Goal: Information Seeking & Learning: Find specific fact

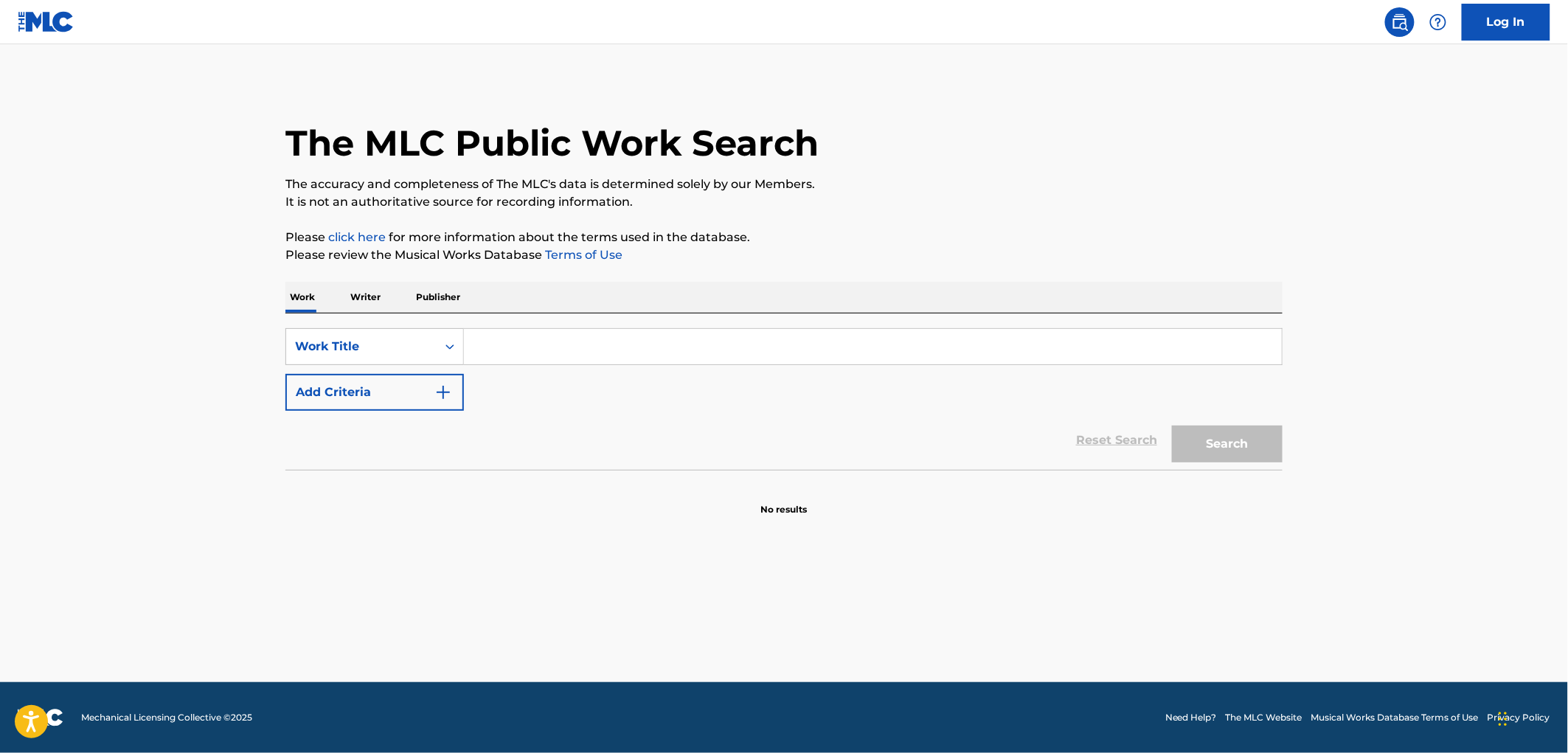
paste input "Trono Caido"
click at [1202, 443] on button "Search" at bounding box center [1227, 443] width 111 height 37
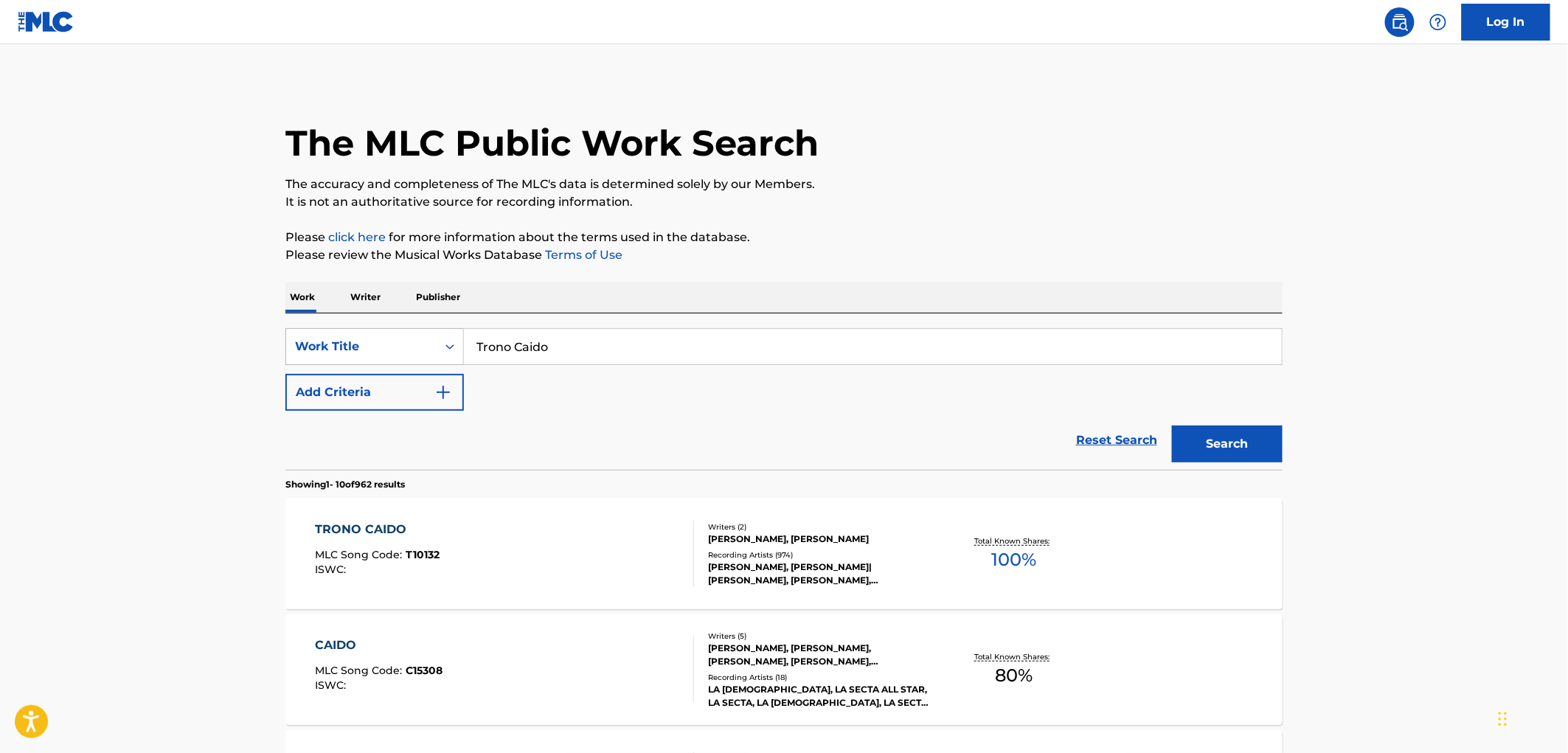
drag, startPoint x: 566, startPoint y: 353, endPoint x: 393, endPoint y: 348, distance: 173.1
click at [393, 348] on div "SearchWithCriteria490aa39c-d9a1-4ff3-a124-c17636a6d337 Work Title Trono Caido" at bounding box center [784, 346] width 997 height 37
paste input "Megamixx"
click at [1198, 440] on button "Search" at bounding box center [1227, 443] width 111 height 37
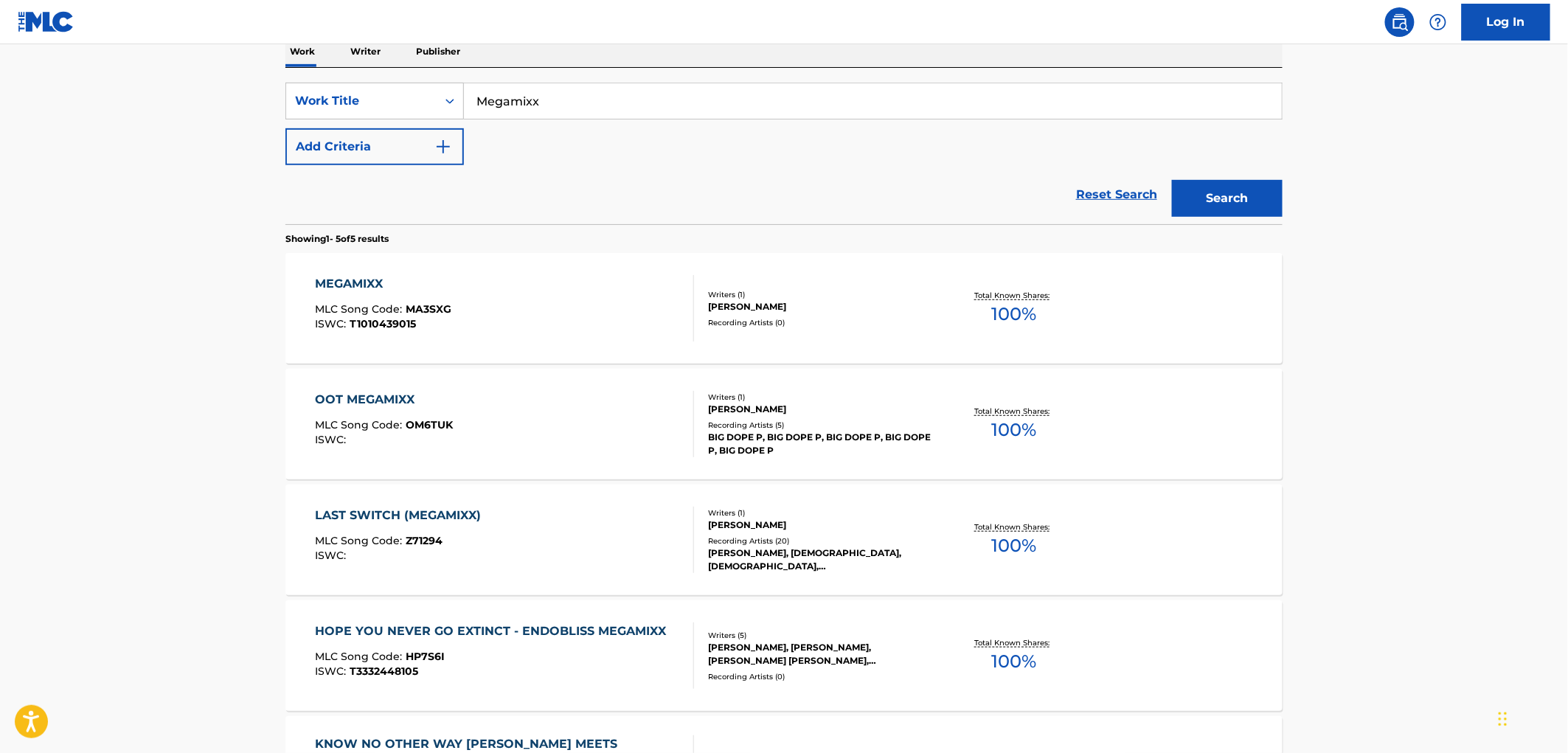
scroll to position [409, 0]
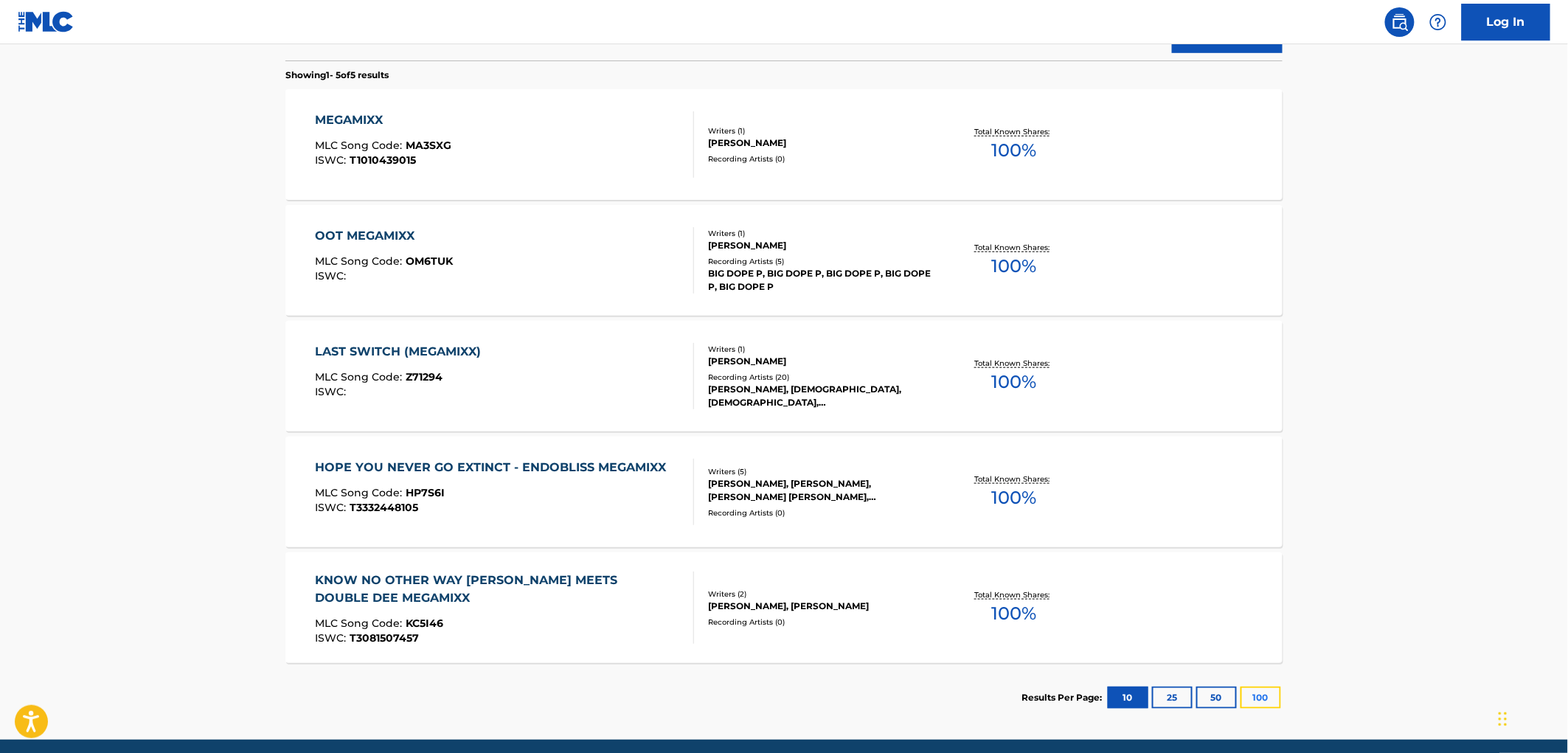
click at [1250, 708] on button "100" at bounding box center [1261, 697] width 41 height 22
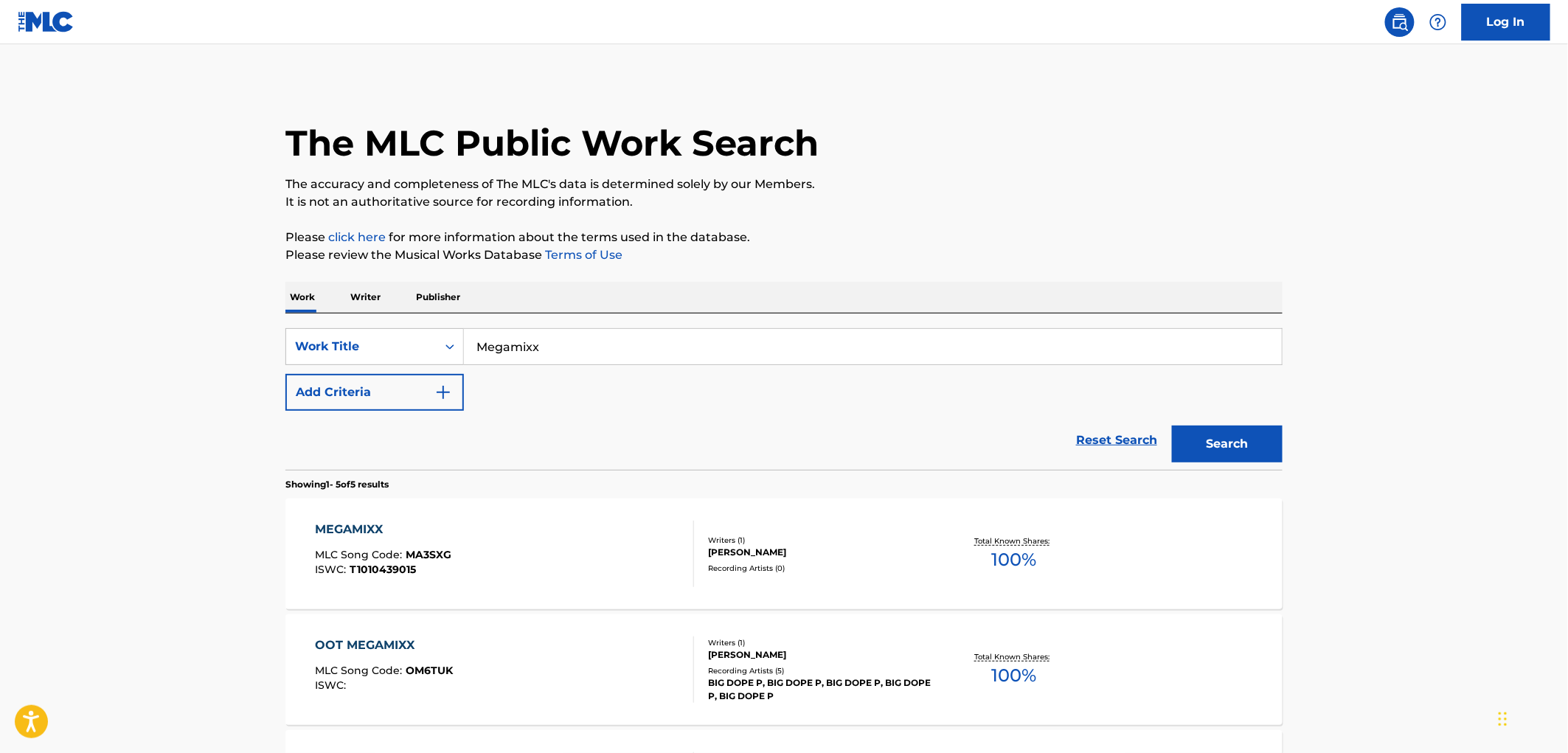
scroll to position [245, 0]
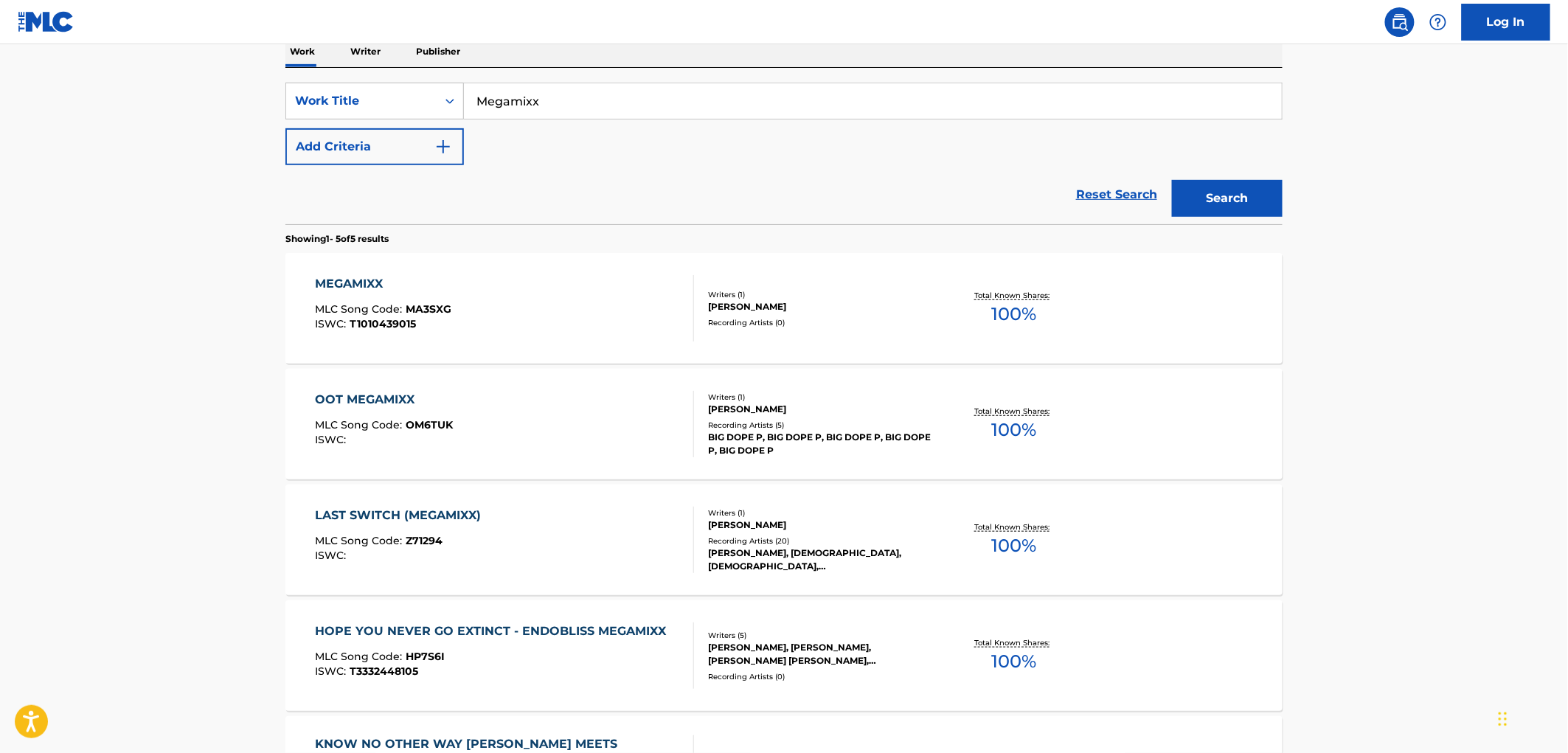
drag, startPoint x: 541, startPoint y: 102, endPoint x: 491, endPoint y: 99, distance: 50.1
click at [485, 97] on input "Megamixx" at bounding box center [873, 101] width 818 height 35
drag, startPoint x: 491, startPoint y: 99, endPoint x: 478, endPoint y: 99, distance: 13.0
click at [481, 99] on input "Megamixx" at bounding box center [873, 101] width 818 height 35
drag, startPoint x: 477, startPoint y: 99, endPoint x: 616, endPoint y: 103, distance: 139.1
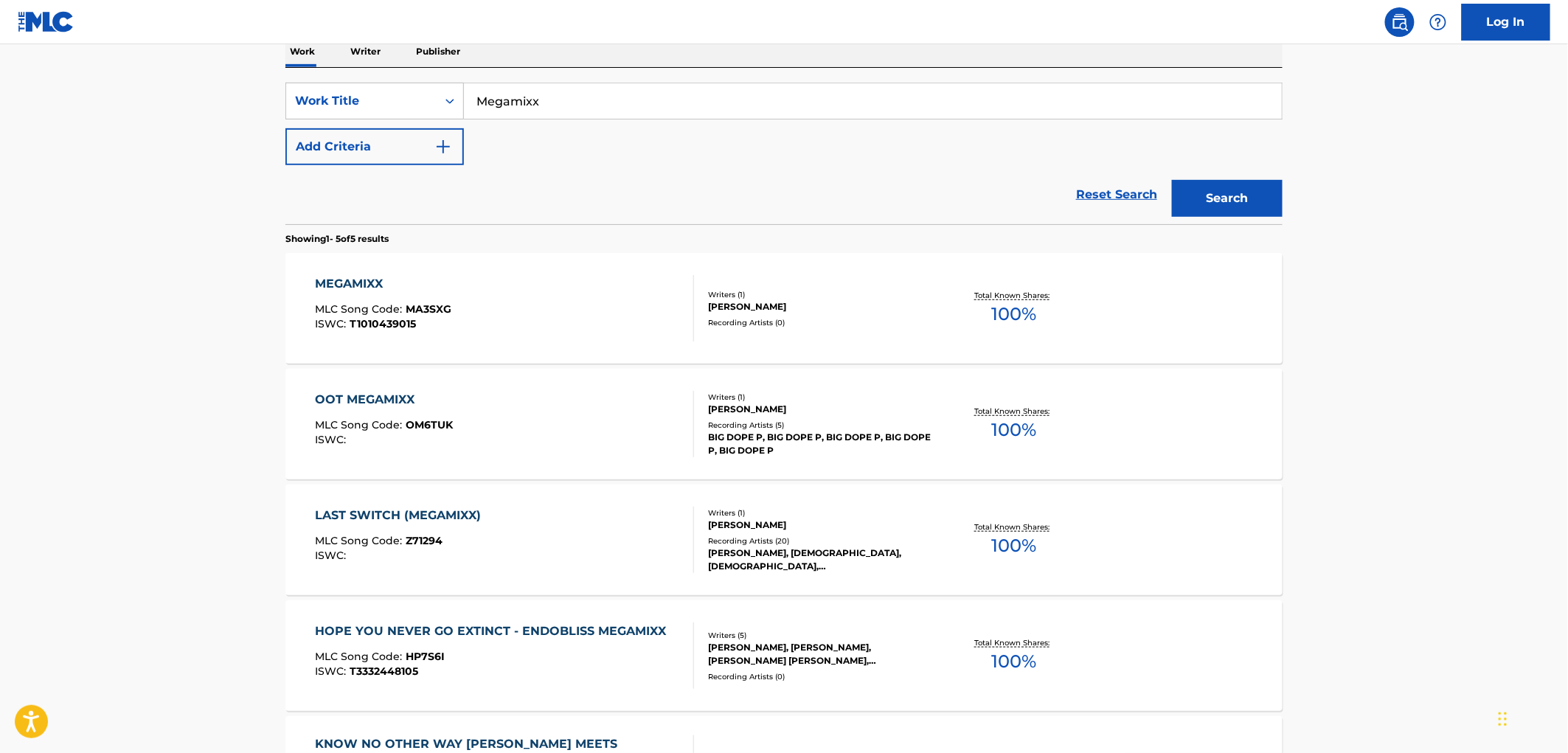
click at [616, 103] on input "Megamixx" at bounding box center [873, 101] width 818 height 35
paste input "Disculpe Usted"
type input "Disculpe Usted"
click at [1265, 205] on button "Search" at bounding box center [1227, 198] width 111 height 37
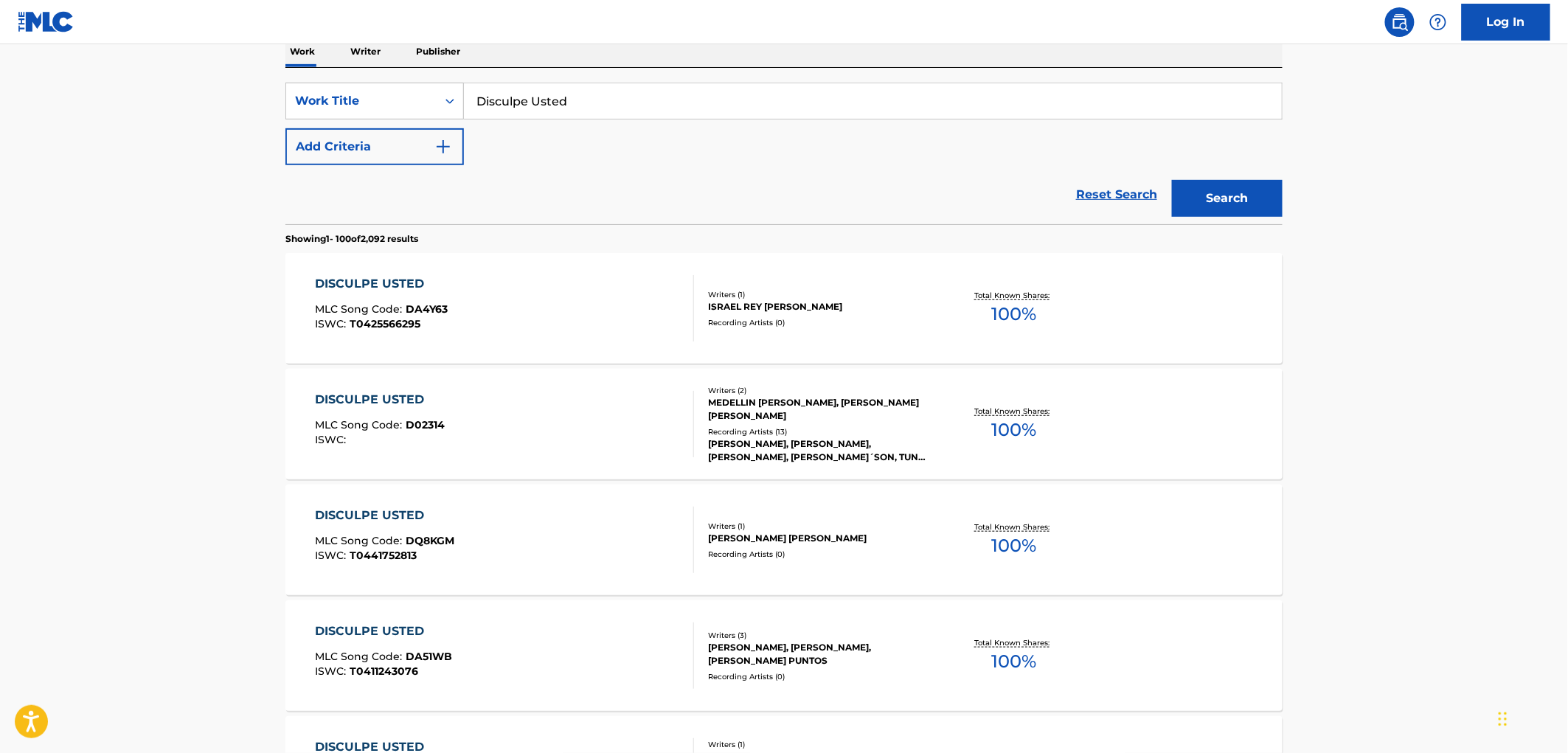
click at [806, 462] on div "[PERSON_NAME], [PERSON_NAME], [PERSON_NAME], [PERSON_NAME]´SON, TUNA UNIANDINA" at bounding box center [819, 450] width 223 height 26
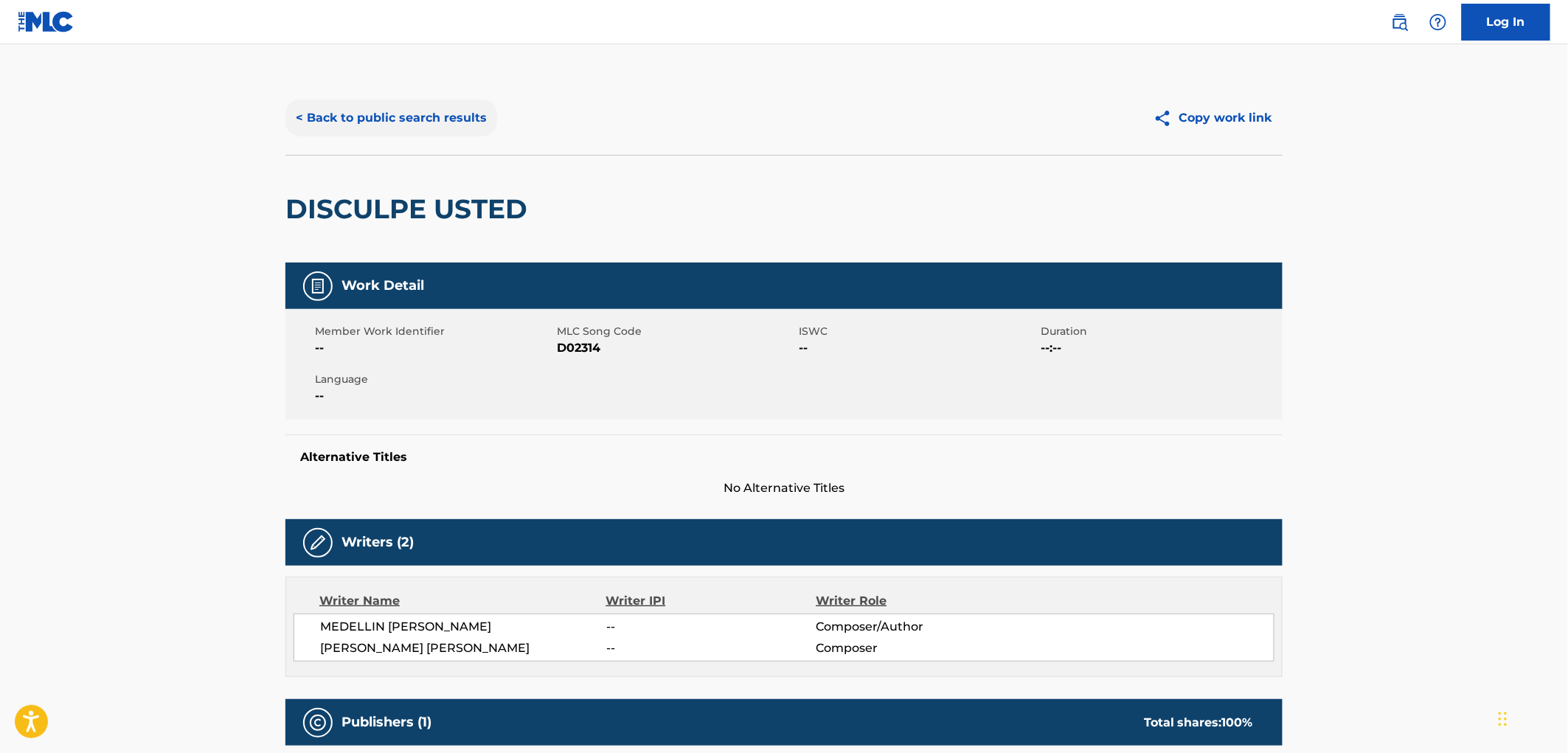
click at [400, 111] on button "< Back to public search results" at bounding box center [391, 118] width 212 height 37
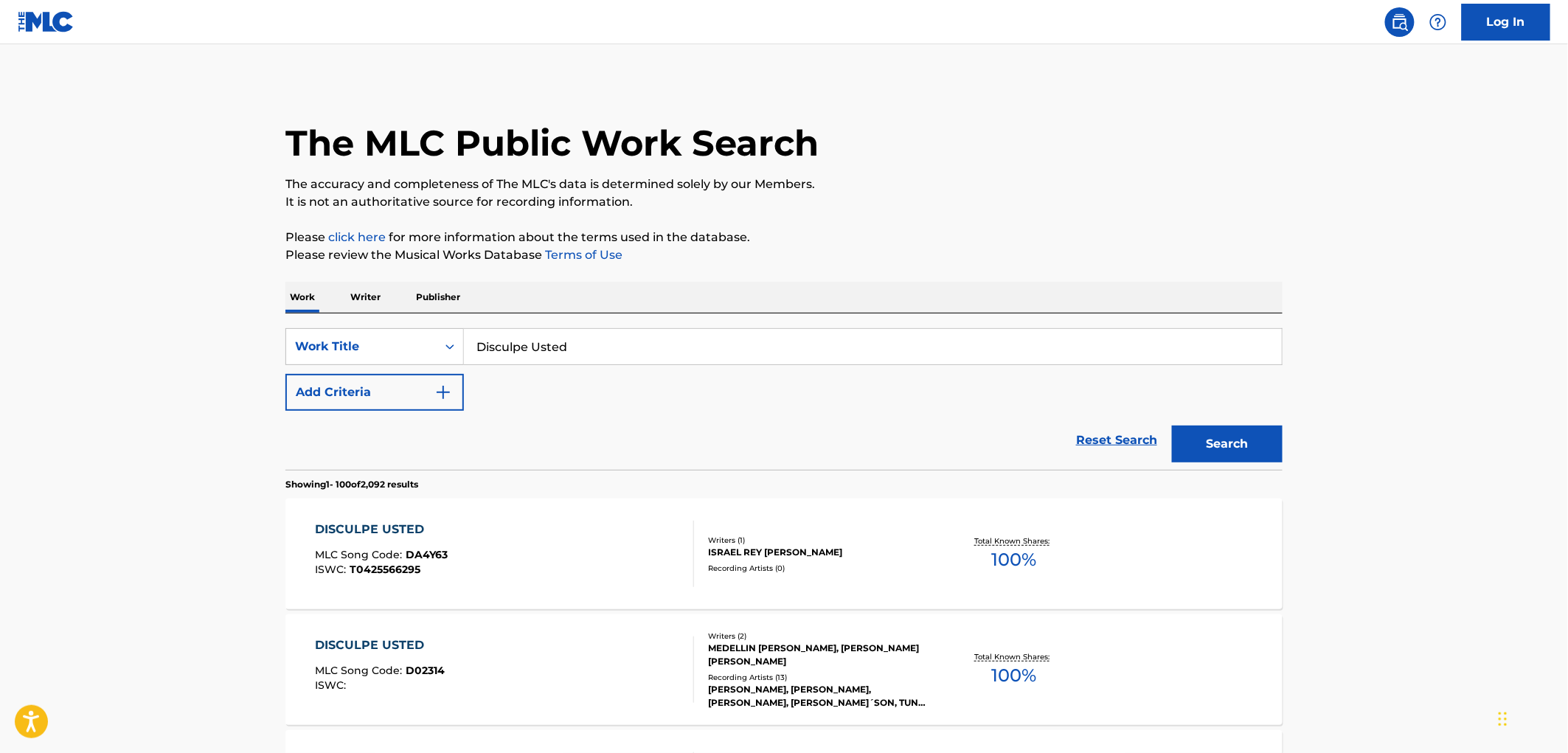
scroll to position [245, 0]
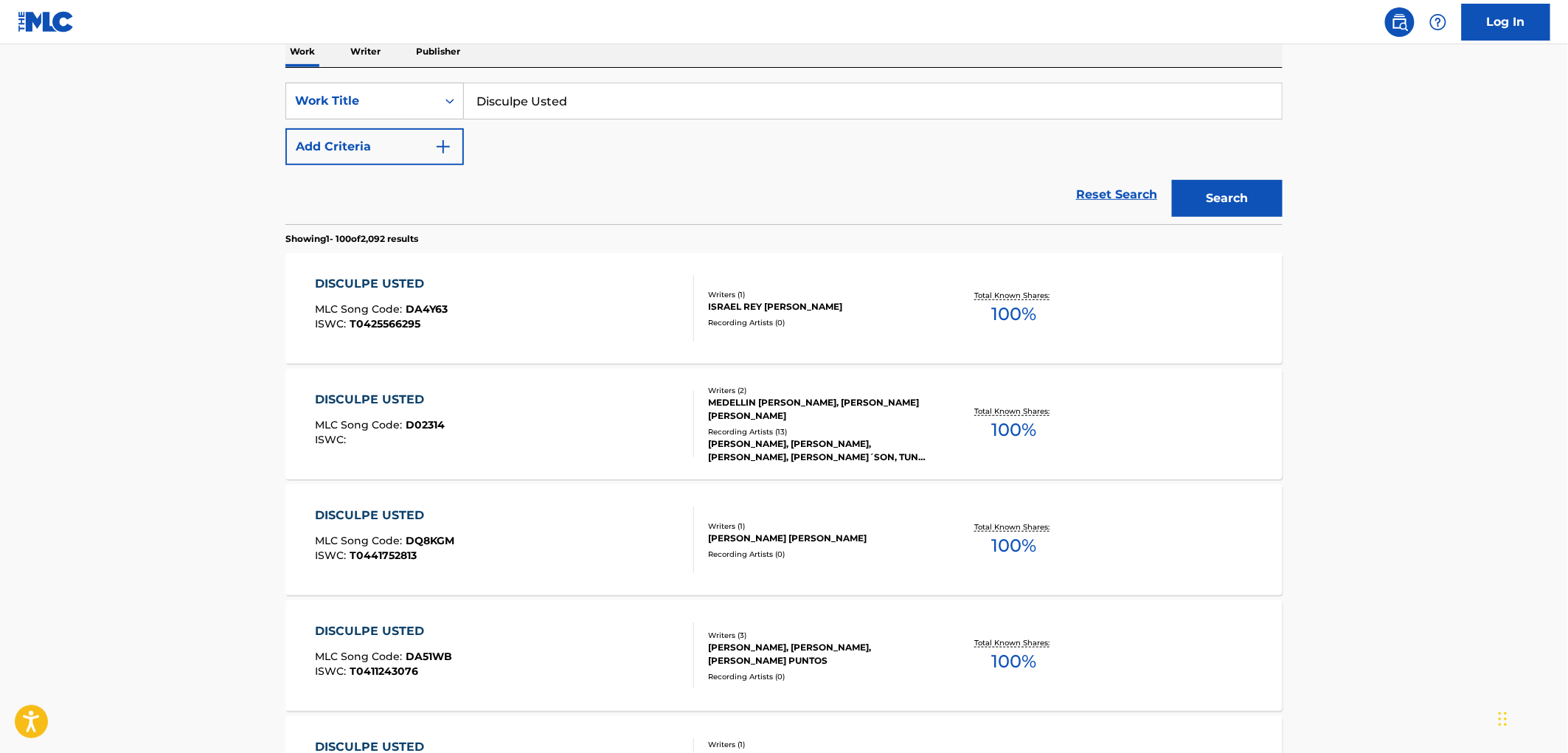
drag, startPoint x: 572, startPoint y: 99, endPoint x: 471, endPoint y: 99, distance: 101.0
click at [471, 99] on input "Disculpe Usted" at bounding box center [873, 101] width 818 height 35
paste input "[PERSON_NAME]"
click at [1249, 185] on button "Search" at bounding box center [1227, 198] width 111 height 37
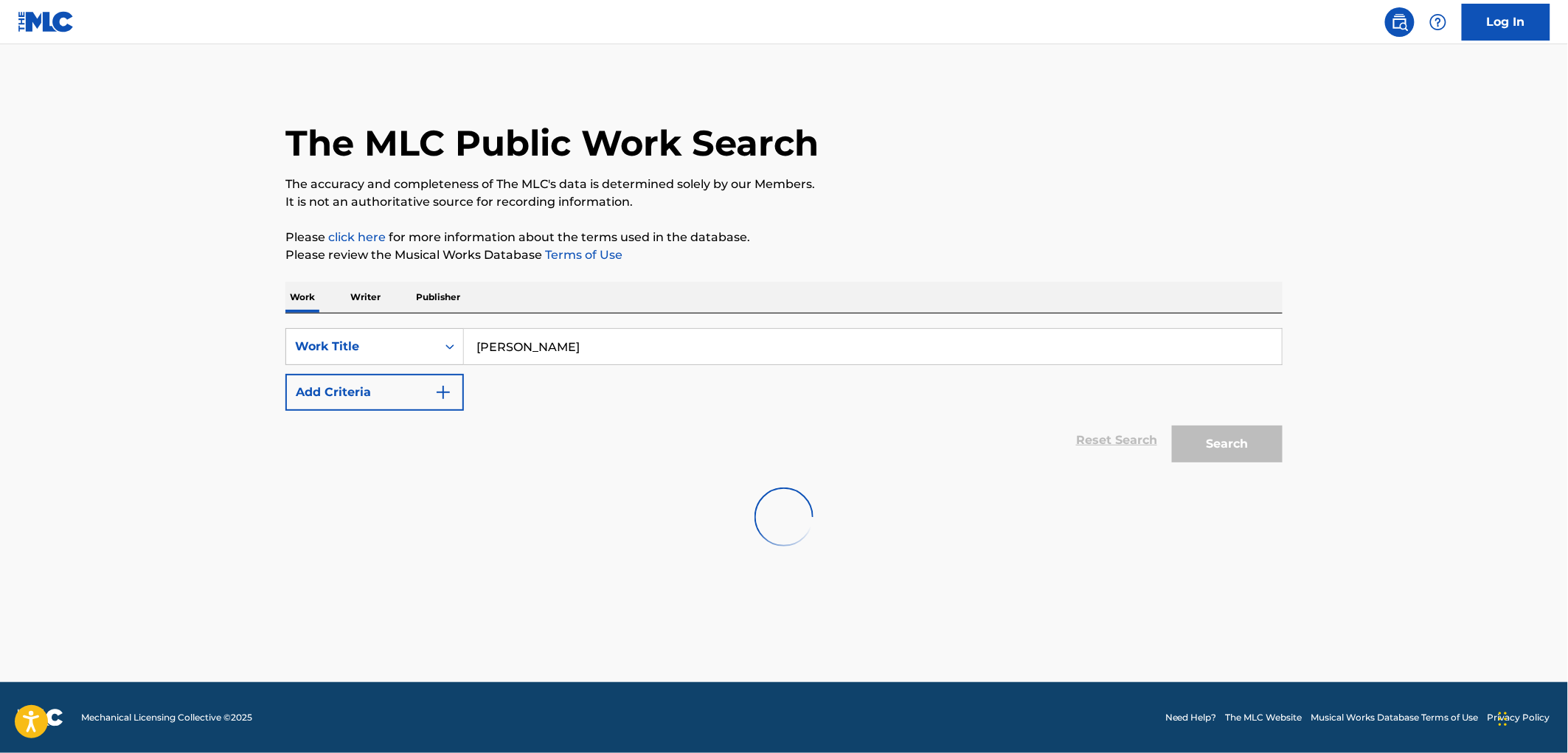
scroll to position [0, 0]
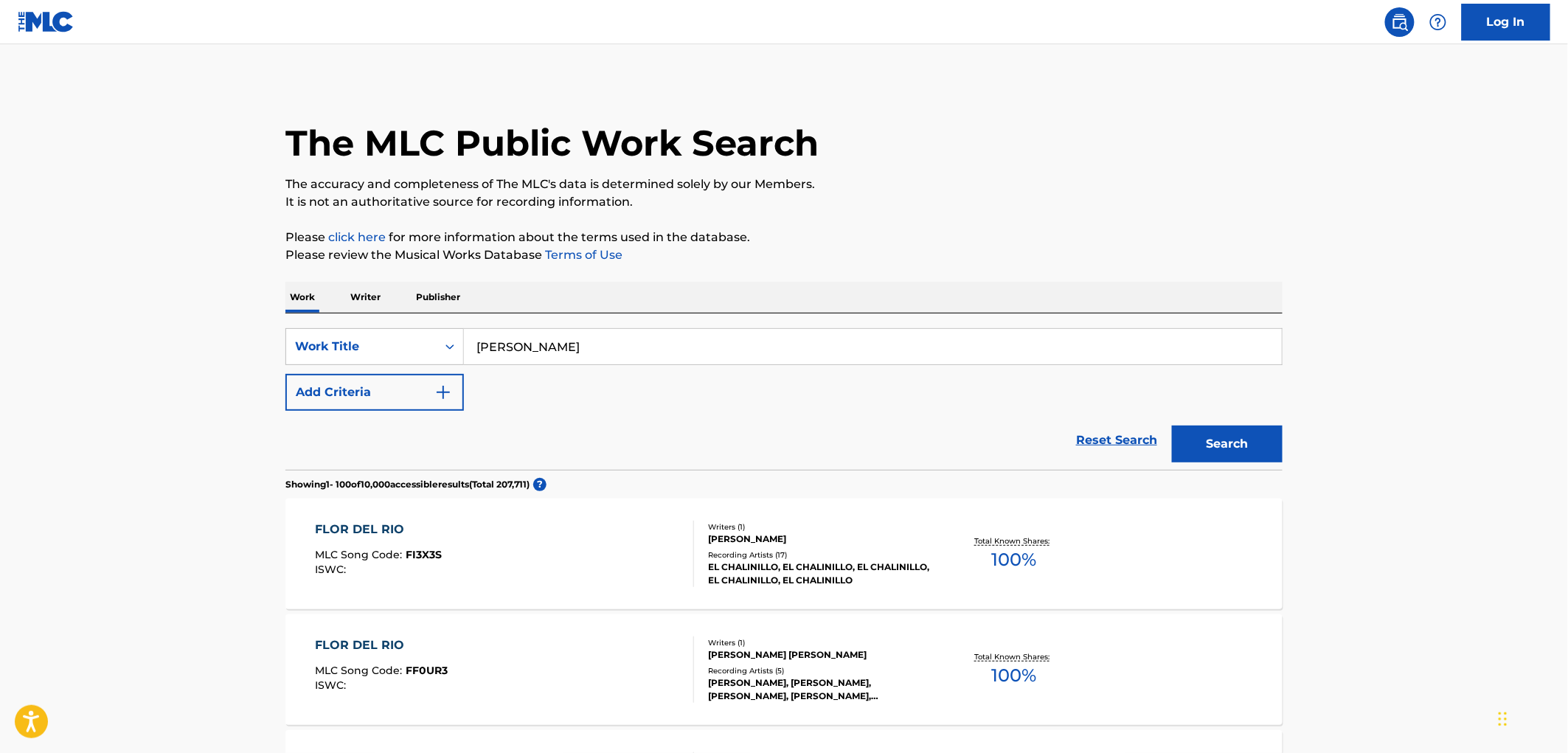
drag, startPoint x: 539, startPoint y: 342, endPoint x: 475, endPoint y: 345, distance: 64.1
click at [475, 345] on input "[PERSON_NAME]" at bounding box center [873, 346] width 818 height 35
paste input "Abrasado De Un Poste"
click at [1215, 431] on button "Search" at bounding box center [1227, 443] width 111 height 37
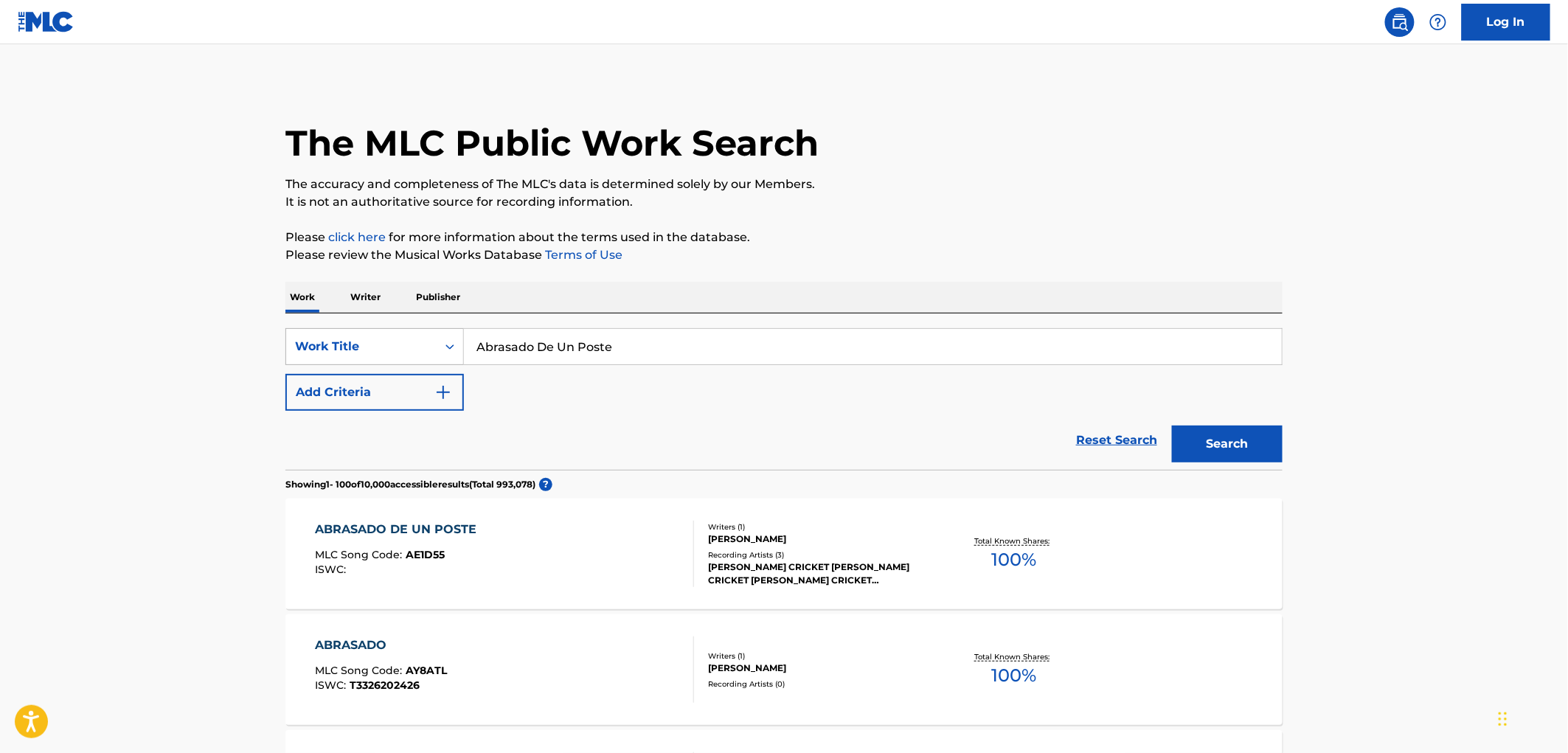
drag, startPoint x: 616, startPoint y: 357, endPoint x: 454, endPoint y: 359, distance: 162.0
click at [454, 359] on div "SearchWithCriteria490aa39c-d9a1-4ff3-a124-c17636a6d337 Work Title Abrasado De U…" at bounding box center [784, 346] width 997 height 37
paste input "Escribiendote Con El"
click at [1219, 445] on button "Search" at bounding box center [1227, 443] width 111 height 37
drag, startPoint x: 617, startPoint y: 342, endPoint x: 356, endPoint y: 342, distance: 261.0
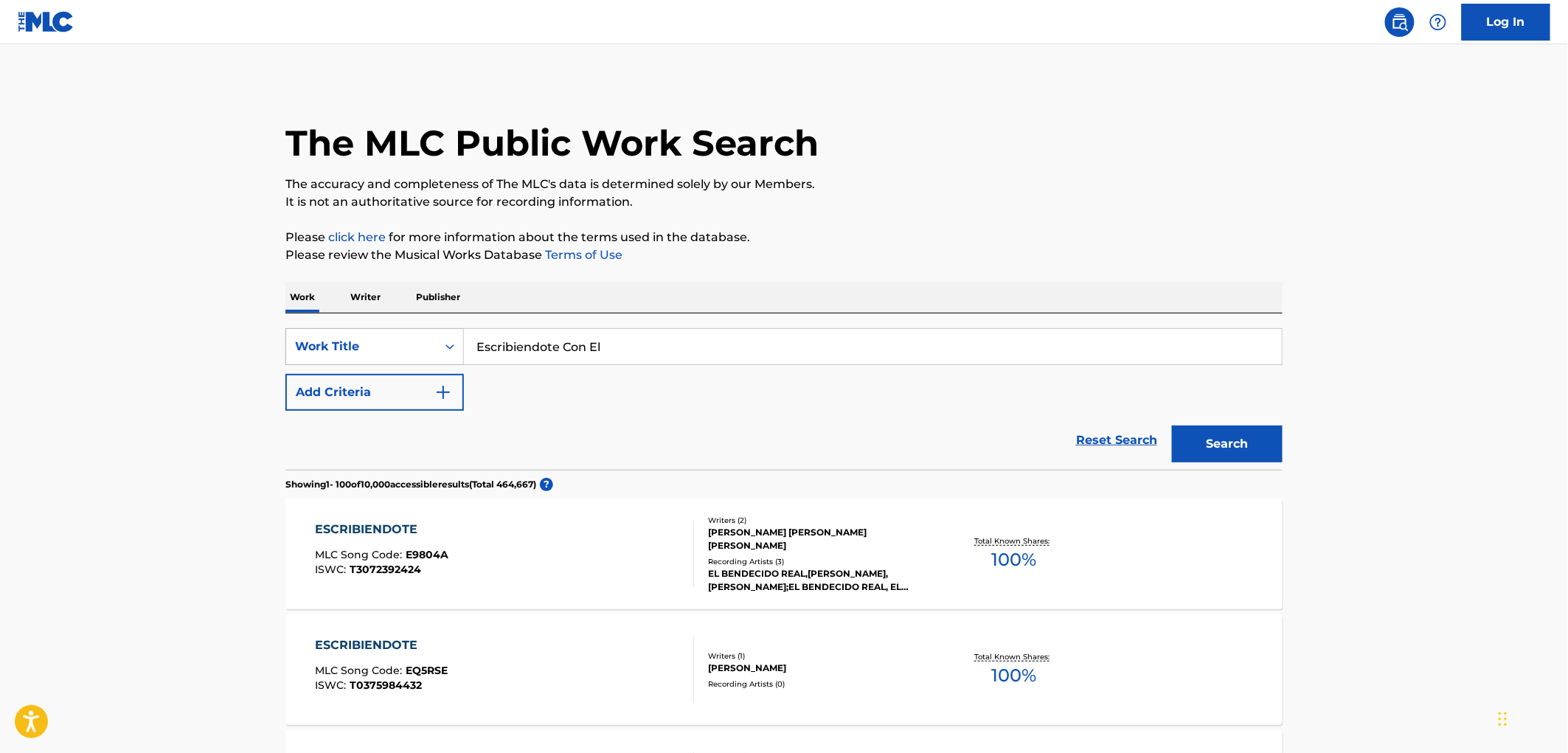
click at [356, 342] on div "SearchWithCriteria490aa39c-d9a1-4ff3-a124-c17636a6d337 Work Title Escribiendote…" at bounding box center [784, 346] width 997 height 37
paste input "Palabra De Borracho"
click at [1206, 435] on button "Search" at bounding box center [1227, 443] width 111 height 37
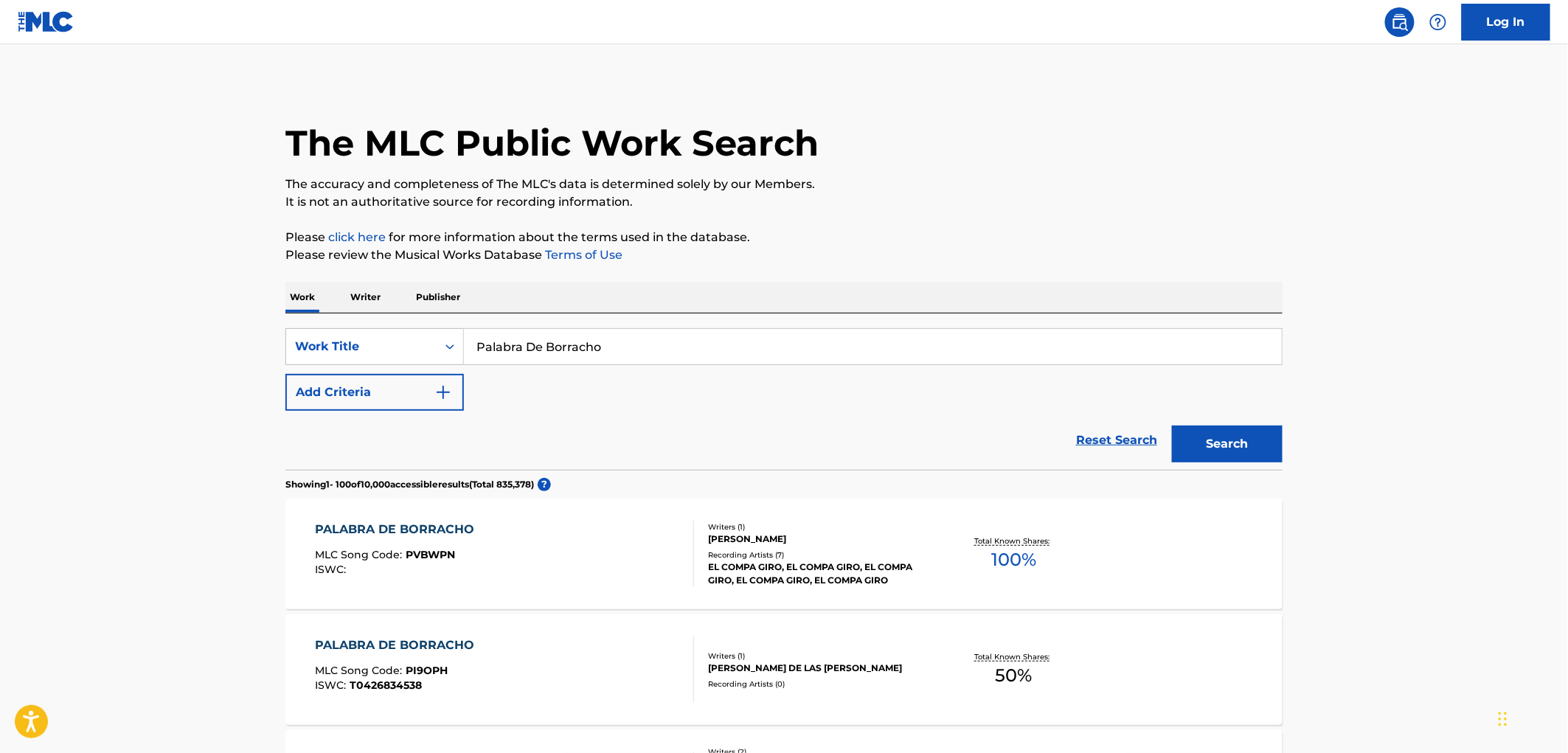
drag, startPoint x: 628, startPoint y: 349, endPoint x: 584, endPoint y: 337, distance: 45.6
click at [421, 337] on div "SearchWithCriteria490aa39c-d9a1-4ff3-a124-c17636a6d337 Work Title Palabra De Bo…" at bounding box center [784, 346] width 997 height 37
paste input "El Rey del Desiert"
type input "El Rey del Desierto"
click at [1222, 443] on button "Search" at bounding box center [1227, 443] width 111 height 37
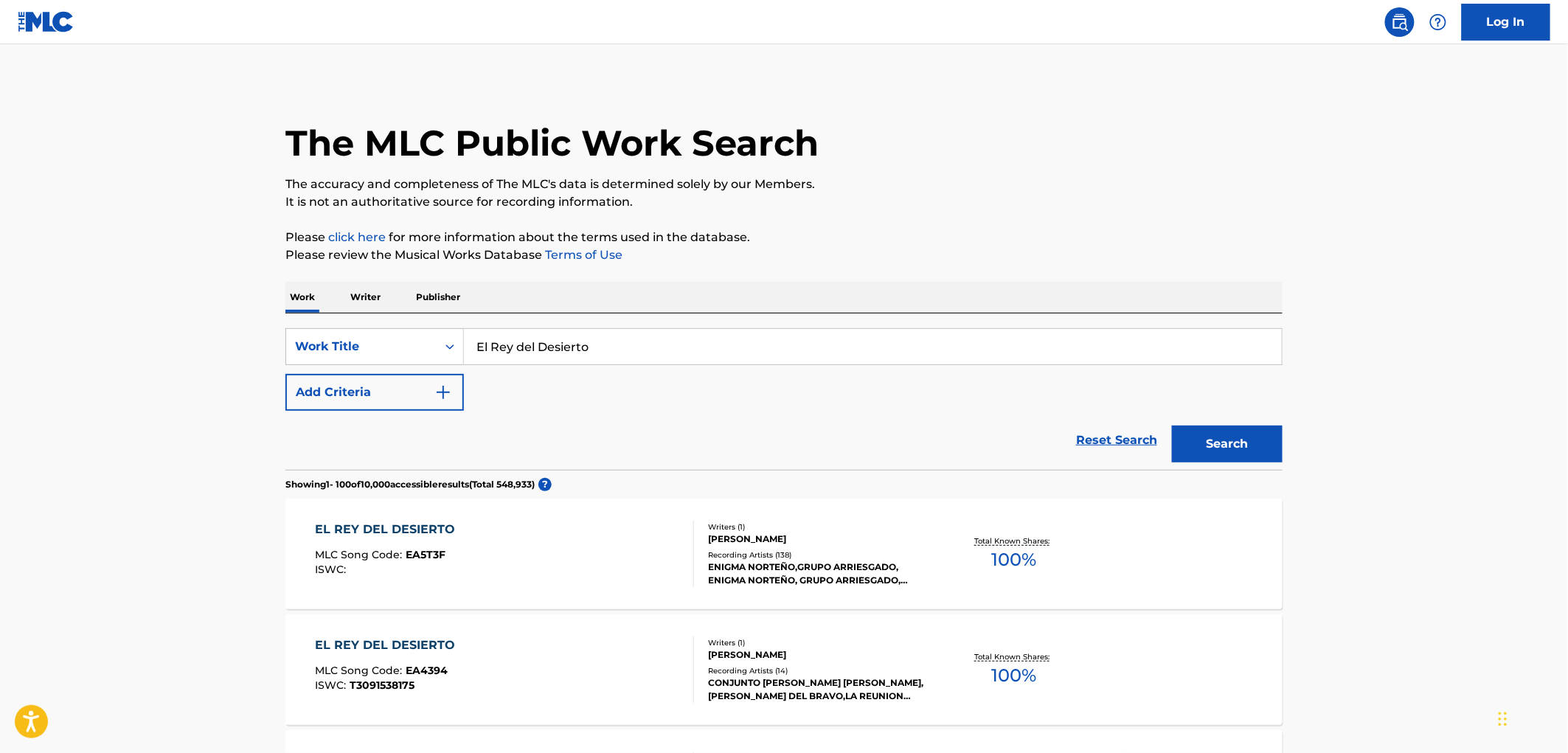
click at [831, 649] on div "[PERSON_NAME]" at bounding box center [819, 654] width 223 height 14
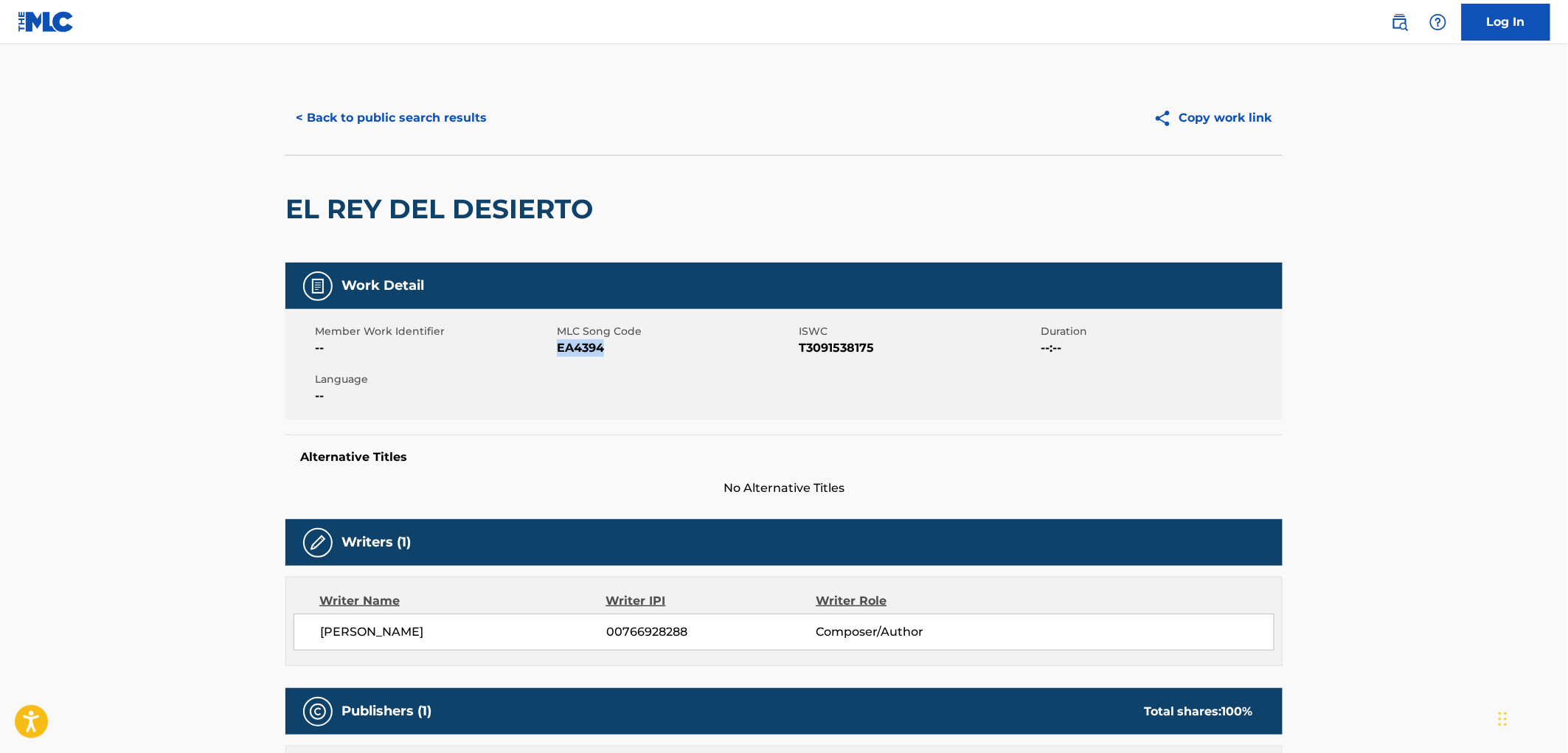
drag, startPoint x: 603, startPoint y: 345, endPoint x: 556, endPoint y: 349, distance: 47.2
click at [557, 349] on span "EA4394" at bounding box center [675, 348] width 238 height 18
copy span "EA4394"
click at [395, 107] on button "< Back to public search results" at bounding box center [391, 118] width 212 height 37
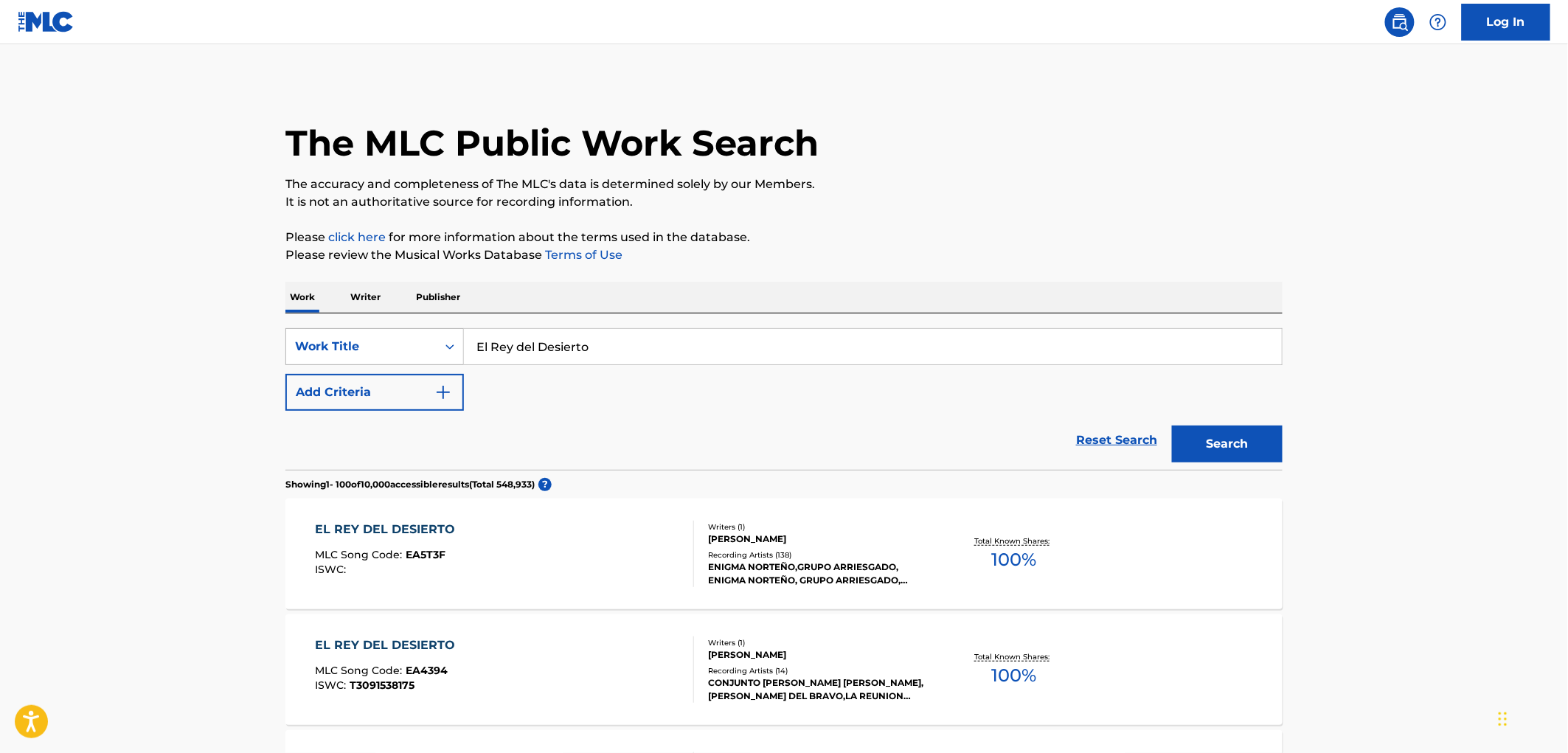
drag, startPoint x: 600, startPoint y: 337, endPoint x: 445, endPoint y: 334, distance: 155.0
click at [445, 334] on div "SearchWithCriteria490aa39c-d9a1-4ff3-a124-c17636a6d337 Work Title El Rey del De…" at bounding box center [784, 346] width 997 height 37
paste input "[PERSON_NAME]"
click at [1242, 443] on button "Search" at bounding box center [1227, 443] width 111 height 37
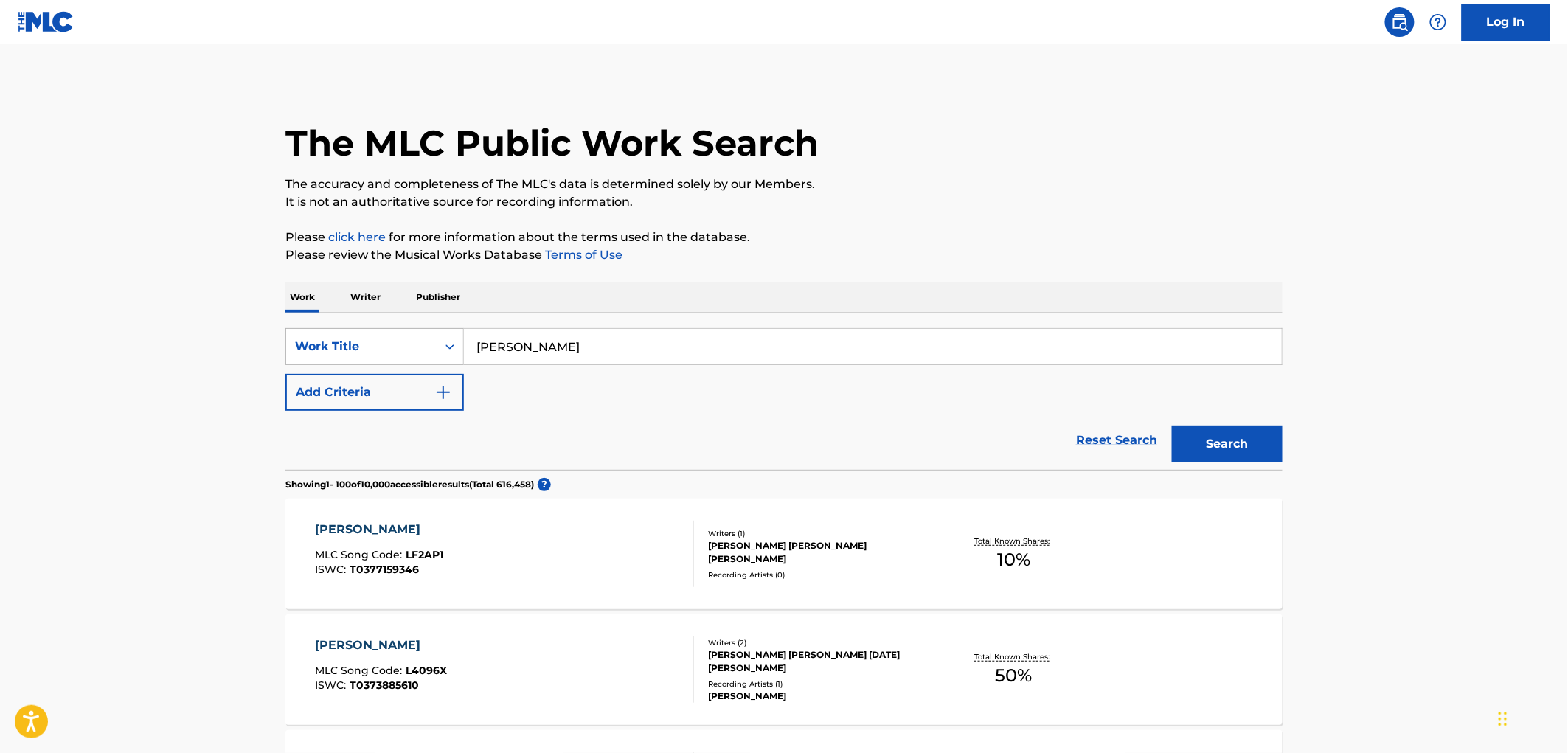
drag, startPoint x: 516, startPoint y: 344, endPoint x: 403, endPoint y: 350, distance: 113.2
click at [403, 350] on div "SearchWithCriteria490aa39c-d9a1-4ff3-a124-c17636a6d337 Work Title [PERSON_NAME]" at bounding box center [784, 346] width 997 height 37
paste input "[PERSON_NAME]"
click at [1196, 441] on button "Search" at bounding box center [1227, 443] width 111 height 37
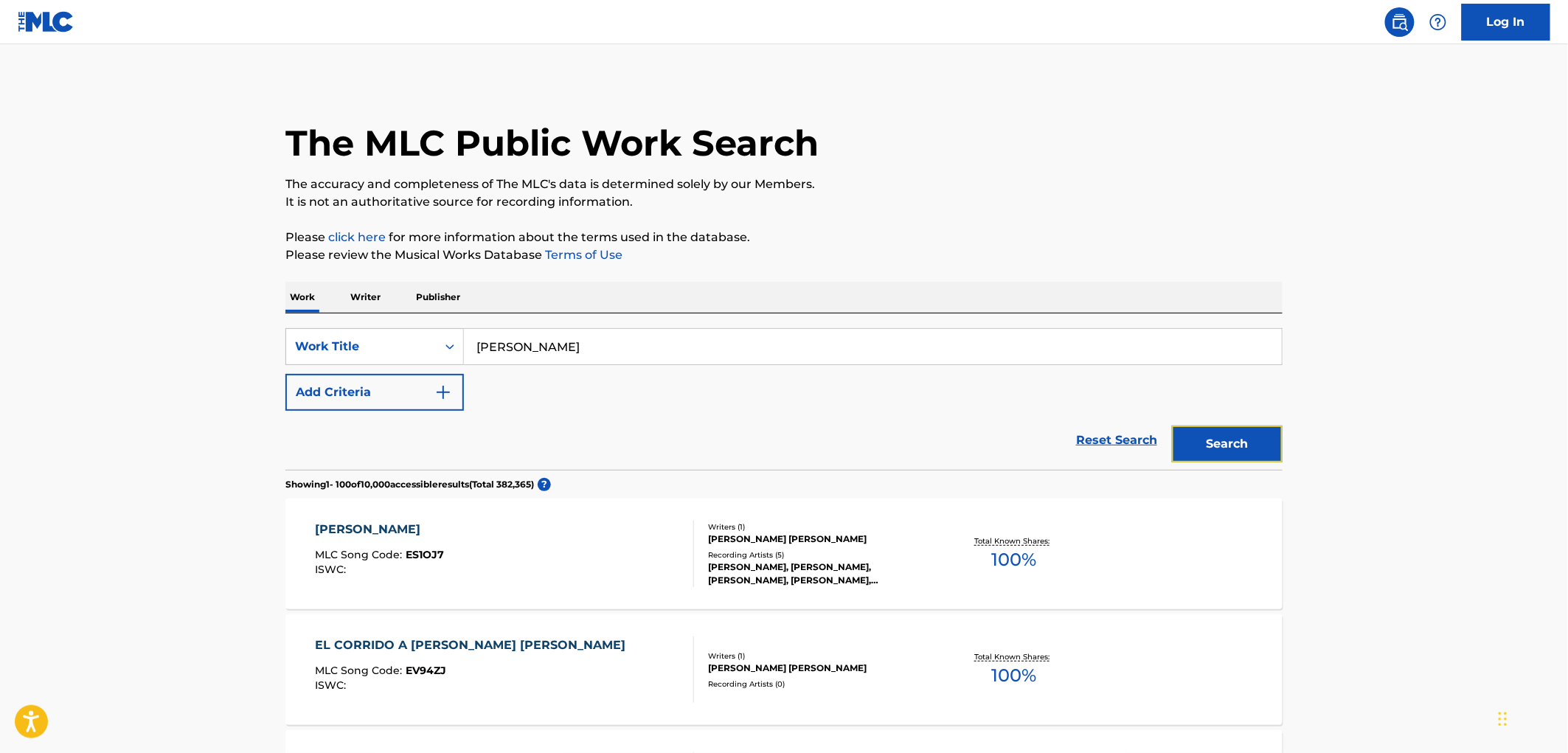
click at [1245, 446] on button "Search" at bounding box center [1227, 443] width 111 height 37
drag, startPoint x: 552, startPoint y: 345, endPoint x: 385, endPoint y: 356, distance: 167.4
click at [358, 356] on div "SearchWithCriteria490aa39c-d9a1-4ff3-a124-c17636a6d337 Work Title [PERSON_NAME]" at bounding box center [784, 346] width 997 height 37
paste input "[PERSON_NAME]"
drag, startPoint x: 570, startPoint y: 347, endPoint x: 405, endPoint y: 355, distance: 165.2
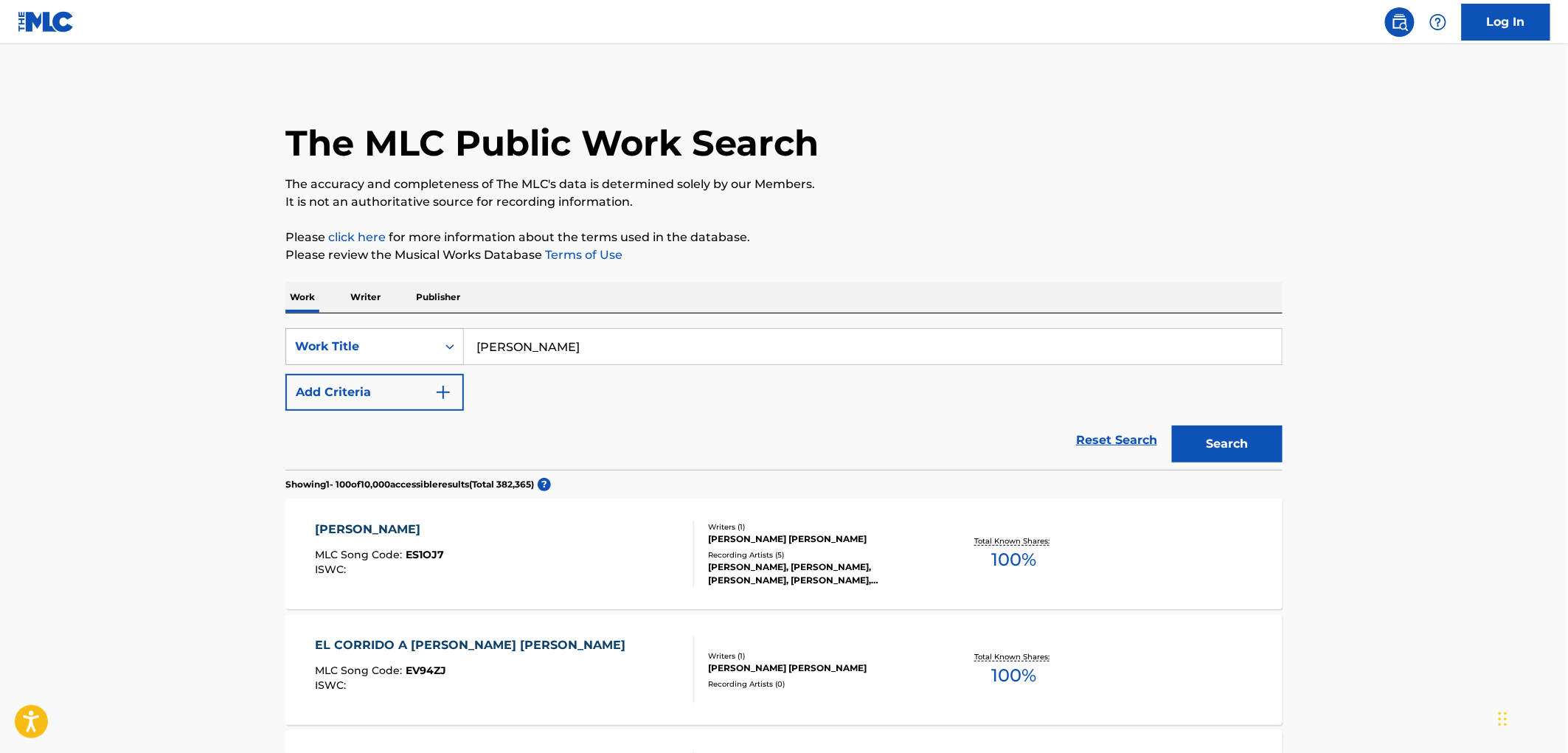
click at [404, 355] on div "SearchWithCriteria490aa39c-d9a1-4ff3-a124-c17636a6d337 Work Title [PERSON_NAME]" at bounding box center [784, 346] width 997 height 37
paste input "[PERSON_NAME]"
click at [1260, 451] on button "Search" at bounding box center [1227, 443] width 111 height 37
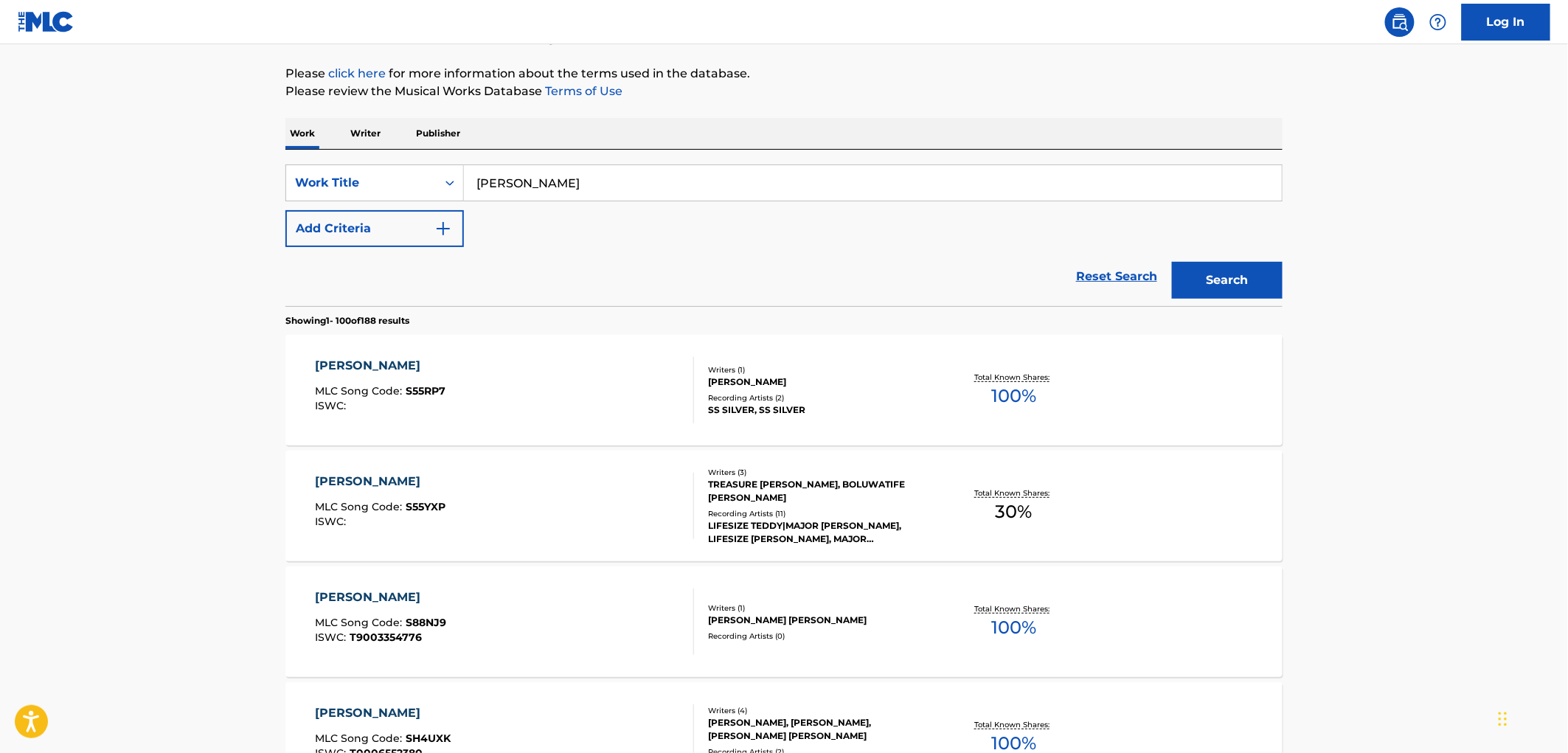
scroll to position [245, 0]
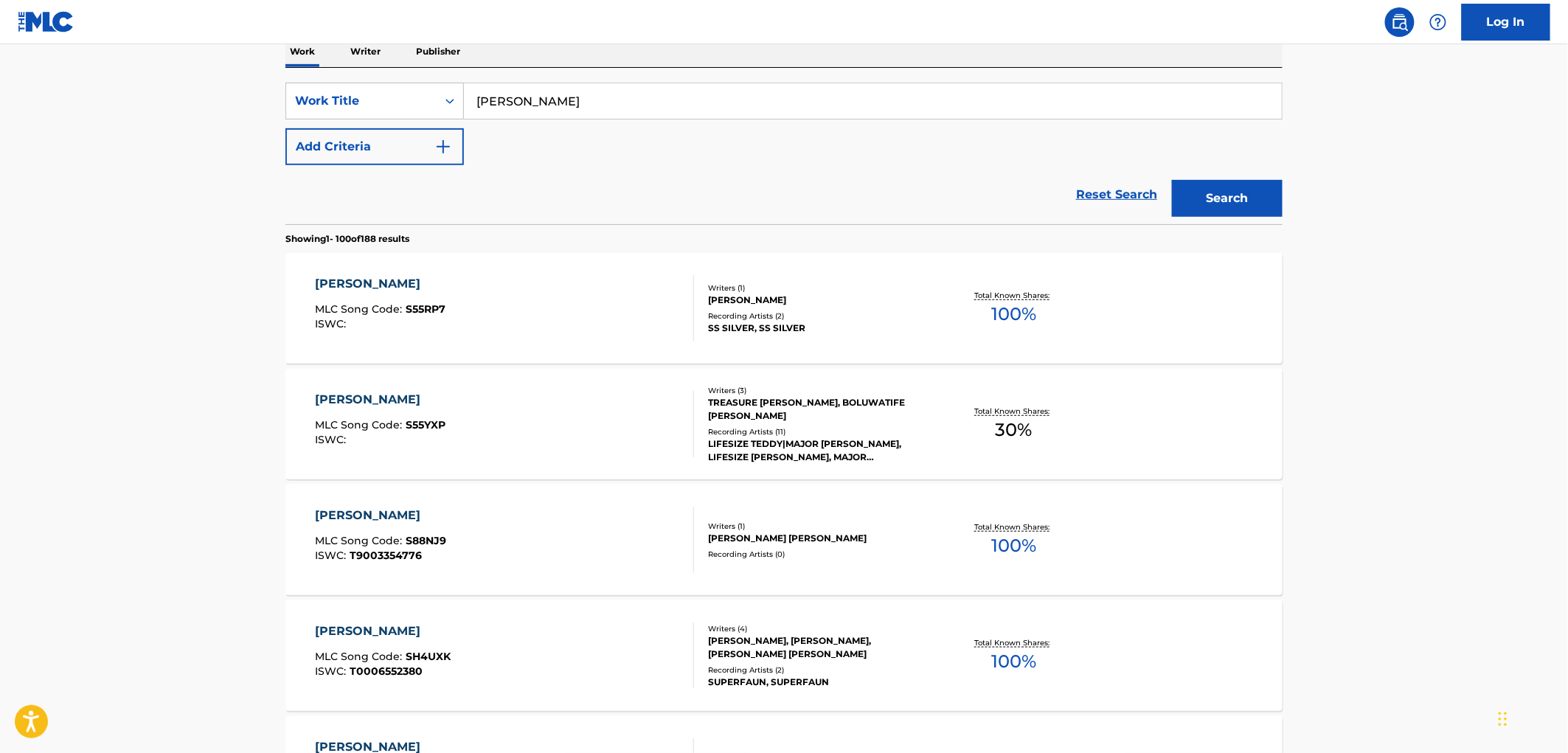
drag, startPoint x: 491, startPoint y: 98, endPoint x: 473, endPoint y: 99, distance: 18.0
click at [475, 99] on input "[PERSON_NAME]" at bounding box center [873, 101] width 818 height 35
paste input "[PERSON_NAME]"
drag, startPoint x: 521, startPoint y: 92, endPoint x: 444, endPoint y: 93, distance: 77.0
click at [444, 93] on div "SearchWithCriteria490aa39c-d9a1-4ff3-a124-c17636a6d337 Work Title [PERSON_NAME]" at bounding box center [784, 101] width 997 height 37
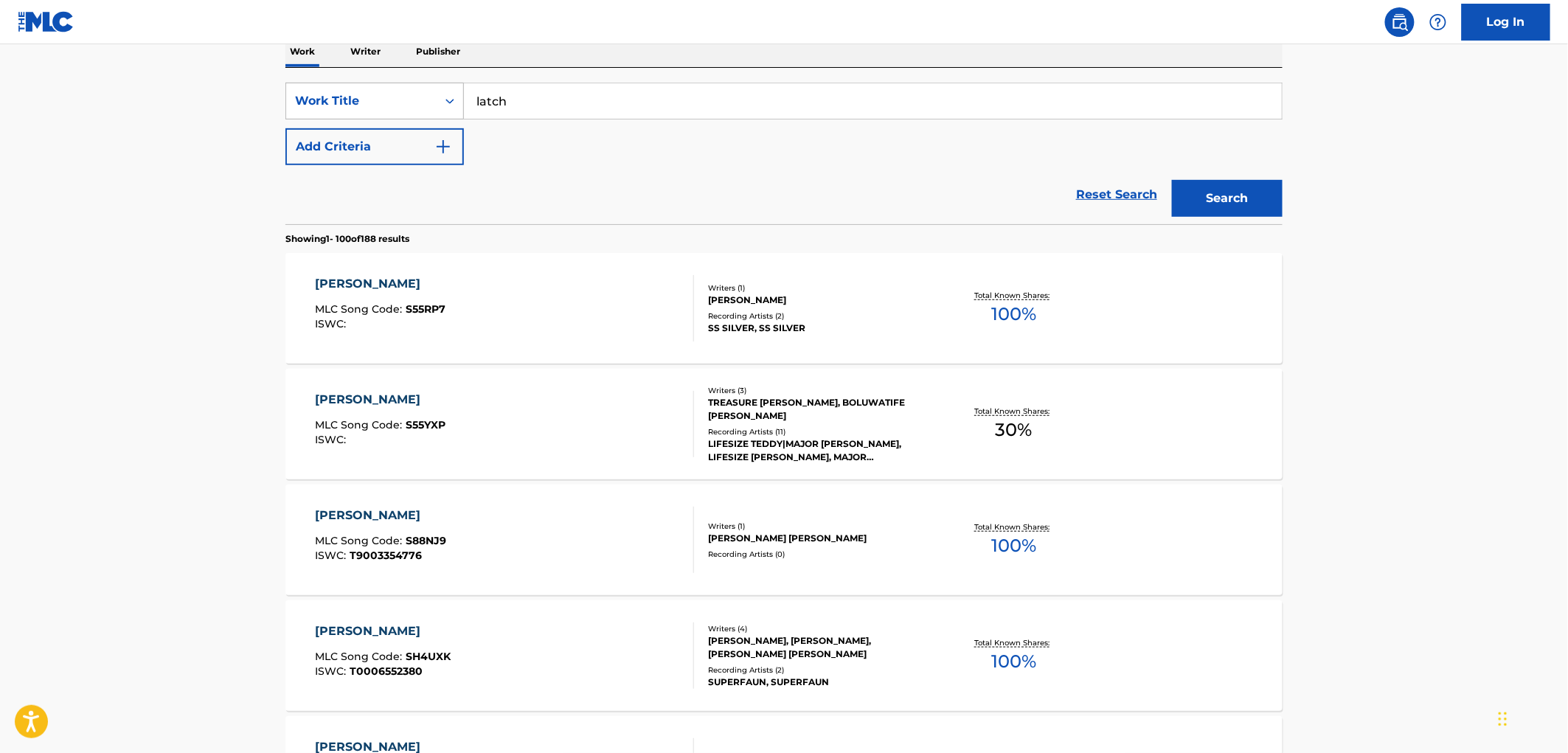
type input "latch"
click at [1172, 180] on button "Search" at bounding box center [1227, 198] width 111 height 37
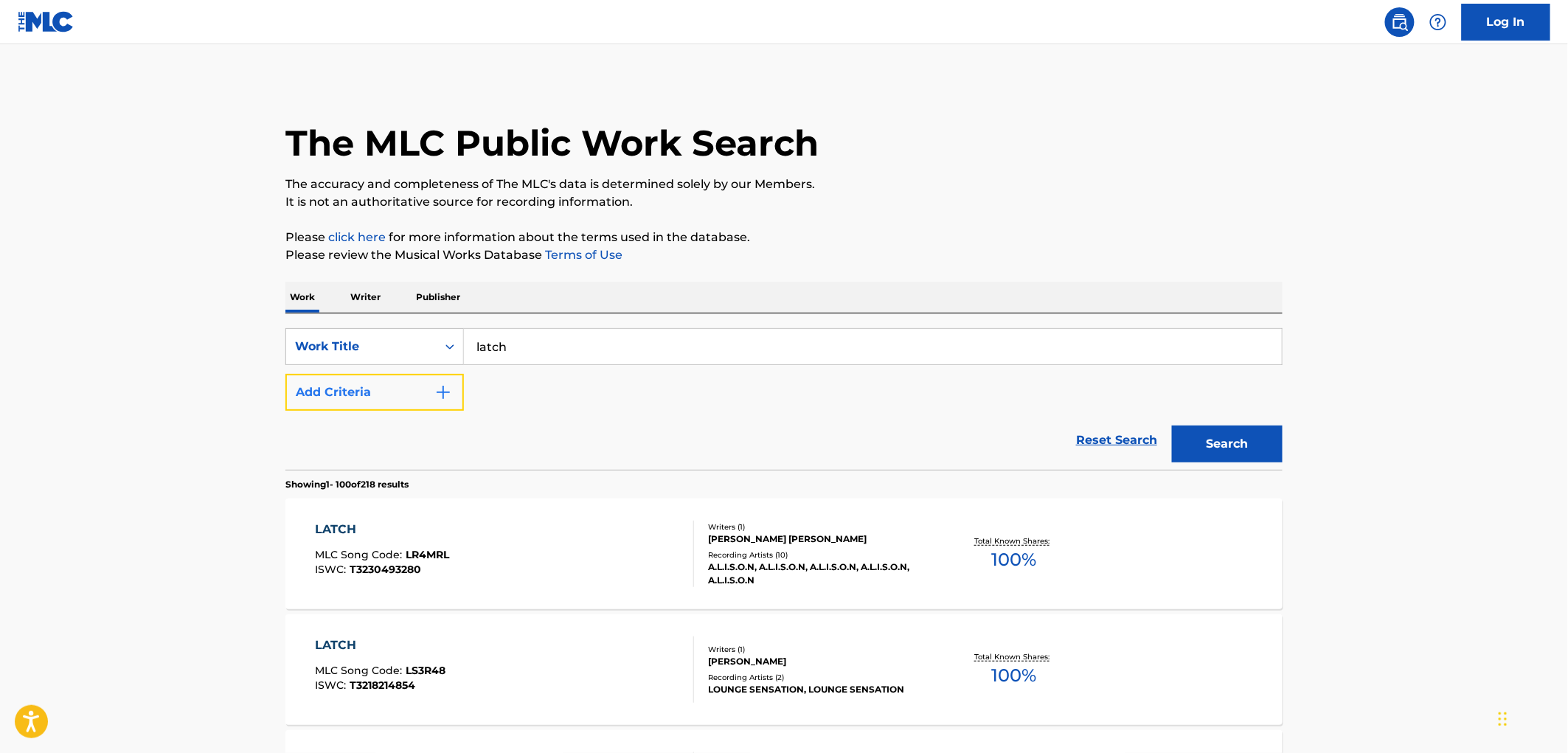
click at [428, 391] on button "Add Criteria" at bounding box center [374, 392] width 178 height 37
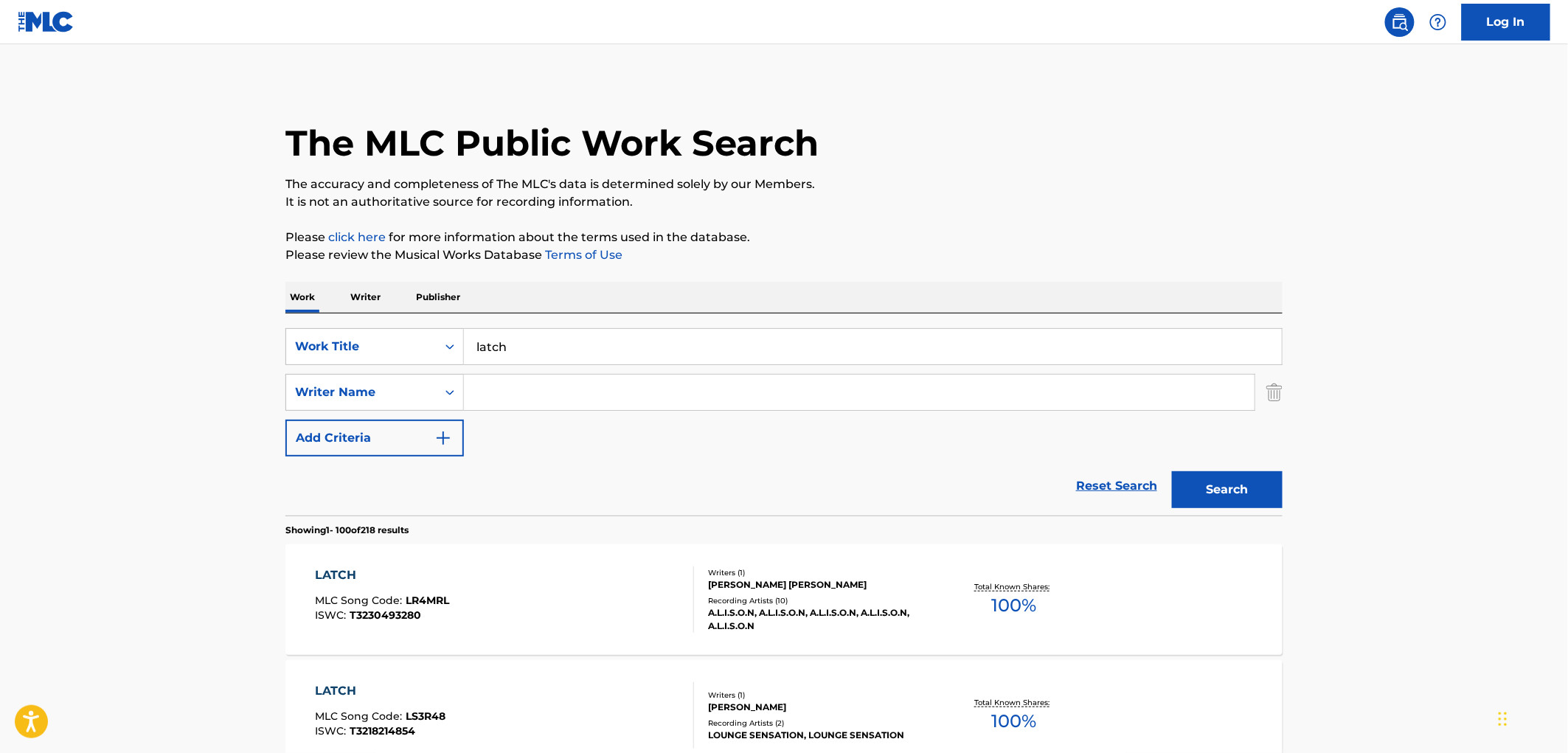
paste input "Conkarah"
click at [1205, 484] on button "Search" at bounding box center [1227, 490] width 111 height 37
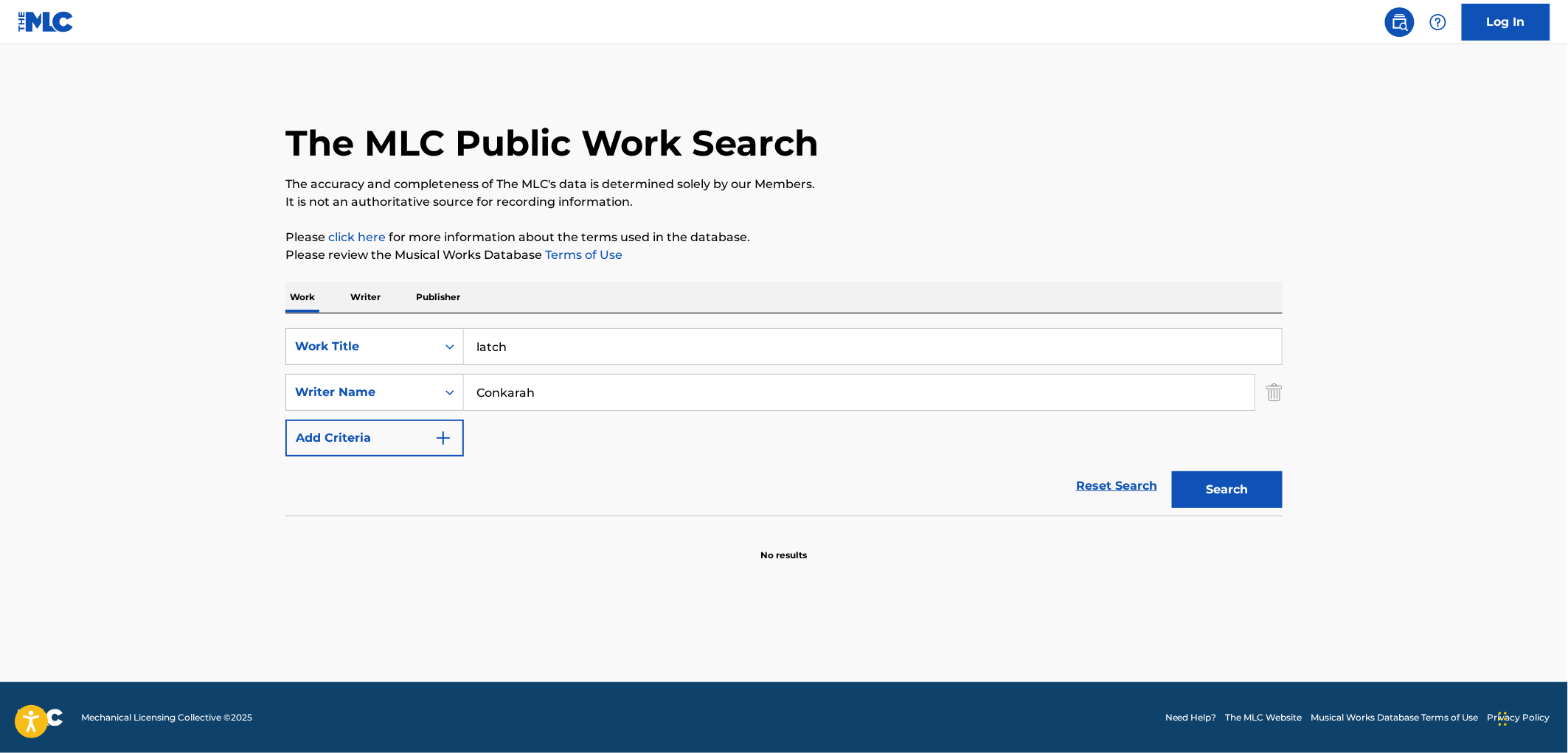
click at [483, 346] on input "latch" at bounding box center [873, 346] width 818 height 35
drag, startPoint x: 530, startPoint y: 349, endPoint x: 475, endPoint y: 348, distance: 55.0
click at [475, 348] on input "latch" at bounding box center [873, 346] width 818 height 35
drag, startPoint x: 573, startPoint y: 400, endPoint x: 467, endPoint y: 396, distance: 106.1
click at [467, 396] on input "Conkarah" at bounding box center [859, 392] width 791 height 35
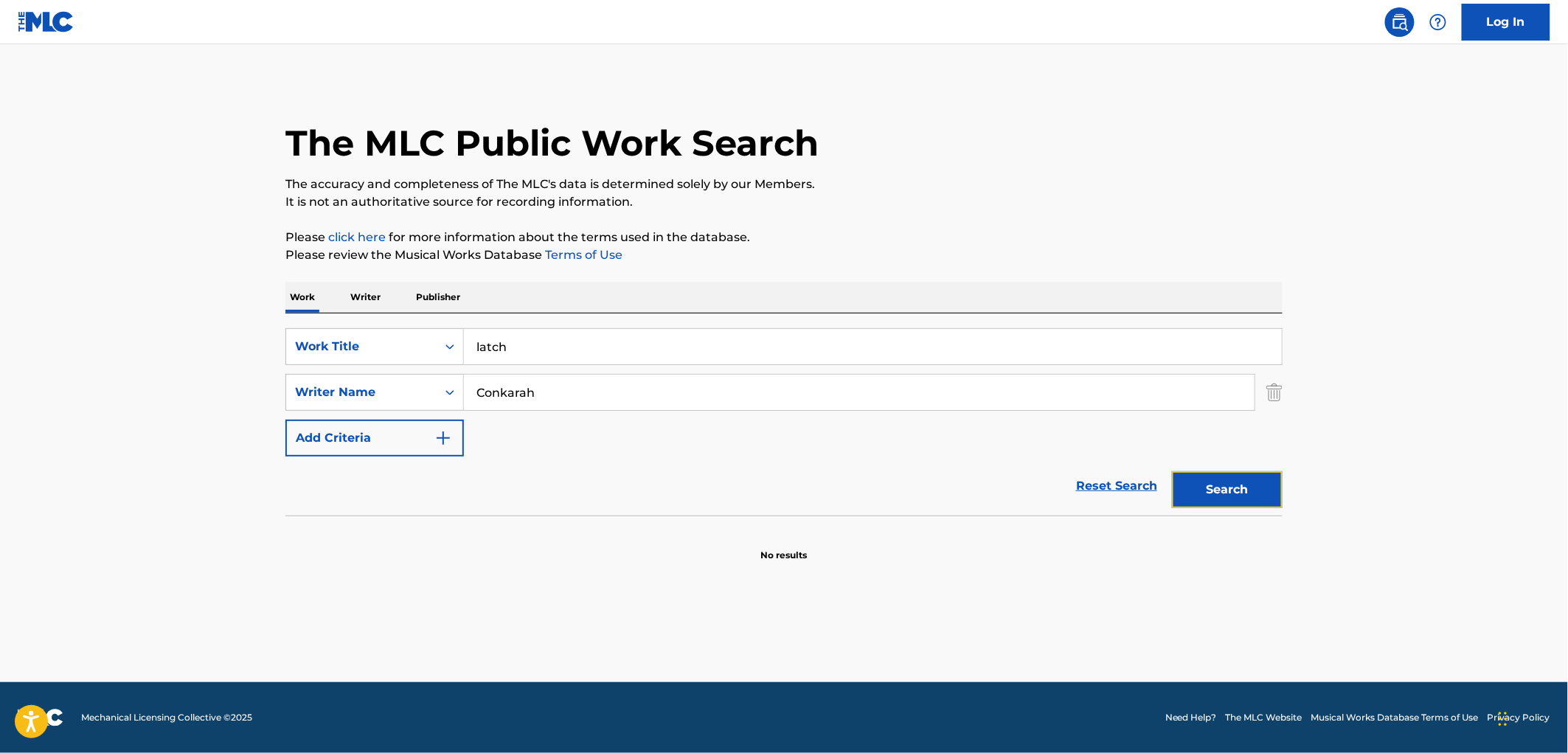
drag, startPoint x: 1206, startPoint y: 483, endPoint x: 1171, endPoint y: 481, distance: 35.1
click at [1206, 482] on button "Search" at bounding box center [1227, 490] width 111 height 37
paste input "[PERSON_NAME]"
type input "[PERSON_NAME]"
click at [1227, 488] on button "Search" at bounding box center [1227, 490] width 111 height 37
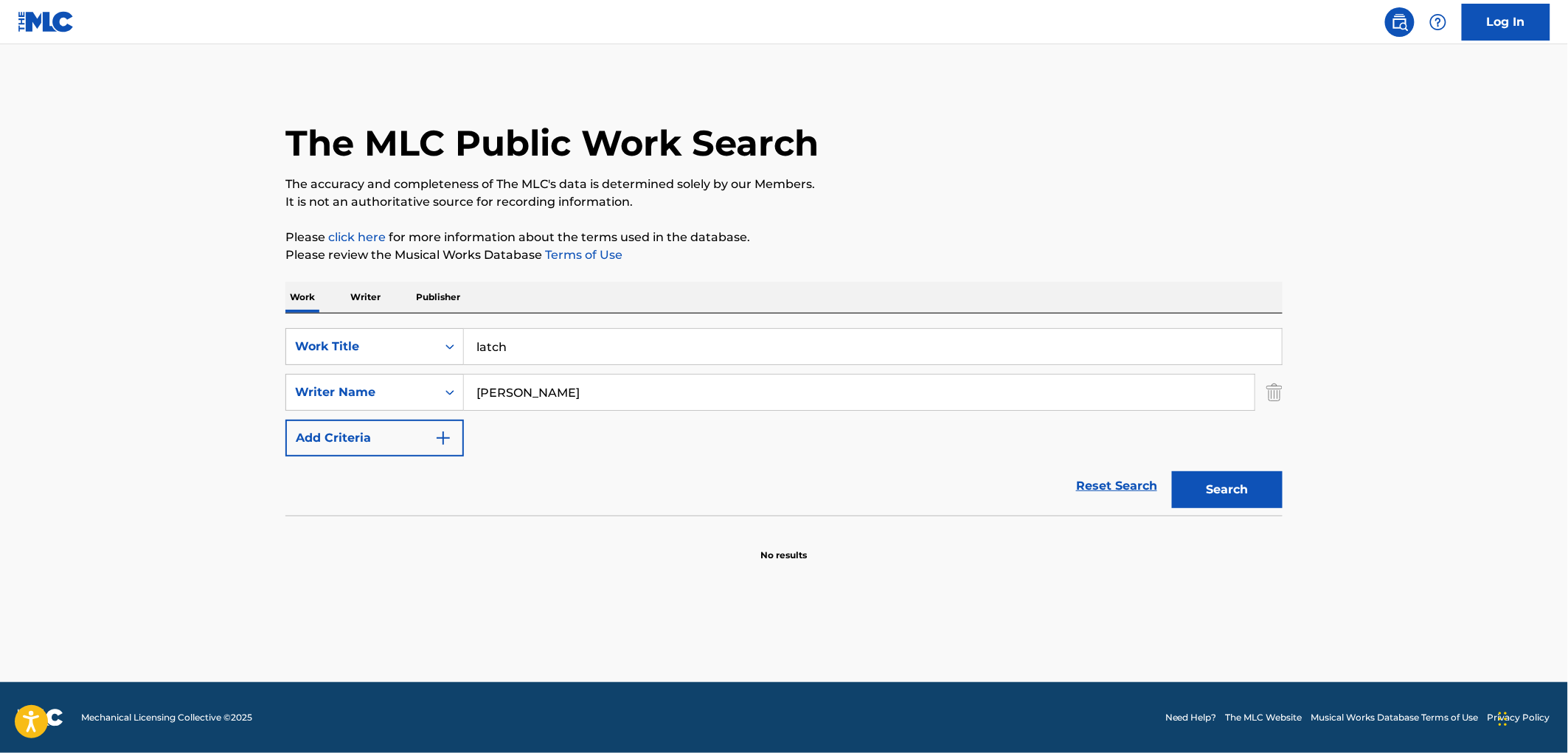
drag, startPoint x: 503, startPoint y: 347, endPoint x: 467, endPoint y: 348, distance: 36.0
click at [467, 348] on input "latch" at bounding box center [873, 346] width 818 height 35
paste input "Roulette On The Heart (ft. [PERSON_NAME])"
drag, startPoint x: 611, startPoint y: 345, endPoint x: 768, endPoint y: 355, distance: 157.3
click at [768, 355] on input "Roulette On The Heart (ft. [PERSON_NAME])" at bounding box center [873, 346] width 818 height 35
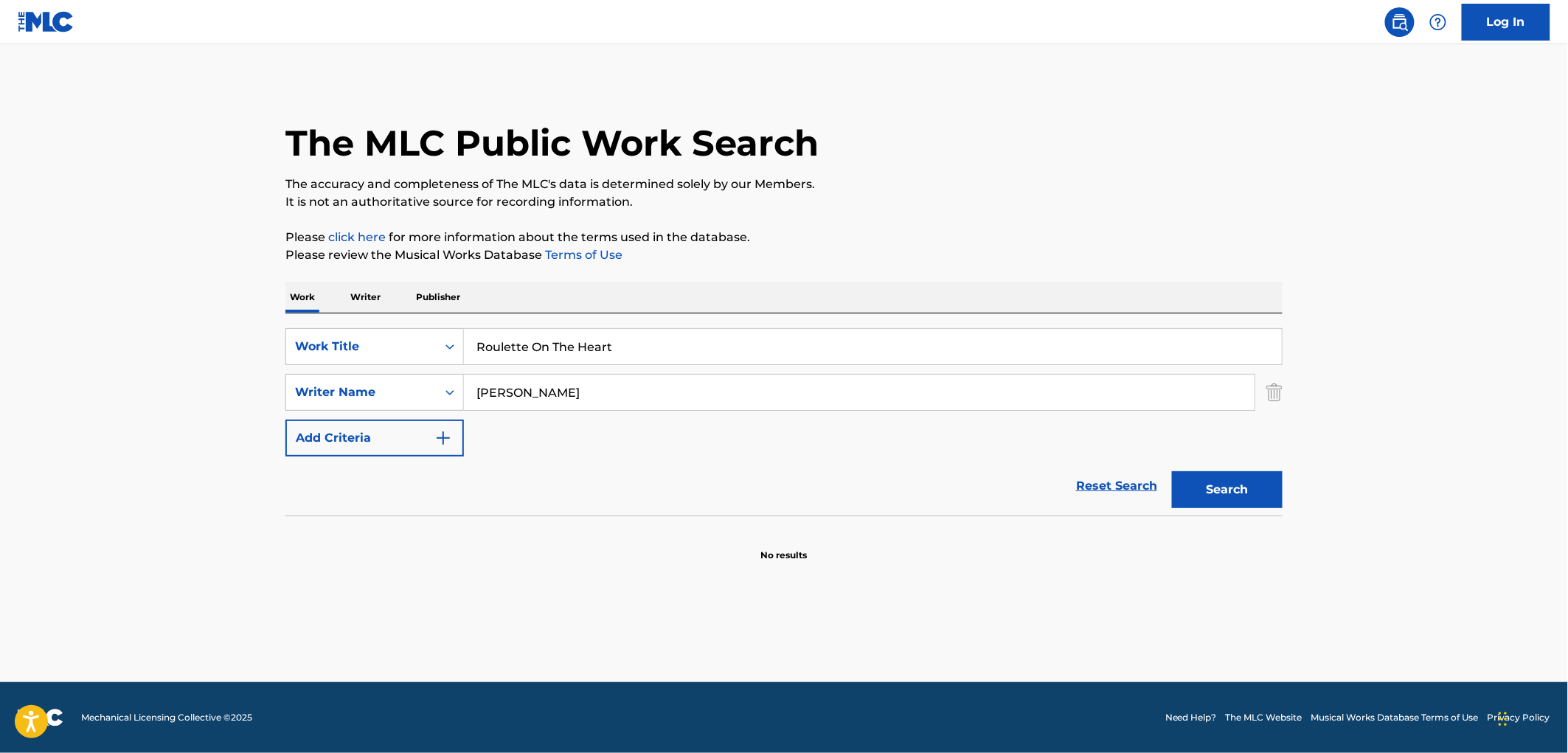
type input "Roulette On The Heart"
drag, startPoint x: 528, startPoint y: 395, endPoint x: 410, endPoint y: 395, distance: 118.0
click at [410, 395] on div "SearchWithCriteria70580eb2-d975-4fd6-94dc-23261dd40816 Writer Name [PERSON_NAME]" at bounding box center [784, 392] width 997 height 37
click at [1214, 495] on button "Search" at bounding box center [1227, 490] width 111 height 37
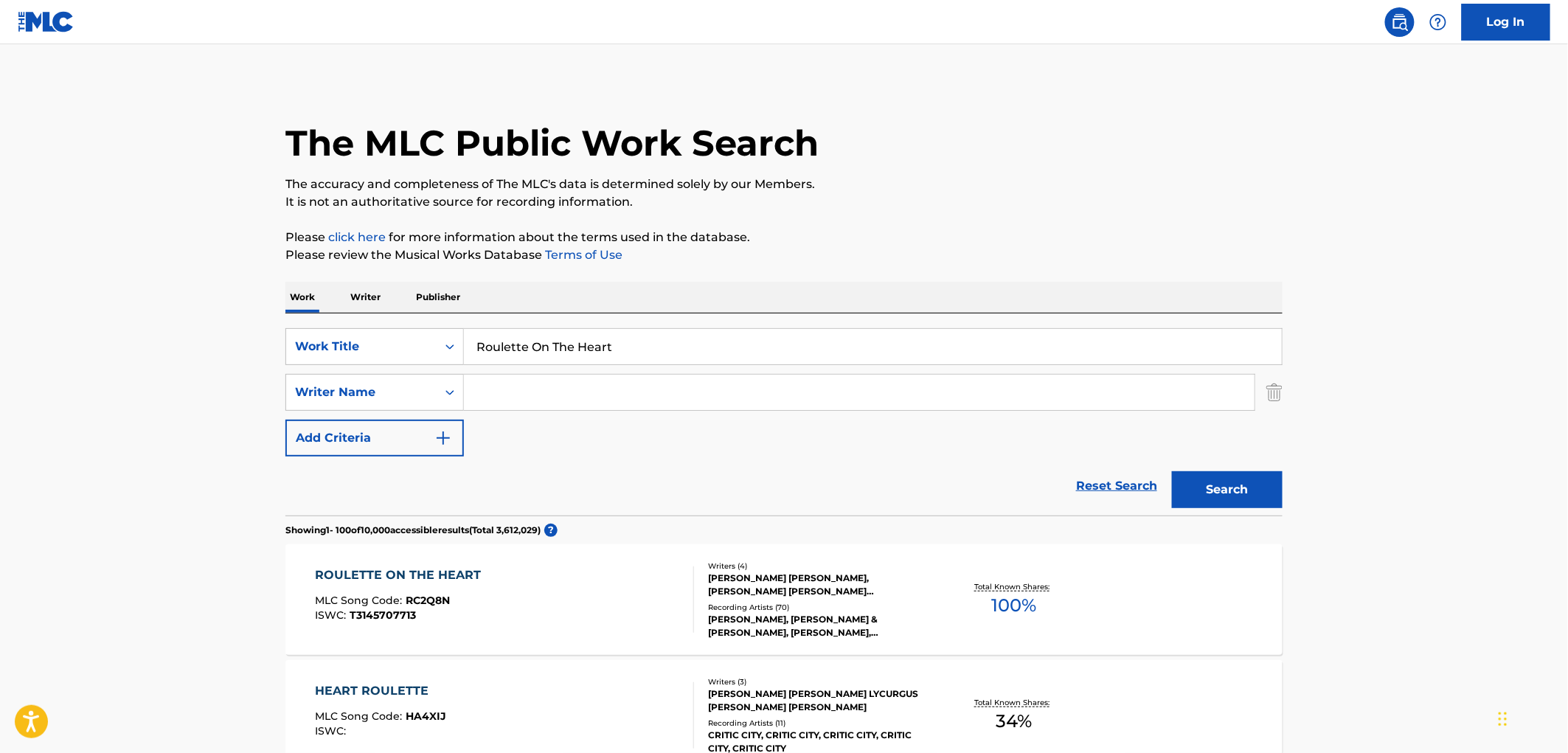
click at [827, 599] on div "Writers ( 4 ) [PERSON_NAME] [PERSON_NAME], [PERSON_NAME] [PERSON_NAME] [PERSON_…" at bounding box center [812, 599] width 237 height 79
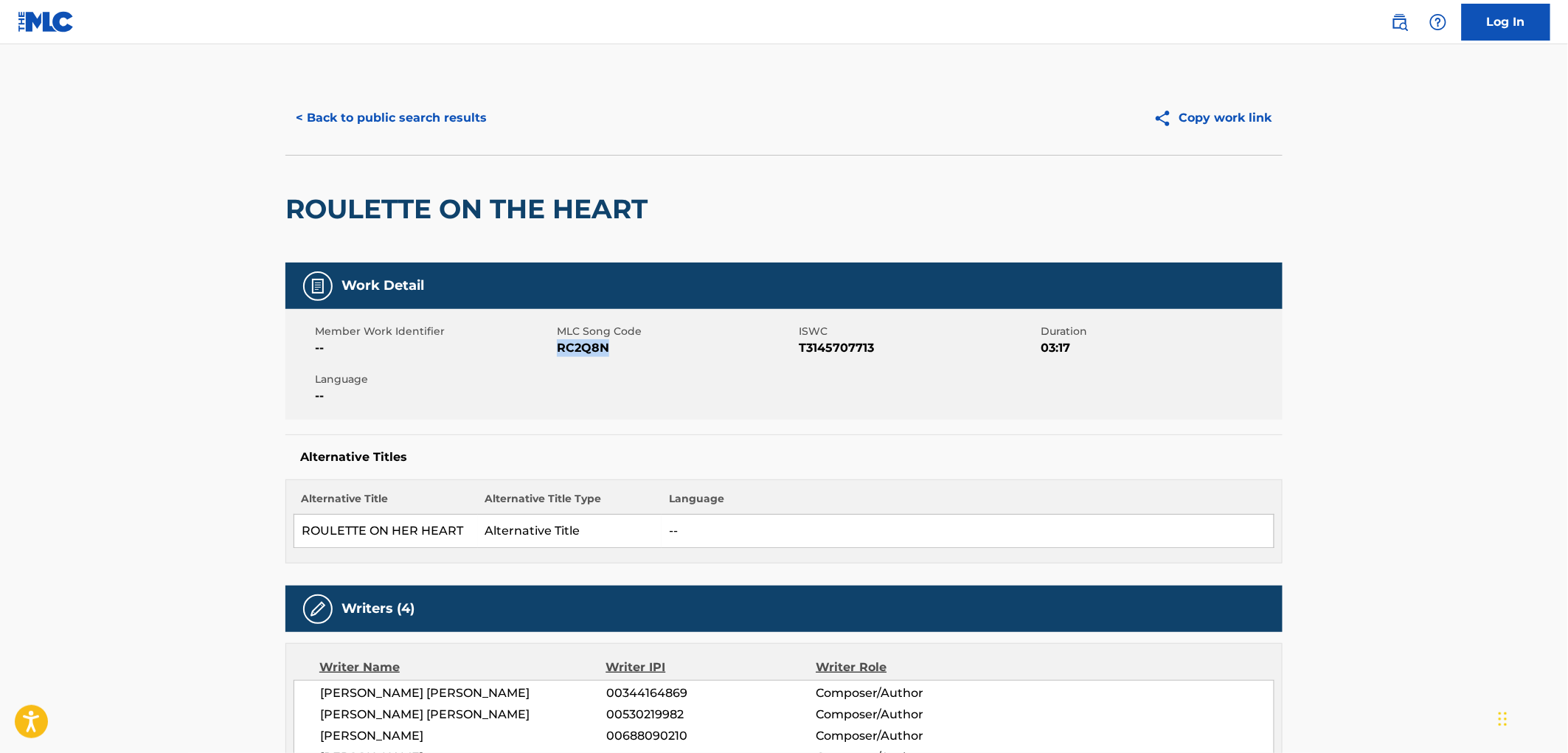
drag, startPoint x: 610, startPoint y: 341, endPoint x: 561, endPoint y: 345, distance: 49.2
click at [561, 345] on span "RC2Q8N" at bounding box center [675, 348] width 238 height 18
copy span "RC2Q8N"
click at [411, 123] on button "< Back to public search results" at bounding box center [391, 118] width 212 height 37
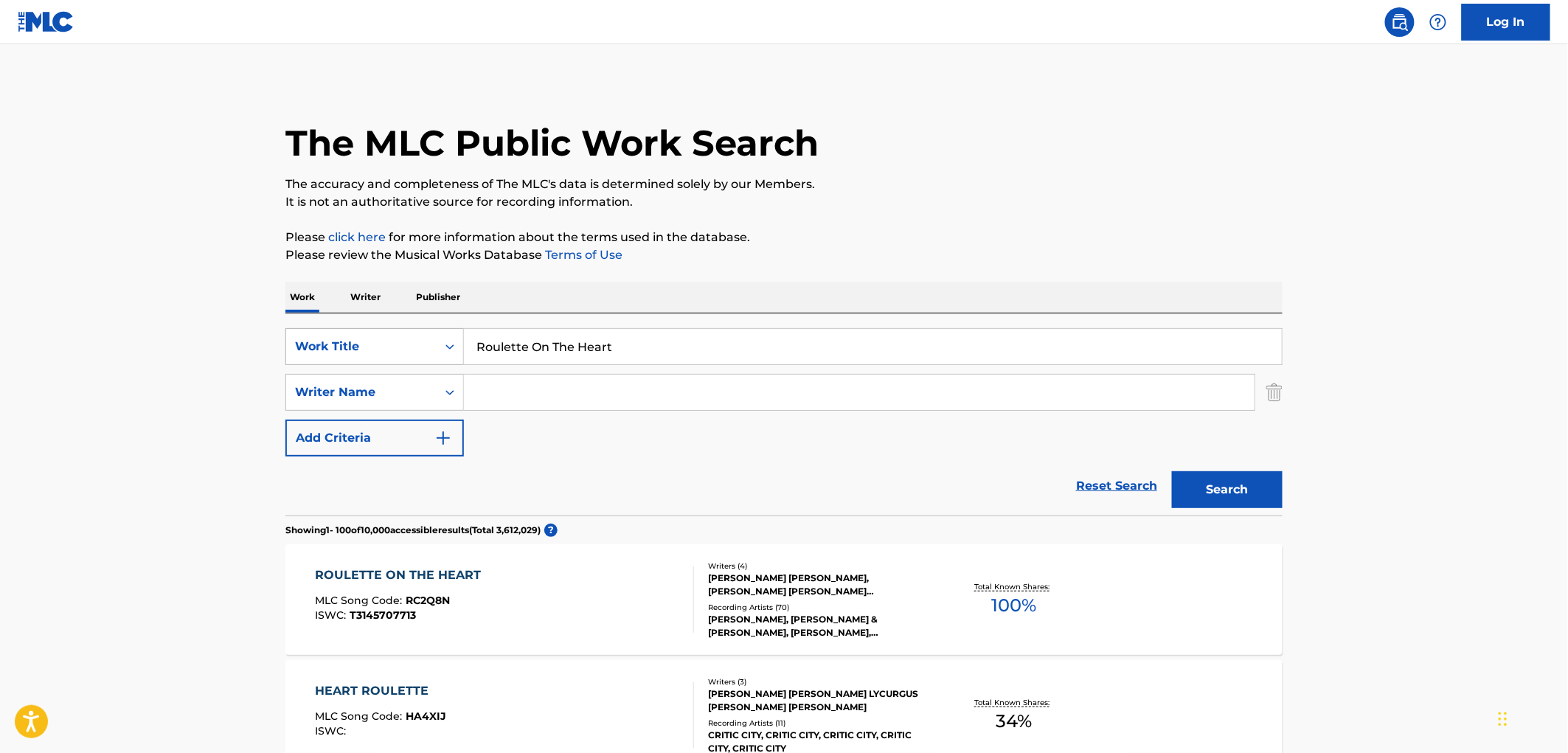
drag, startPoint x: 631, startPoint y: 346, endPoint x: 371, endPoint y: 341, distance: 260.0
click at [371, 341] on div "SearchWithCriteria490aa39c-d9a1-4ff3-a124-c17636a6d337 Work Title Roulette On T…" at bounding box center [784, 346] width 997 height 37
paste input "Baby, I"
click at [1190, 492] on button "Search" at bounding box center [1227, 490] width 111 height 37
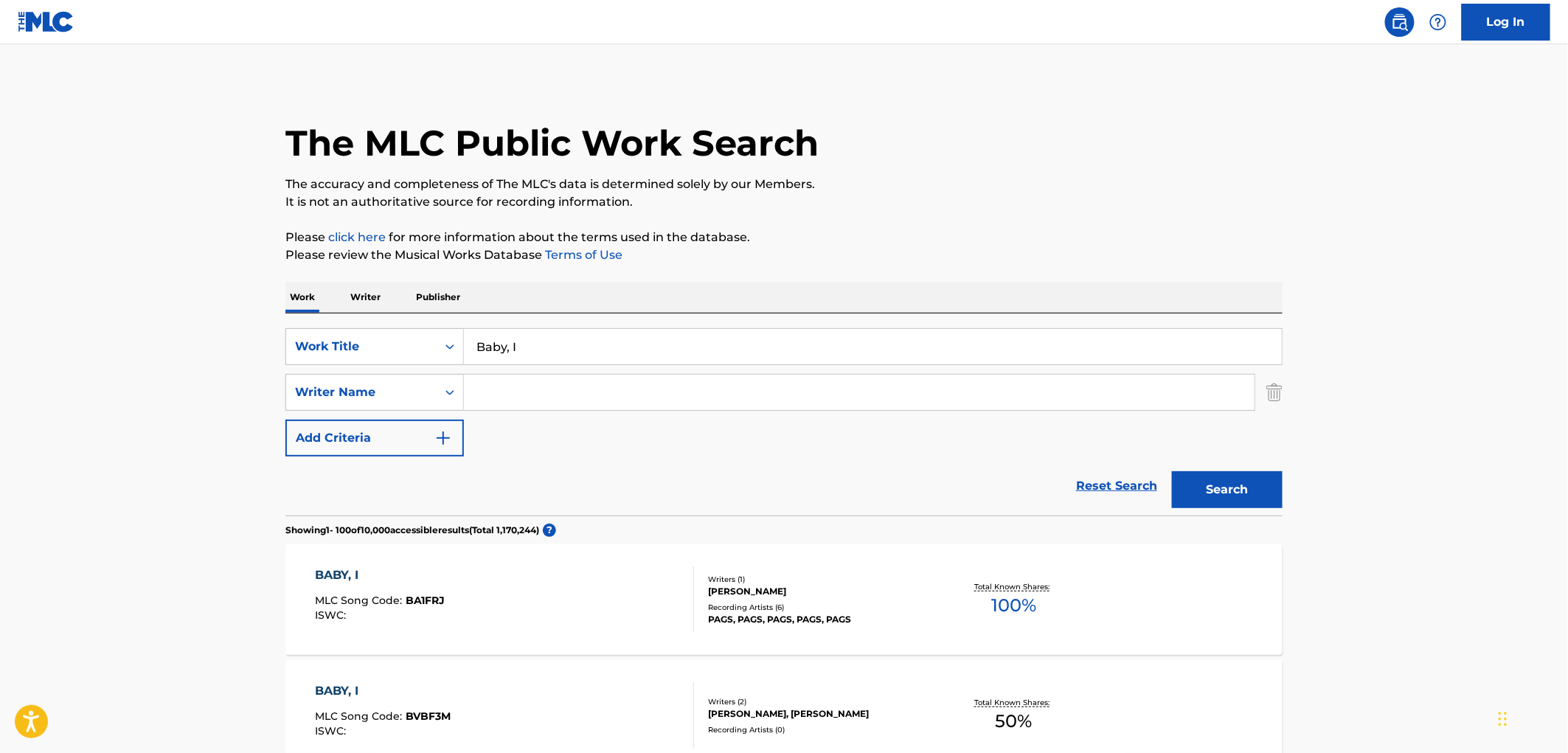
drag, startPoint x: 475, startPoint y: 349, endPoint x: 569, endPoint y: 344, distance: 94.1
click at [569, 344] on input "Baby, I" at bounding box center [873, 346] width 818 height 35
paste input "Hold Me, Thrill Me, Kiss Me"
click at [1230, 489] on button "Search" at bounding box center [1227, 490] width 111 height 37
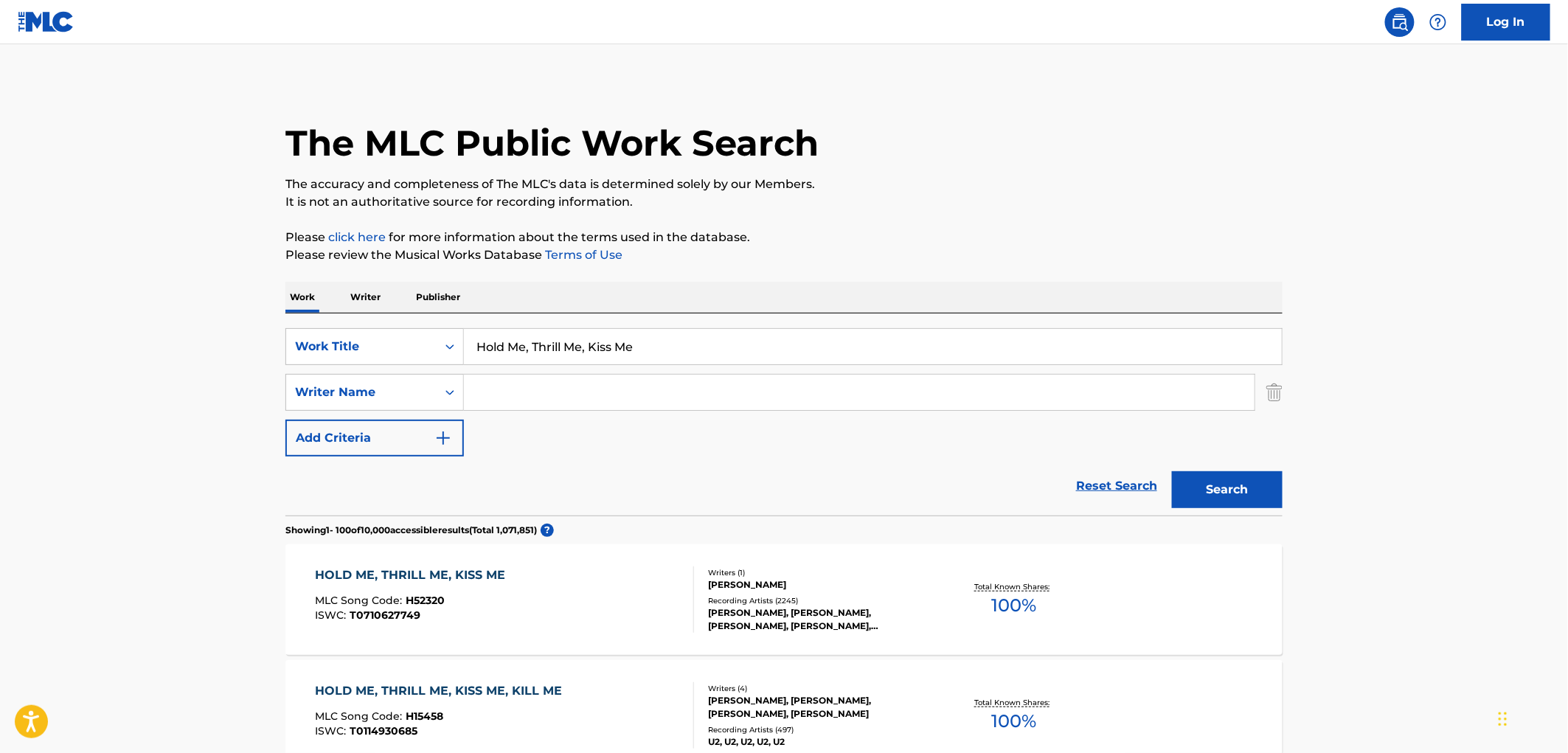
scroll to position [82, 0]
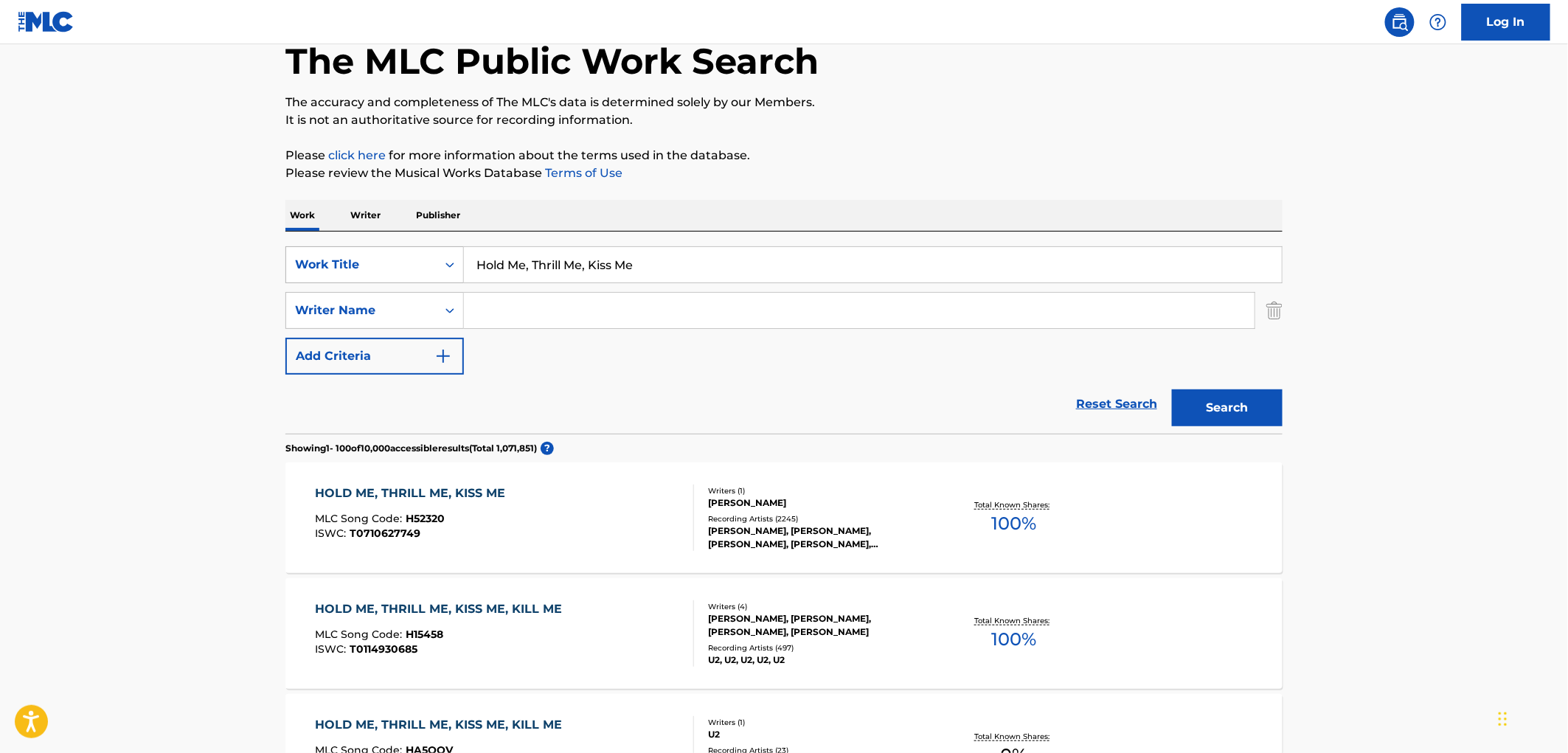
drag, startPoint x: 654, startPoint y: 271, endPoint x: 463, endPoint y: 275, distance: 191.0
click at [463, 275] on div "SearchWithCriteria490aa39c-d9a1-4ff3-a124-c17636a6d337 Work Title Hold Me, Thri…" at bounding box center [784, 264] width 997 height 37
paste input "Too [PERSON_NAME] [PERSON_NAME] Ral"
click at [1241, 411] on button "Search" at bounding box center [1227, 408] width 111 height 37
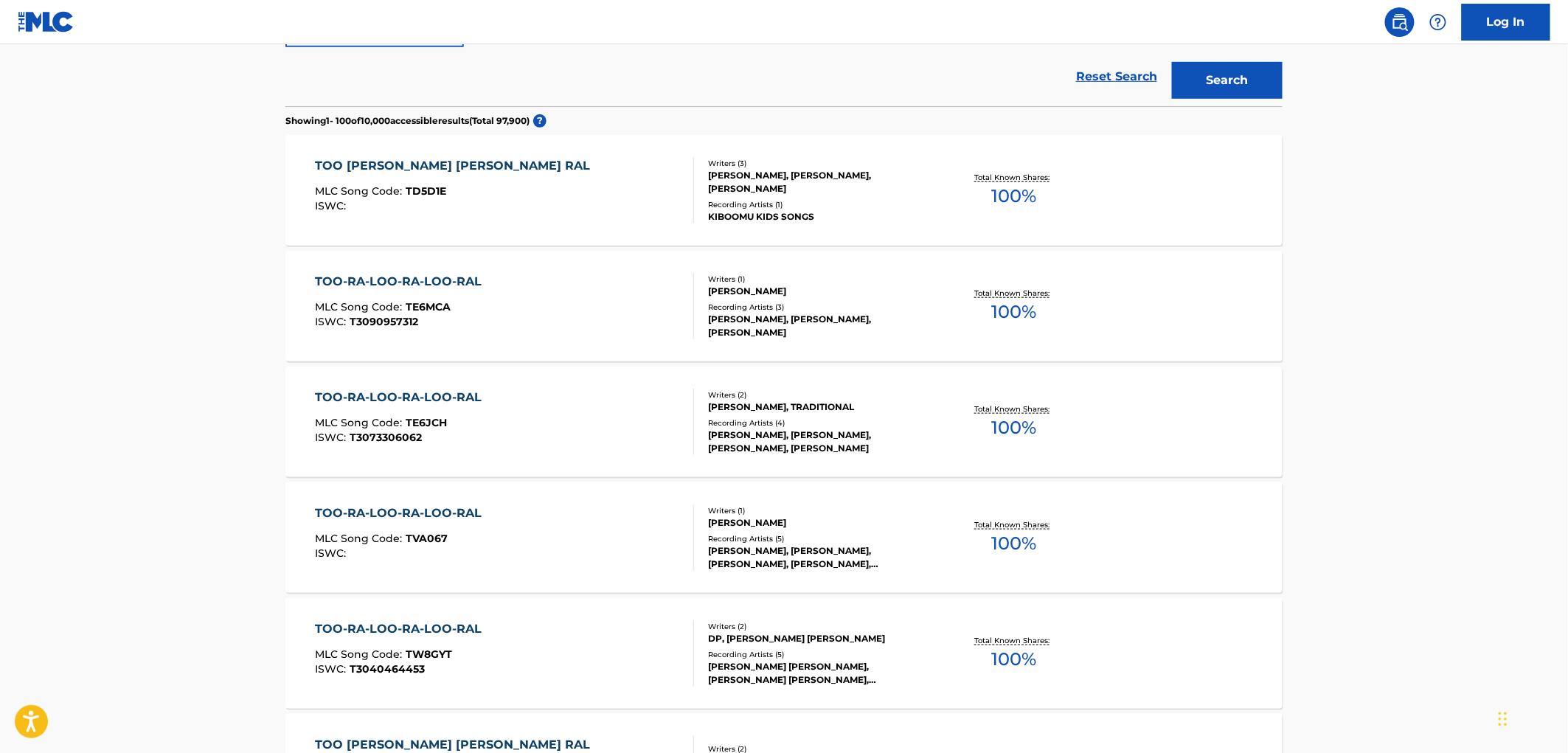
scroll to position [0, 0]
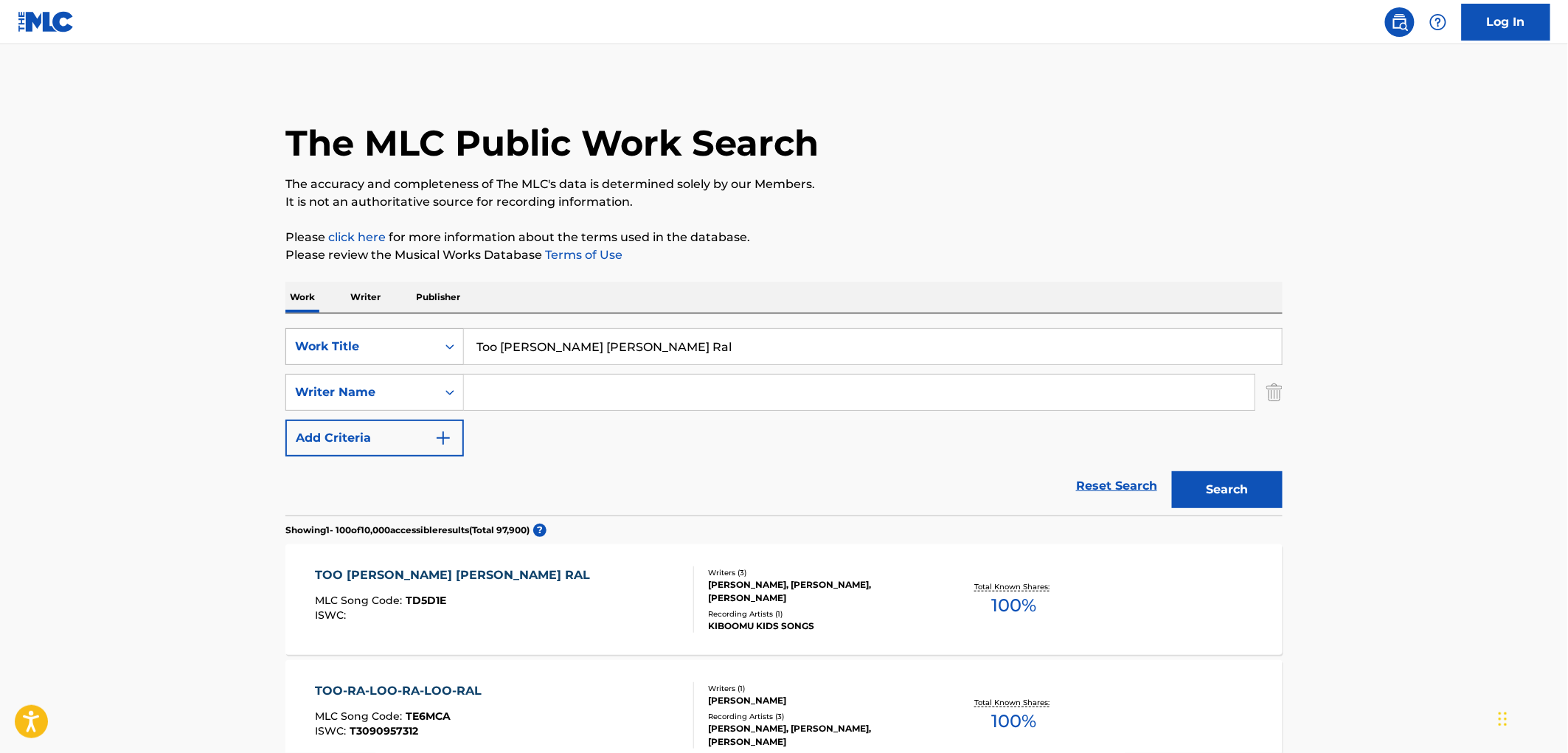
drag, startPoint x: 608, startPoint y: 347, endPoint x: 503, endPoint y: 349, distance: 105.0
click at [444, 342] on div "SearchWithCriteria490aa39c-d9a1-4ff3-a124-c17636a6d337 Work Title Too [PERSON_N…" at bounding box center [784, 346] width 997 height 37
paste input "Cry, Cry, Cry"
click at [1229, 480] on button "Search" at bounding box center [1227, 490] width 111 height 37
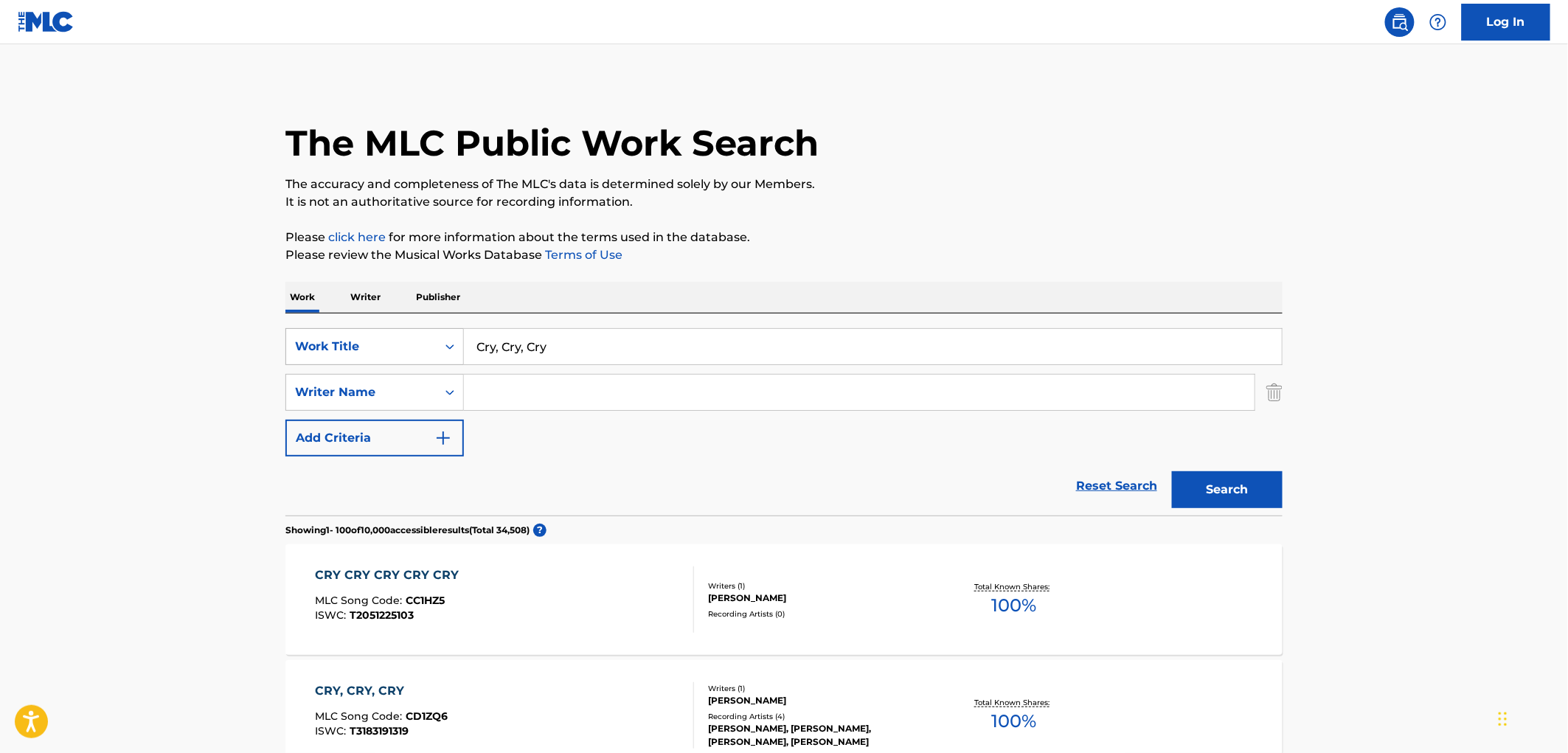
drag, startPoint x: 556, startPoint y: 345, endPoint x: 452, endPoint y: 355, distance: 104.5
click at [452, 355] on div "SearchWithCriteria490aa39c-d9a1-4ff3-a124-c17636a6d337 Work Title Cry, Cry, Cry" at bounding box center [784, 346] width 997 height 37
paste input "Brindis de Amor"
click at [1182, 488] on button "Search" at bounding box center [1227, 490] width 111 height 37
drag, startPoint x: 590, startPoint y: 347, endPoint x: 446, endPoint y: 346, distance: 144.0
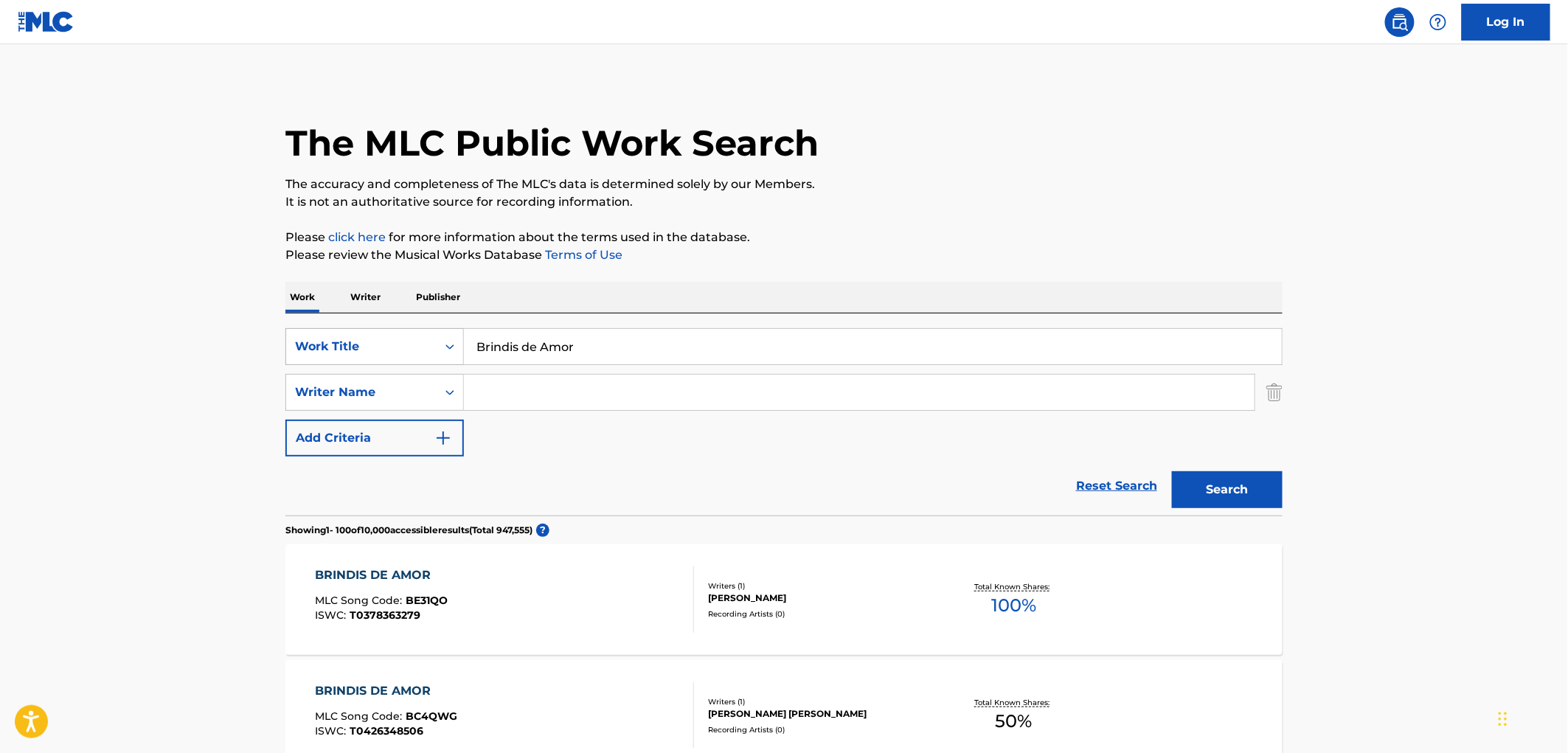
click at [446, 346] on div "SearchWithCriteria490aa39c-d9a1-4ff3-a124-c17636a6d337 Work Title Brindis de Am…" at bounding box center [784, 346] width 997 height 37
paste input "[PERSON_NAME] y Presumida"
click at [1226, 501] on button "Search" at bounding box center [1227, 490] width 111 height 37
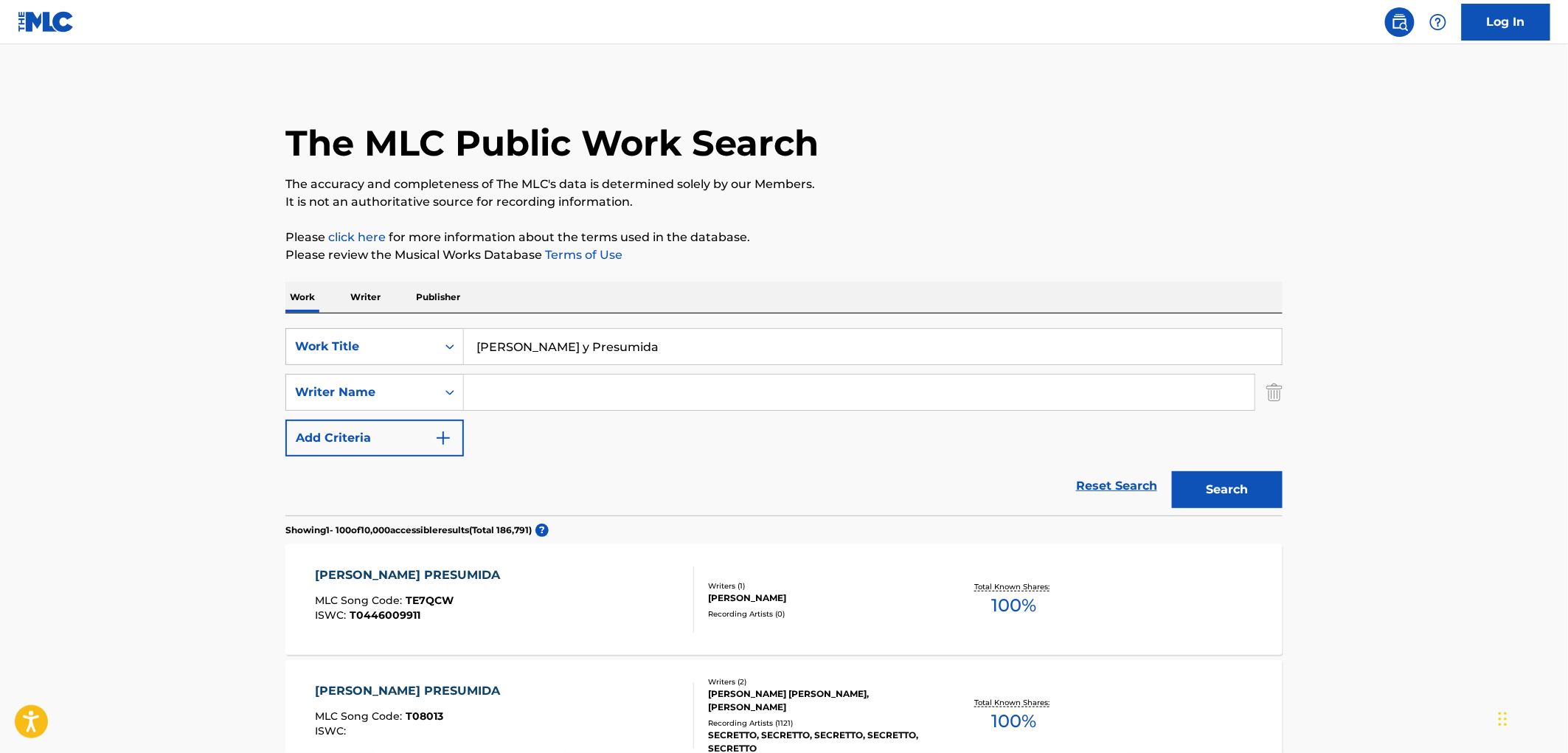
drag, startPoint x: 615, startPoint y: 341, endPoint x: 468, endPoint y: 350, distance: 147.3
click at [468, 350] on input "[PERSON_NAME] y Presumida" at bounding box center [873, 346] width 818 height 35
paste input "Hello [PERSON_NAME]"
type input "Hello [PERSON_NAME]"
click at [1244, 502] on button "Search" at bounding box center [1227, 490] width 111 height 37
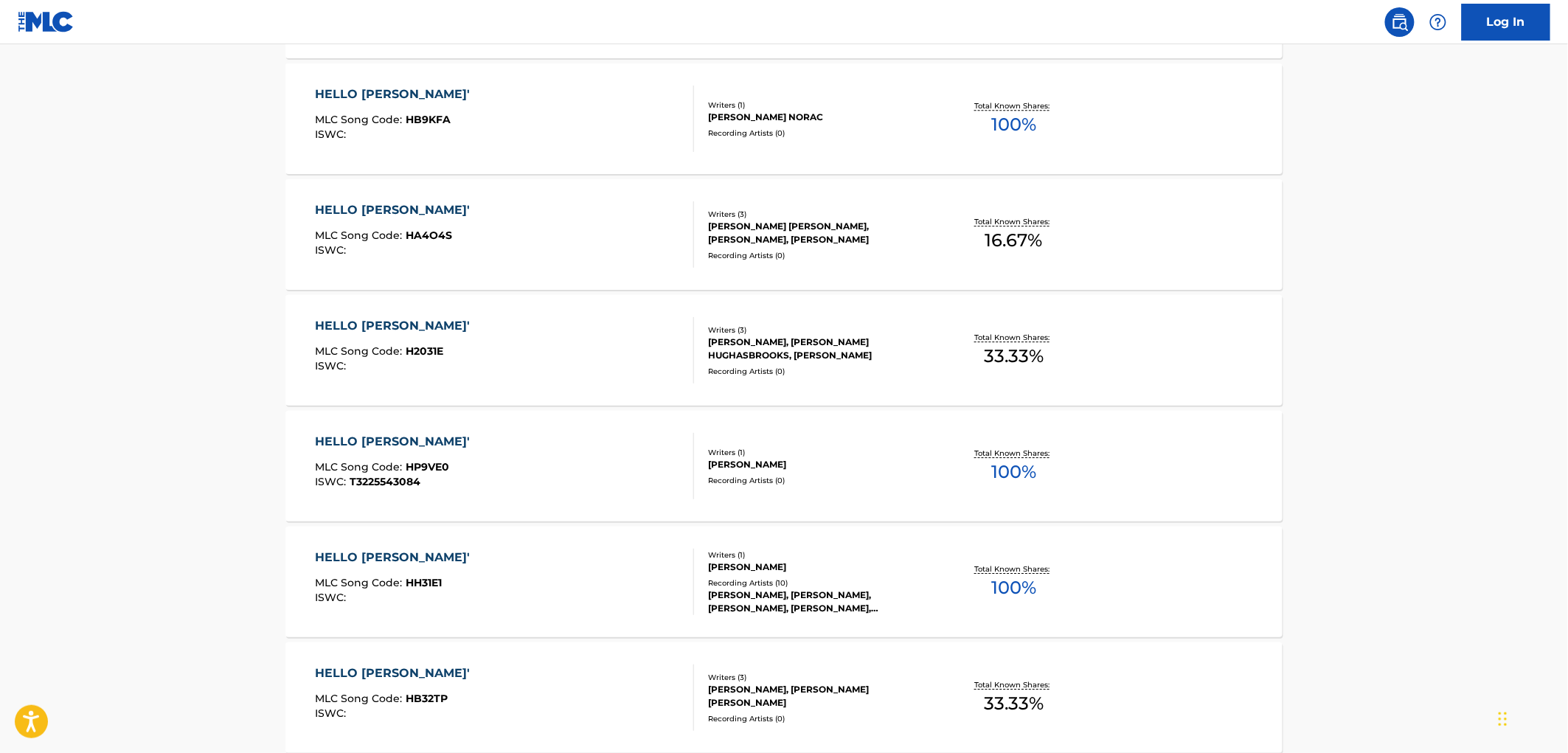
scroll to position [1884, 0]
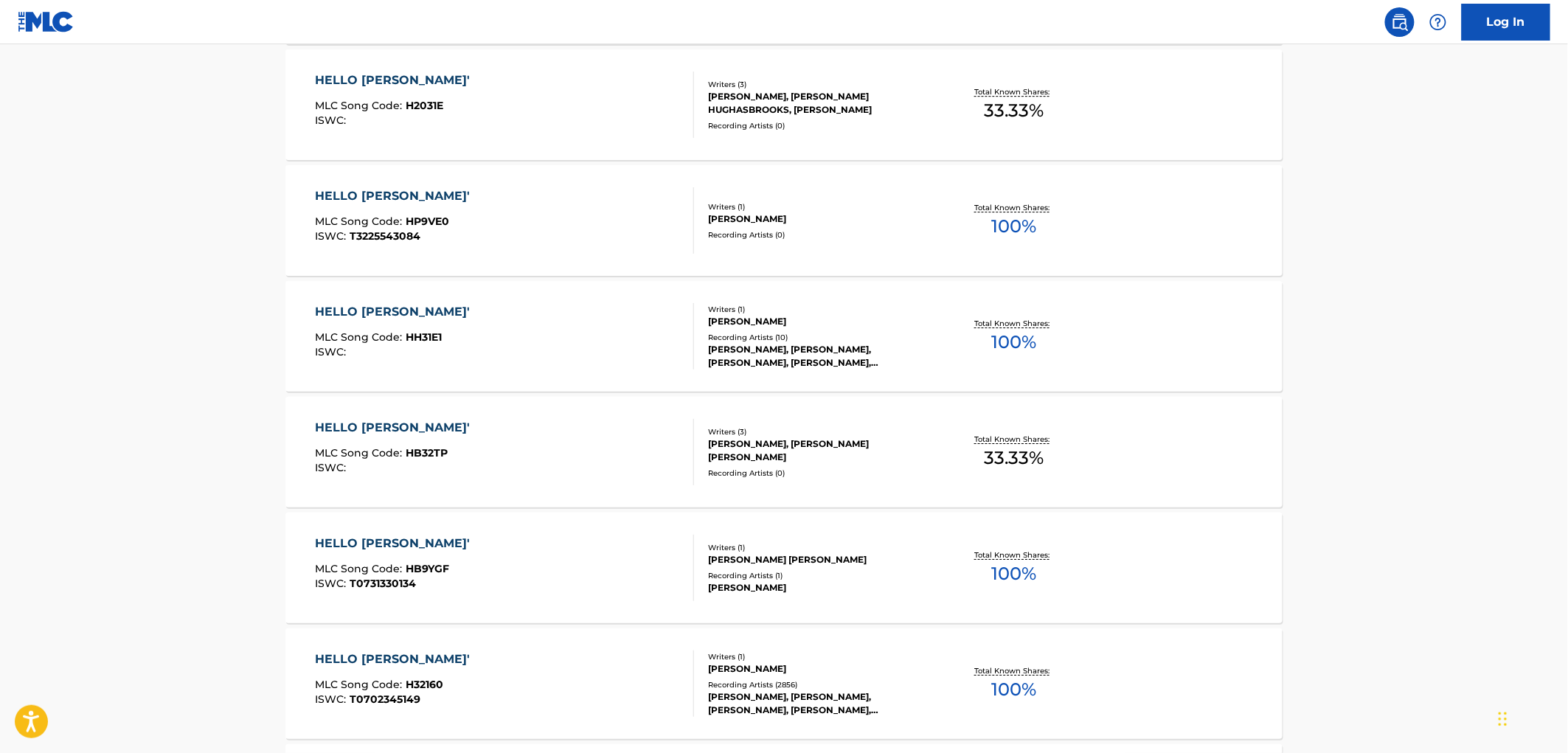
click at [718, 674] on div "[PERSON_NAME]" at bounding box center [819, 669] width 223 height 14
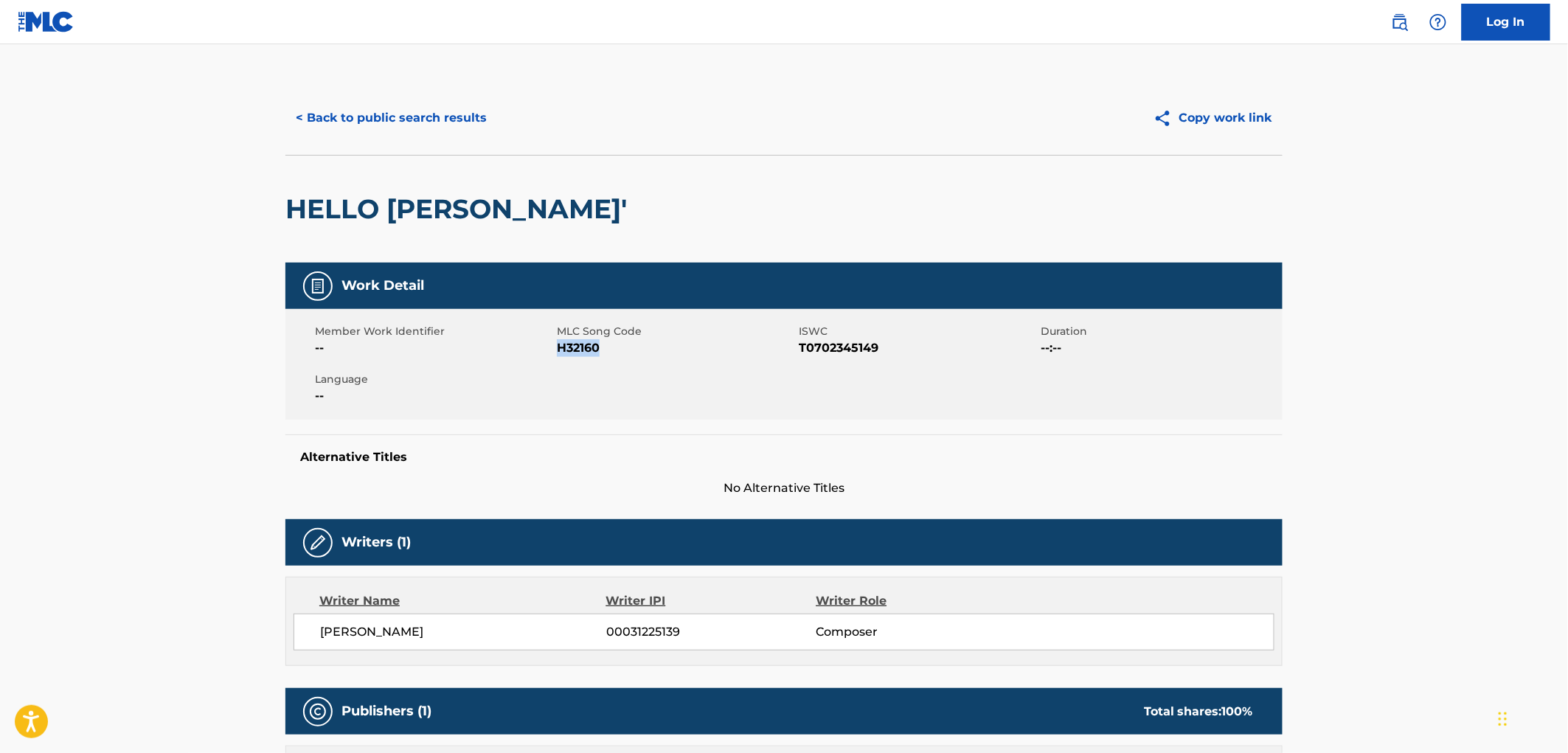
drag, startPoint x: 605, startPoint y: 349, endPoint x: 557, endPoint y: 341, distance: 48.7
click at [557, 341] on span "H32160" at bounding box center [675, 348] width 238 height 18
copy span "H32160"
click at [445, 118] on button "< Back to public search results" at bounding box center [391, 118] width 212 height 37
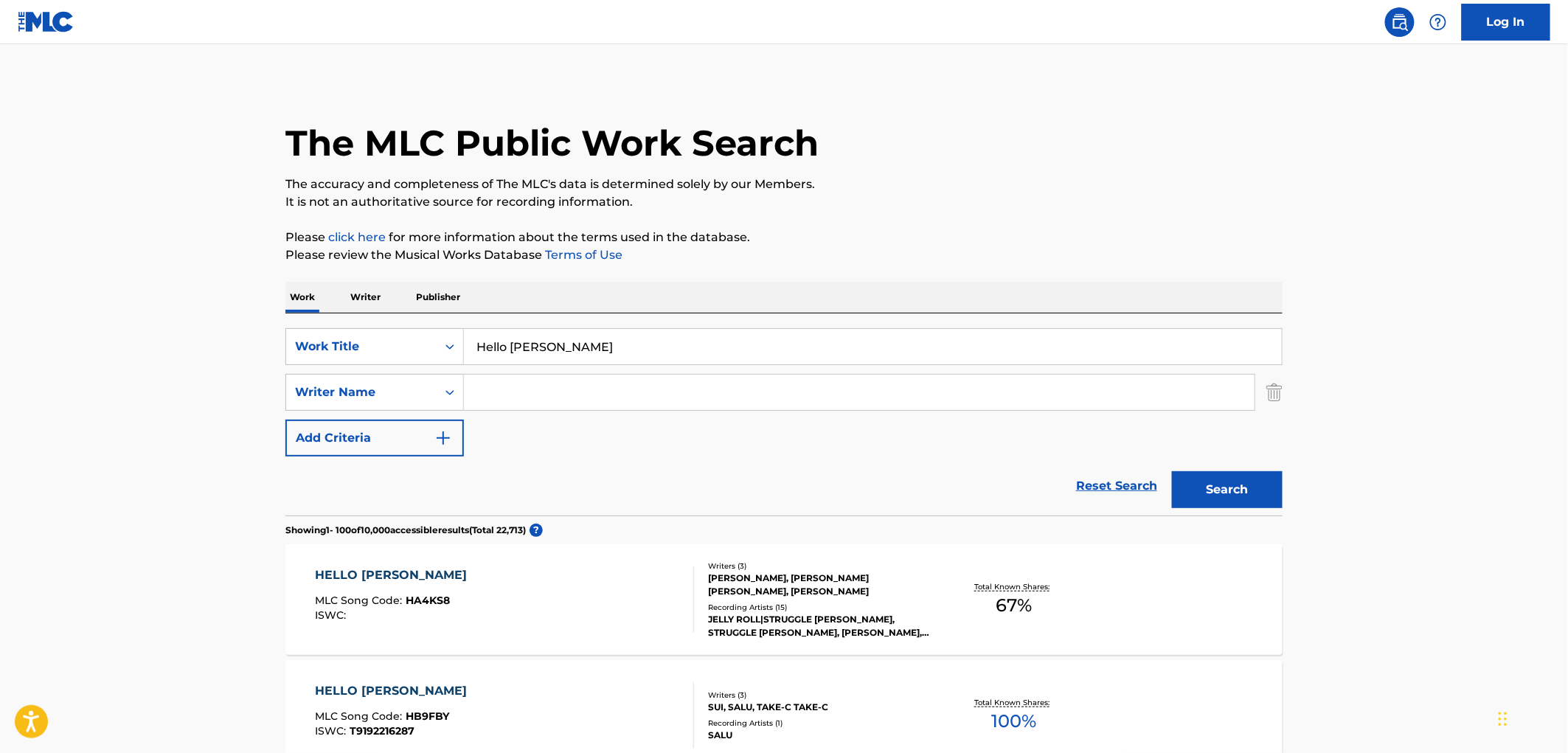
drag, startPoint x: 550, startPoint y: 345, endPoint x: 509, endPoint y: 346, distance: 41.0
click at [471, 345] on input "Hello [PERSON_NAME]" at bounding box center [873, 346] width 818 height 35
paste input "Unicorn Song"
click at [1210, 488] on button "Search" at bounding box center [1227, 490] width 111 height 37
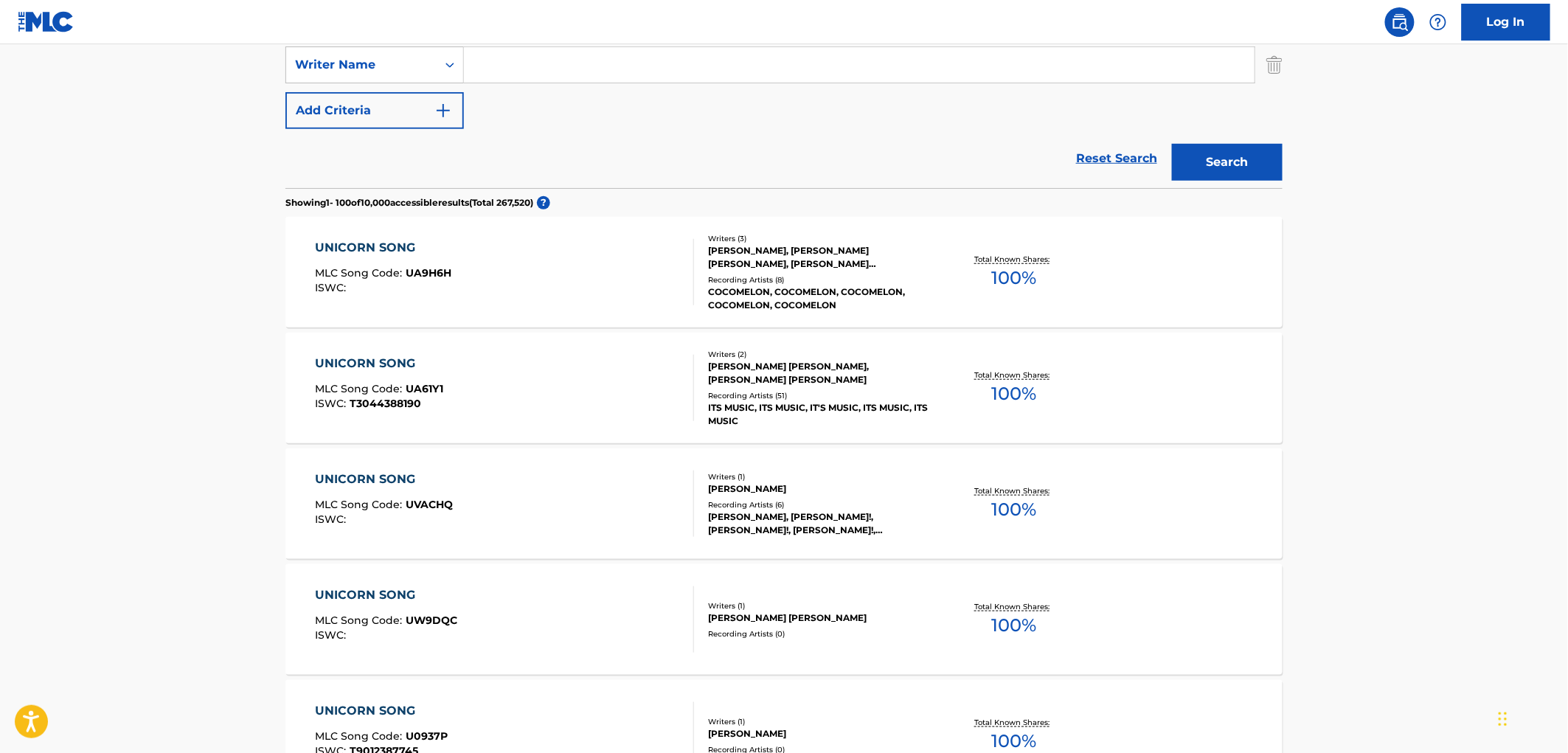
scroll to position [164, 0]
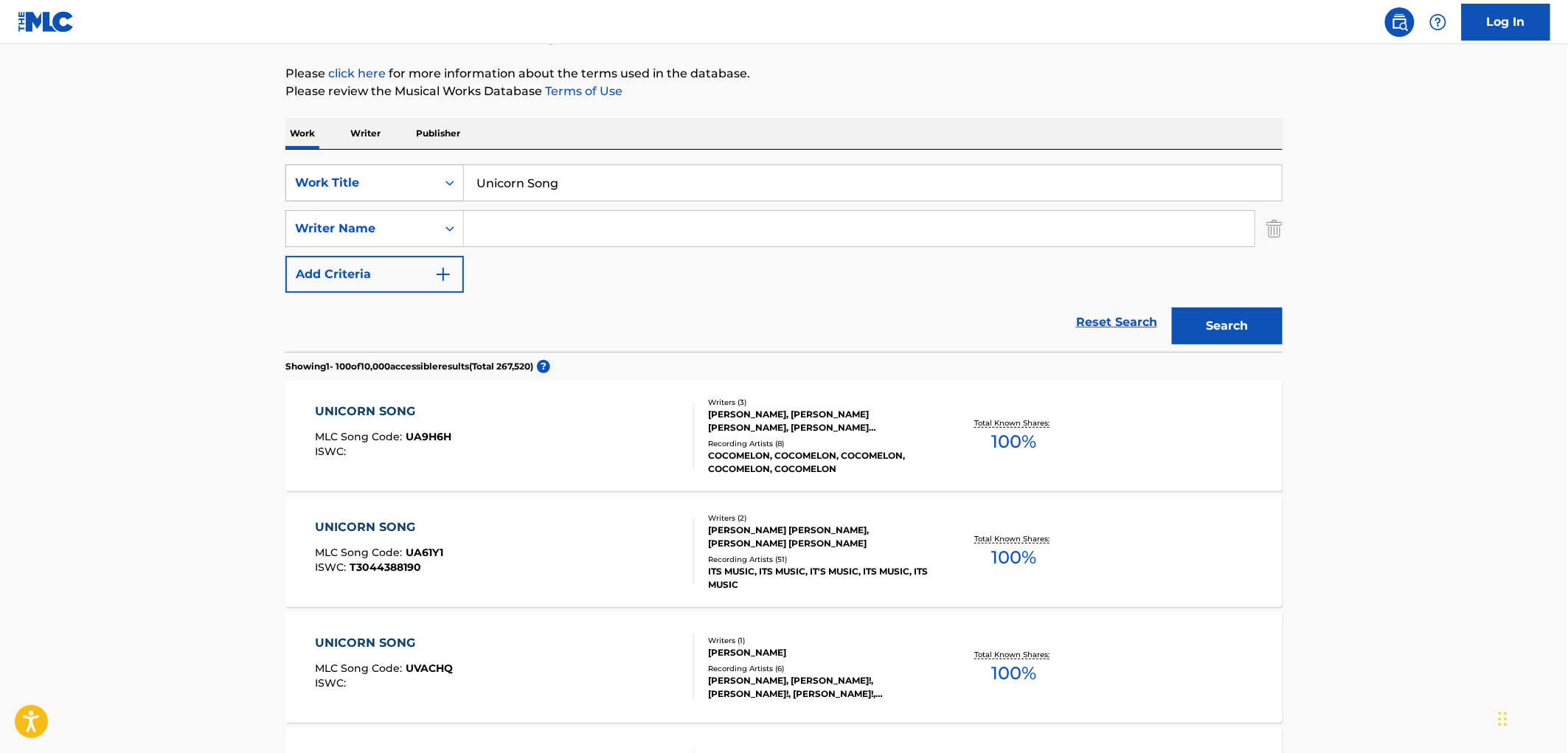
drag, startPoint x: 575, startPoint y: 175, endPoint x: 398, endPoint y: 180, distance: 177.1
click at [356, 179] on div "SearchWithCriteria490aa39c-d9a1-4ff3-a124-c17636a6d337 Work Title Unicorn Song" at bounding box center [784, 183] width 997 height 37
paste input "Insha'Allah"
type input "Insha'Allah"
click at [1260, 314] on button "Search" at bounding box center [1227, 326] width 111 height 37
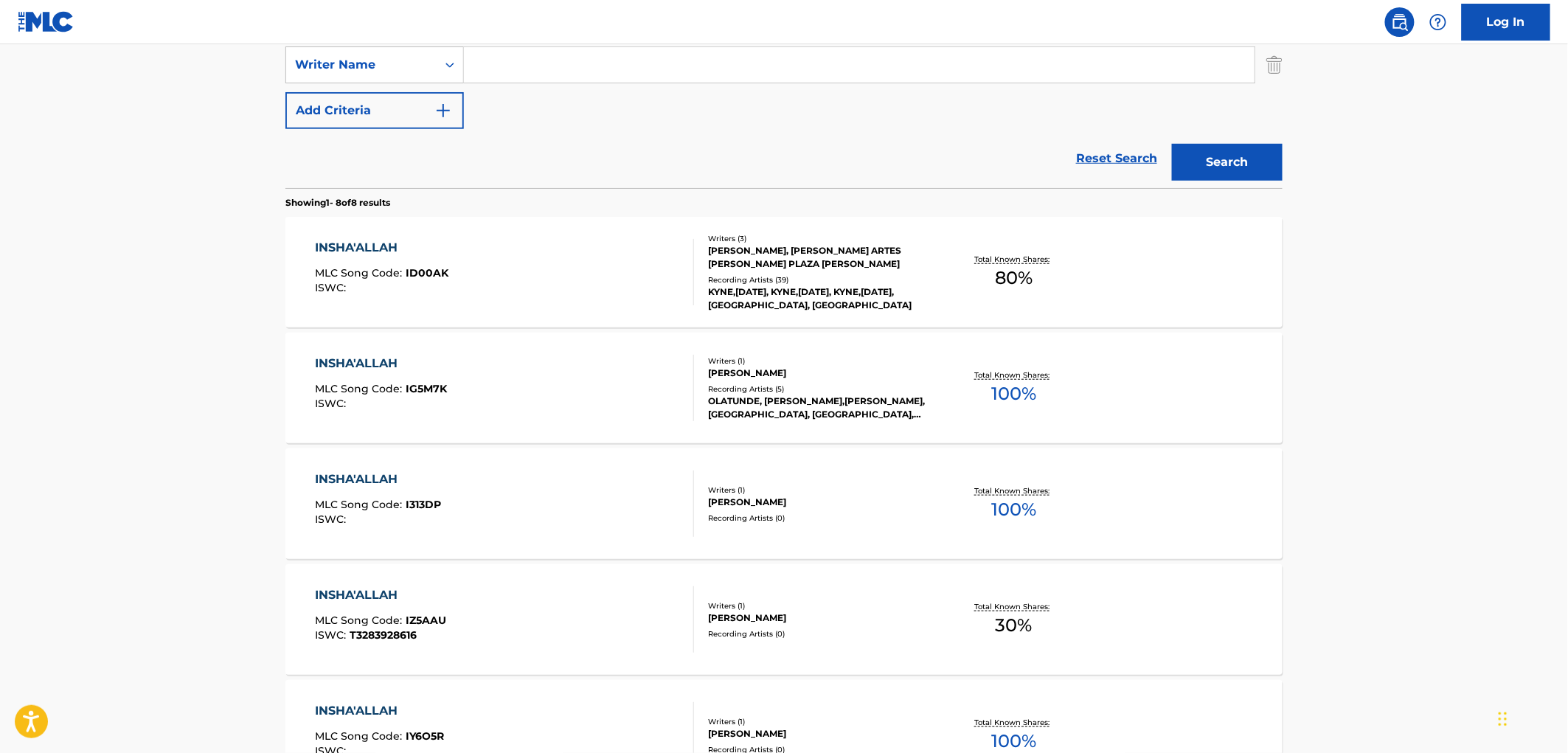
scroll to position [245, 0]
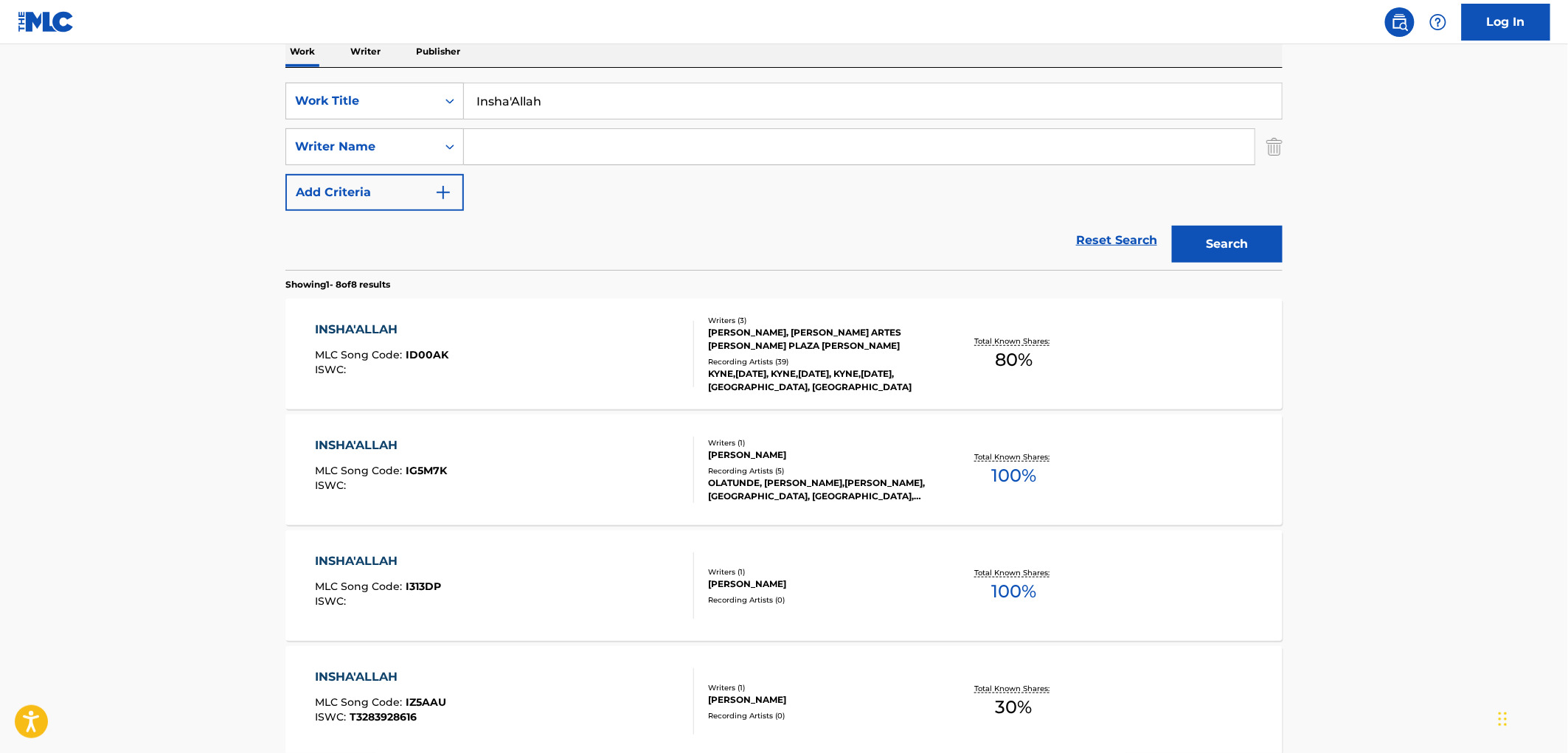
click at [764, 336] on div "[PERSON_NAME], [PERSON_NAME] ARTES [PERSON_NAME] PLAZA [PERSON_NAME]" at bounding box center [819, 338] width 223 height 26
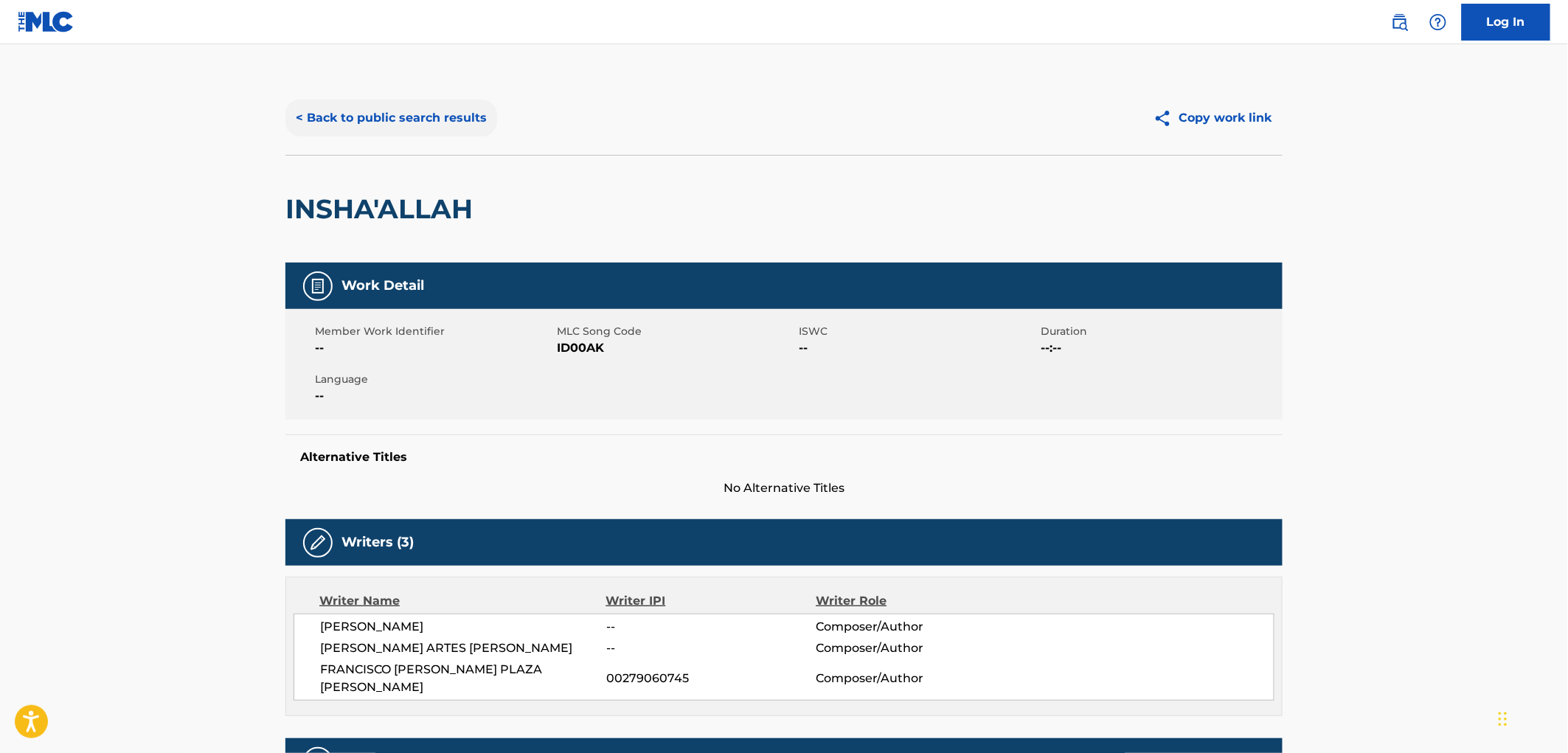
click at [407, 126] on button "< Back to public search results" at bounding box center [391, 118] width 212 height 37
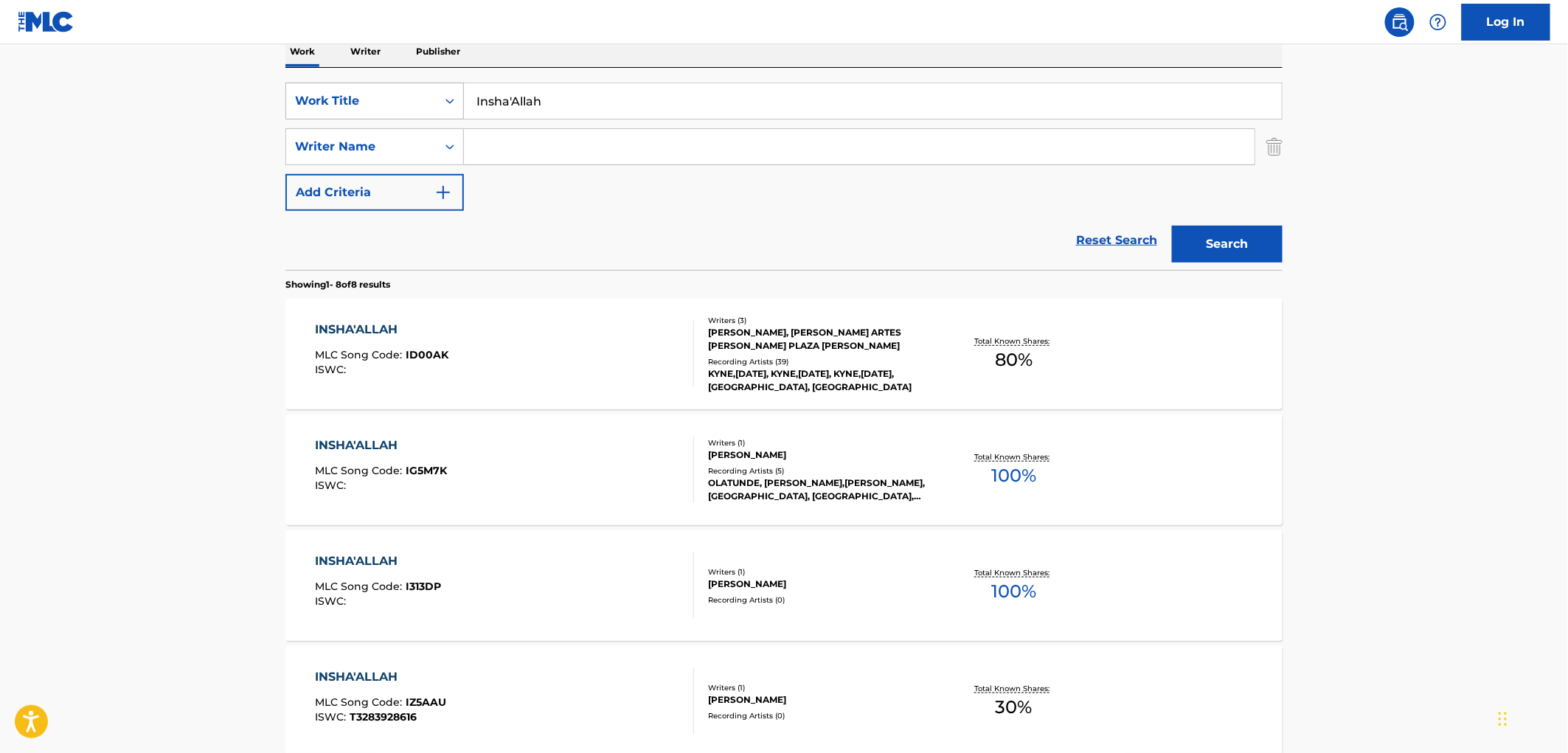
drag, startPoint x: 540, startPoint y: 105, endPoint x: 445, endPoint y: 101, distance: 95.1
click at [445, 101] on div "SearchWithCriteria490aa39c-d9a1-4ff3-a124-c17636a6d337 Work Title Insha'Allah" at bounding box center [784, 101] width 997 height 37
paste input "Deceptive [PERSON_NAME]"
click at [1202, 249] on button "Search" at bounding box center [1227, 244] width 111 height 37
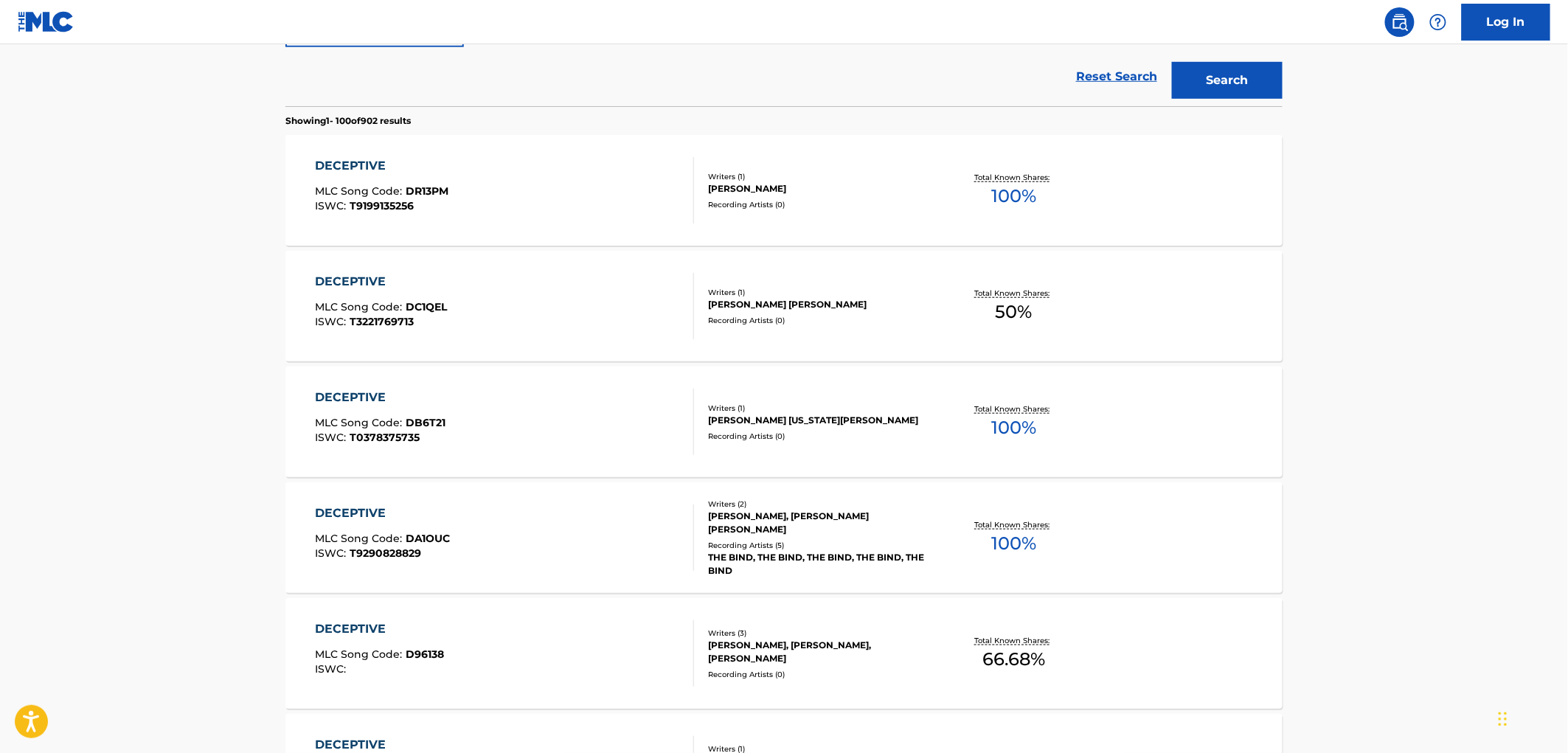
scroll to position [82, 0]
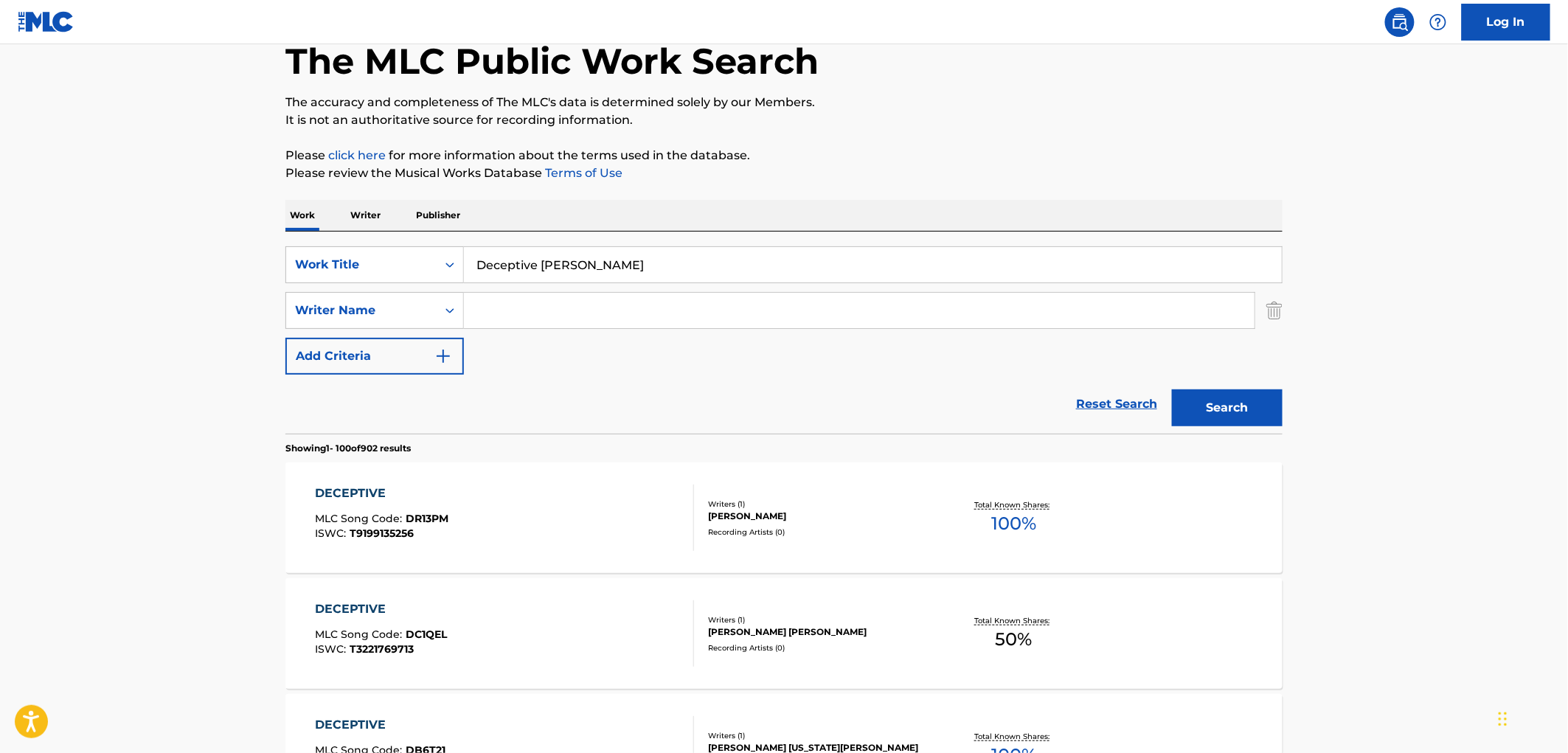
drag, startPoint x: 502, startPoint y: 260, endPoint x: 468, endPoint y: 262, distance: 34.1
click at [468, 262] on input "Deceptive [PERSON_NAME]" at bounding box center [873, 264] width 818 height 35
paste input "ECEPTIVE [PERSON_NAME]"
click at [1227, 406] on button "Search" at bounding box center [1227, 408] width 111 height 37
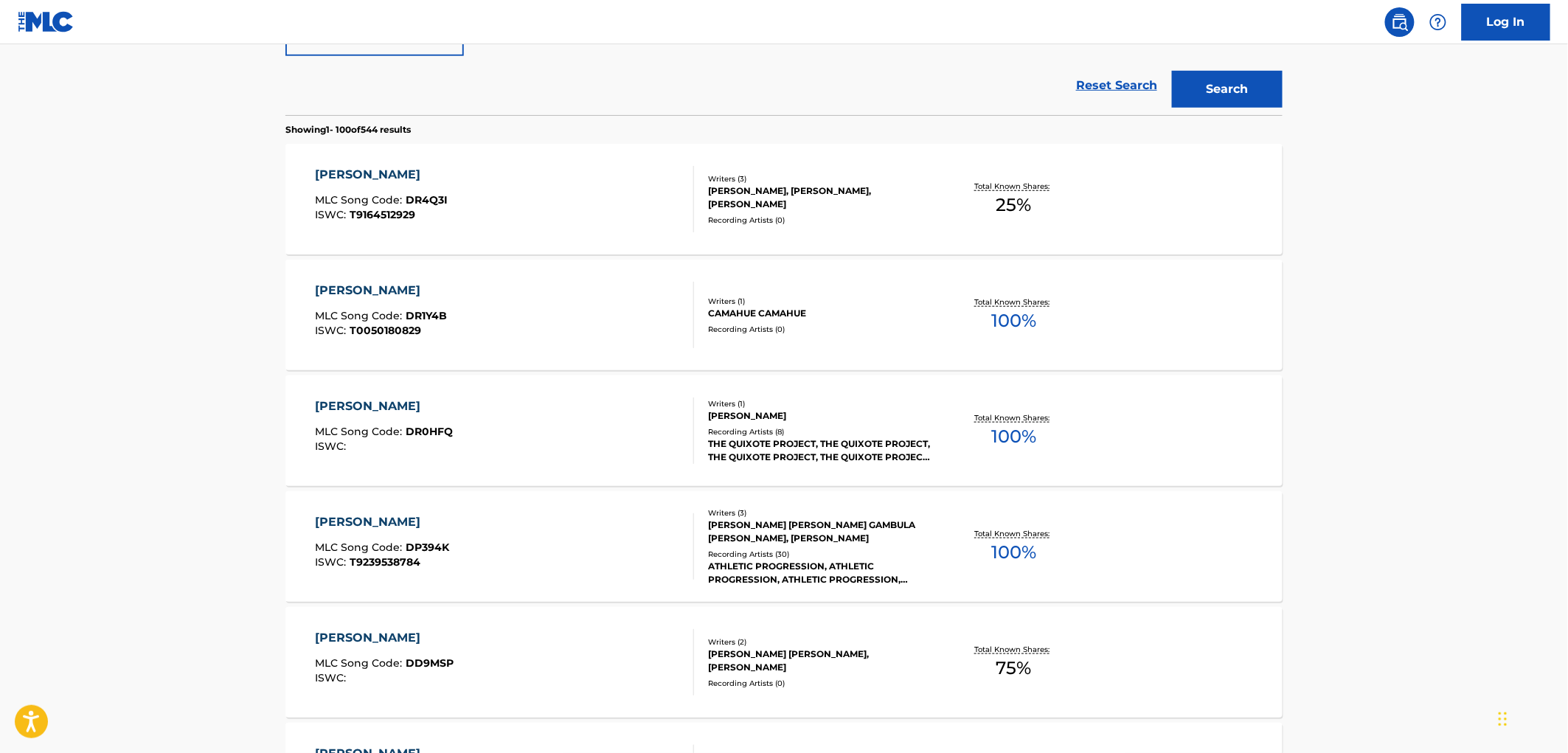
scroll to position [0, 0]
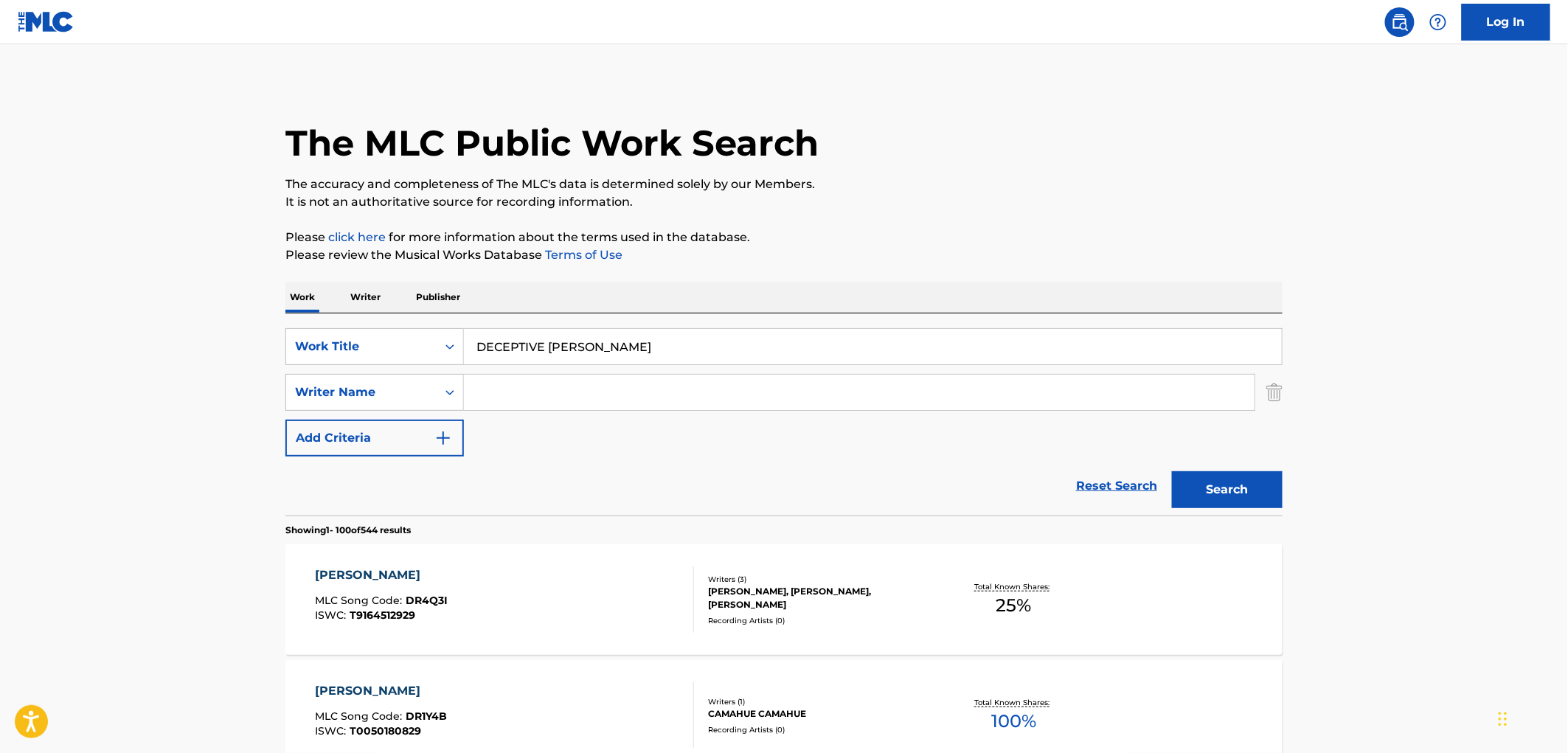
drag, startPoint x: 596, startPoint y: 345, endPoint x: 527, endPoint y: 349, distance: 69.1
click at [465, 345] on input "DECEPTIVE [PERSON_NAME]" at bounding box center [873, 346] width 818 height 35
paste input "Southeast [US_STATE] Pines"
type input "Southeast [US_STATE] Pines"
click at [1215, 501] on button "Search" at bounding box center [1227, 490] width 111 height 37
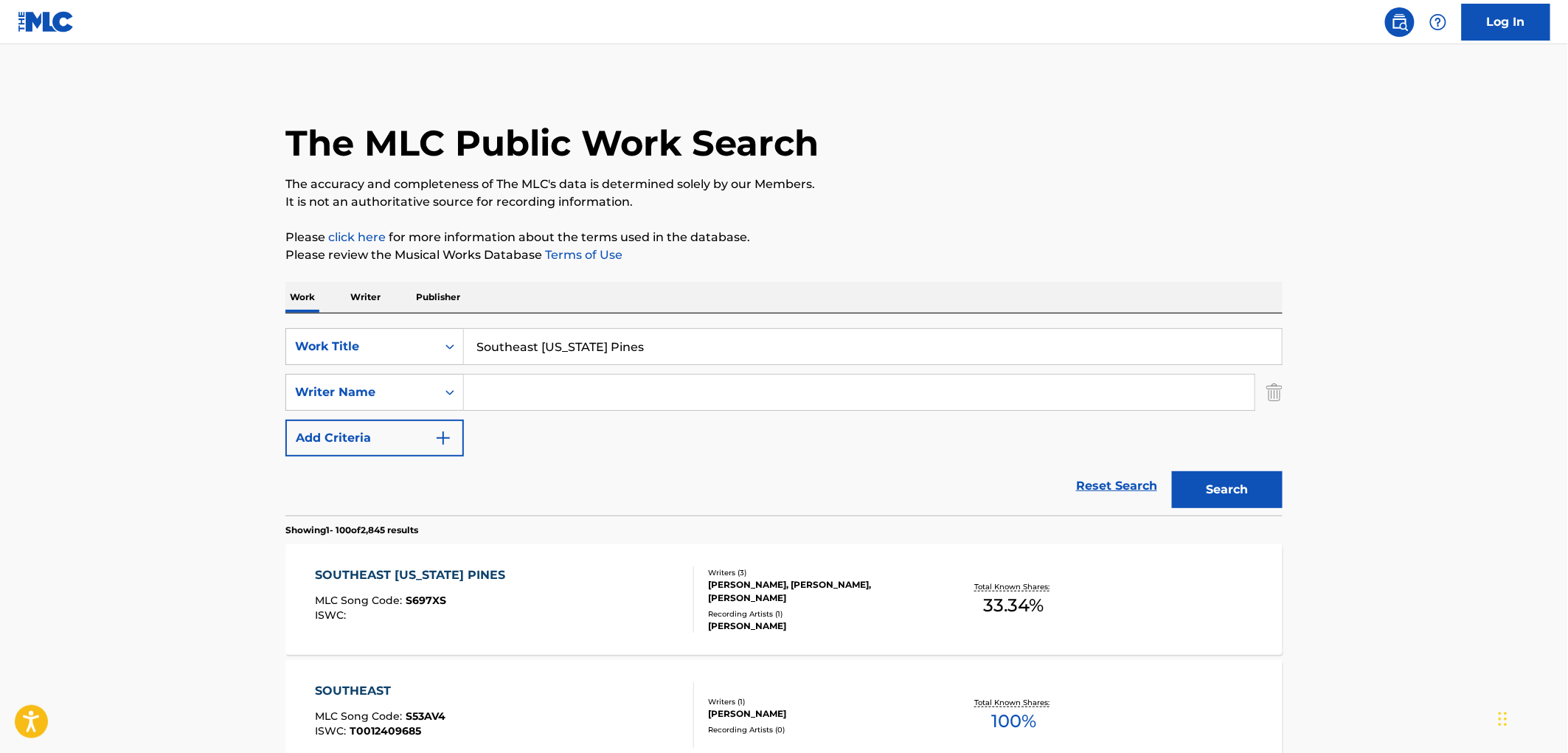
click at [788, 598] on div "Writers ( 3 ) [PERSON_NAME], [PERSON_NAME], [PERSON_NAME] Recording Artists ( 1…" at bounding box center [812, 599] width 237 height 65
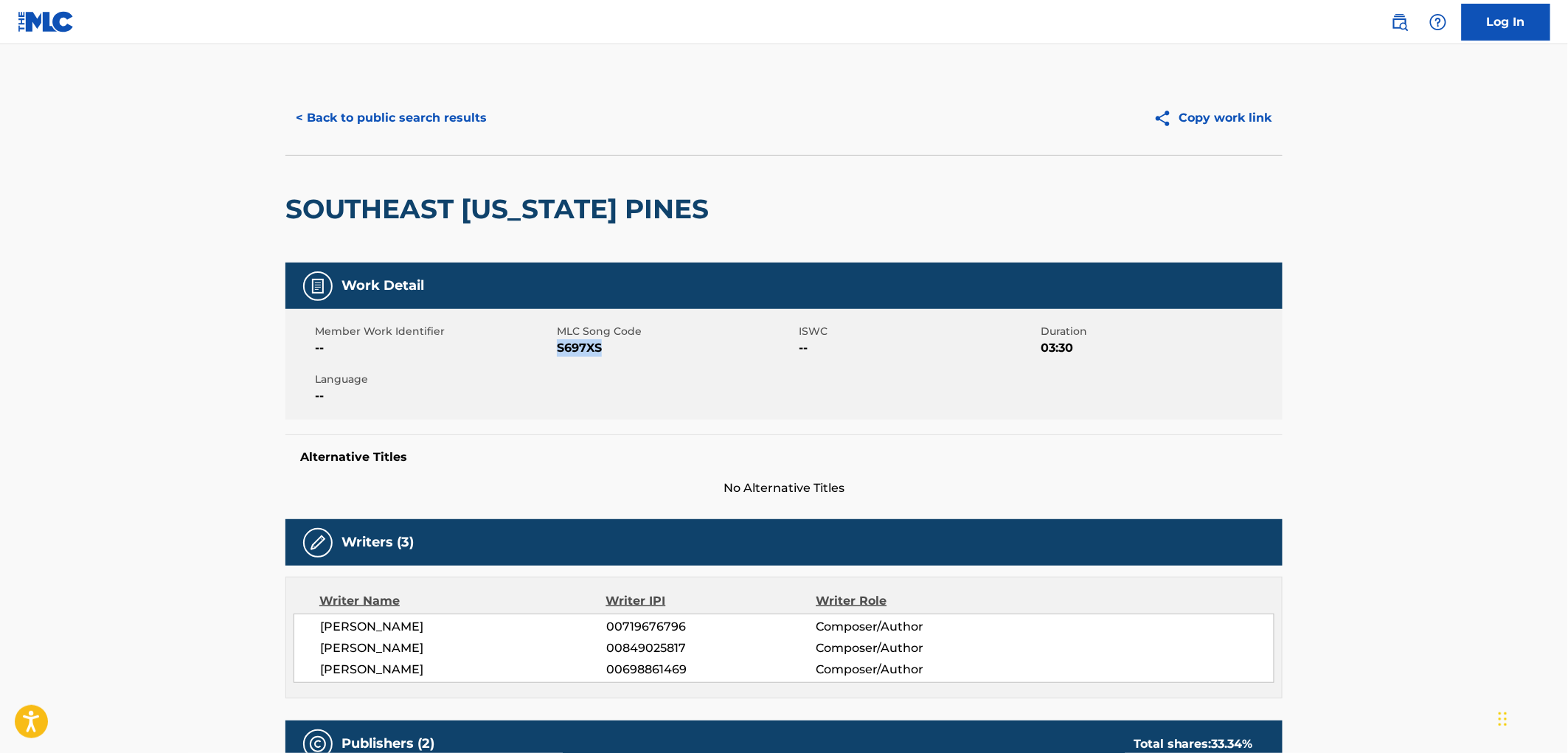
drag, startPoint x: 600, startPoint y: 350, endPoint x: 557, endPoint y: 354, distance: 43.2
click at [557, 354] on span "S697XS" at bounding box center [675, 348] width 238 height 18
copy span "S697XS"
click at [444, 107] on button "< Back to public search results" at bounding box center [391, 118] width 212 height 37
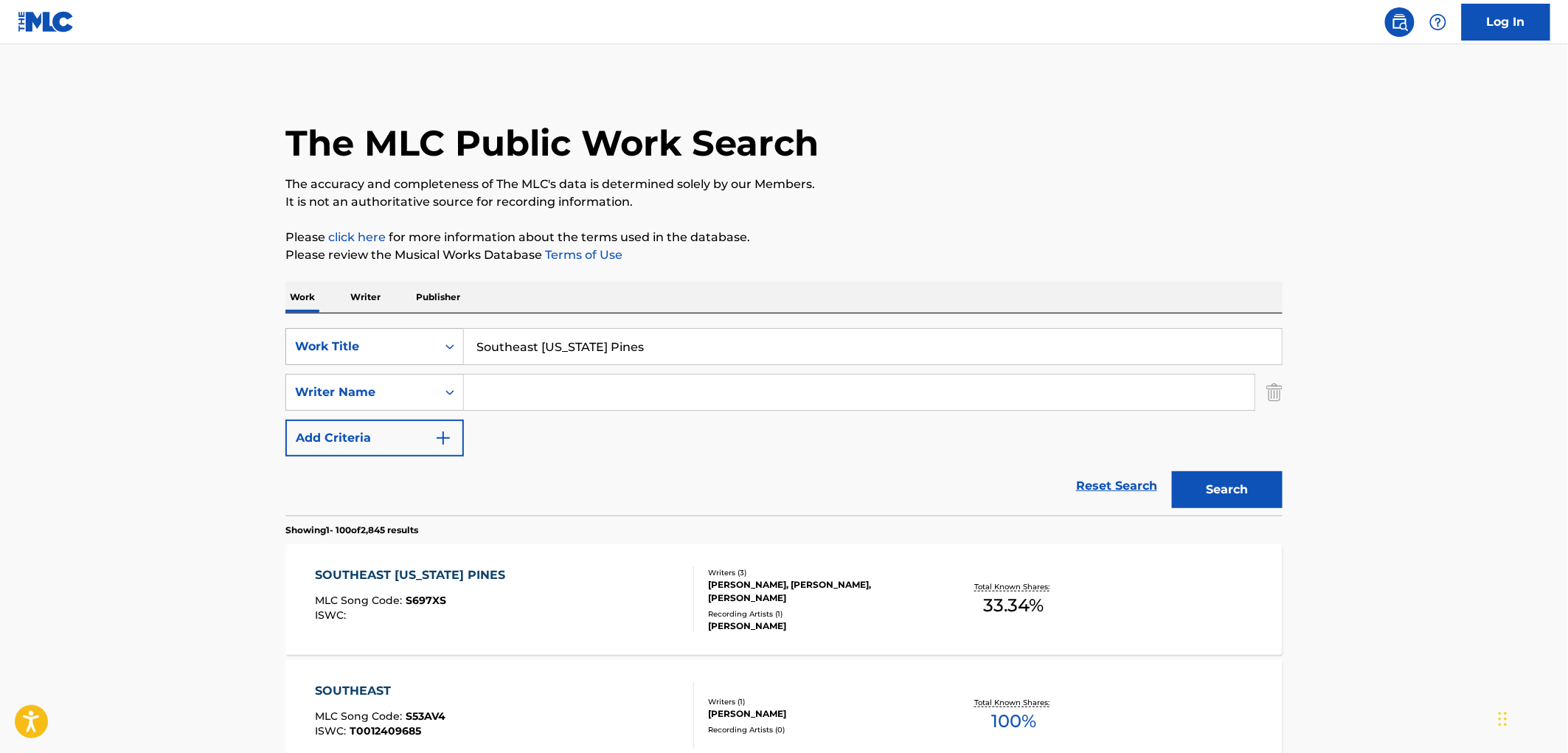
drag, startPoint x: 569, startPoint y: 337, endPoint x: 424, endPoint y: 335, distance: 145.0
click at [424, 335] on div "SearchWithCriteria490aa39c-d9a1-4ff3-a124-c17636a6d337 Work Title [GEOGRAPHIC_D…" at bounding box center [784, 346] width 997 height 37
paste input "$8 Bottle of Wine"
type input "$8 Bottle of Wine"
click at [1202, 495] on button "Search" at bounding box center [1227, 490] width 111 height 37
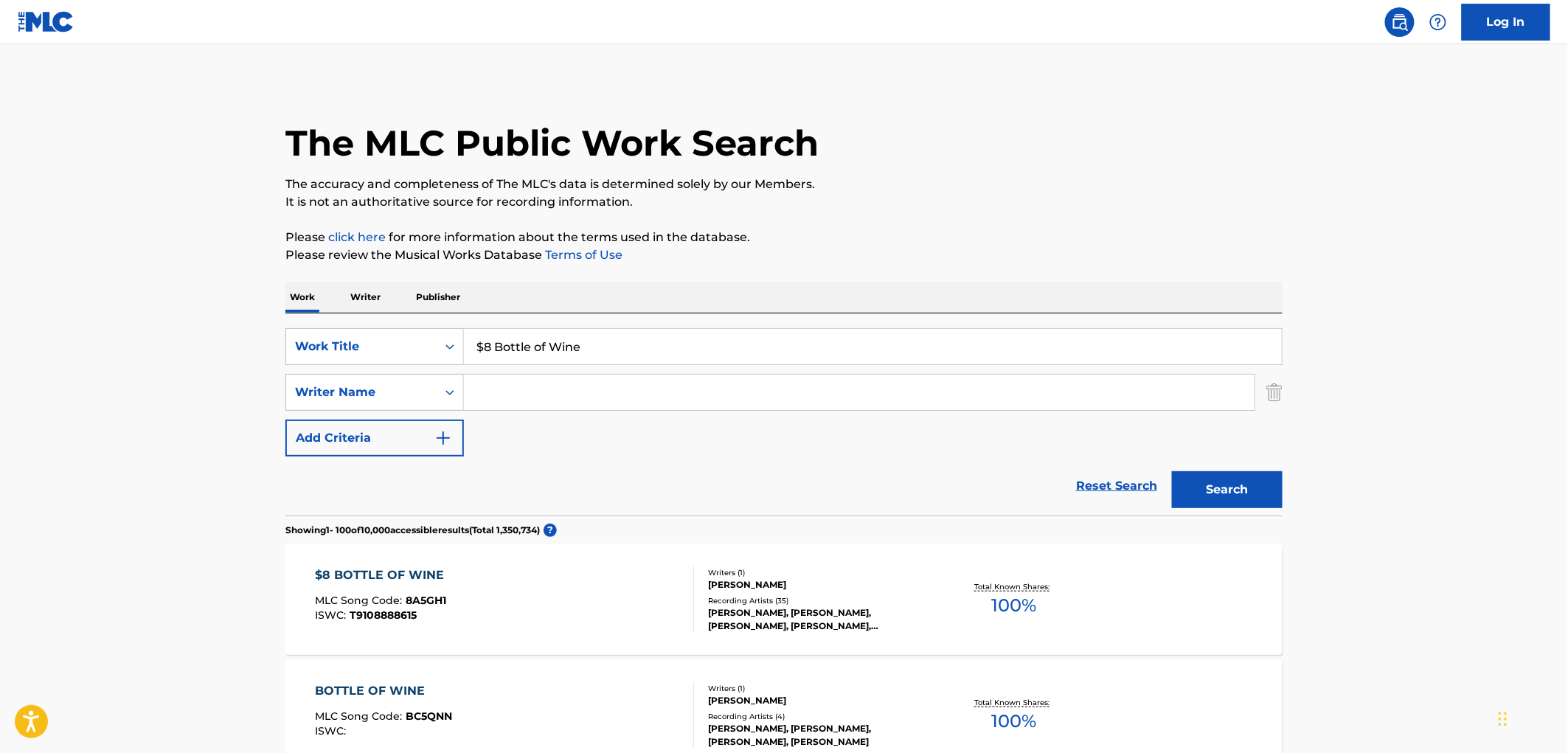
click at [793, 616] on div "[PERSON_NAME], [PERSON_NAME], [PERSON_NAME], [PERSON_NAME], [PERSON_NAME]" at bounding box center [819, 618] width 223 height 26
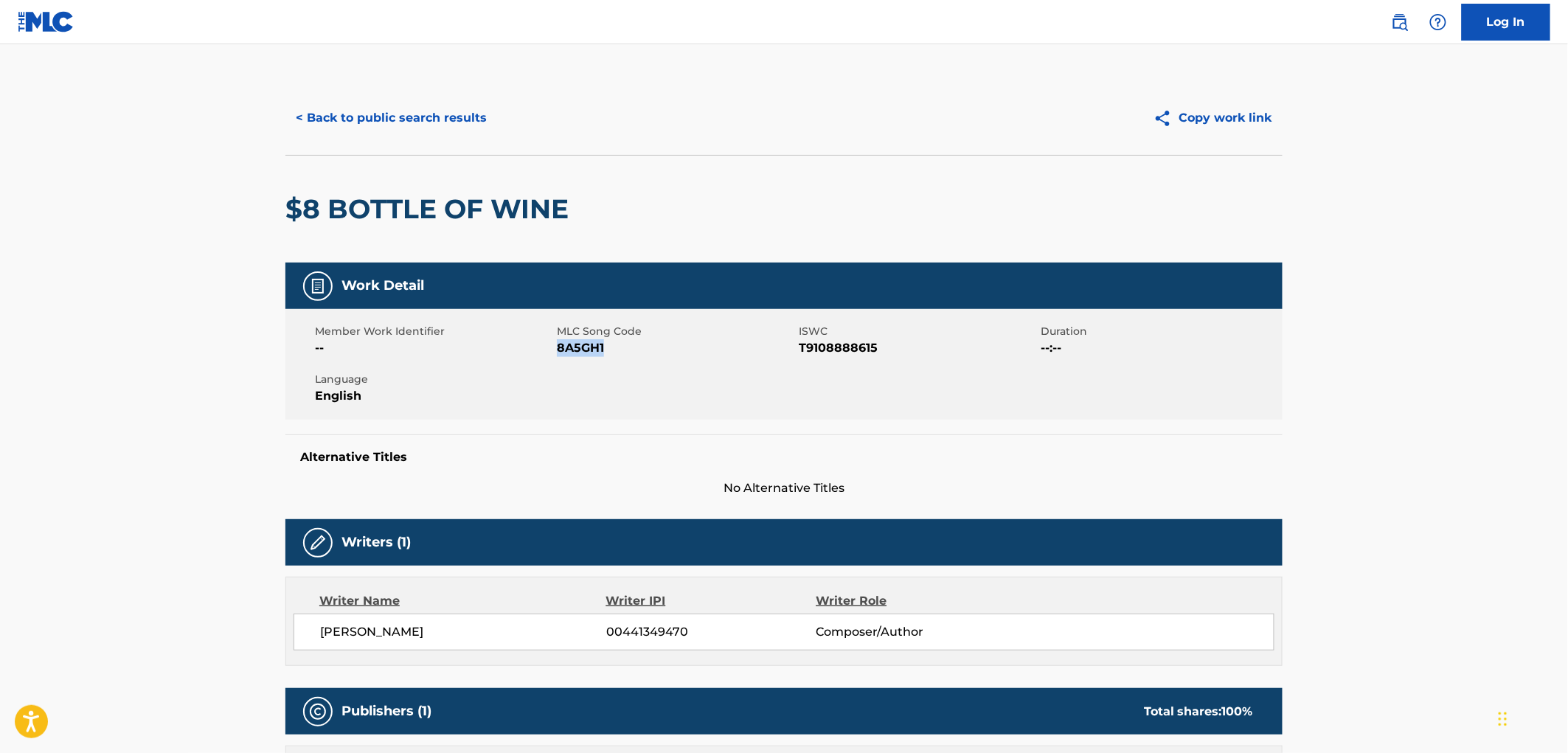
drag, startPoint x: 607, startPoint y: 345, endPoint x: 558, endPoint y: 347, distance: 49.0
click at [558, 347] on span "8A5GH1" at bounding box center [675, 348] width 238 height 18
copy span "8A5GH1"
click at [374, 116] on button "< Back to public search results" at bounding box center [391, 118] width 212 height 37
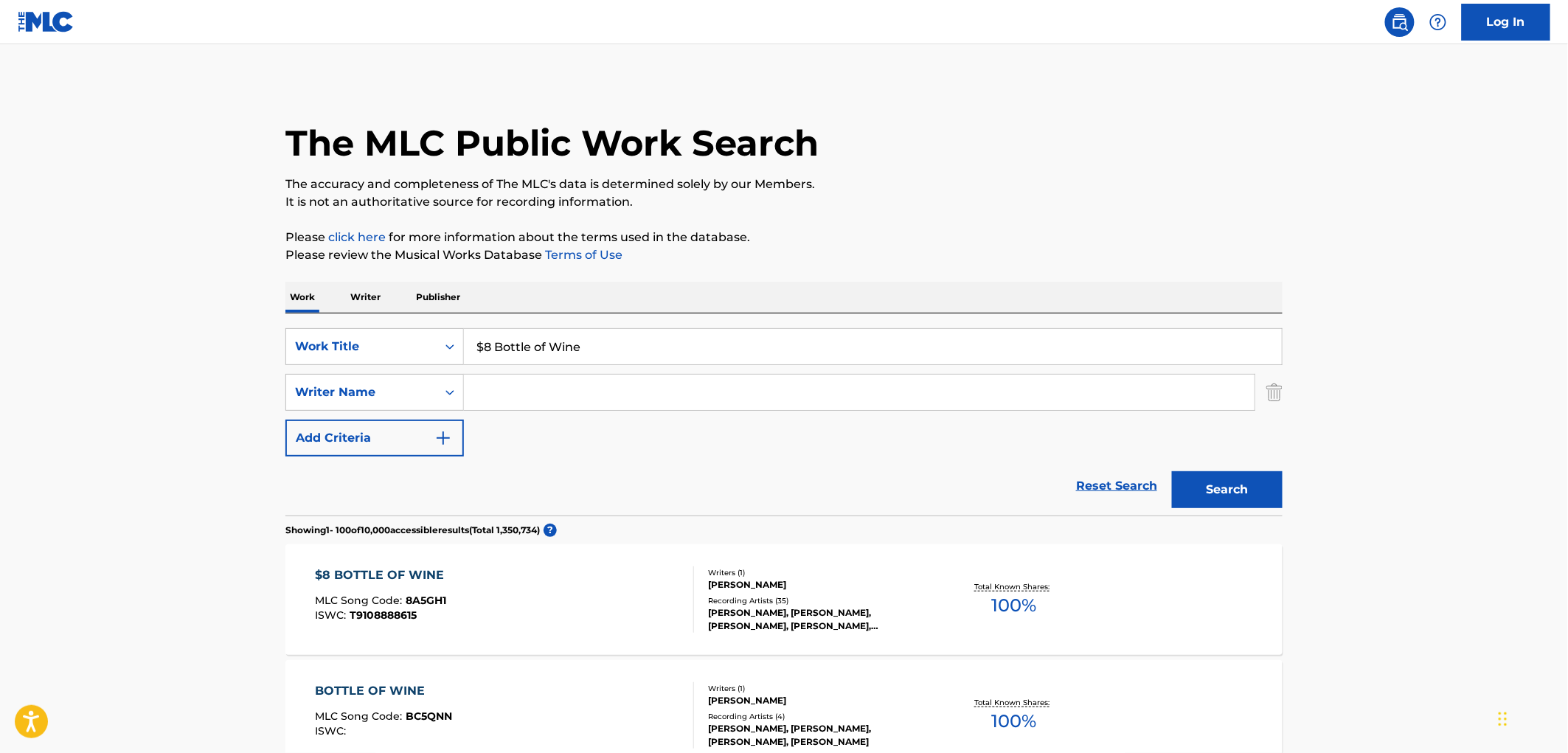
drag, startPoint x: 579, startPoint y: 344, endPoint x: 475, endPoint y: 349, distance: 104.1
click at [475, 349] on input "$8 Bottle of Wine" at bounding box center [873, 346] width 818 height 35
paste input "I Can't Help Myself"
click at [1245, 494] on button "Search" at bounding box center [1227, 490] width 111 height 37
drag, startPoint x: 627, startPoint y: 352, endPoint x: 406, endPoint y: 358, distance: 221.1
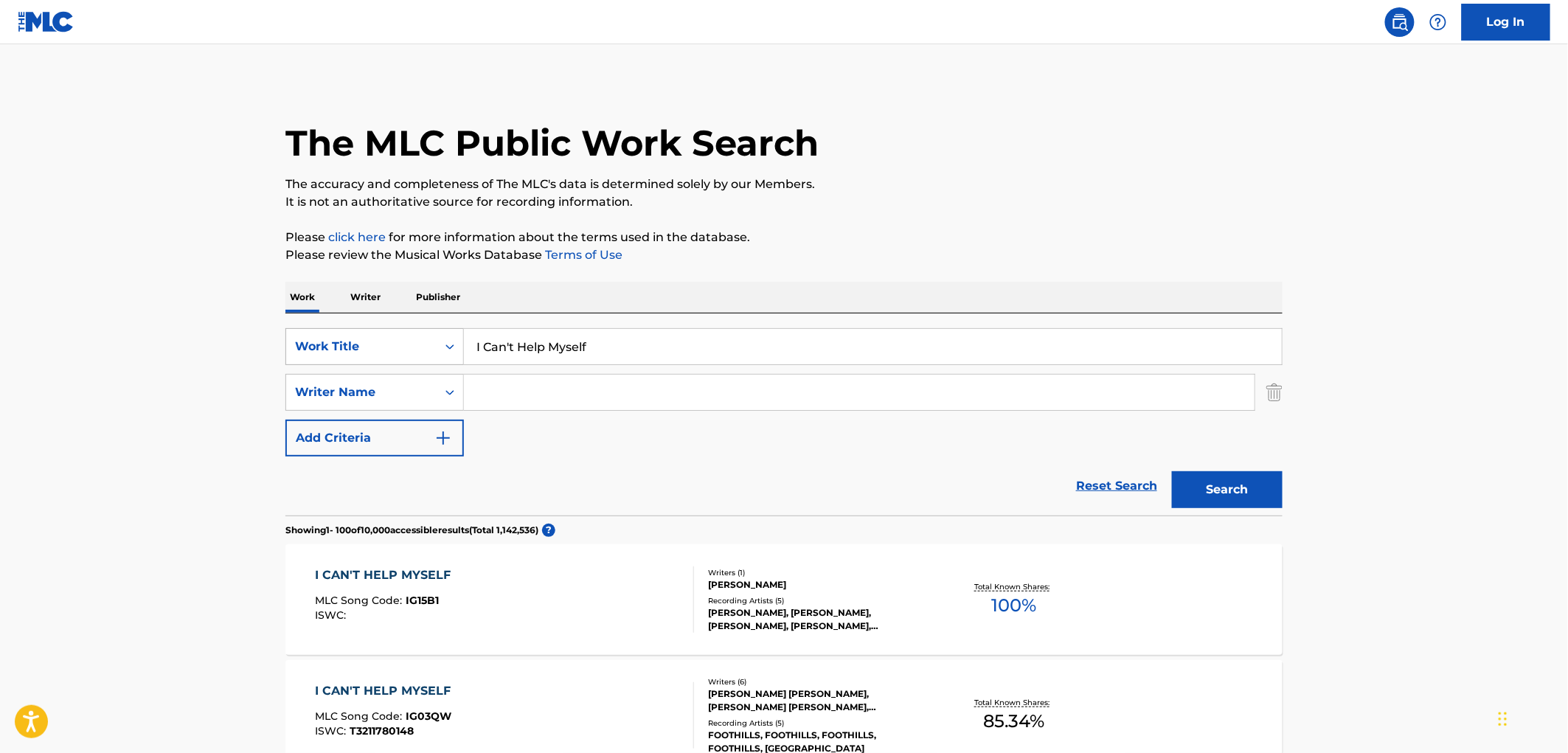
click at [405, 358] on div "SearchWithCriteria490aa39c-d9a1-4ff3-a124-c17636a6d337 Work Title I Can't Help …" at bounding box center [784, 346] width 997 height 37
paste input "EL AGUAGE"
click at [1192, 498] on button "Search" at bounding box center [1227, 490] width 111 height 37
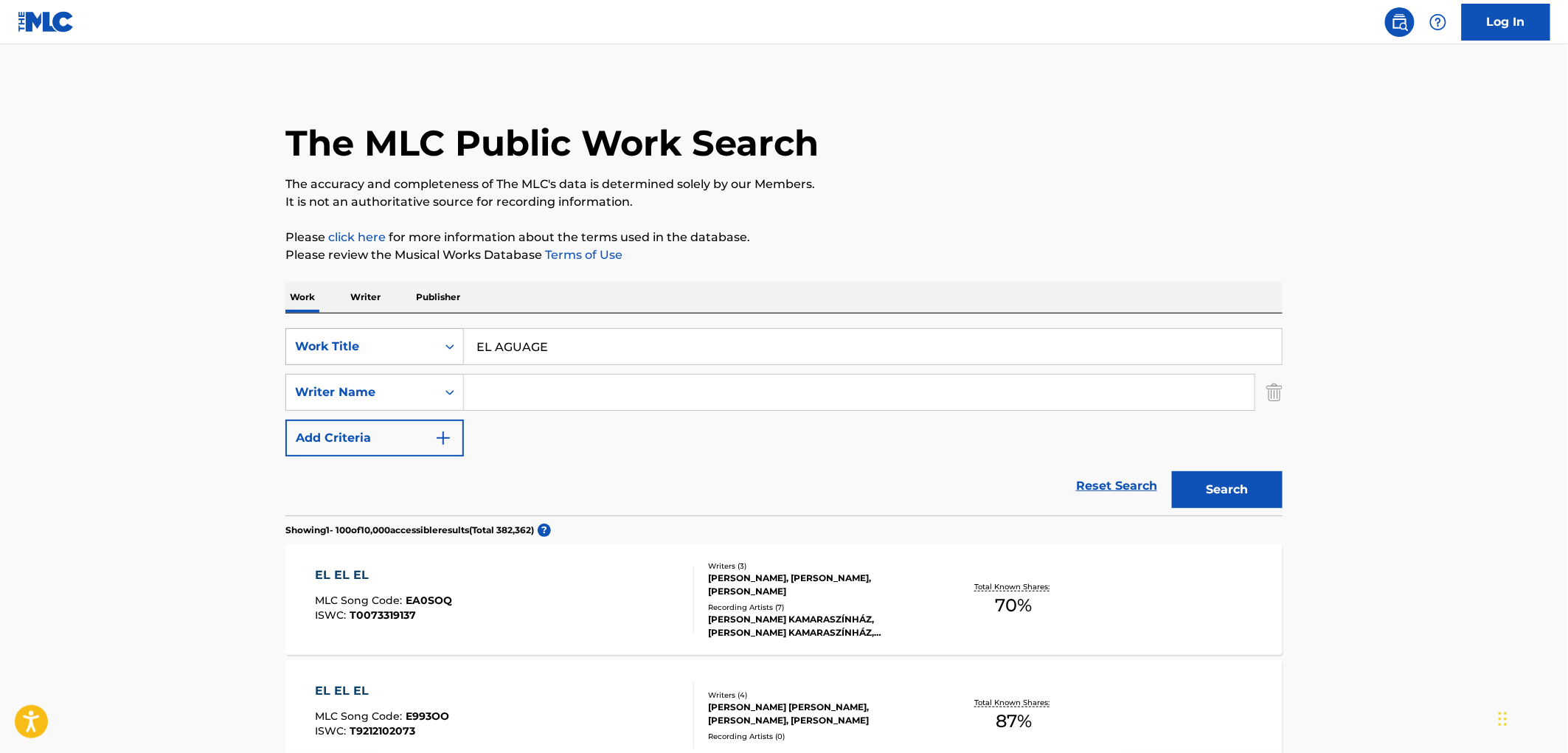
drag, startPoint x: 549, startPoint y: 344, endPoint x: 405, endPoint y: 345, distance: 144.0
click at [405, 345] on div "SearchWithCriteria490aa39c-d9a1-4ff3-a124-c17636a6d337 Work Title EL AGUAGE" at bounding box center [784, 346] width 997 height 37
paste input "Caraluna"
click at [1198, 497] on button "Search" at bounding box center [1227, 490] width 111 height 37
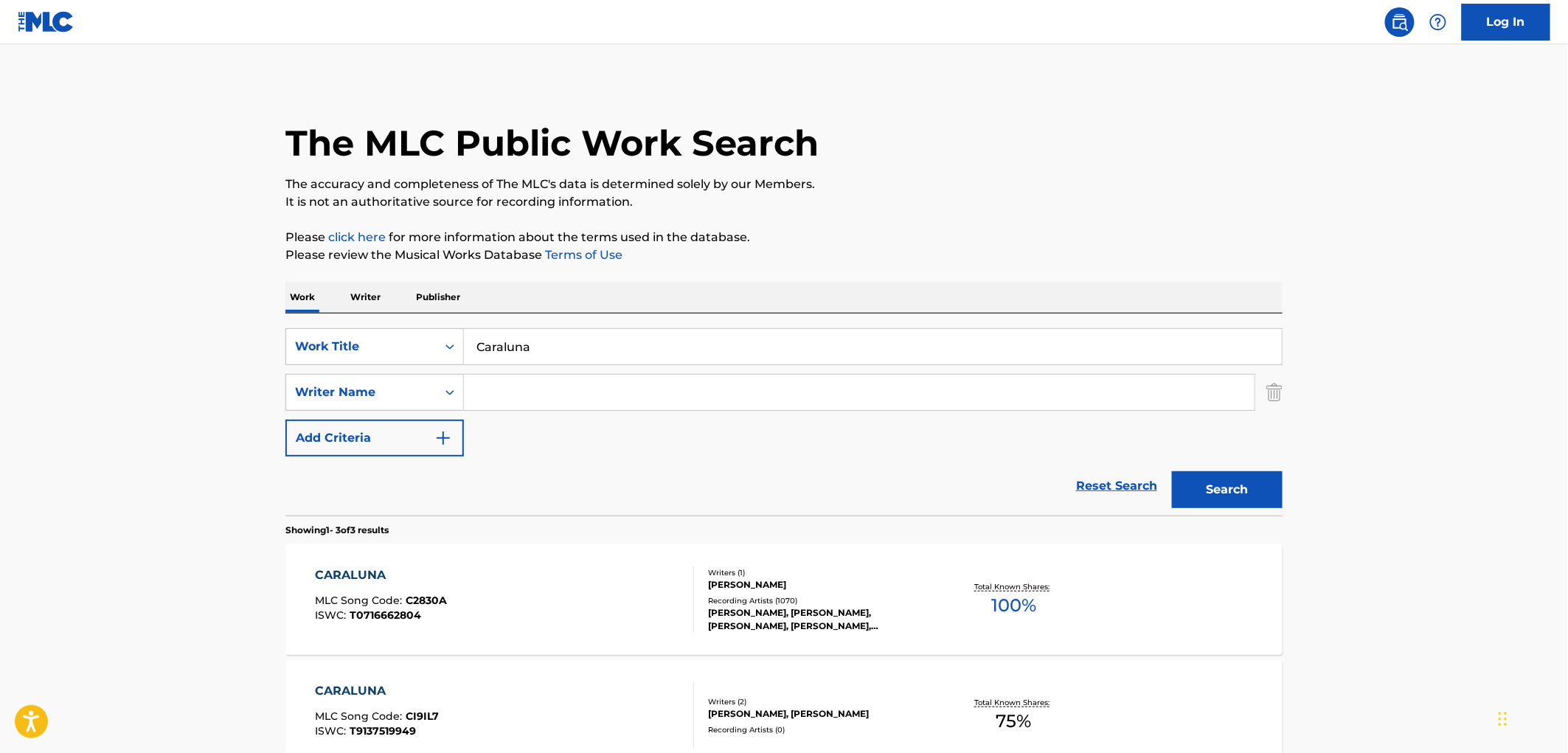
drag, startPoint x: 535, startPoint y: 354, endPoint x: 469, endPoint y: 357, distance: 66.1
click at [465, 357] on input "Caraluna" at bounding box center [873, 346] width 818 height 35
paste input "Sonorense"
type input "Sonorense"
click at [519, 214] on div "The MLC Public Work Search The accuracy and completeness of The MLC's data is d…" at bounding box center [784, 518] width 1033 height 875
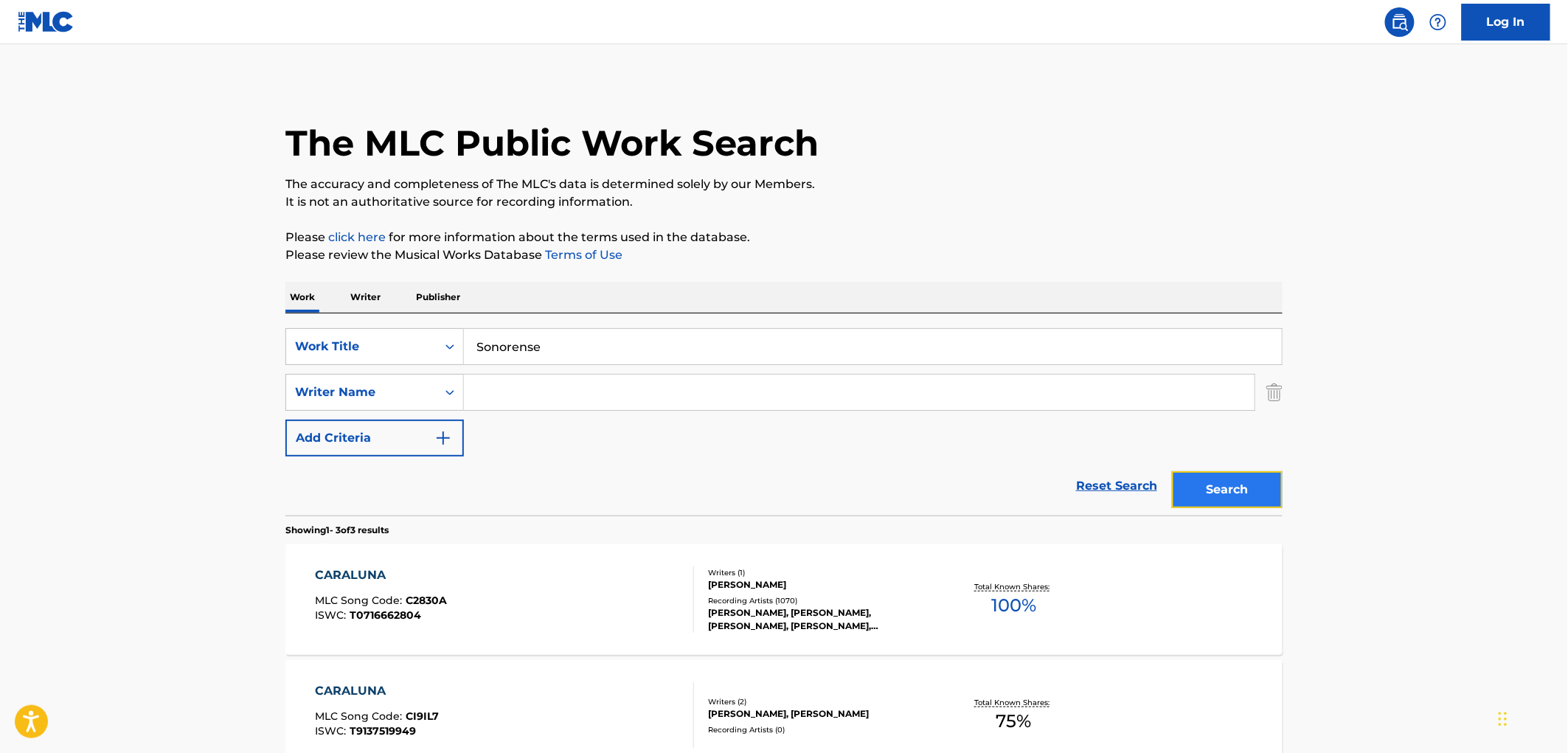
click at [1245, 494] on button "Search" at bounding box center [1227, 490] width 111 height 37
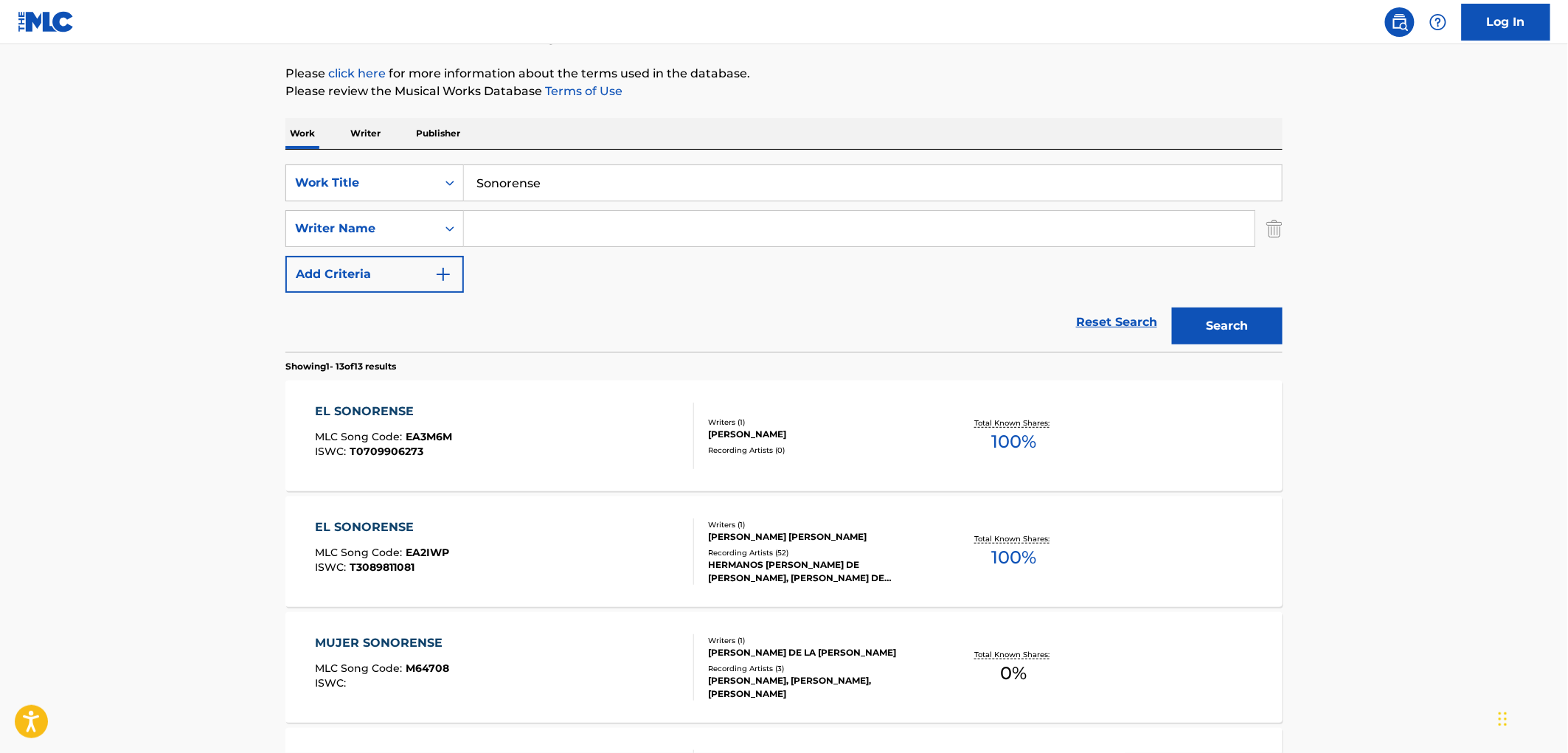
scroll to position [327, 0]
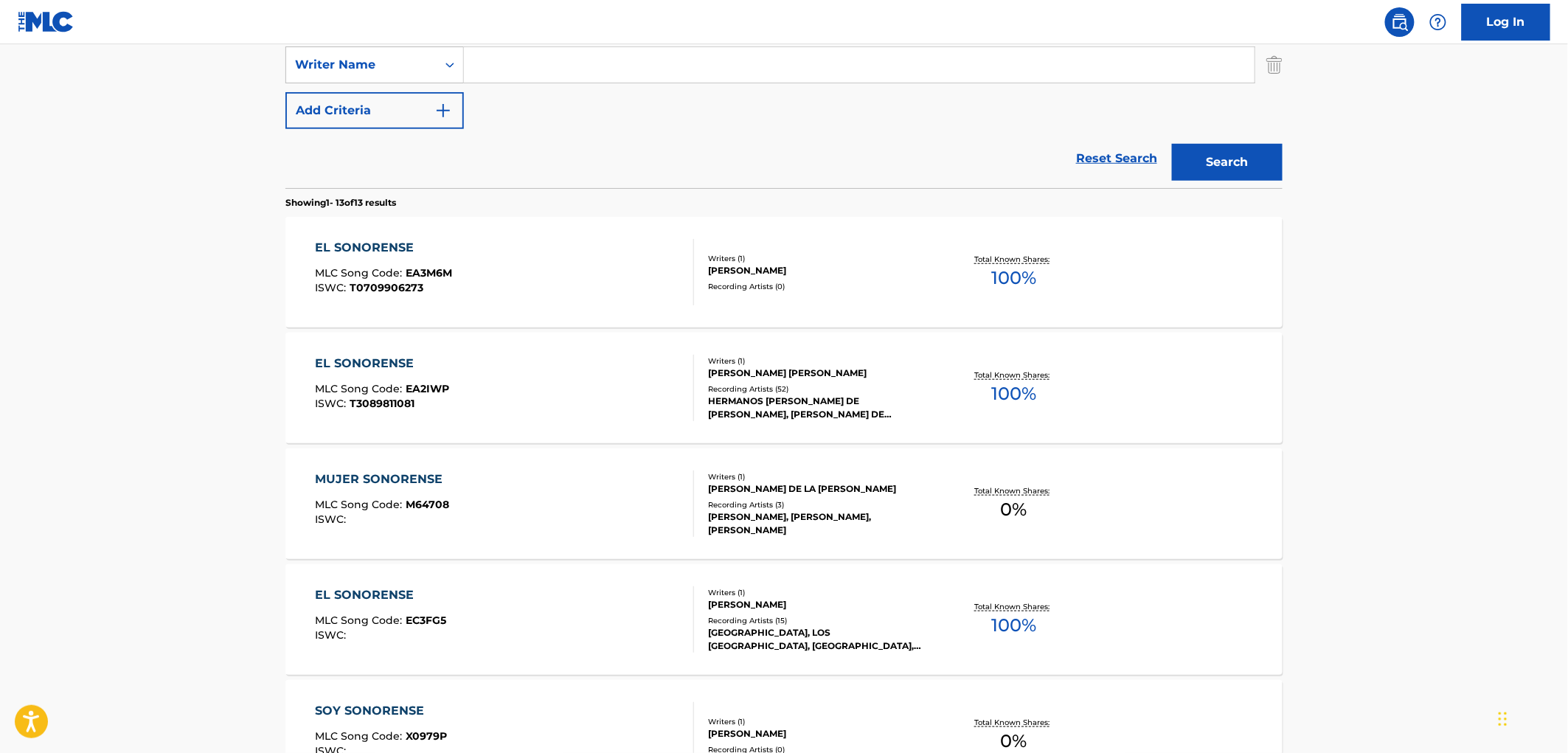
click at [728, 403] on div "HERMANOS [PERSON_NAME] DE [PERSON_NAME], [PERSON_NAME] DE [PERSON_NAME], [PERSO…" at bounding box center [819, 408] width 223 height 26
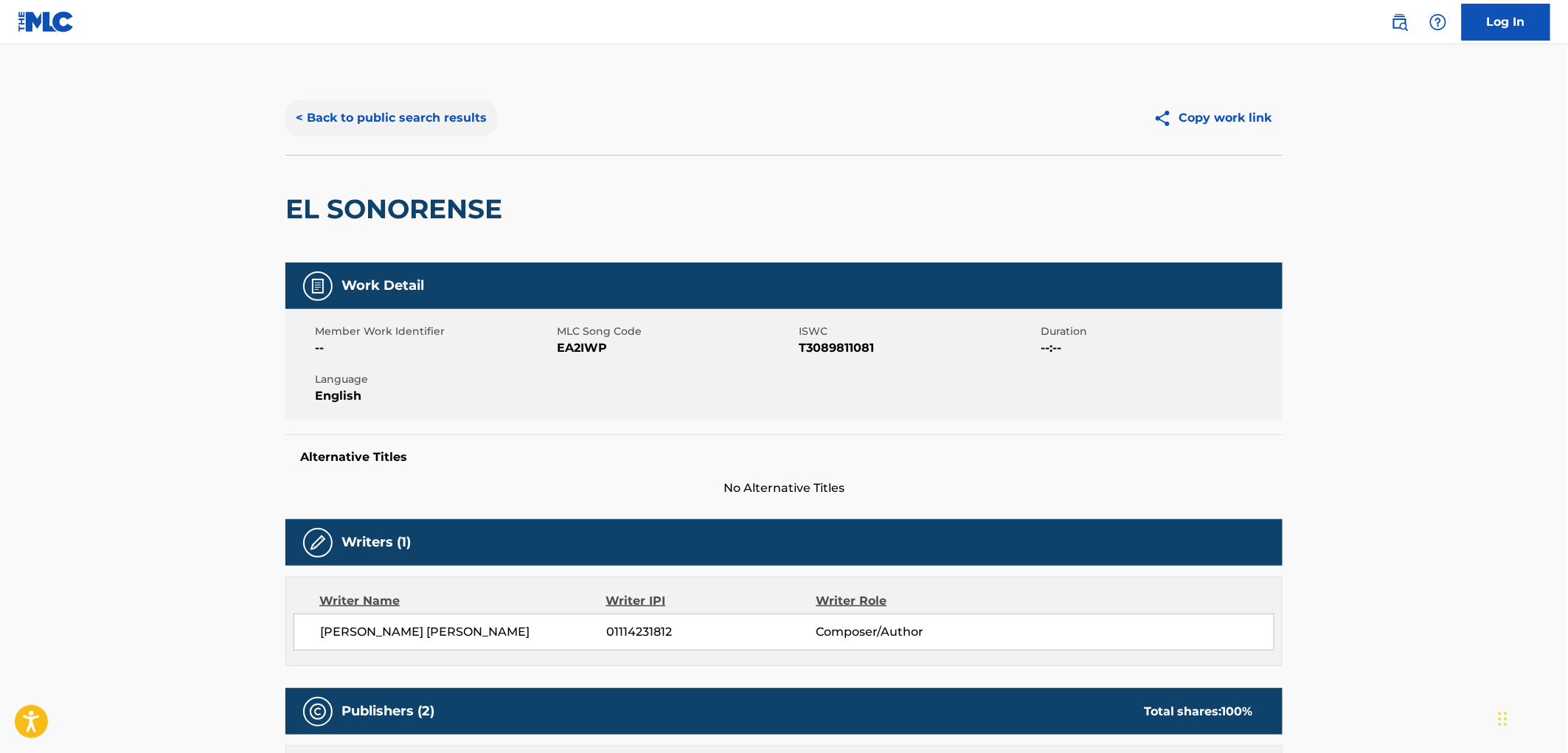
click at [399, 115] on button "< Back to public search results" at bounding box center [391, 118] width 212 height 37
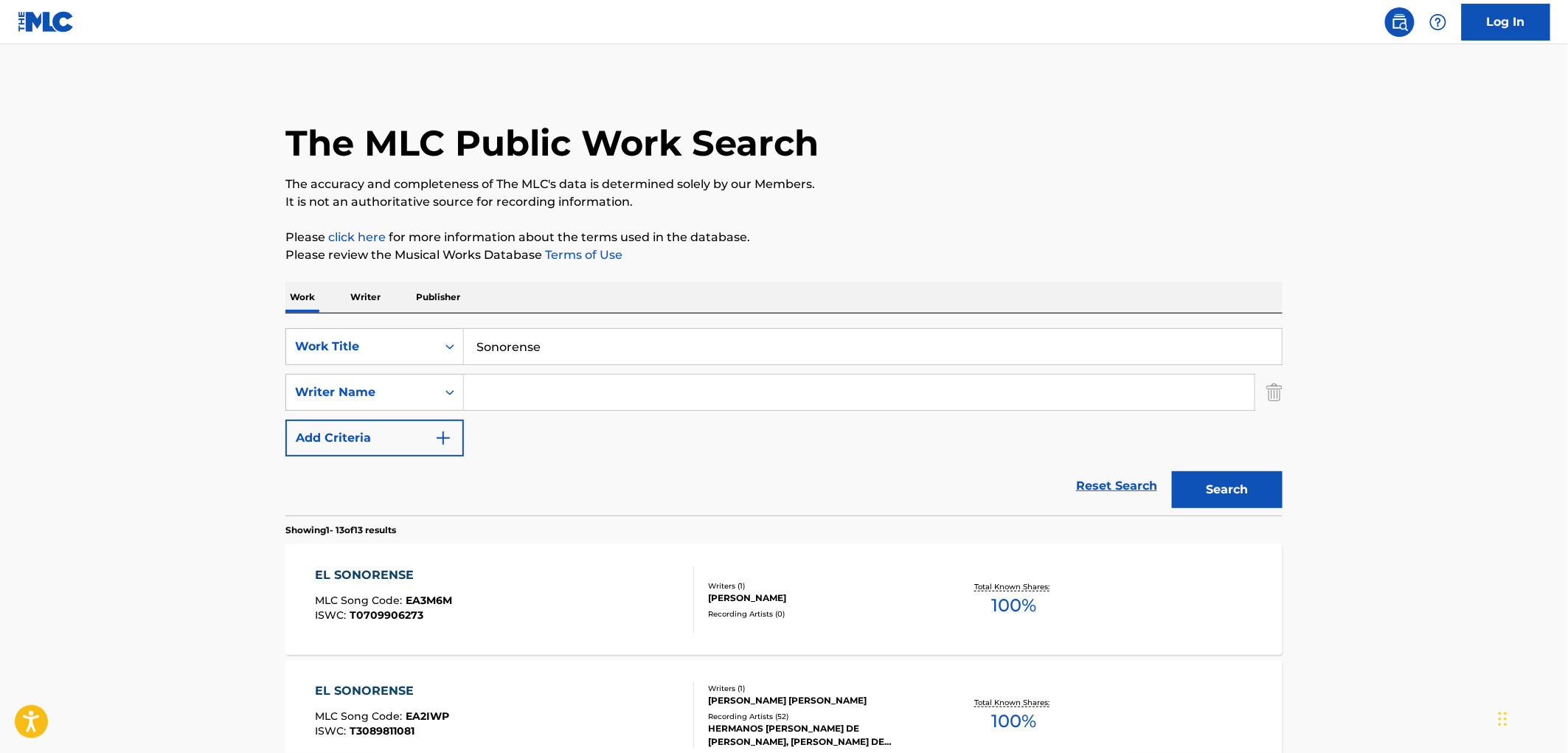
drag, startPoint x: 559, startPoint y: 343, endPoint x: 477, endPoint y: 345, distance: 82.0
click at [477, 345] on input "Sonorense" at bounding box center [873, 346] width 818 height 35
paste input "MANO DE MONO"
type input "MANO DE MONO"
click at [1246, 490] on button "Search" at bounding box center [1227, 490] width 111 height 37
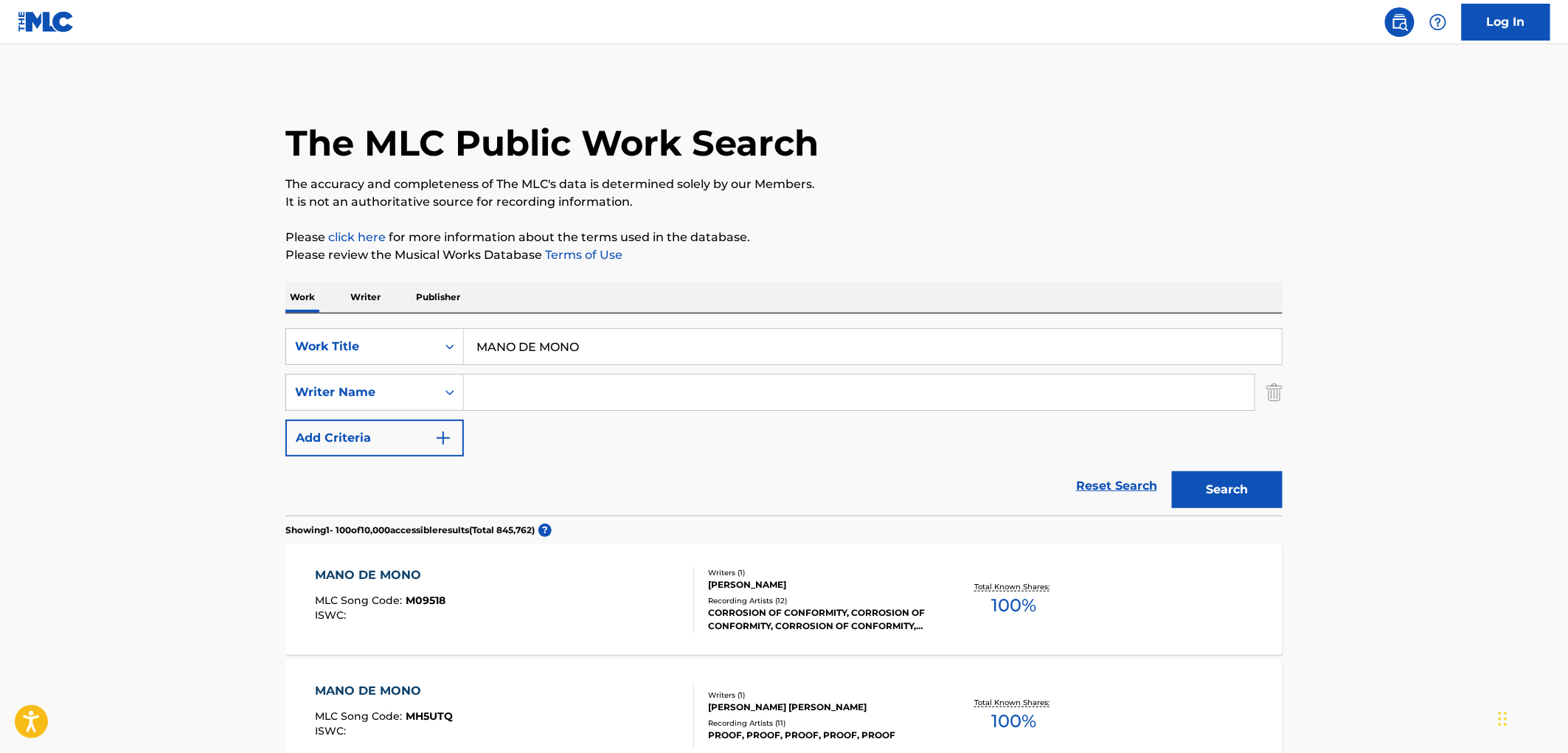
click at [827, 611] on div "CORROSION OF CONFORMITY, CORROSION OF CONFORMITY, CORROSION OF CONFORMITY, CORR…" at bounding box center [819, 618] width 223 height 26
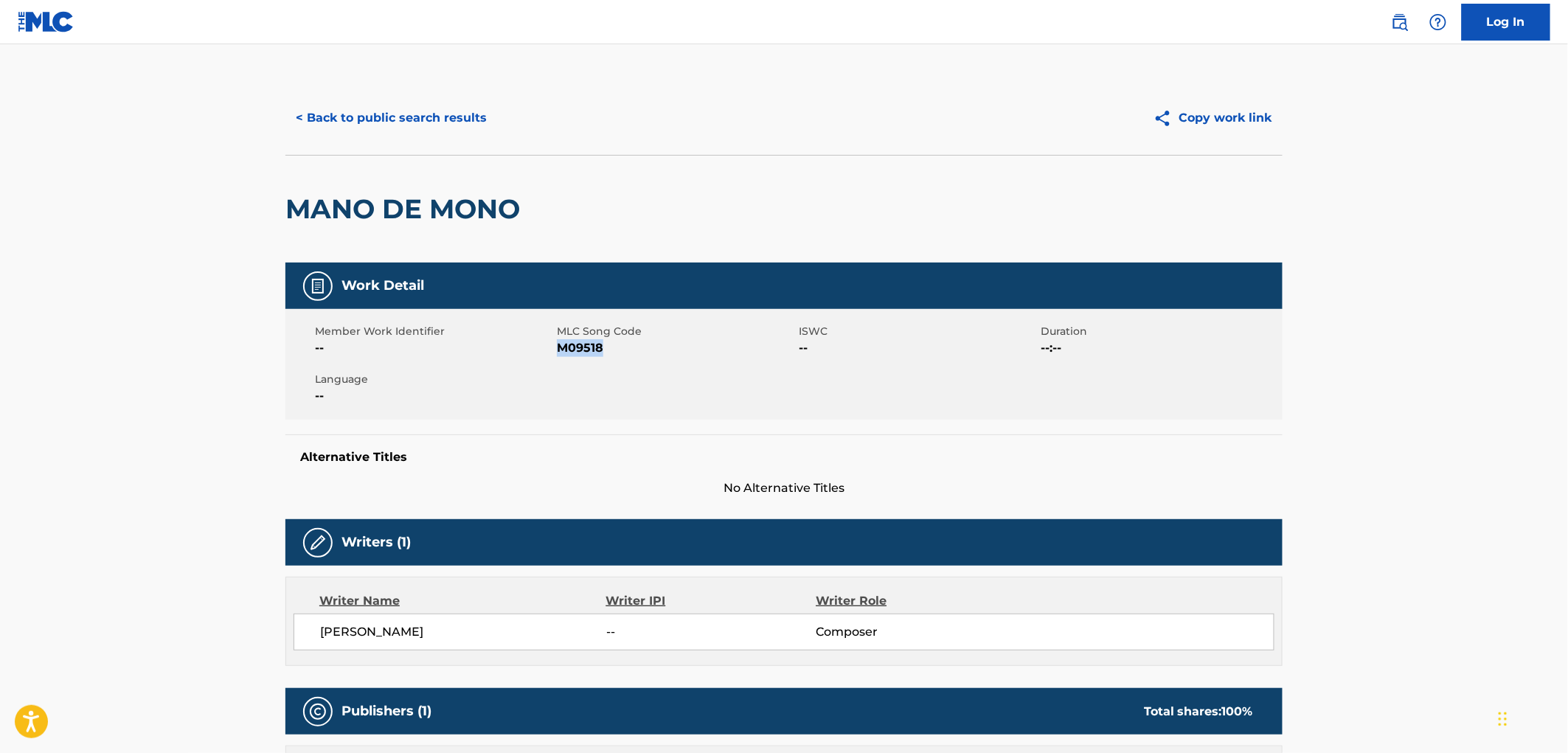
drag, startPoint x: 599, startPoint y: 350, endPoint x: 561, endPoint y: 353, distance: 38.1
click at [561, 353] on span "M09518" at bounding box center [675, 348] width 238 height 18
copy span "M09518"
click at [445, 124] on button "< Back to public search results" at bounding box center [391, 118] width 212 height 37
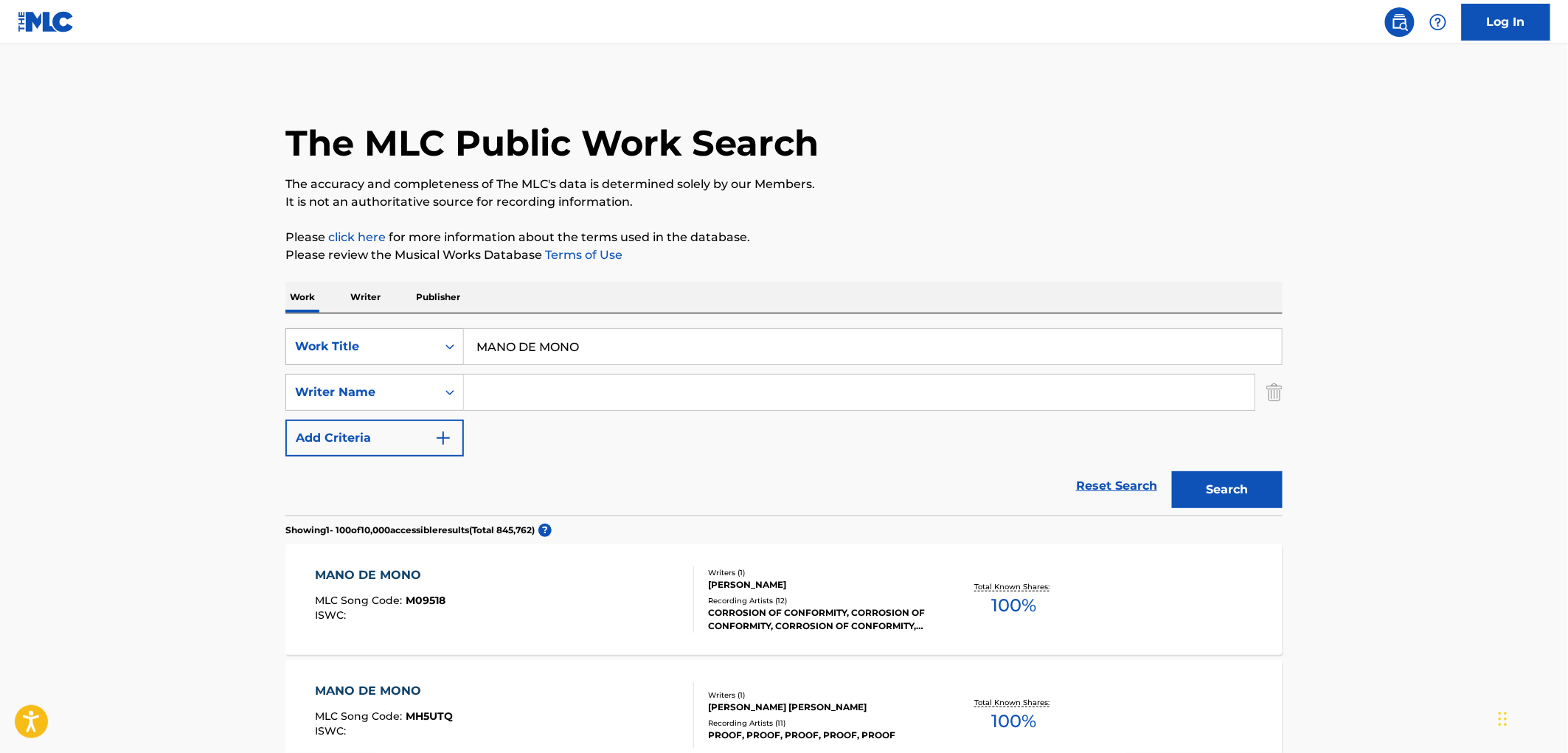
drag, startPoint x: 592, startPoint y: 345, endPoint x: 415, endPoint y: 349, distance: 177.0
click at [415, 349] on div "SearchWithCriteria490aa39c-d9a1-4ff3-a124-c17636a6d337 Work Title MANO DE MONO" at bounding box center [784, 346] width 997 height 37
paste input "The Corner"
click at [1206, 482] on button "Search" at bounding box center [1227, 490] width 111 height 37
drag, startPoint x: 561, startPoint y: 347, endPoint x: 446, endPoint y: 353, distance: 115.2
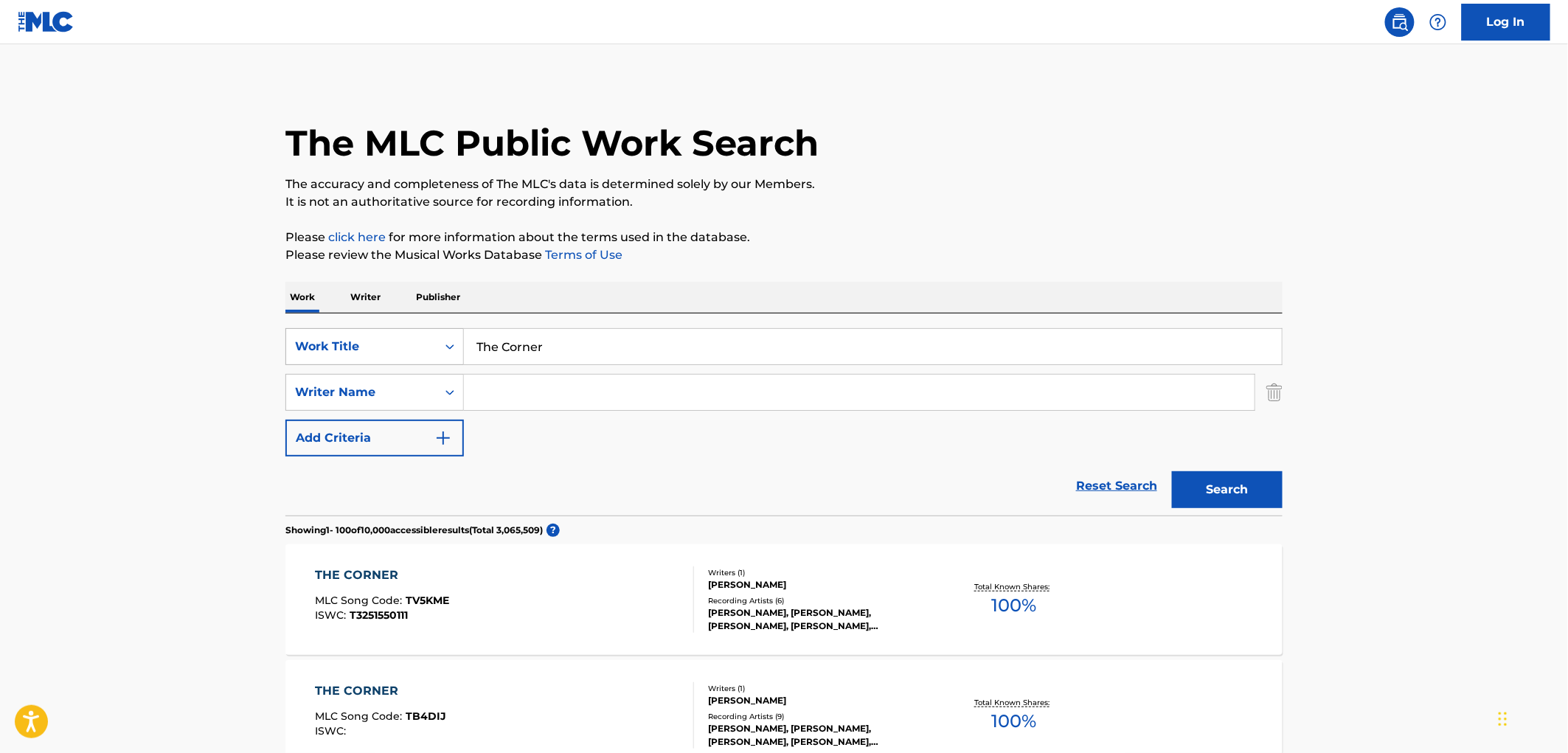
click at [445, 353] on div "SearchWithCriteria490aa39c-d9a1-4ff3-a124-c17636a6d337 Work Title The Corner" at bounding box center [784, 346] width 997 height 37
paste input "Does The Swallow Dream Of Flying"
click at [1199, 506] on button "Search" at bounding box center [1227, 490] width 111 height 37
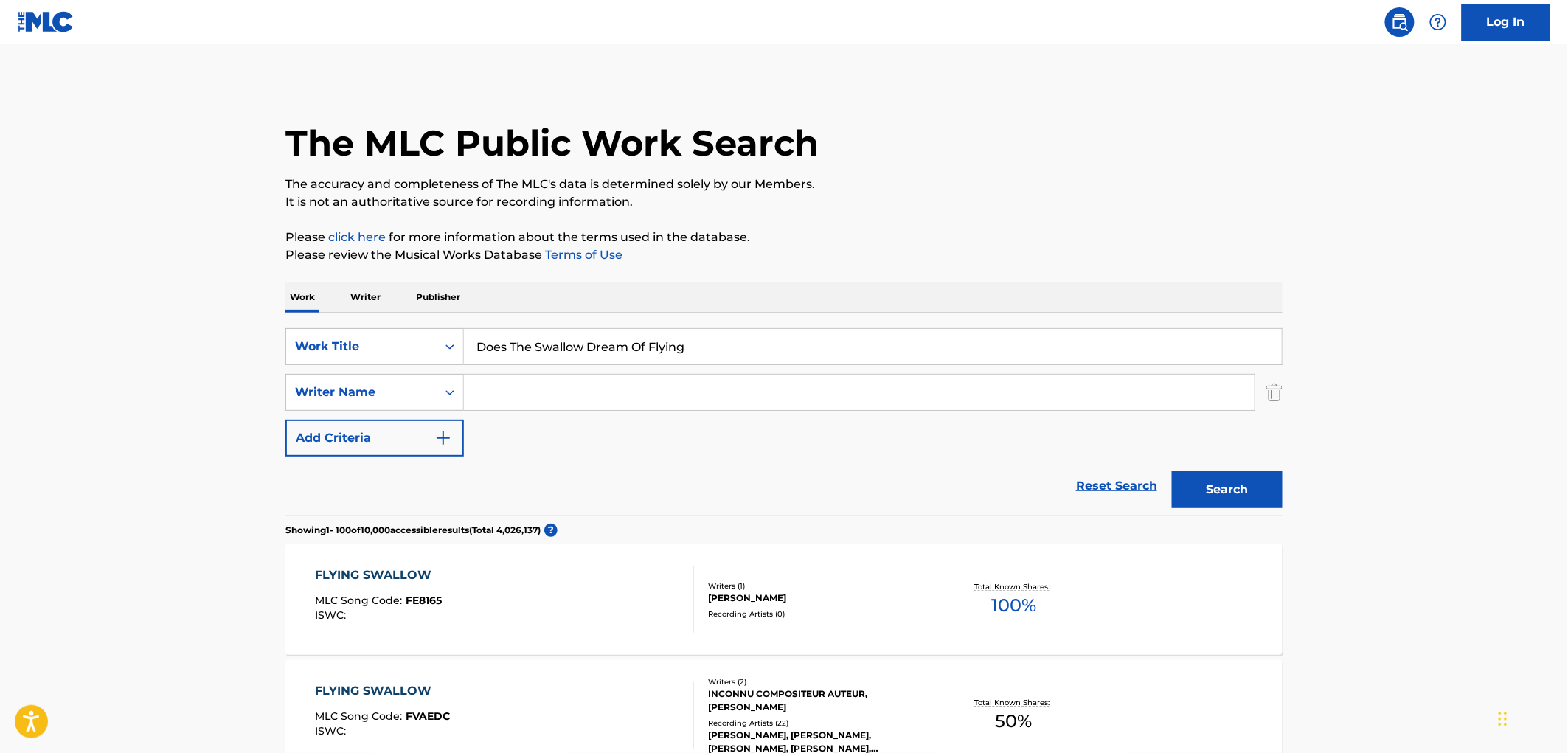
drag, startPoint x: 471, startPoint y: 346, endPoint x: 756, endPoint y: 352, distance: 285.1
click at [756, 352] on input "Does The Swallow Dream Of Flying" at bounding box center [873, 346] width 818 height 35
paste input "[PERSON_NAME]"
click at [1193, 501] on button "Search" at bounding box center [1227, 490] width 111 height 37
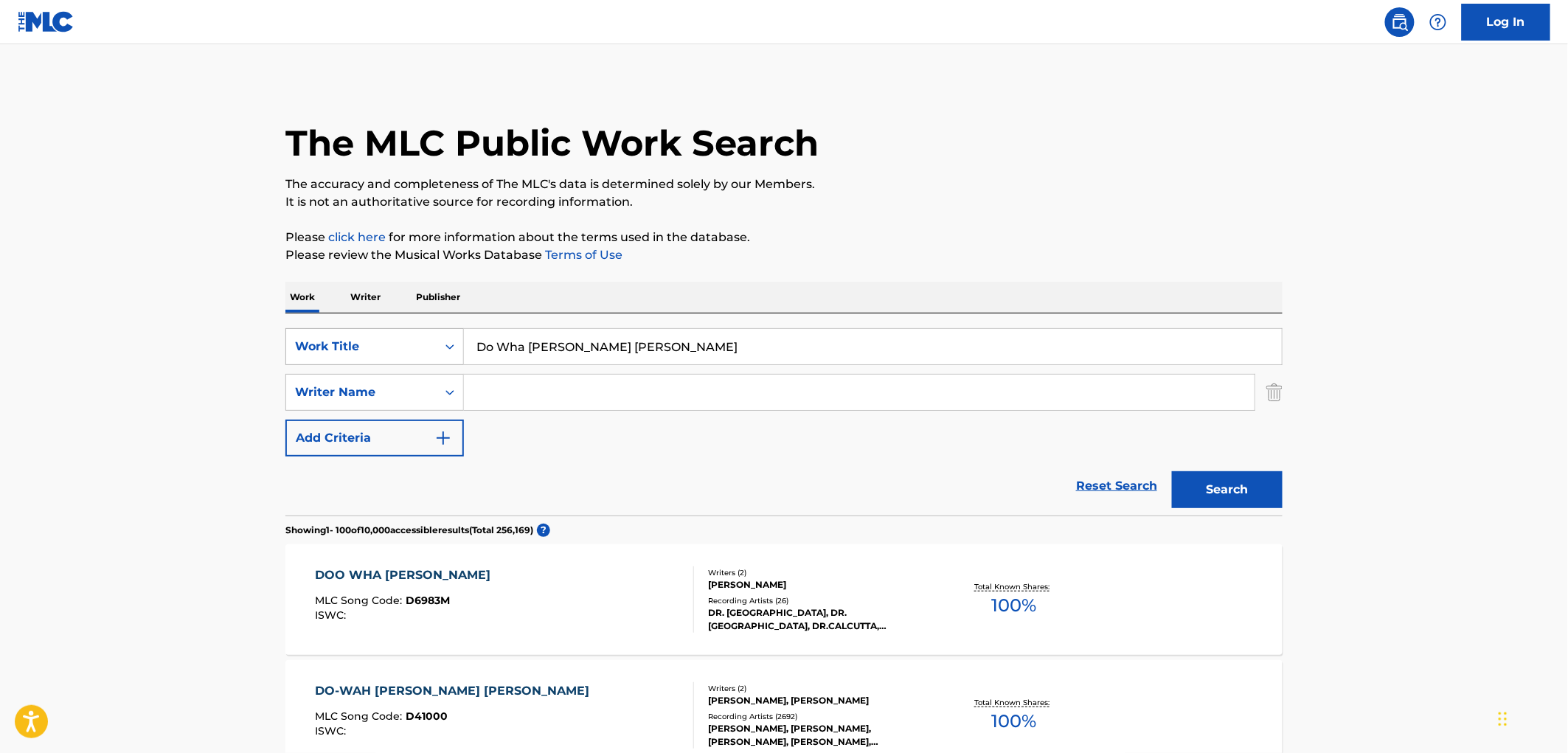
drag, startPoint x: 608, startPoint y: 350, endPoint x: 409, endPoint y: 359, distance: 199.2
click at [409, 359] on div "SearchWithCriteria490aa39c-d9a1-4ff3-a124-c17636a6d337 Work Title Do Wha [PERSO…" at bounding box center [784, 346] width 997 height 37
paste input "Bound to the Burn"
type input "Bound to the Burn"
click at [1236, 500] on button "Search" at bounding box center [1227, 490] width 111 height 37
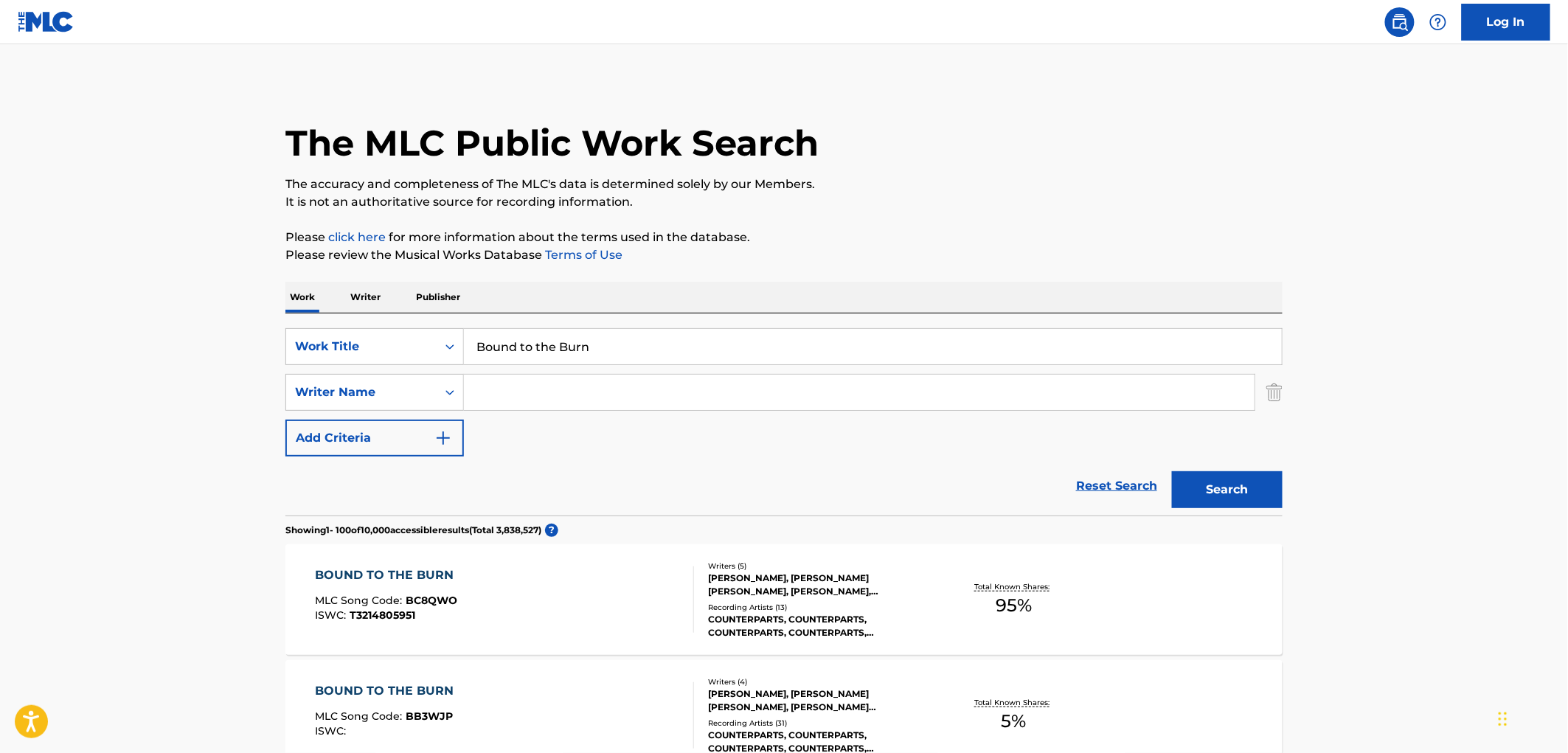
click at [862, 602] on div "Recording Artists ( 13 )" at bounding box center [819, 607] width 223 height 11
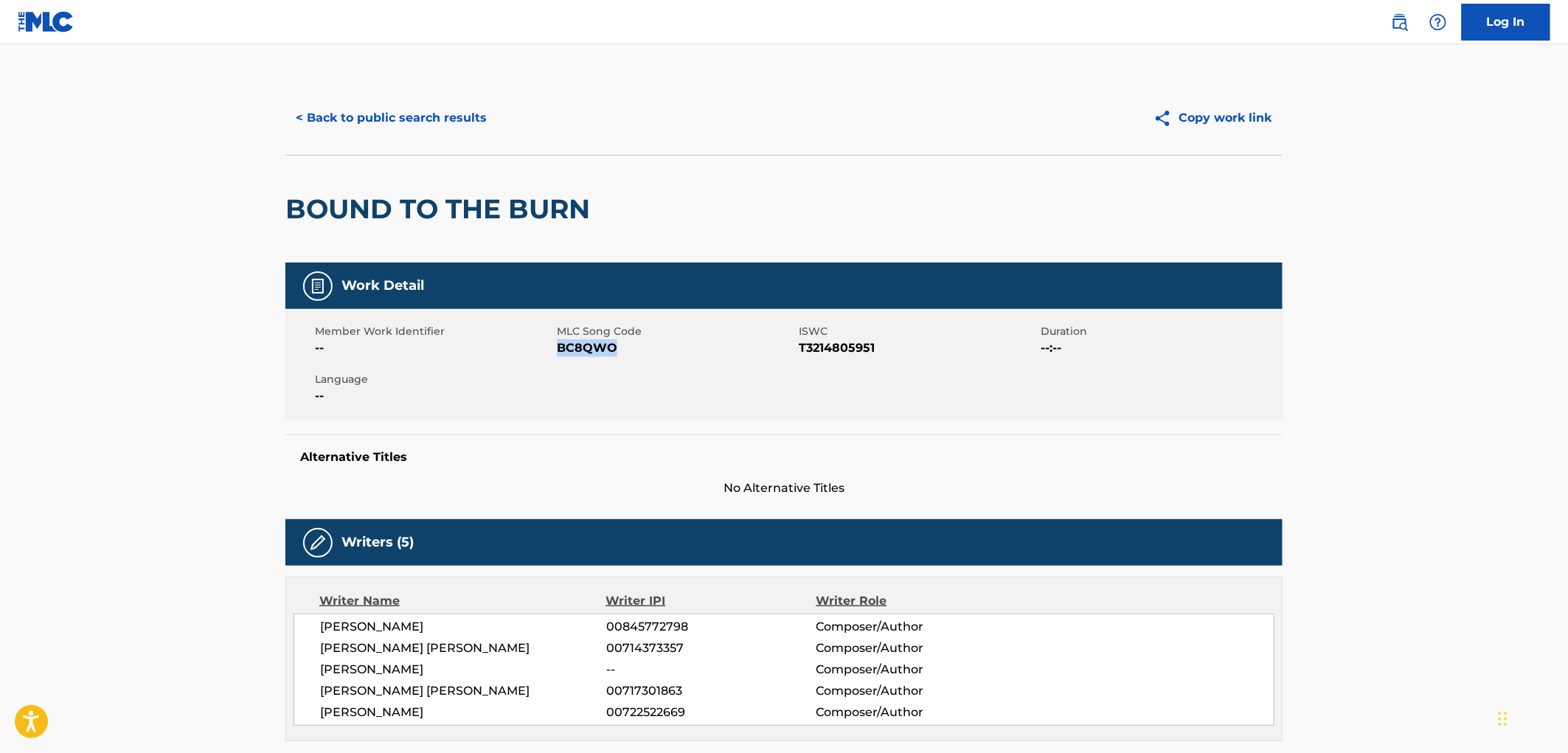
drag, startPoint x: 587, startPoint y: 352, endPoint x: 561, endPoint y: 350, distance: 26.1
click at [561, 350] on span "BC8QWO" at bounding box center [675, 348] width 238 height 18
click at [375, 123] on button "< Back to public search results" at bounding box center [391, 118] width 212 height 37
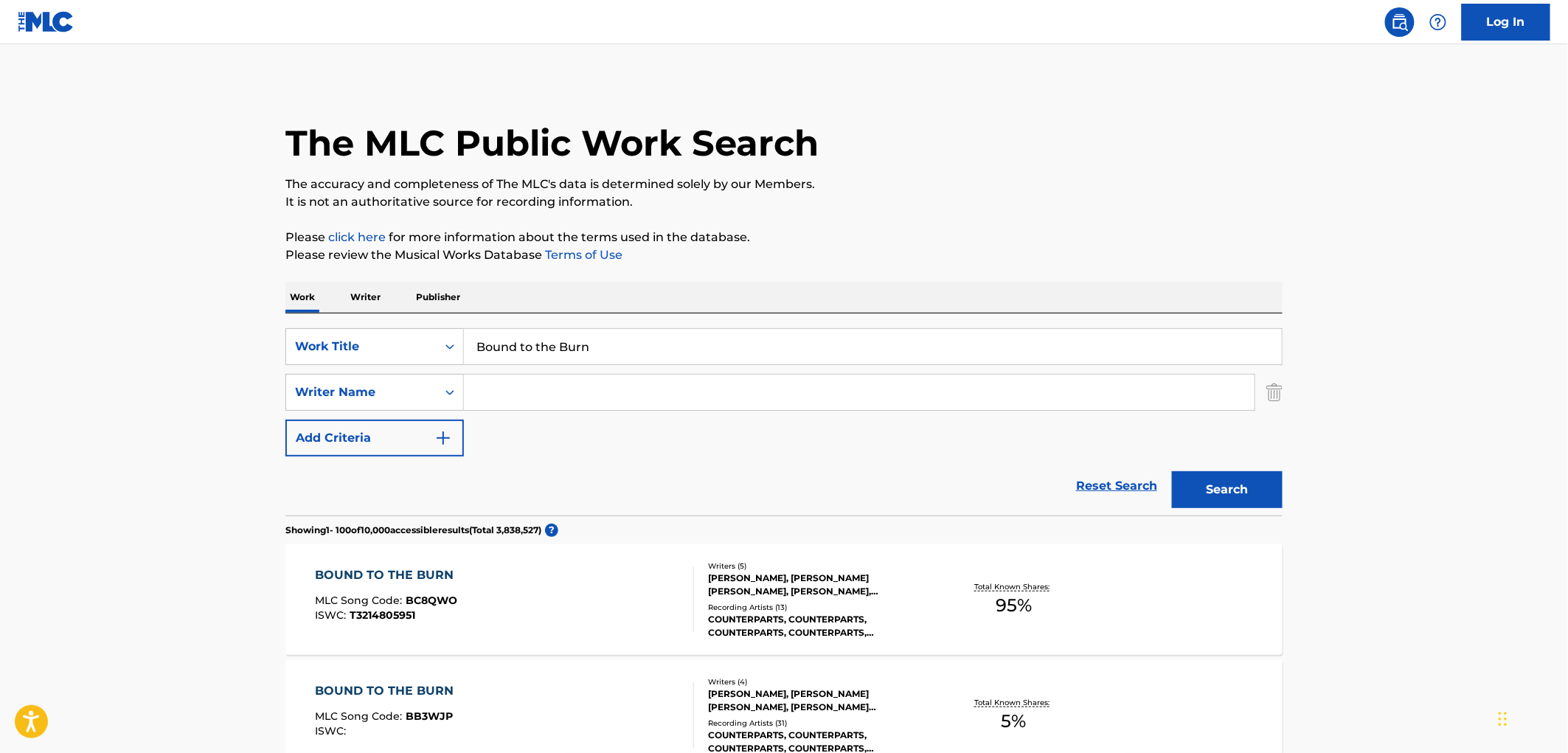
drag, startPoint x: 592, startPoint y: 353, endPoint x: 723, endPoint y: 373, distance: 132.5
click at [831, 376] on div "SearchWithCriteria490aa39c-d9a1-4ff3-a124-c17636a6d337 Work Title Bound to the …" at bounding box center [784, 392] width 997 height 128
drag, startPoint x: 625, startPoint y: 343, endPoint x: 318, endPoint y: 342, distance: 307.0
click at [317, 341] on div "SearchWithCriteria490aa39c-d9a1-4ff3-a124-c17636a6d337 Work Title Bound to the …" at bounding box center [784, 346] width 997 height 37
paste input "AGENT ORANGE"
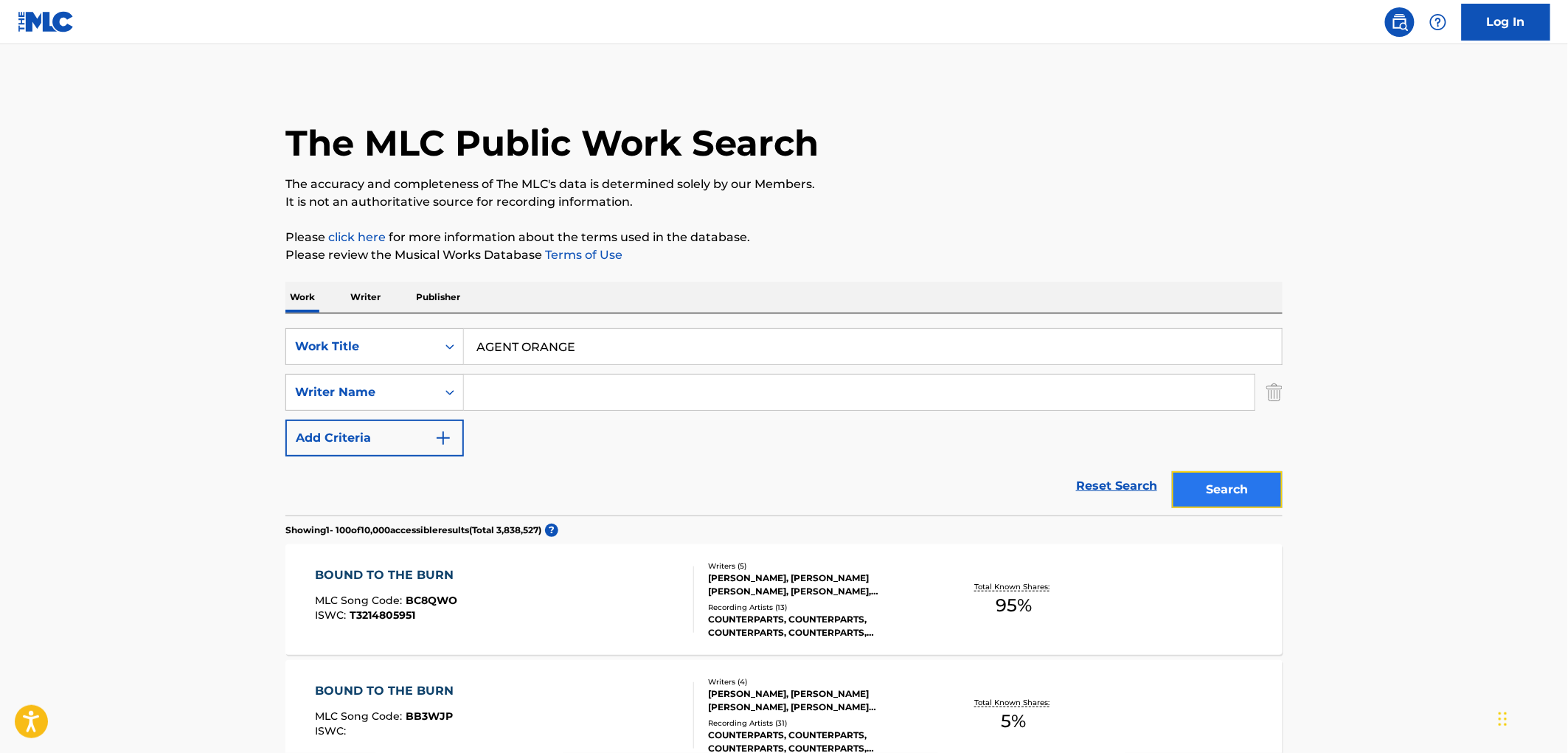
click at [1226, 485] on button "Search" at bounding box center [1227, 490] width 111 height 37
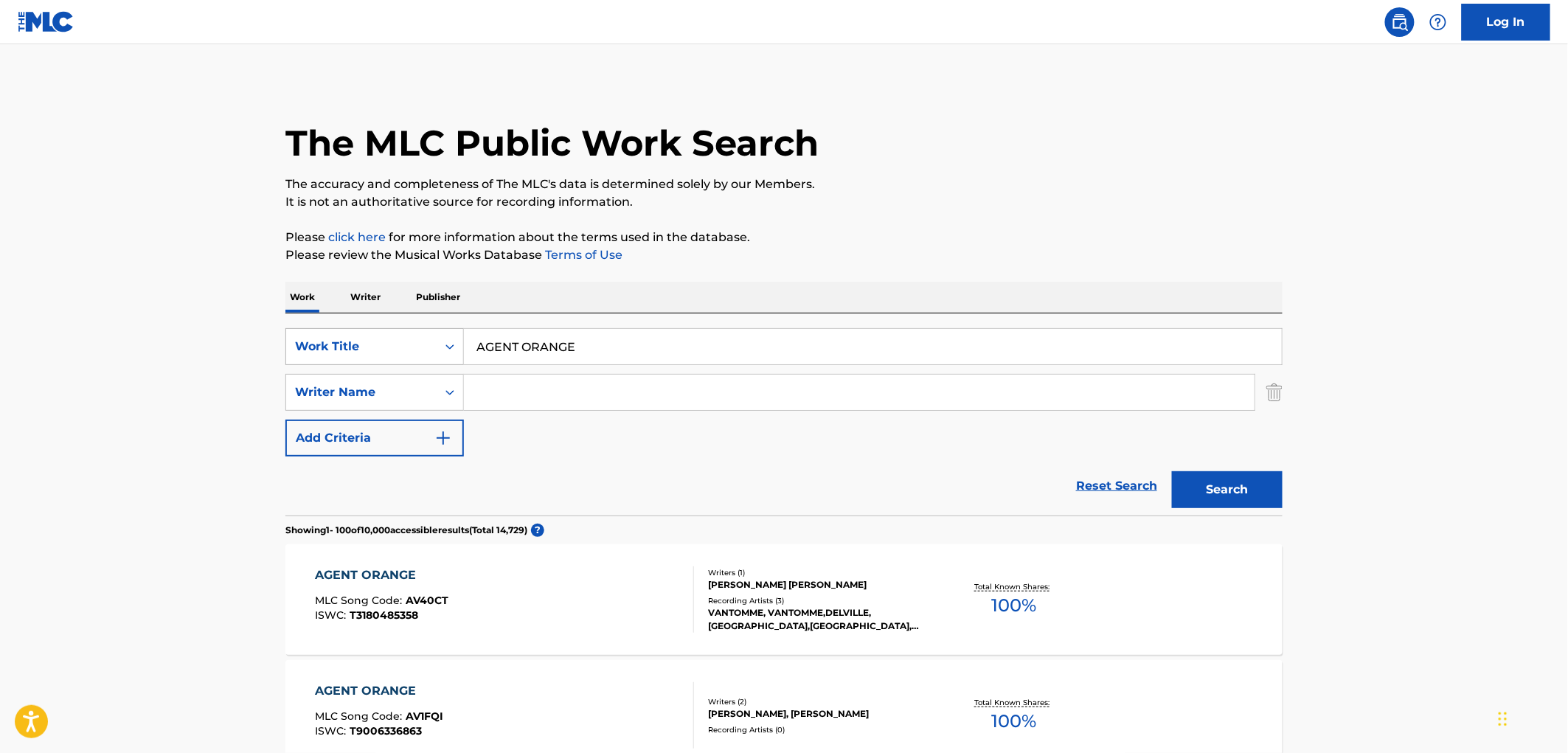
drag, startPoint x: 585, startPoint y: 341, endPoint x: 431, endPoint y: 345, distance: 154.1
click at [430, 345] on div "SearchWithCriteria490aa39c-d9a1-4ff3-a124-c17636a6d337 Work Title AGENT ORANGE" at bounding box center [784, 346] width 997 height 37
paste input "LMOST GOLDEN"
type input "ALMOST GOLDEN"
click at [1223, 490] on button "Search" at bounding box center [1227, 490] width 111 height 37
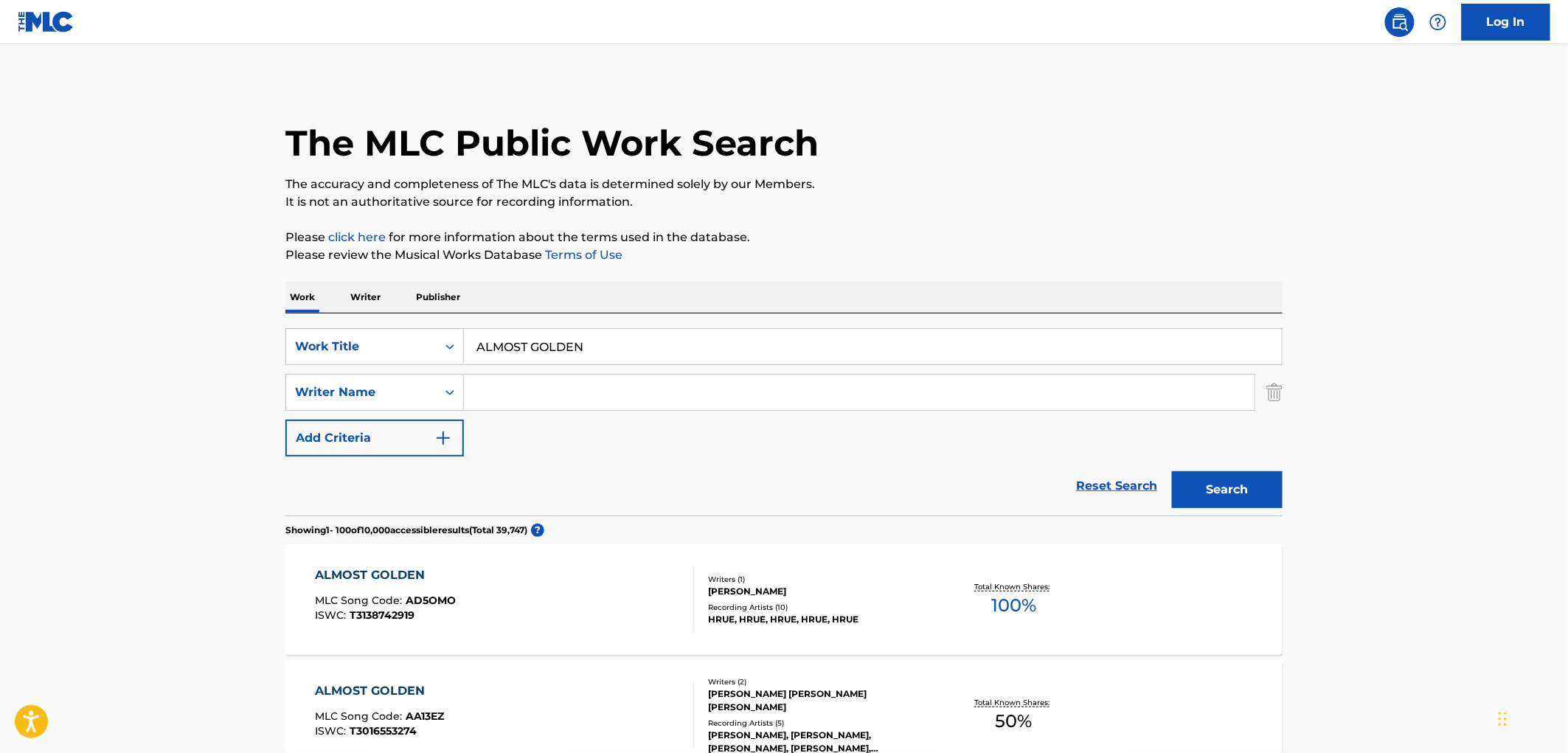
scroll to position [164, 0]
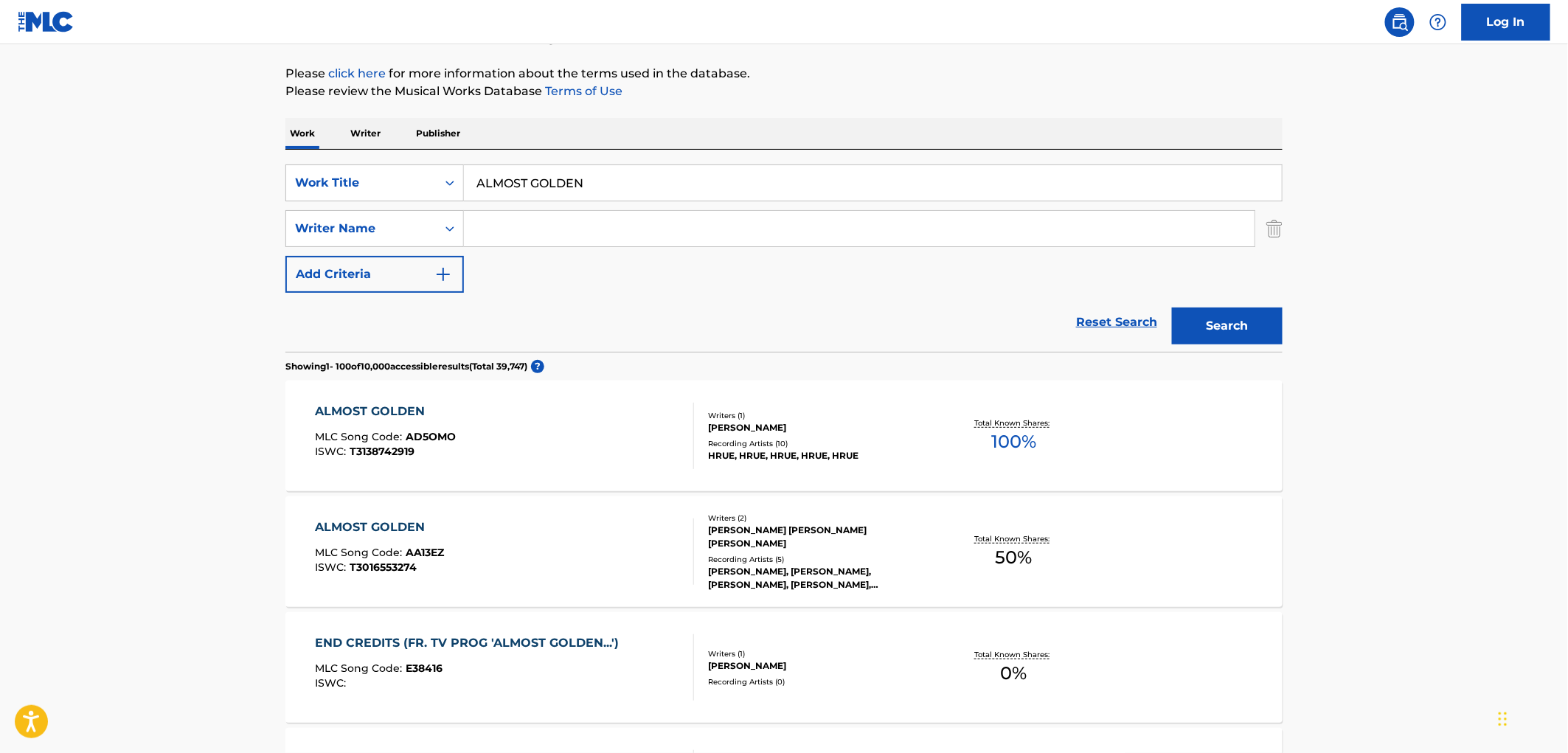
paste input "[PERSON_NAME]"
type input "[PERSON_NAME]"
click at [1239, 335] on button "Search" at bounding box center [1227, 326] width 111 height 37
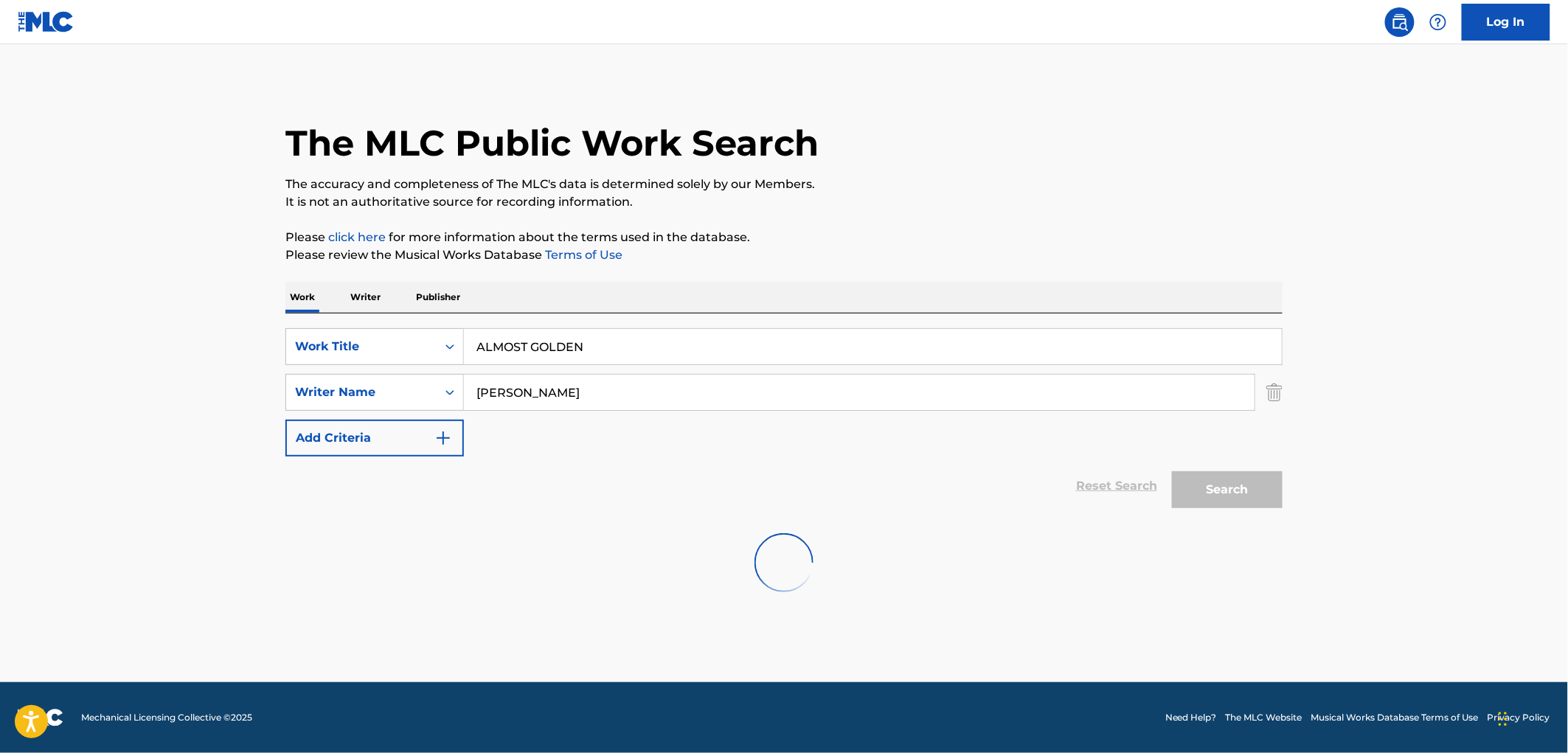
scroll to position [0, 0]
drag, startPoint x: 599, startPoint y: 342, endPoint x: 457, endPoint y: 341, distance: 142.0
click at [457, 341] on div "SearchWithCriteria490aa39c-d9a1-4ff3-a124-c17636a6d337 Work Title ALMOST GOLDEN" at bounding box center [784, 346] width 997 height 37
paste input "White Witch of [PERSON_NAME]"
type input "White Witch of [PERSON_NAME]"
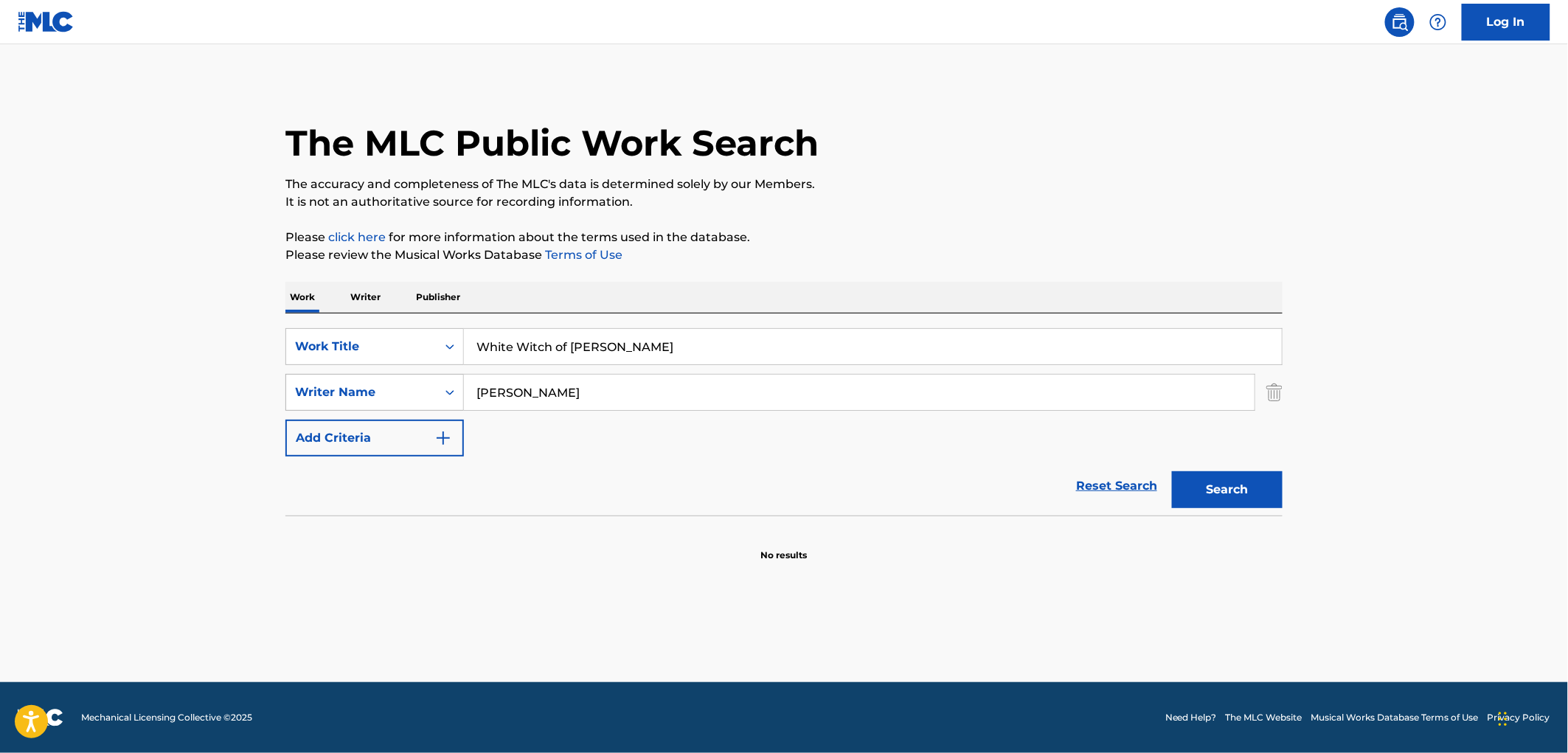
drag, startPoint x: 534, startPoint y: 387, endPoint x: 311, endPoint y: 394, distance: 223.1
click at [311, 394] on div "SearchWithCriteria70580eb2-d975-4fd6-94dc-23261dd40816 Writer Name [PERSON_NAME]" at bounding box center [784, 392] width 997 height 37
click at [1172, 471] on button "Search" at bounding box center [1227, 490] width 111 height 37
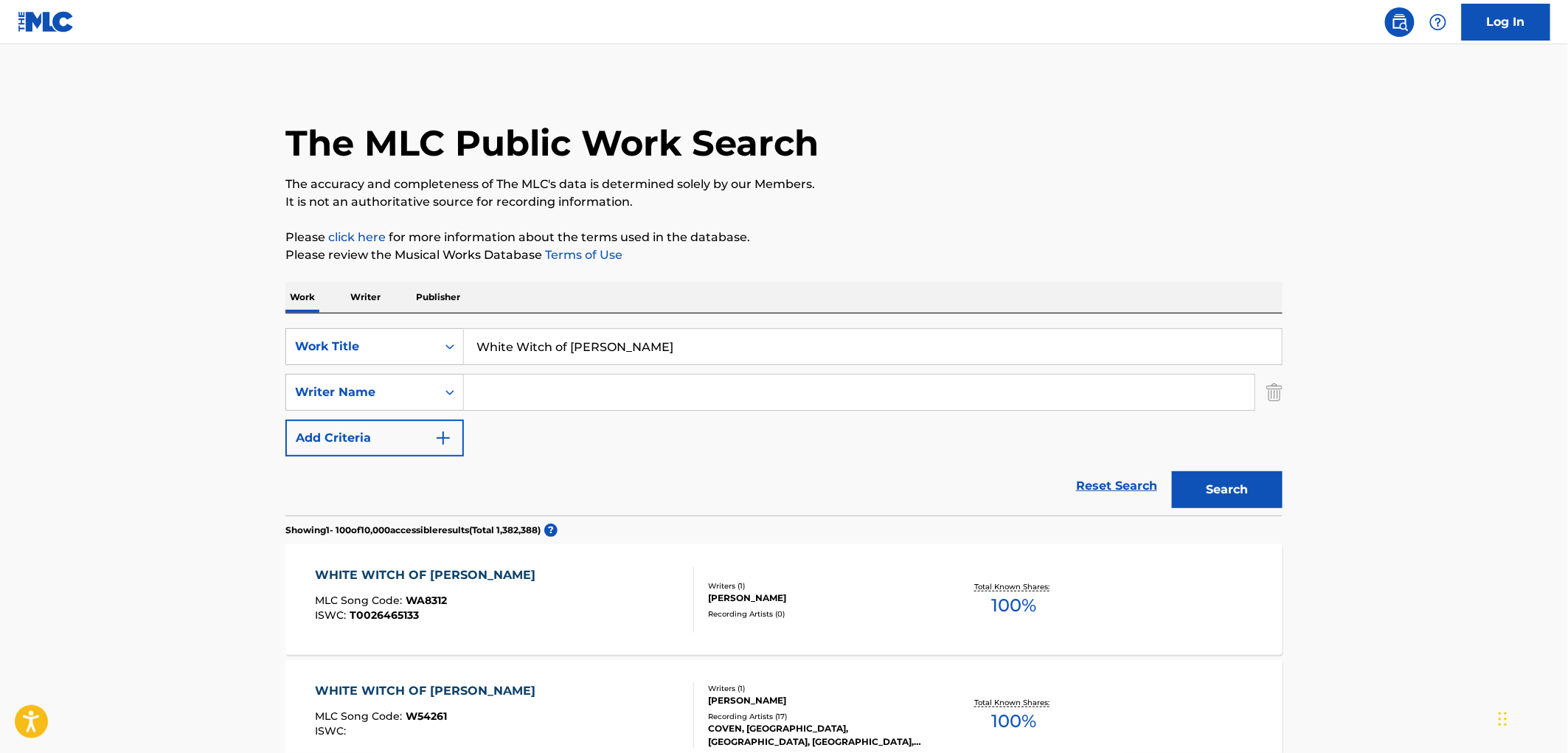
click at [745, 714] on div "Writers ( 1 ) [PERSON_NAME] Recording Artists ( 17 ) COVEN, [GEOGRAPHIC_DATA], …" at bounding box center [812, 716] width 237 height 65
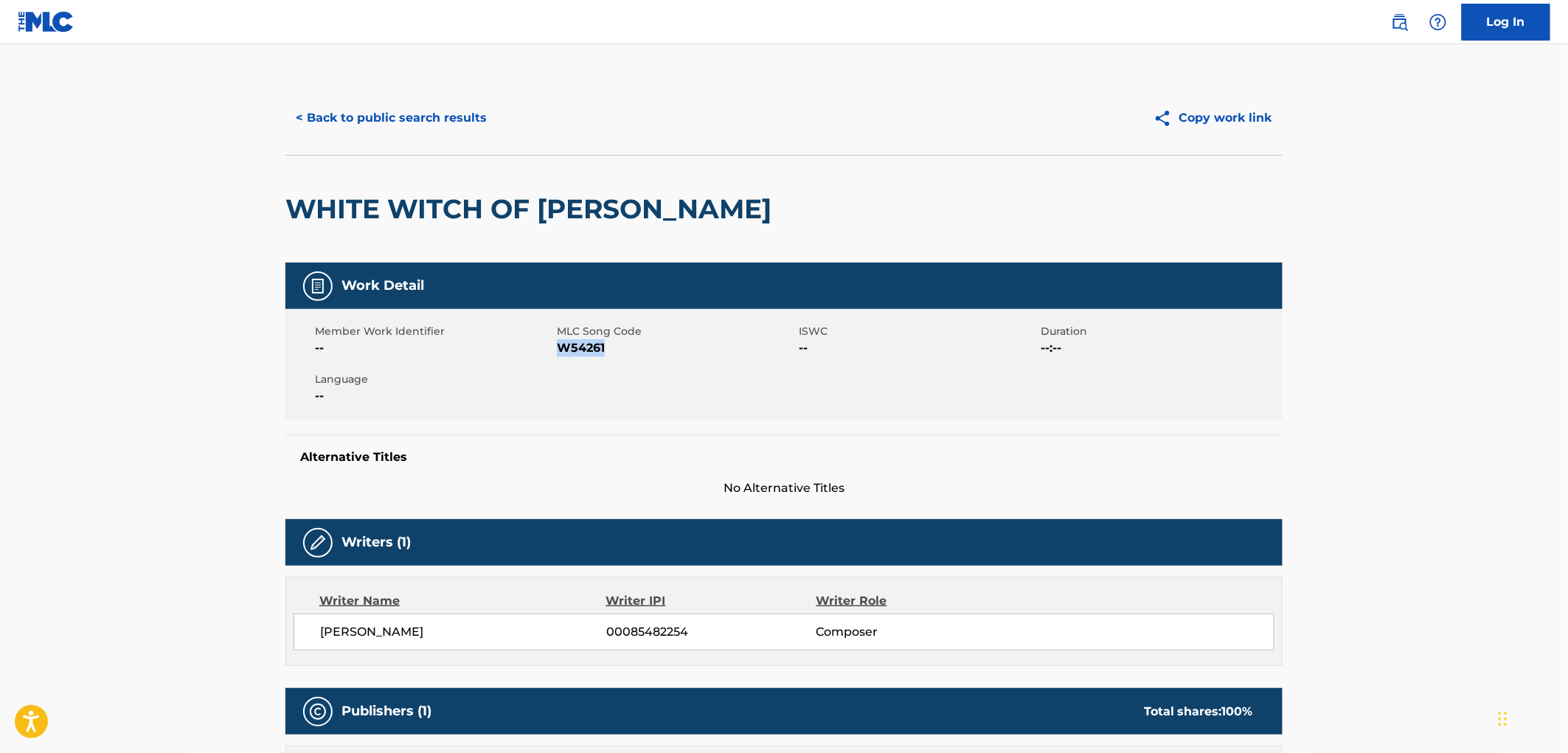
drag, startPoint x: 615, startPoint y: 348, endPoint x: 557, endPoint y: 347, distance: 58.0
click at [557, 347] on span "W54261" at bounding box center [675, 348] width 238 height 18
copy span "W54261"
click at [425, 127] on button "< Back to public search results" at bounding box center [391, 118] width 212 height 37
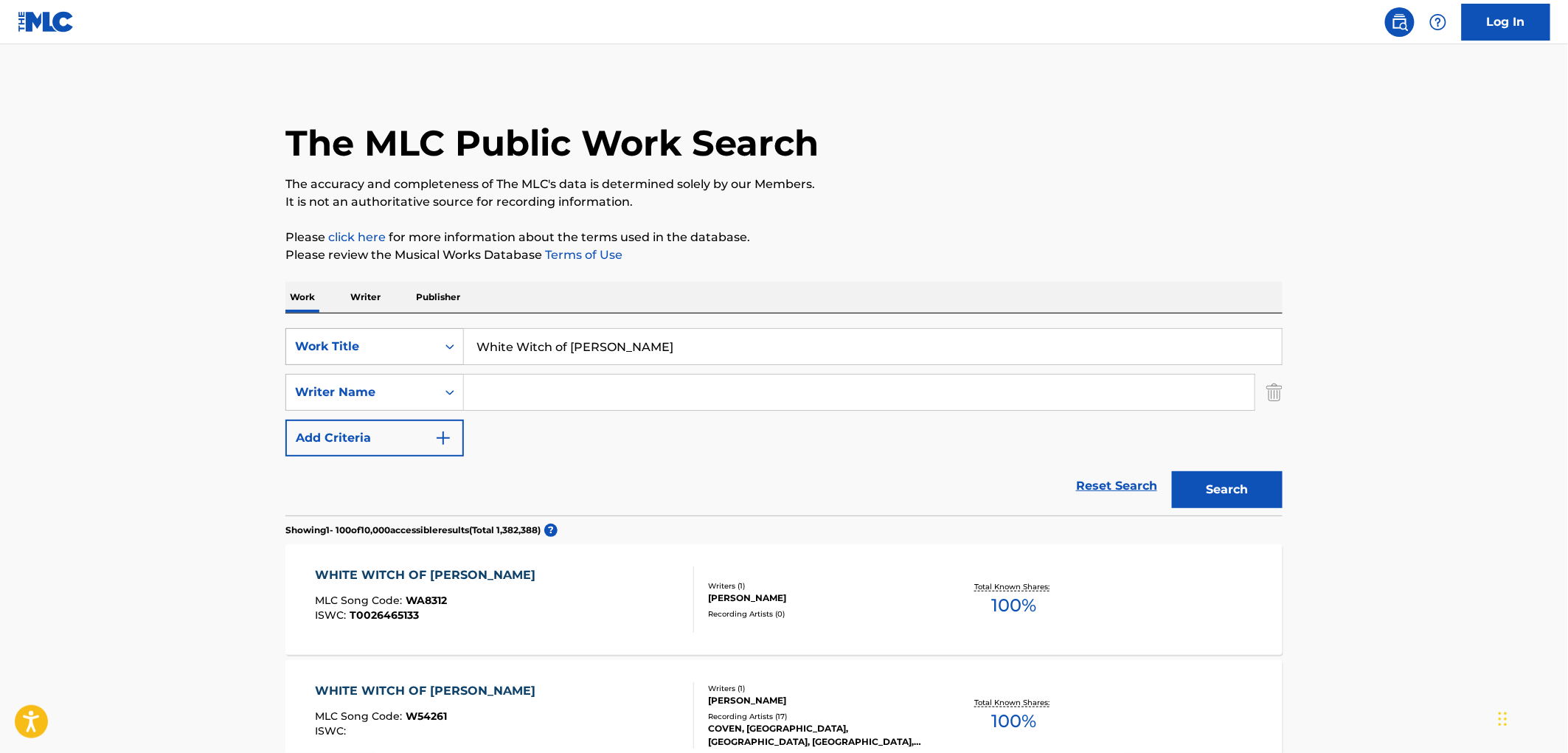
drag, startPoint x: 512, startPoint y: 341, endPoint x: 419, endPoint y: 337, distance: 93.1
click at [419, 337] on div "SearchWithCriteria490aa39c-d9a1-4ff3-a124-c17636a6d337 Work Title White Witch o…" at bounding box center [784, 346] width 997 height 37
paste input "[US_STATE] Moon"
click at [1237, 478] on button "Search" at bounding box center [1227, 490] width 111 height 37
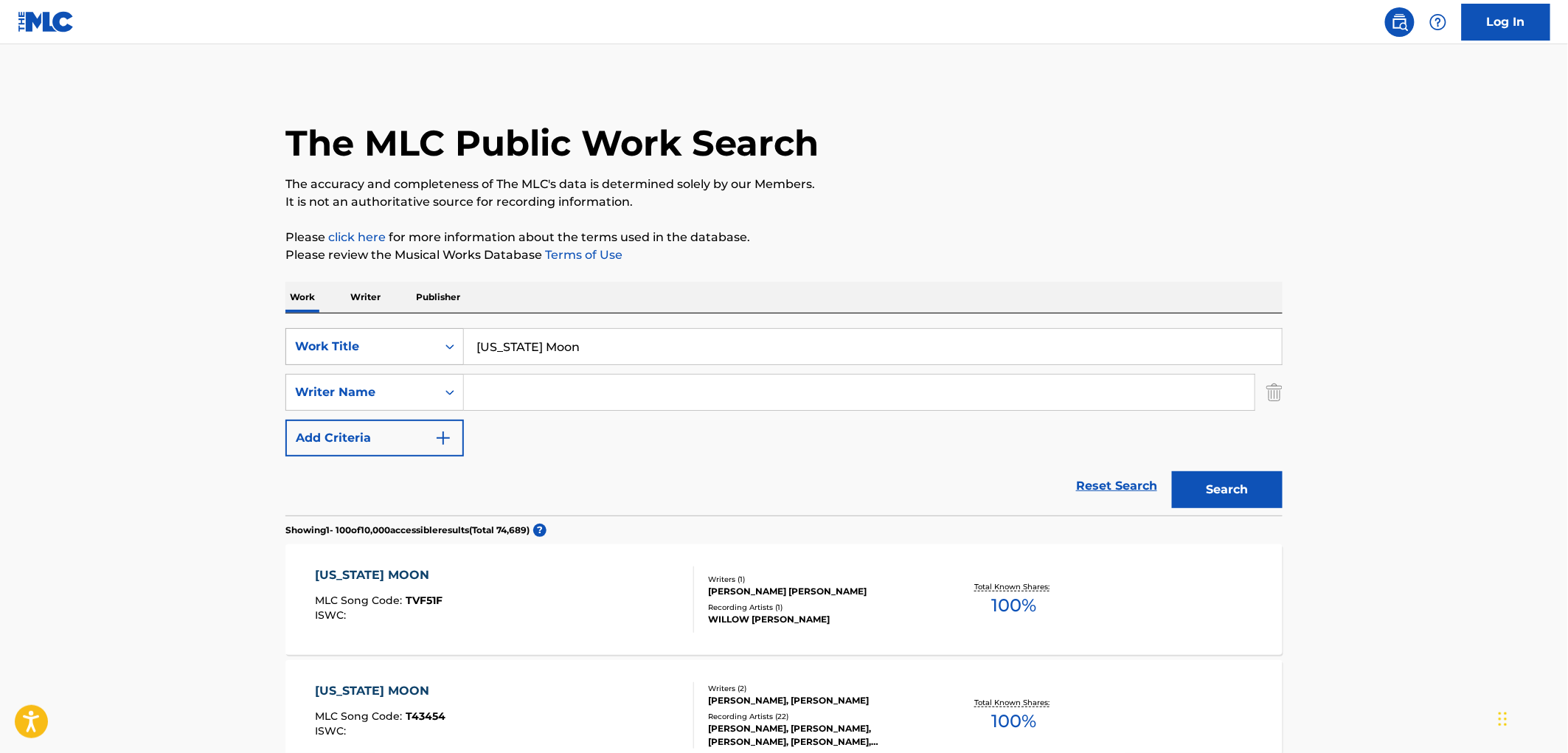
drag, startPoint x: 596, startPoint y: 340, endPoint x: 425, endPoint y: 343, distance: 171.0
click at [425, 343] on div "SearchWithCriteria490aa39c-d9a1-4ff3-a124-c17636a6d337 Work Title [US_STATE] Mo…" at bounding box center [784, 346] width 997 height 37
paste input "My Gal"
click at [1272, 493] on button "Search" at bounding box center [1227, 490] width 111 height 37
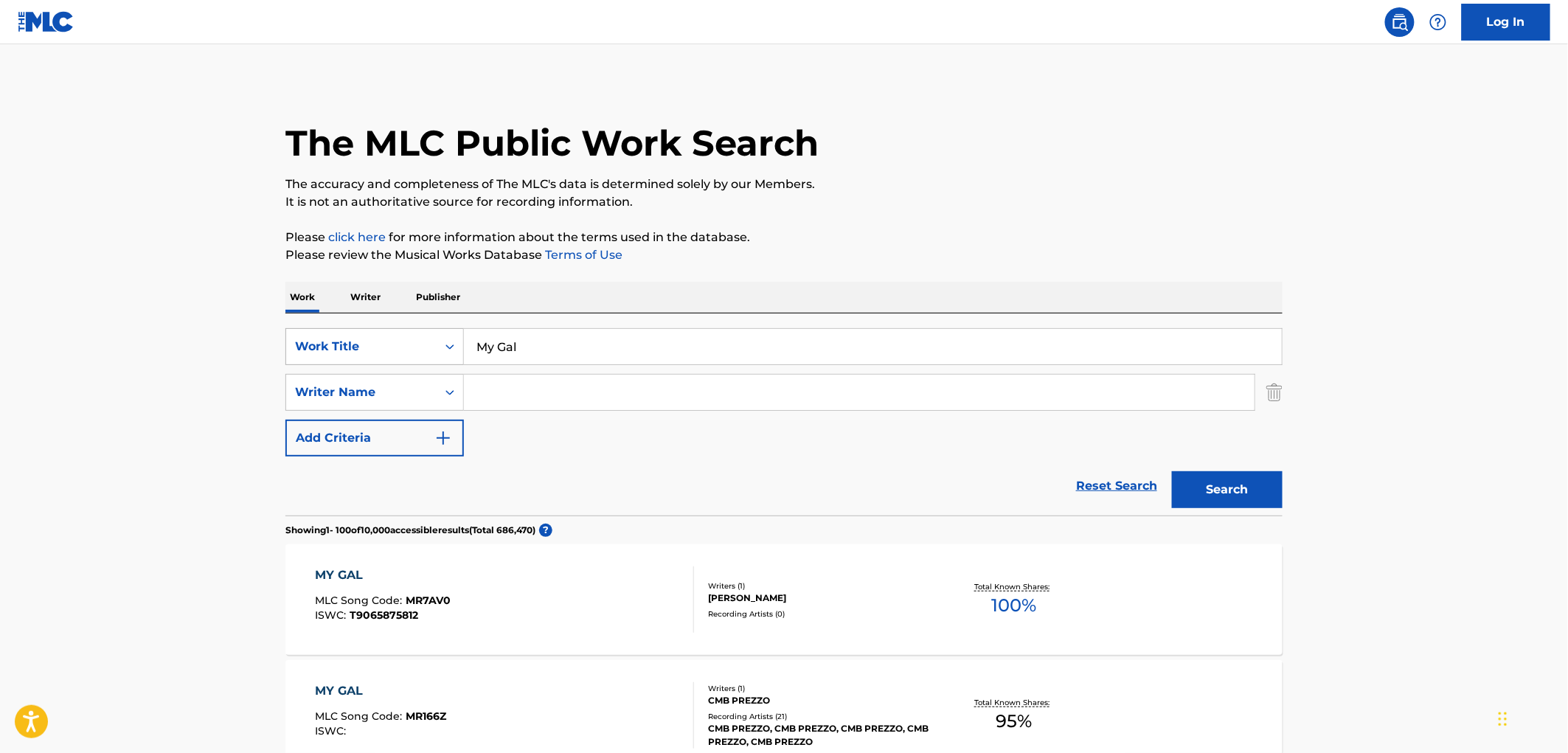
drag, startPoint x: 545, startPoint y: 349, endPoint x: 394, endPoint y: 347, distance: 151.0
click at [394, 347] on div "SearchWithCriteria490aa39c-d9a1-4ff3-a124-c17636a6d337 Work Title My Gal" at bounding box center [784, 346] width 997 height 37
paste input "PONME AL DIA"
type input "PONME AL DIA"
click at [1212, 497] on button "Search" at bounding box center [1227, 490] width 111 height 37
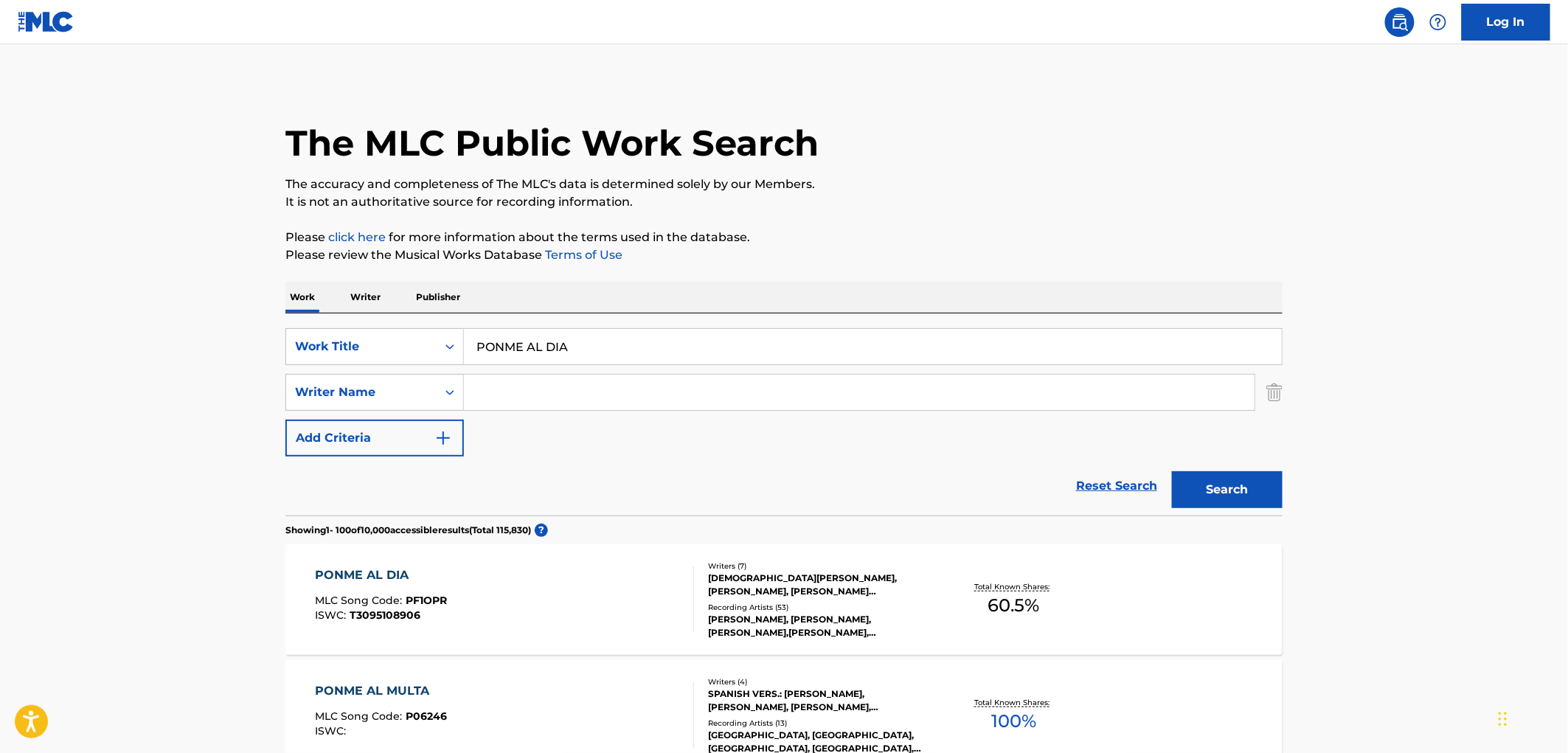
scroll to position [164, 0]
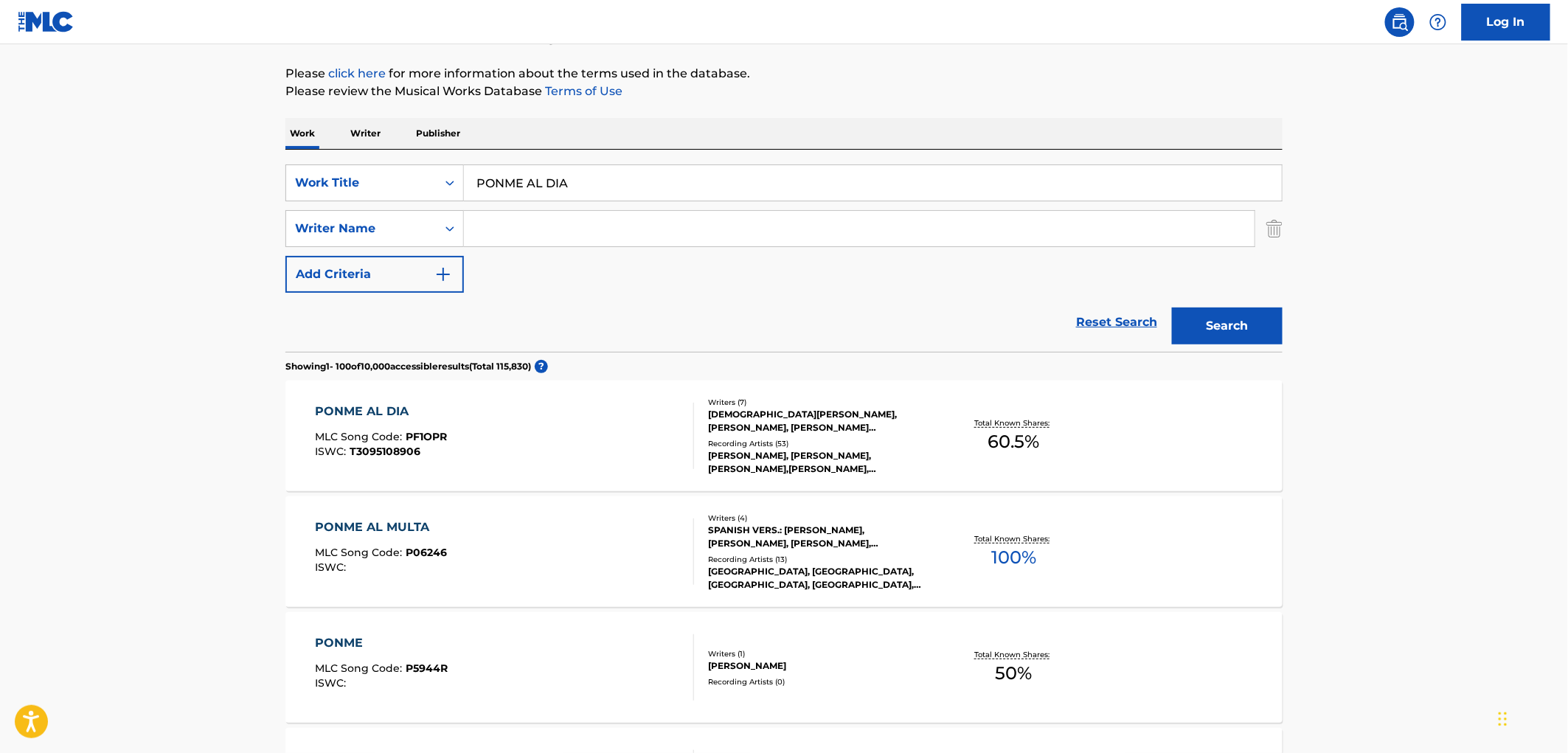
click at [789, 423] on div "[DEMOGRAPHIC_DATA][PERSON_NAME], [PERSON_NAME], [PERSON_NAME] [PERSON_NAME][DAT…" at bounding box center [819, 420] width 223 height 26
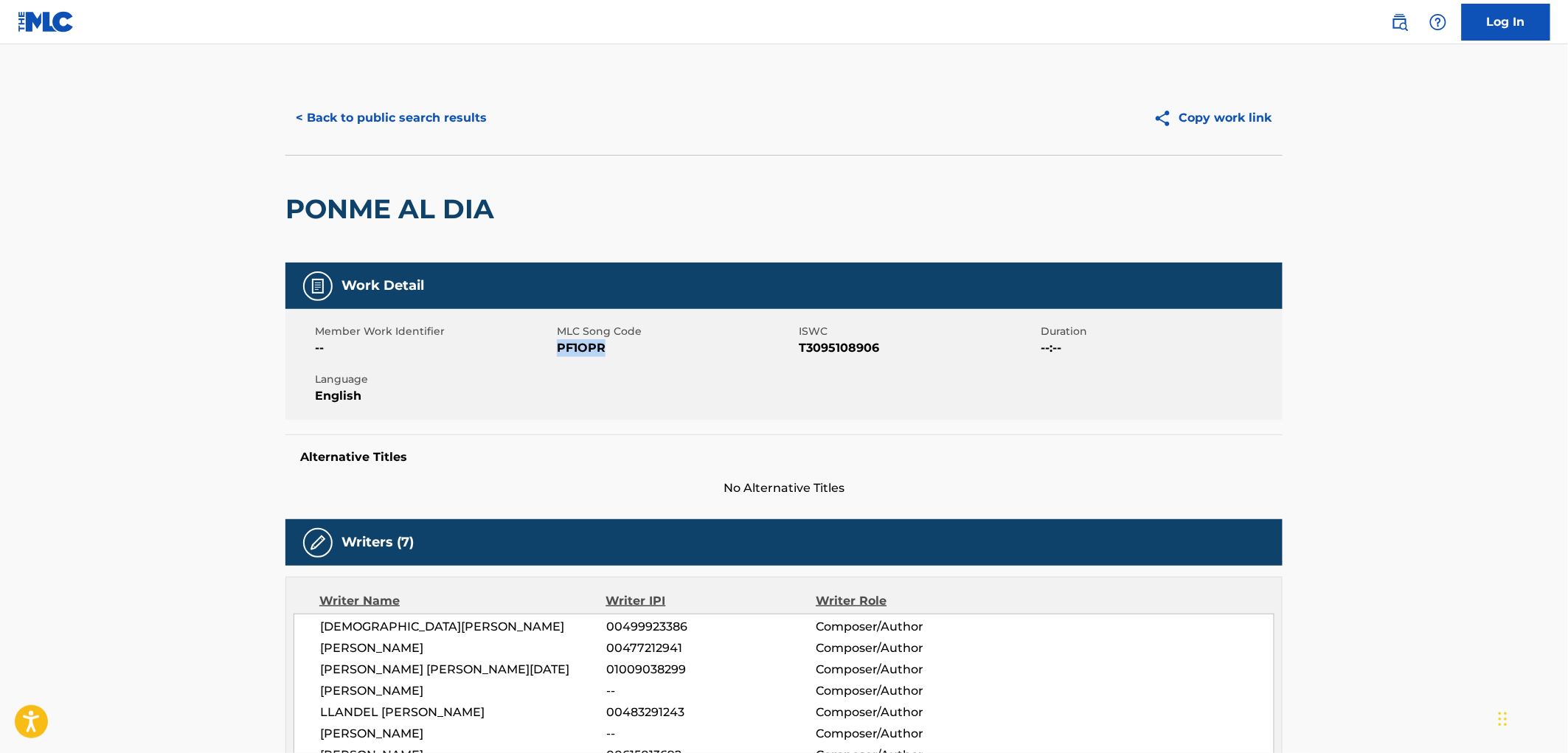
drag, startPoint x: 605, startPoint y: 351, endPoint x: 559, endPoint y: 349, distance: 46.0
click at [559, 349] on span "PF1OPR" at bounding box center [675, 348] width 238 height 18
copy span "PF1OPR"
click at [388, 119] on button "< Back to public search results" at bounding box center [391, 118] width 212 height 37
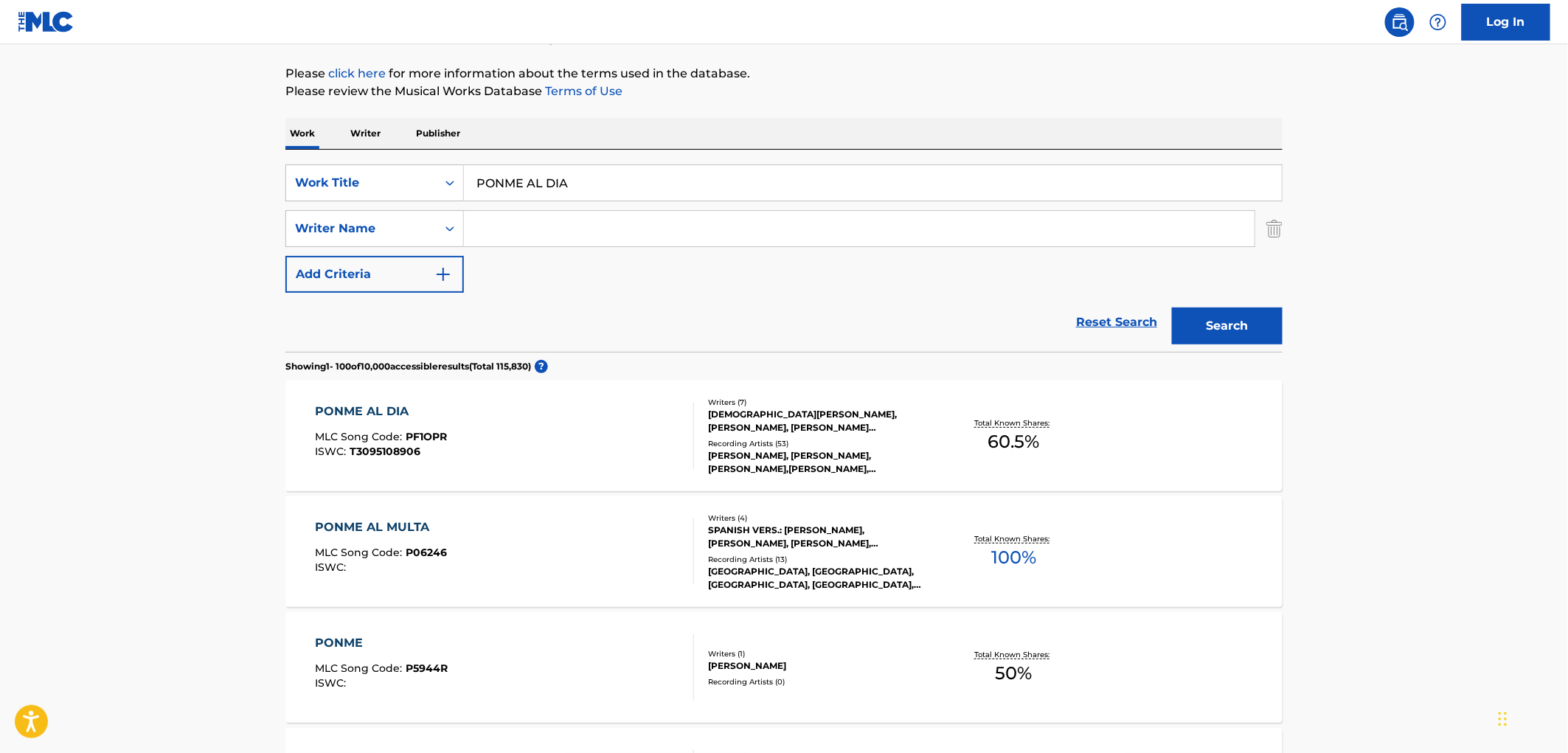
drag, startPoint x: 575, startPoint y: 193, endPoint x: 482, endPoint y: 174, distance: 94.9
click at [482, 174] on input "PONME AL DIA" at bounding box center [873, 182] width 818 height 35
drag, startPoint x: 475, startPoint y: 181, endPoint x: 593, endPoint y: 187, distance: 118.2
click at [593, 187] on input "PONME AL DIA" at bounding box center [873, 182] width 818 height 35
paste input "I Am (I Was)"
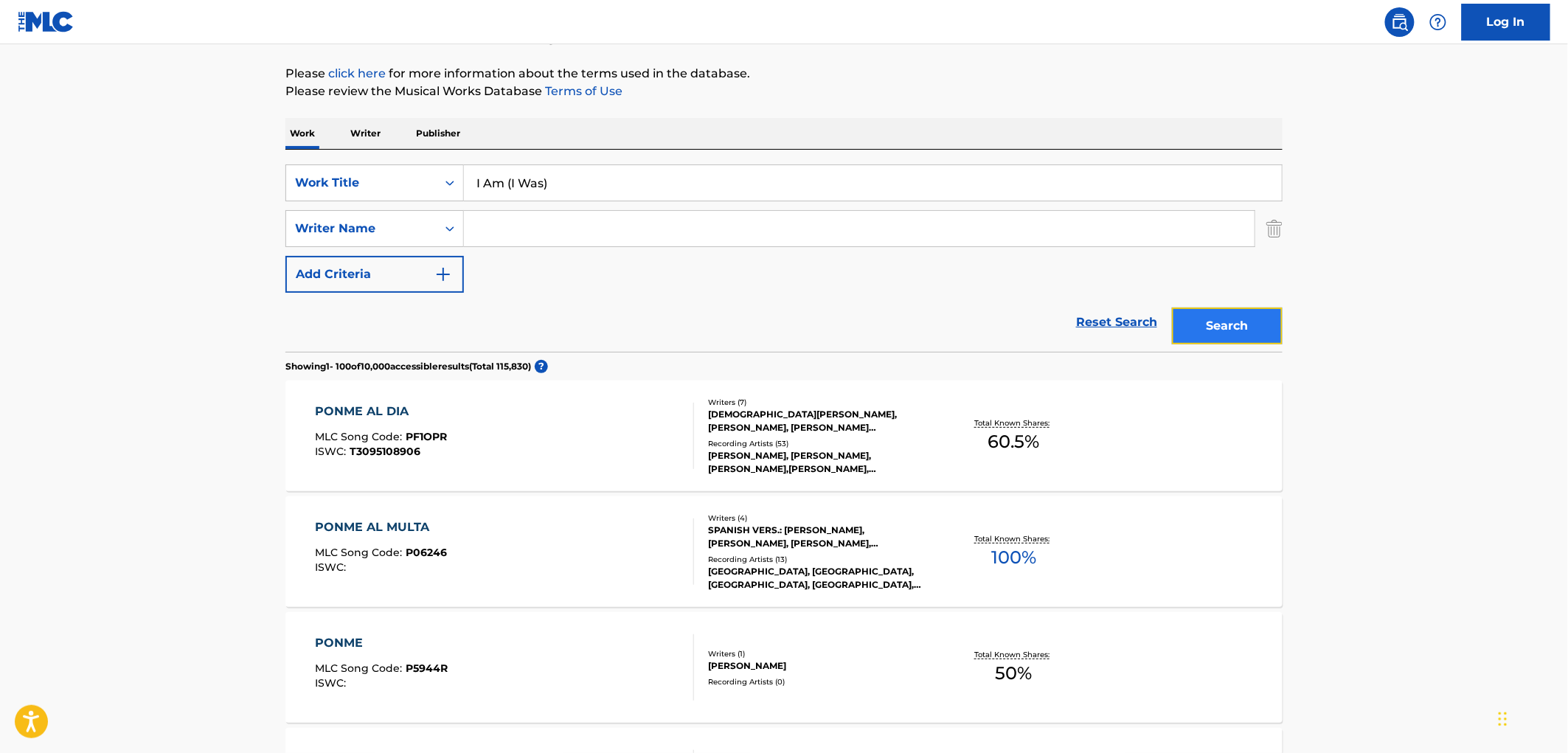
click at [1237, 341] on button "Search" at bounding box center [1227, 326] width 111 height 37
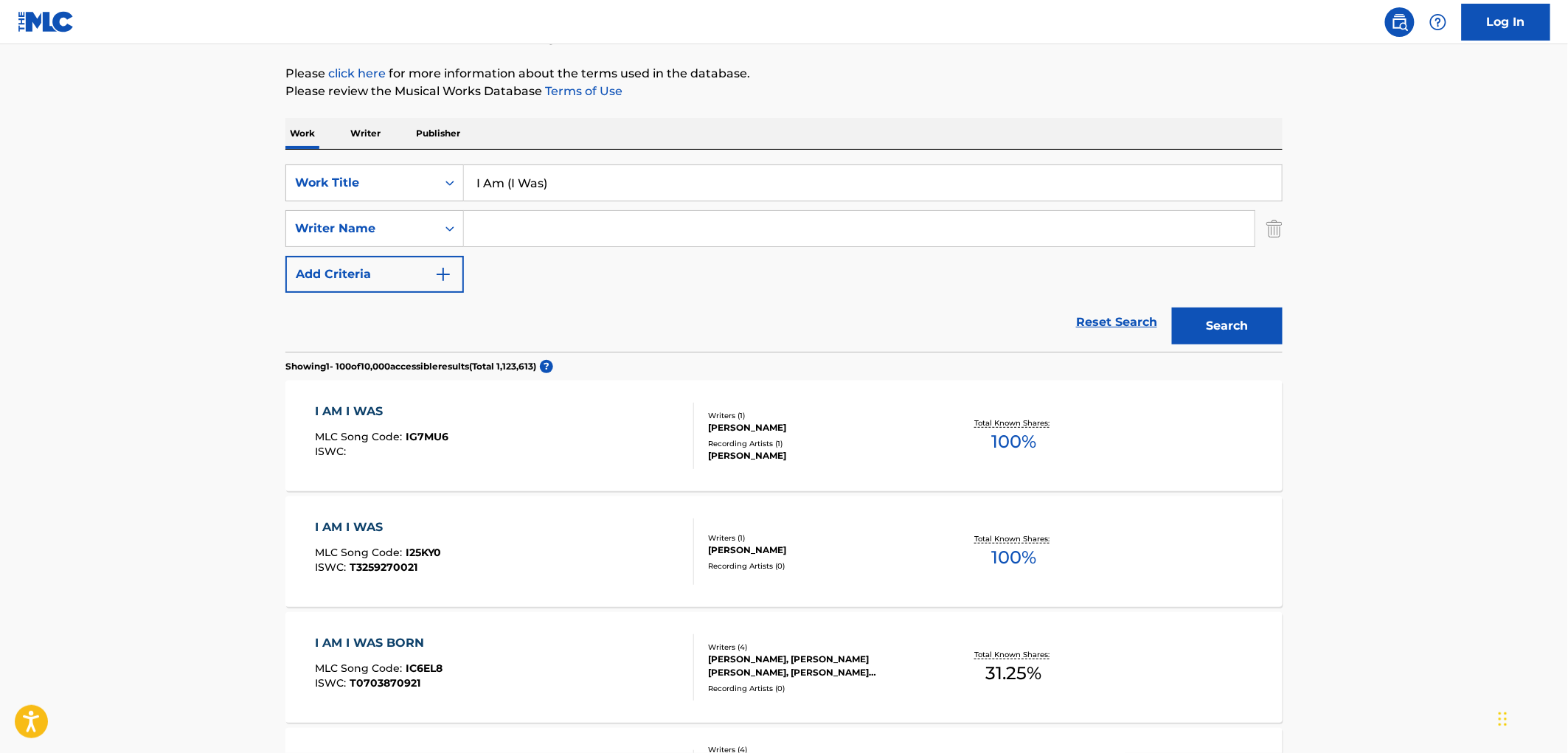
drag, startPoint x: 545, startPoint y: 181, endPoint x: 480, endPoint y: 187, distance: 65.3
click at [480, 187] on input "I Am (I Was)" at bounding box center [873, 182] width 818 height 35
drag, startPoint x: 470, startPoint y: 179, endPoint x: 569, endPoint y: 183, distance: 99.1
click at [569, 183] on input "I Am (I Was)" at bounding box center [873, 182] width 818 height 35
paste input "Here Comes Sunshine [Live at [GEOGRAPHIC_DATA], [GEOGRAPHIC_DATA], [GEOGRAPHIC_…"
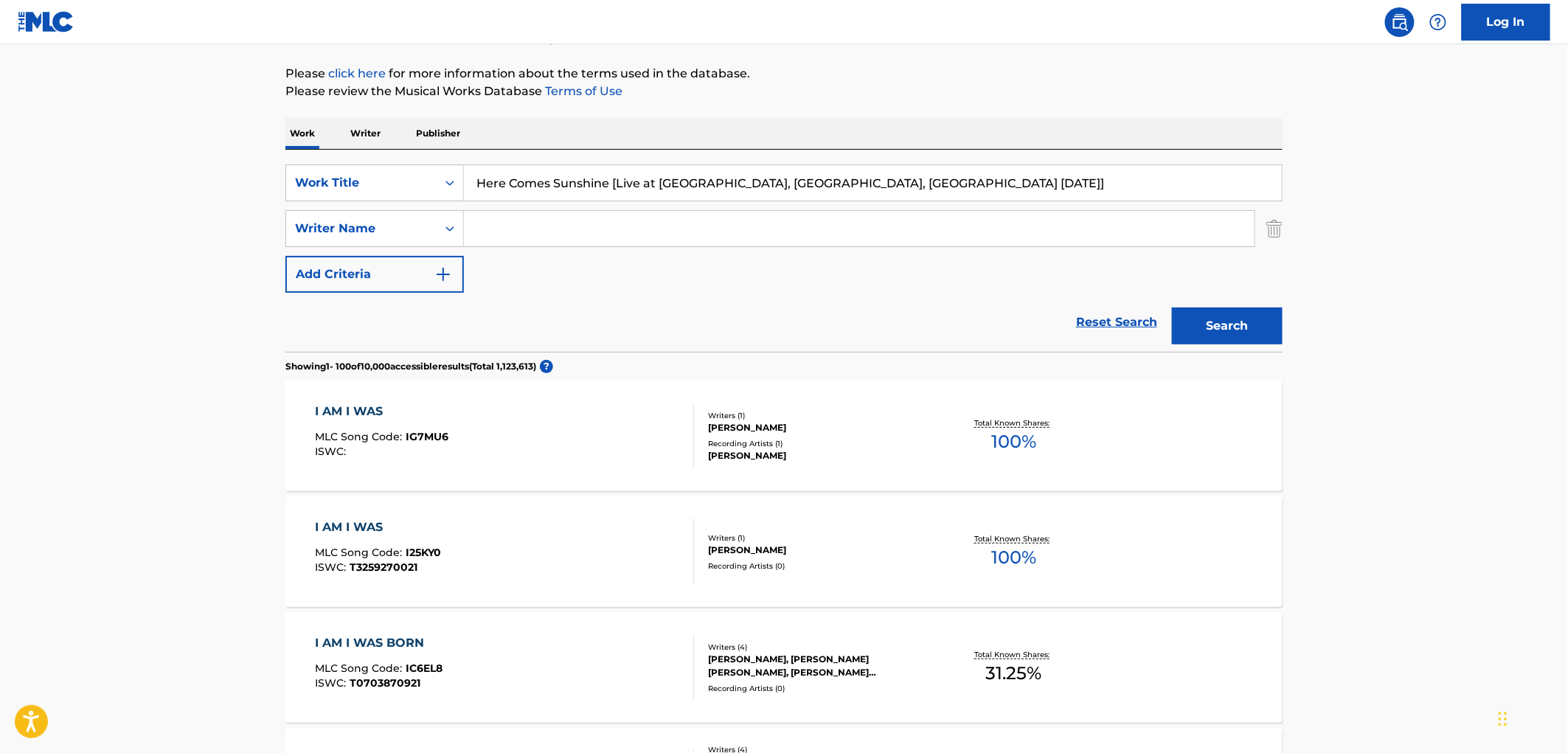
drag, startPoint x: 606, startPoint y: 181, endPoint x: 1160, endPoint y: 194, distance: 554.2
click at [1160, 194] on input "Here Comes Sunshine [Live at [GEOGRAPHIC_DATA], [GEOGRAPHIC_DATA], [GEOGRAPHIC_…" at bounding box center [873, 182] width 818 height 35
type input "Here Comes Sunshine"
click at [1172, 307] on button "Search" at bounding box center [1227, 326] width 111 height 37
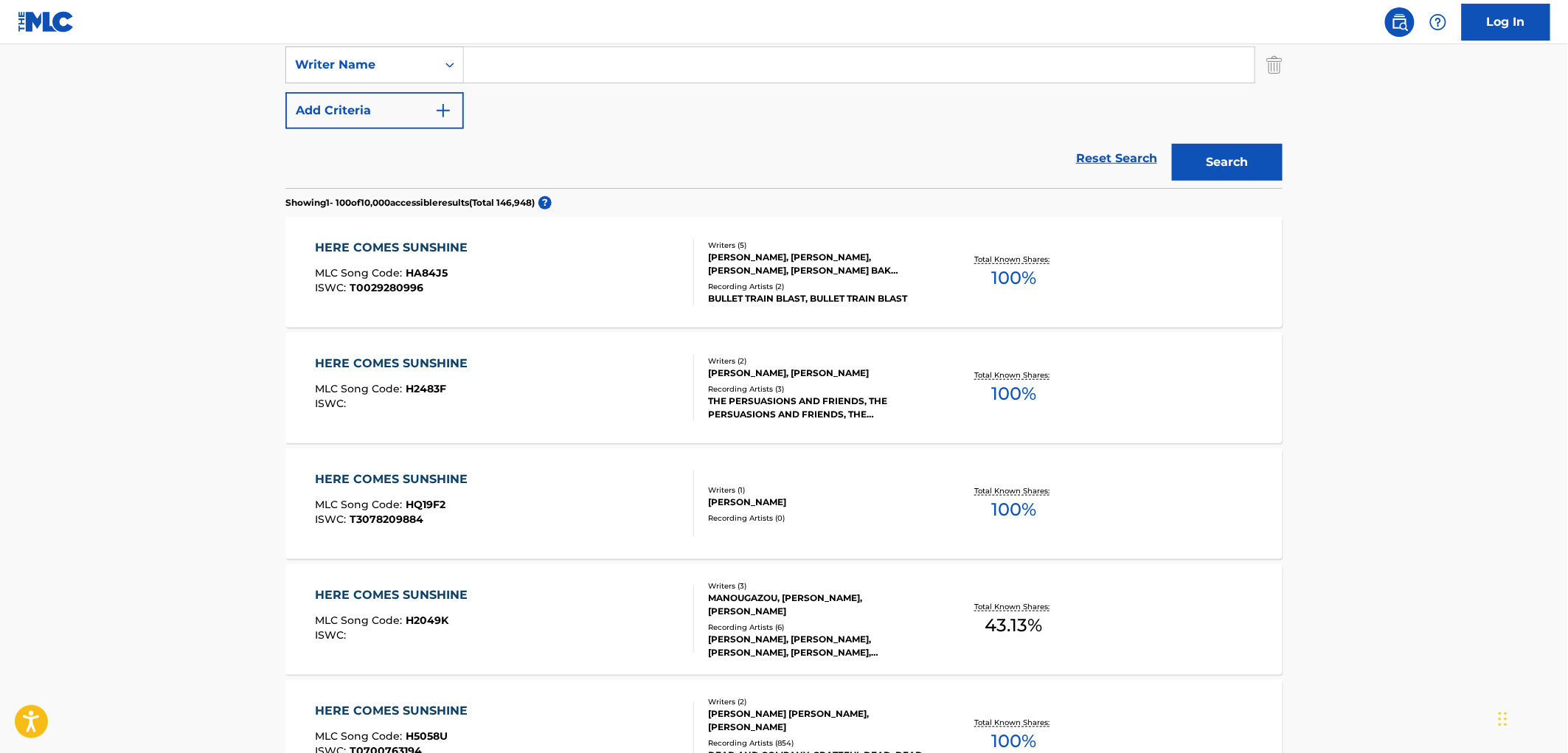
scroll to position [573, 0]
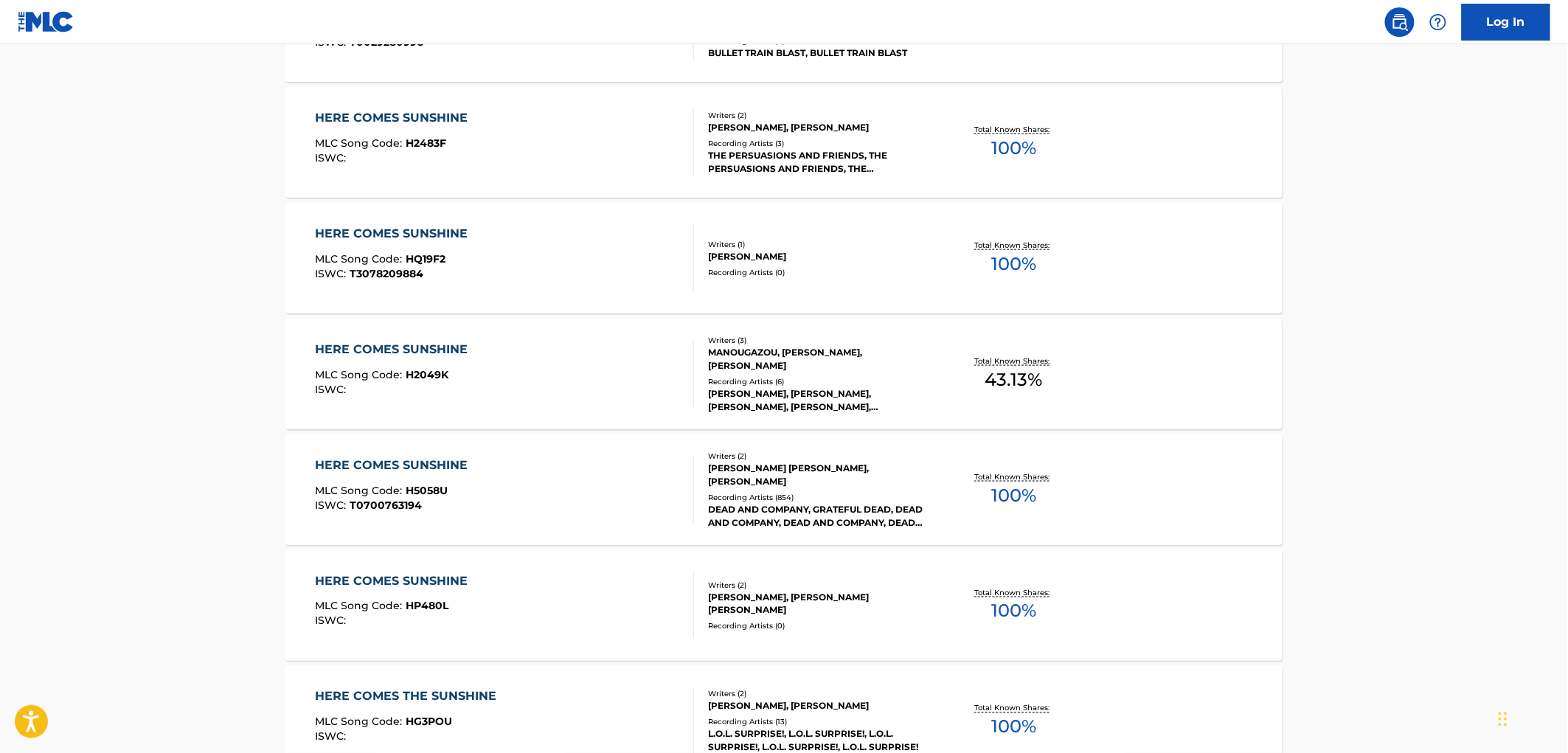
click at [805, 478] on div "[PERSON_NAME] [PERSON_NAME], [PERSON_NAME]" at bounding box center [819, 474] width 223 height 26
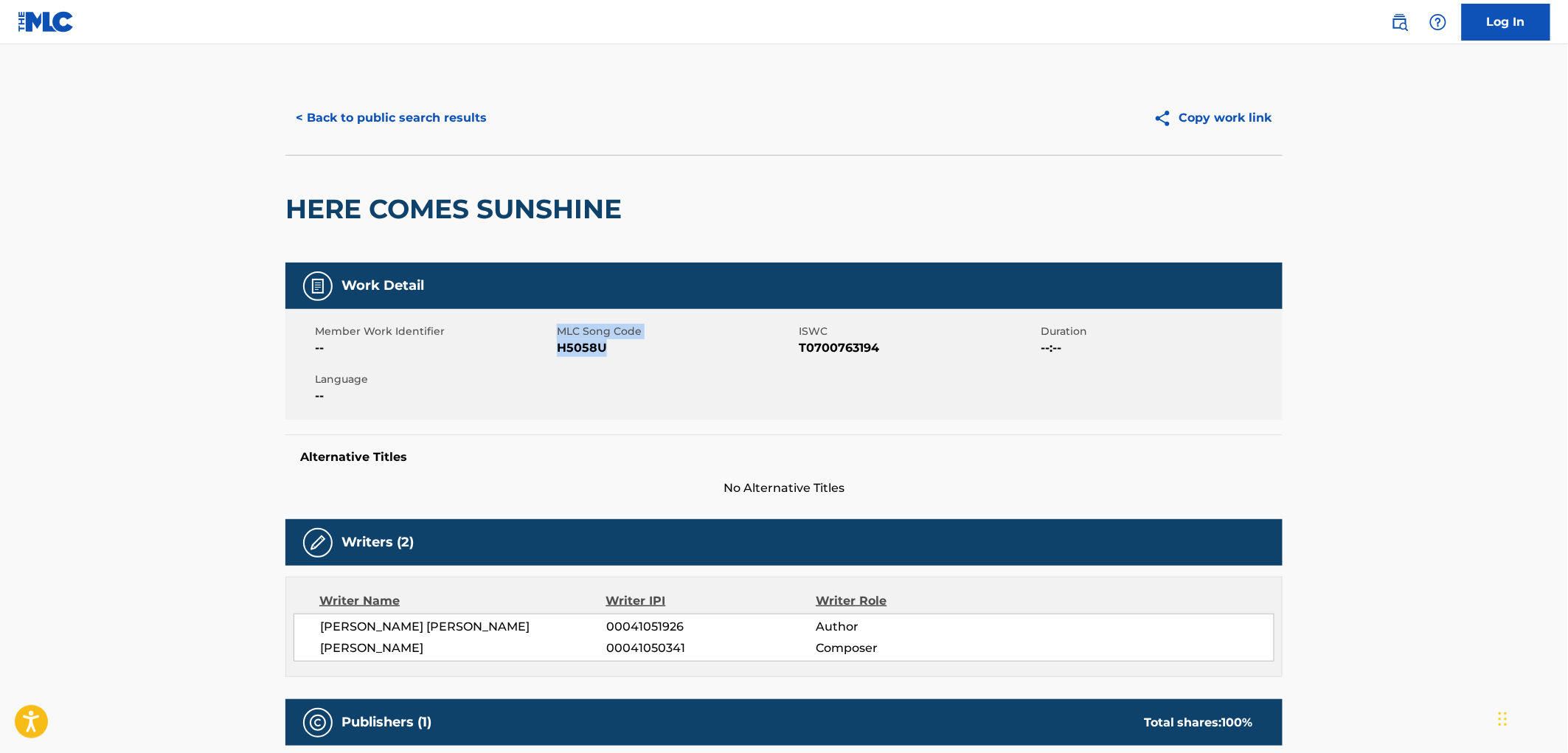
drag, startPoint x: 606, startPoint y: 344, endPoint x: 531, endPoint y: 344, distance: 75.0
click at [531, 344] on div "Member Work Identifier -- MLC Song Code H5058U ISWC T0700763194 Duration --:-- …" at bounding box center [784, 364] width 997 height 111
click at [576, 349] on span "H5058U" at bounding box center [675, 348] width 238 height 18
drag, startPoint x: 604, startPoint y: 353, endPoint x: 561, endPoint y: 343, distance: 44.1
click at [558, 343] on span "H5058U" at bounding box center [675, 348] width 238 height 18
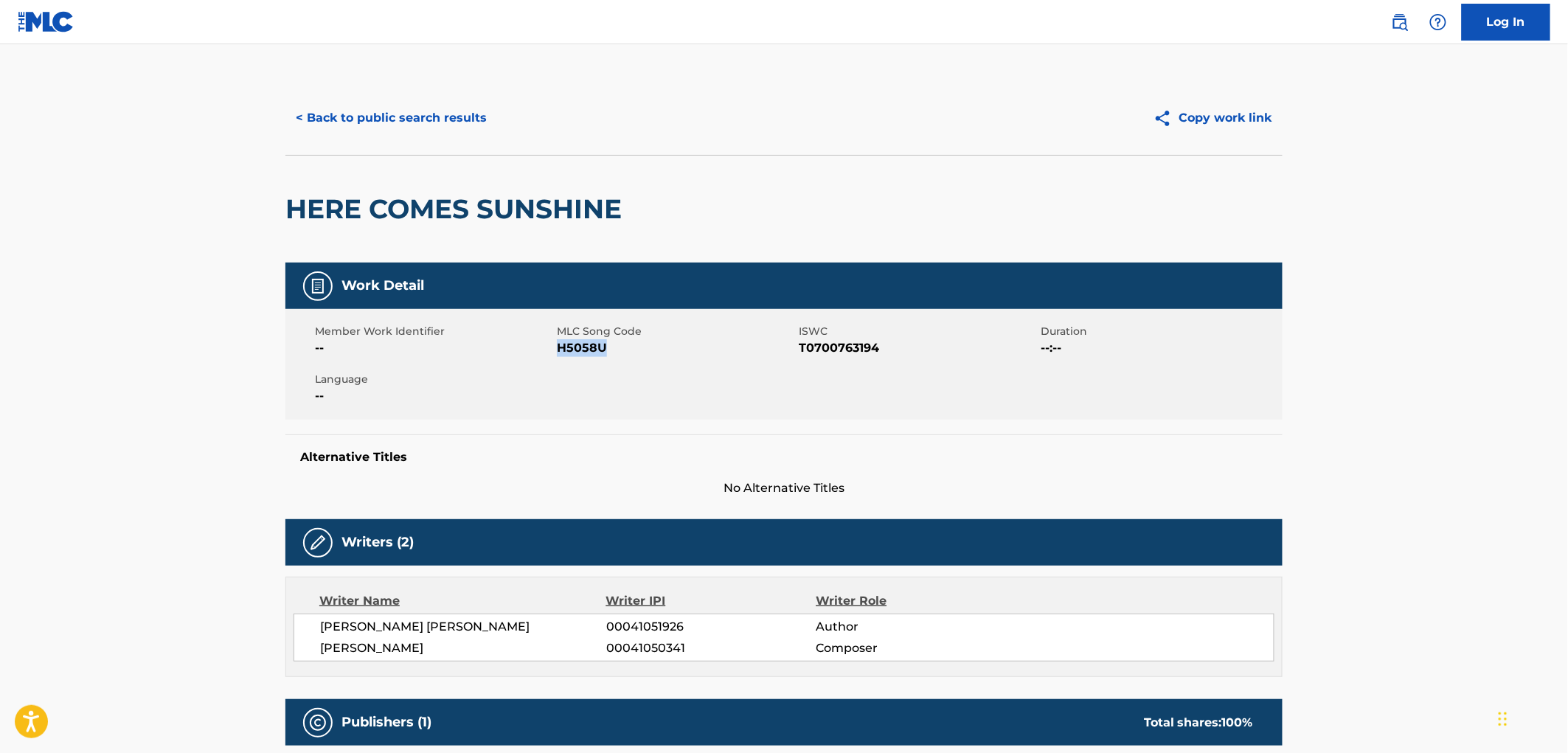
copy span "H5058U"
click at [440, 120] on button "< Back to public search results" at bounding box center [391, 118] width 212 height 37
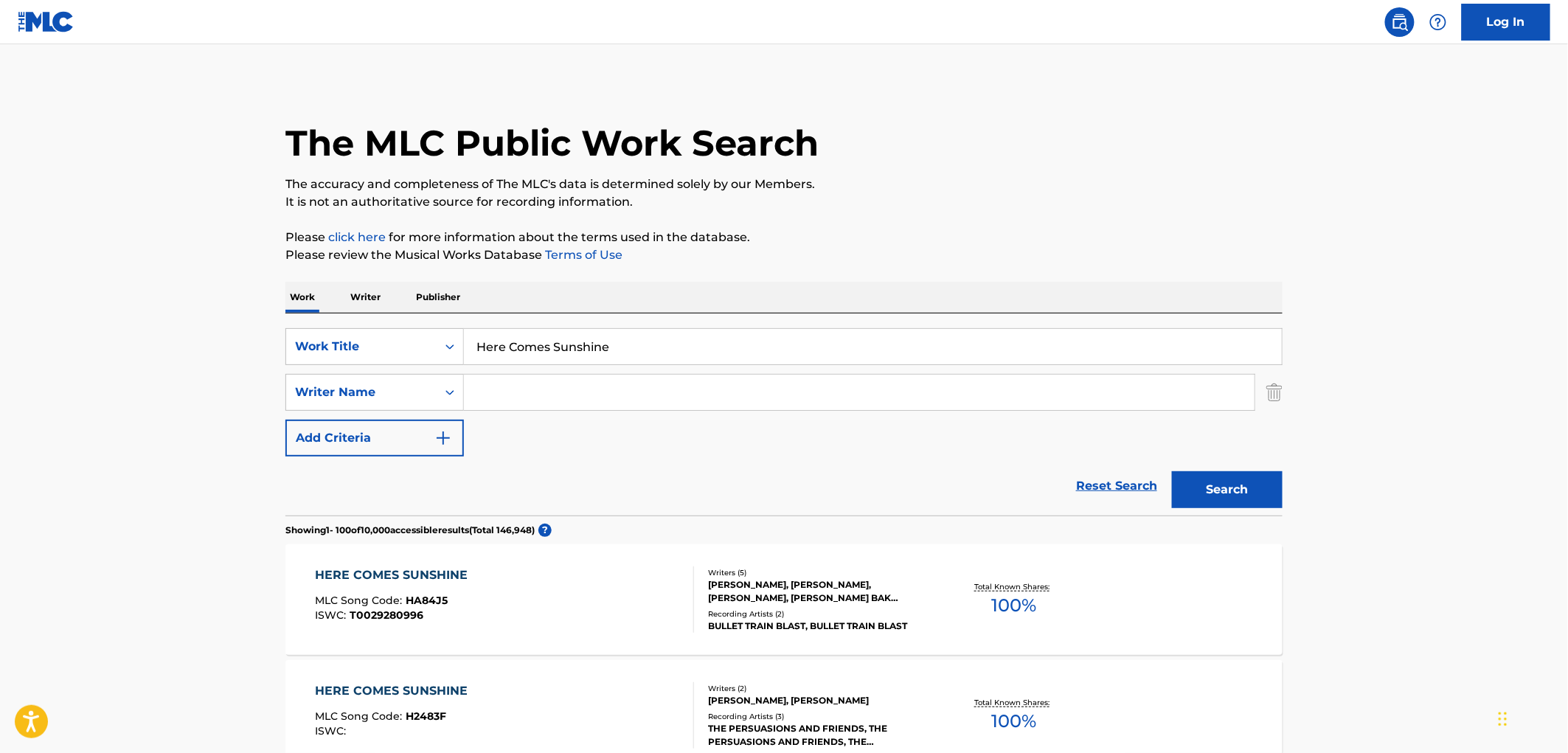
drag, startPoint x: 640, startPoint y: 337, endPoint x: 475, endPoint y: 343, distance: 165.1
click at [475, 342] on input "Here Comes Sunshine" at bounding box center [873, 346] width 818 height 35
paste input "[PERSON_NAME]"
type input "[PERSON_NAME]"
click at [1222, 486] on button "Search" at bounding box center [1227, 490] width 111 height 37
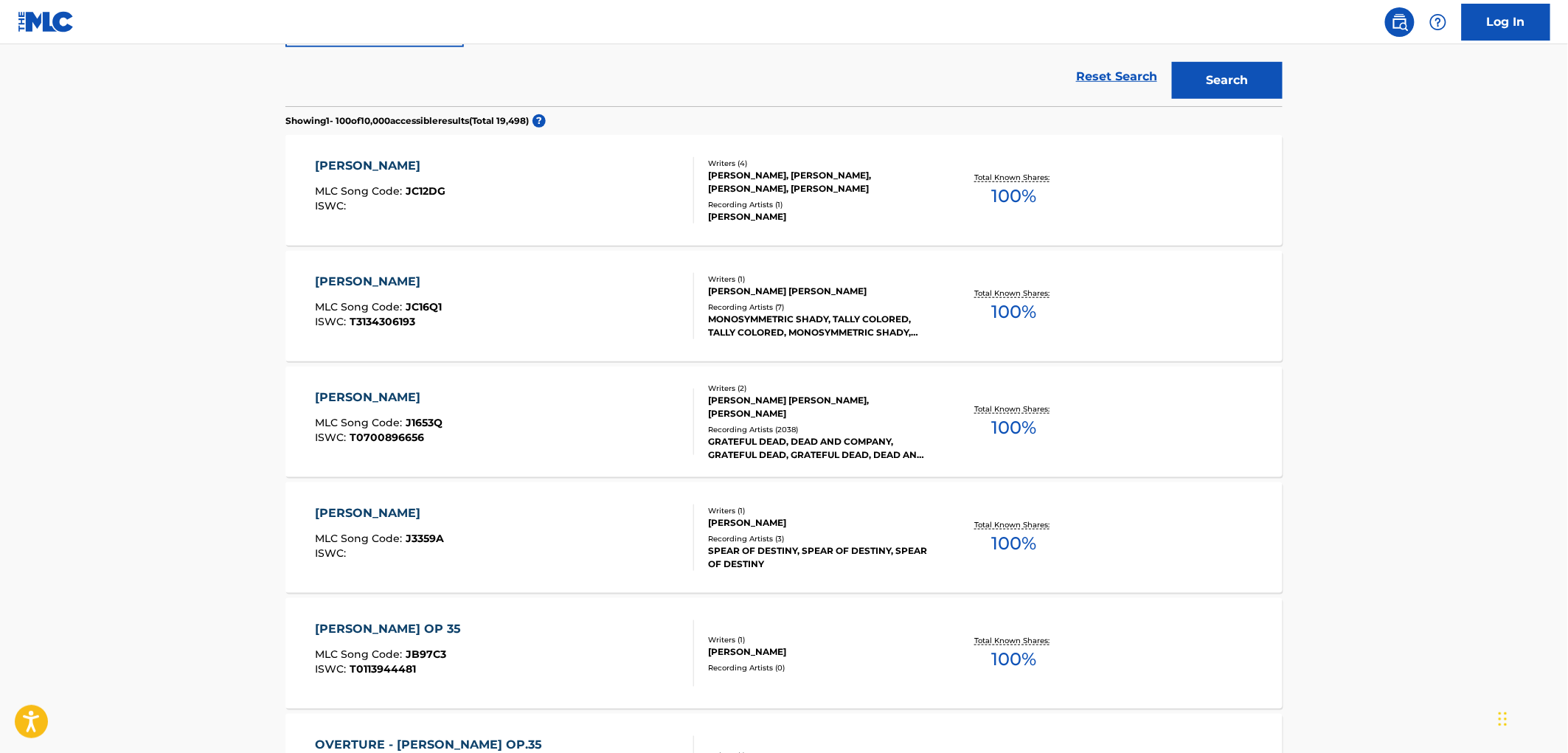
scroll to position [491, 0]
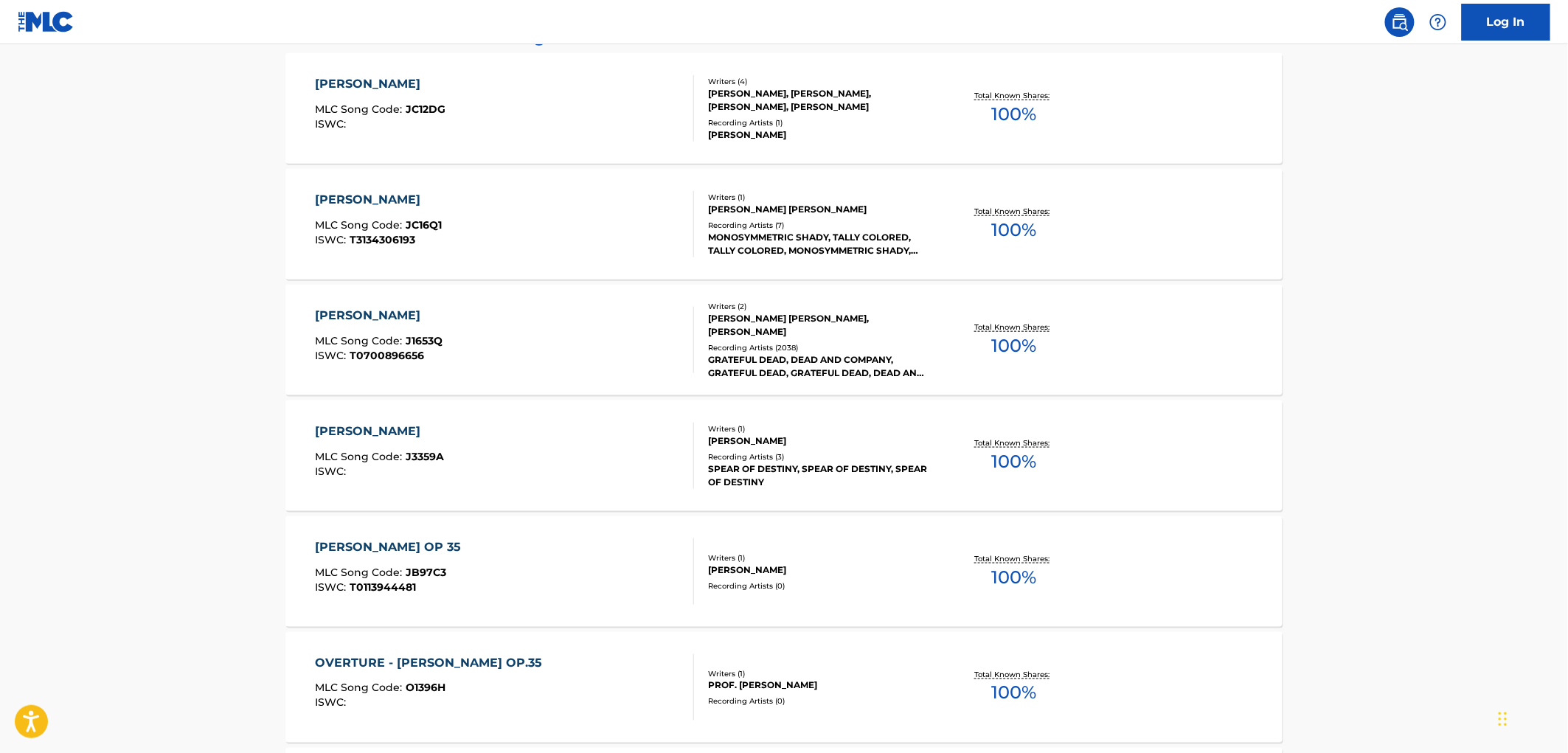
click at [785, 353] on div "GRATEFUL DEAD, DEAD AND COMPANY, GRATEFUL DEAD, GRATEFUL DEAD, DEAD AND COMPANY" at bounding box center [819, 366] width 223 height 26
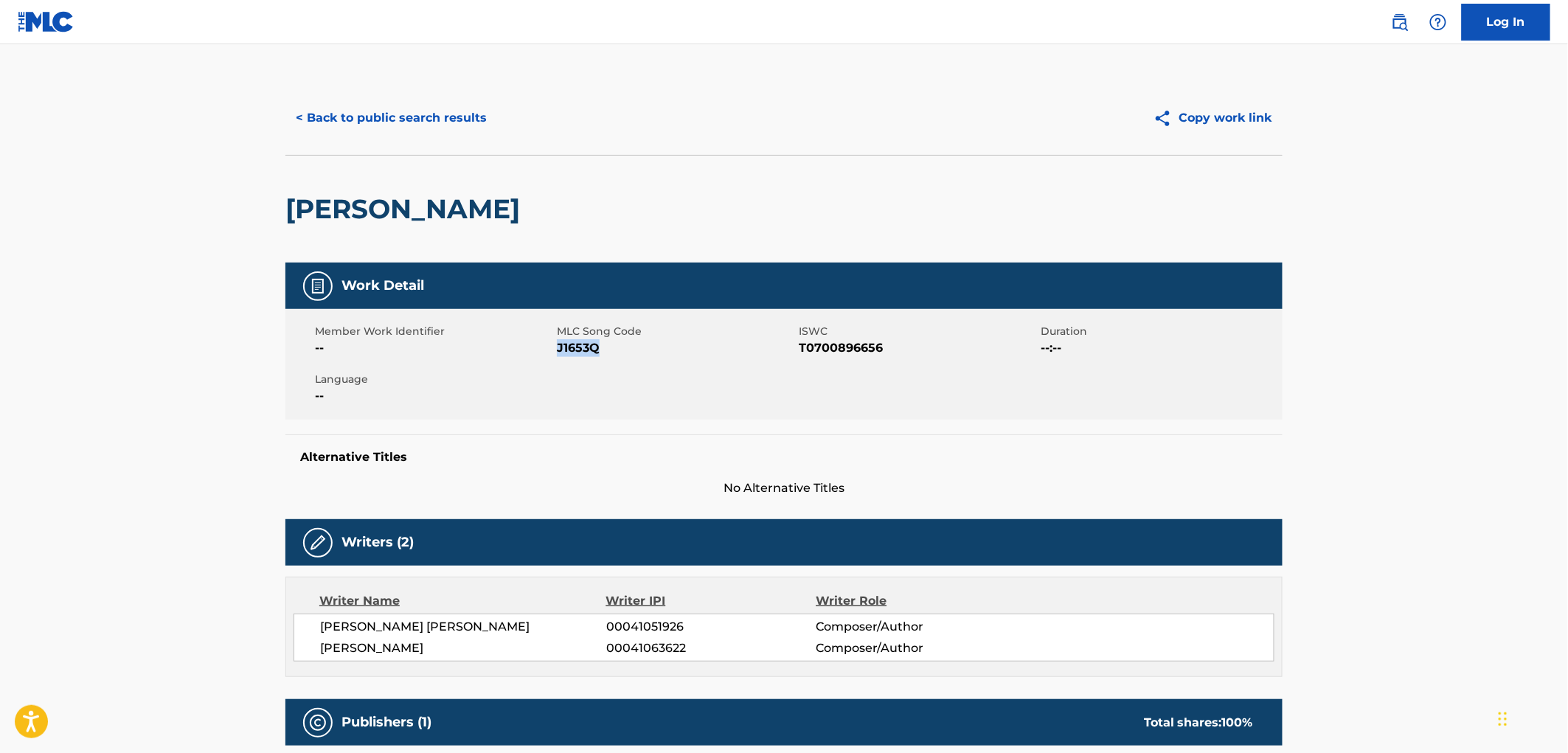
drag, startPoint x: 608, startPoint y: 352, endPoint x: 557, endPoint y: 348, distance: 51.2
click at [557, 348] on span "J1653Q" at bounding box center [675, 348] width 238 height 18
click at [409, 128] on button "< Back to public search results" at bounding box center [391, 118] width 212 height 37
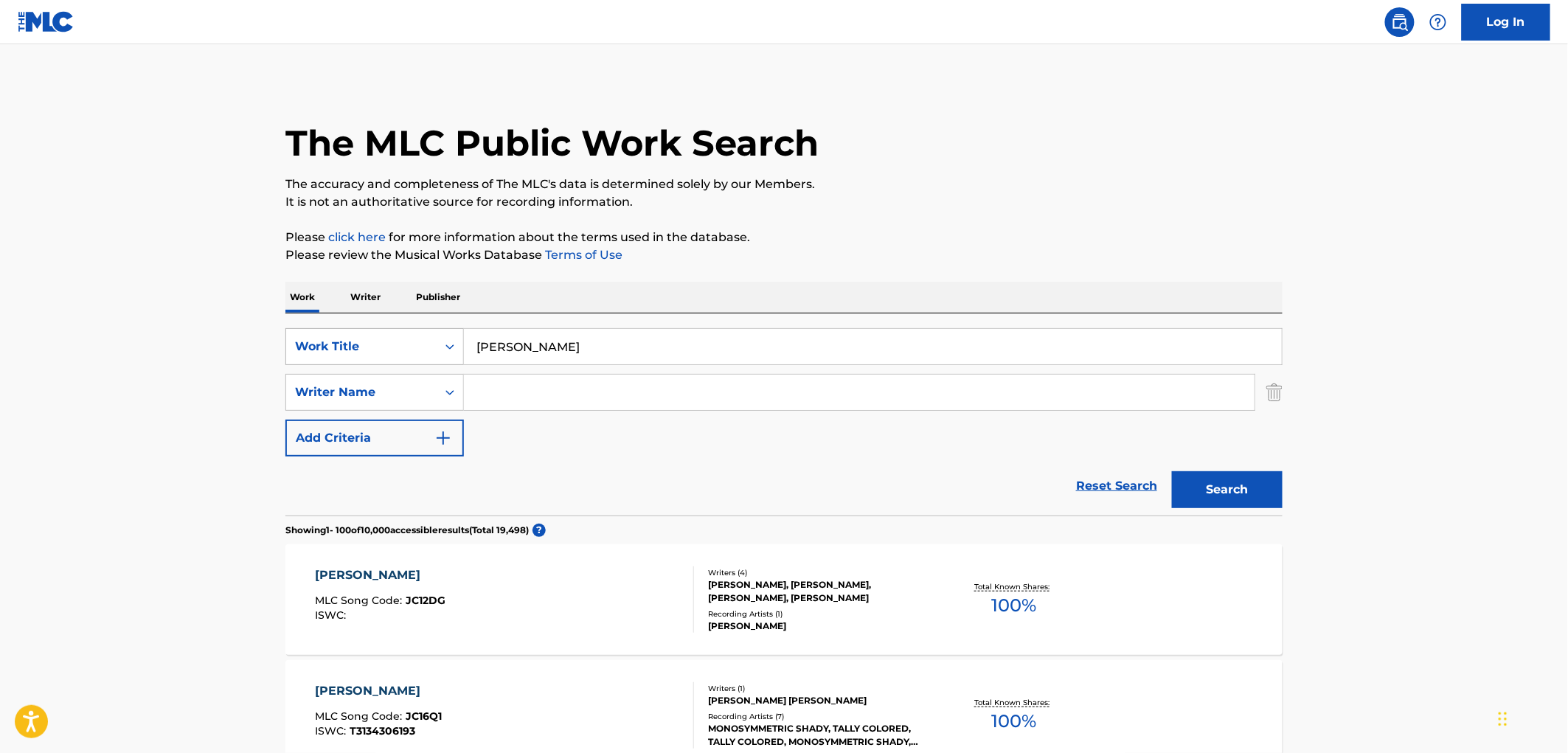
drag, startPoint x: 550, startPoint y: 347, endPoint x: 410, endPoint y: 345, distance: 140.0
click at [410, 345] on div "SearchWithCriteria490aa39c-d9a1-4ff3-a124-c17636a6d337 Work Title [PERSON_NAME]" at bounding box center [784, 346] width 997 height 37
paste input "Cold Rain and Sno"
type input "Cold Rain and Snow"
click at [1223, 475] on button "Search" at bounding box center [1227, 490] width 111 height 37
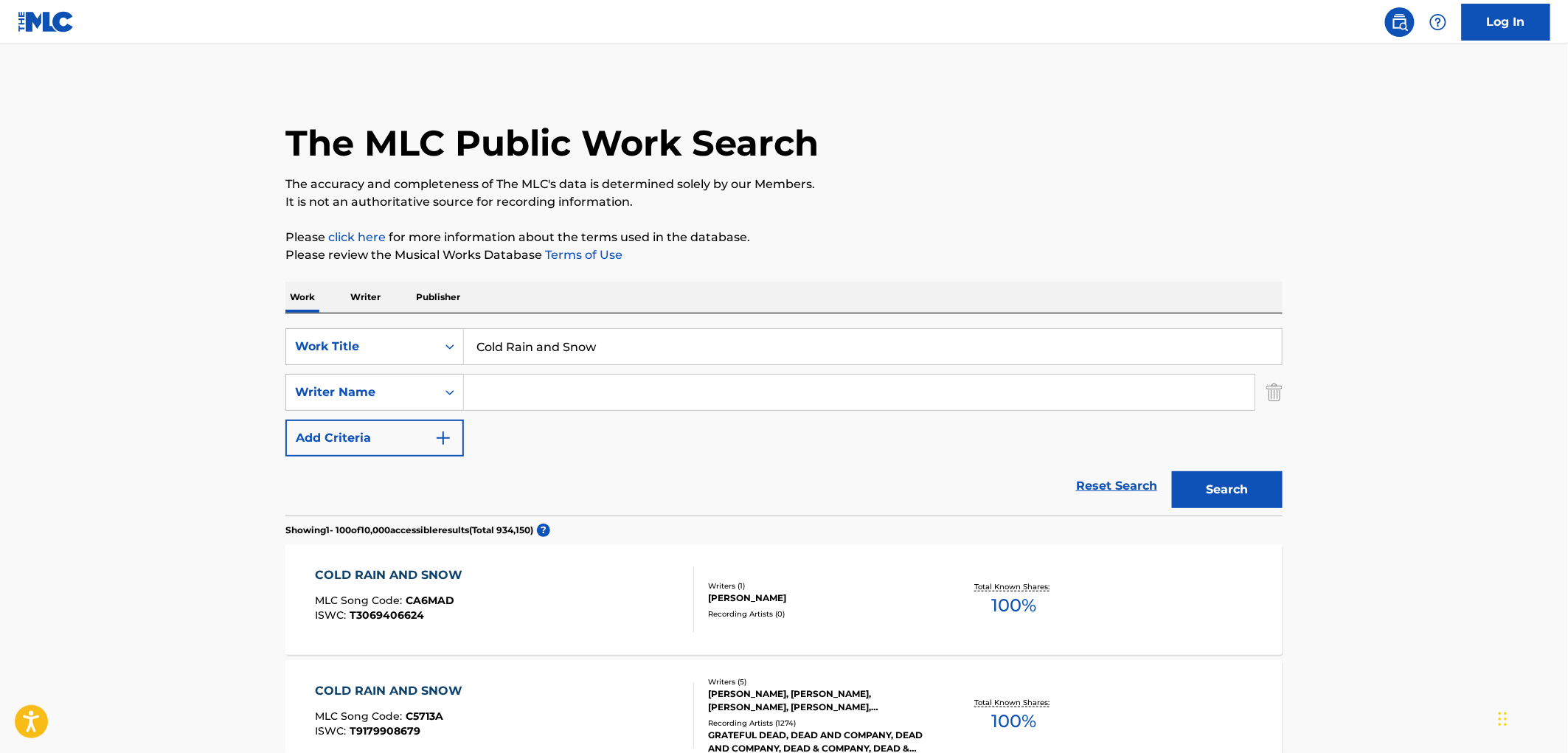
click at [768, 720] on div "Recording Artists ( 1274 )" at bounding box center [819, 723] width 223 height 11
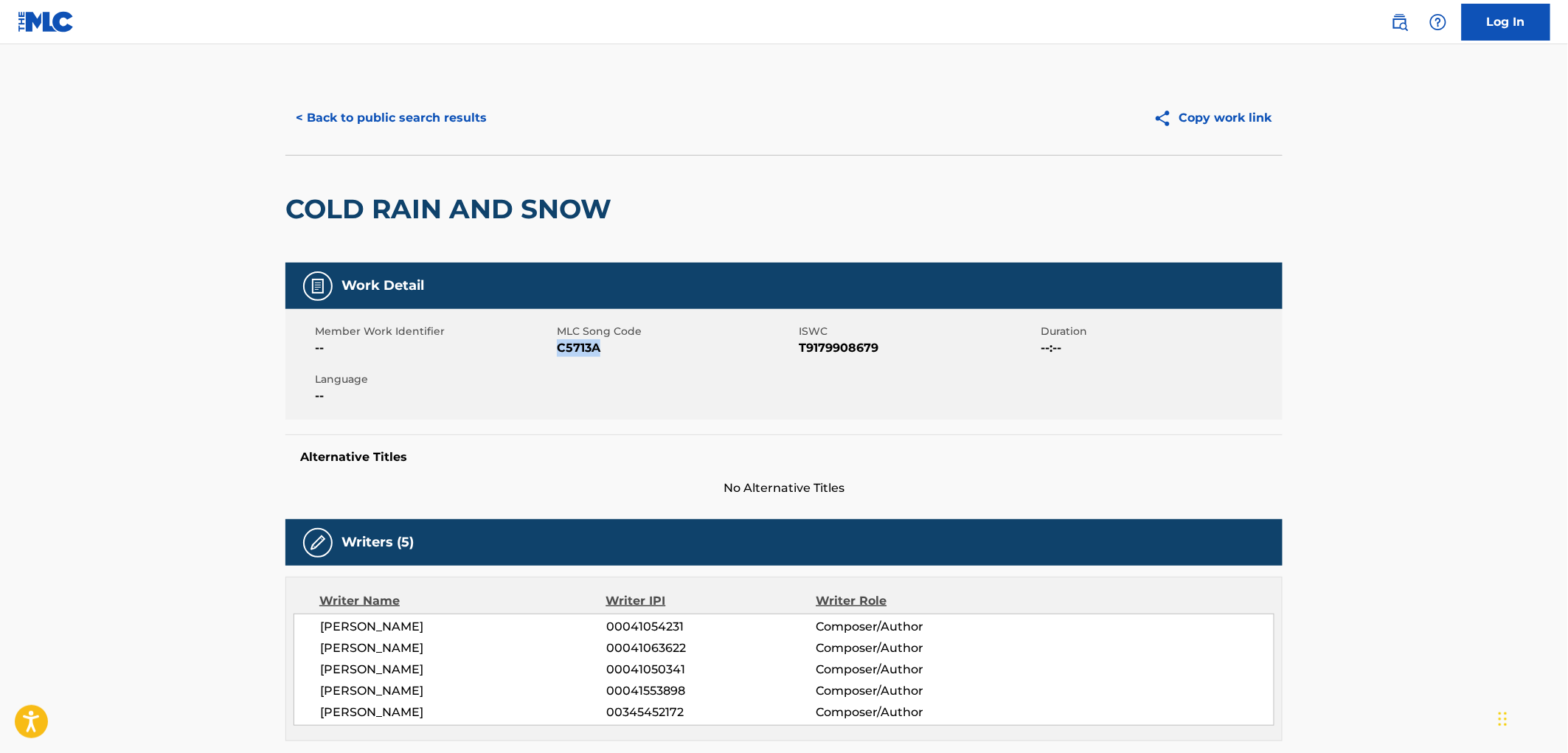
drag, startPoint x: 601, startPoint y: 343, endPoint x: 556, endPoint y: 349, distance: 45.4
click at [557, 349] on span "C5713A" at bounding box center [675, 348] width 238 height 18
click at [422, 127] on button "< Back to public search results" at bounding box center [391, 118] width 212 height 37
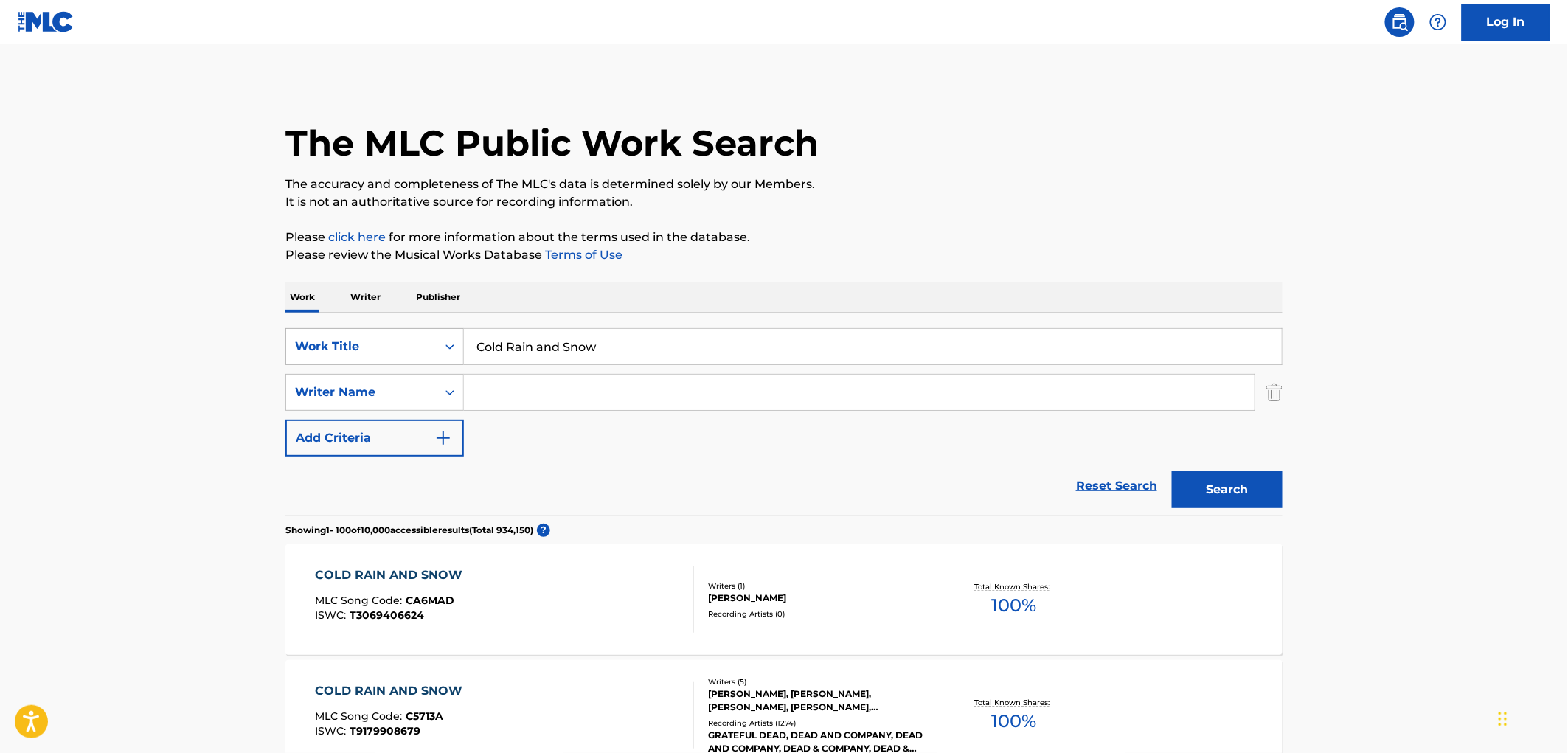
drag, startPoint x: 604, startPoint y: 351, endPoint x: 462, endPoint y: 342, distance: 142.3
click at [462, 342] on div "SearchWithCriteria490aa39c-d9a1-4ff3-a124-c17636a6d337 Work Title Cold Rain and…" at bounding box center [784, 346] width 997 height 37
paste input "[US_STATE] Half-Step Uptown Toodeloo"
type input "[US_STATE] Half-Step Uptown Toodeloo"
click at [1234, 496] on button "Search" at bounding box center [1227, 490] width 111 height 37
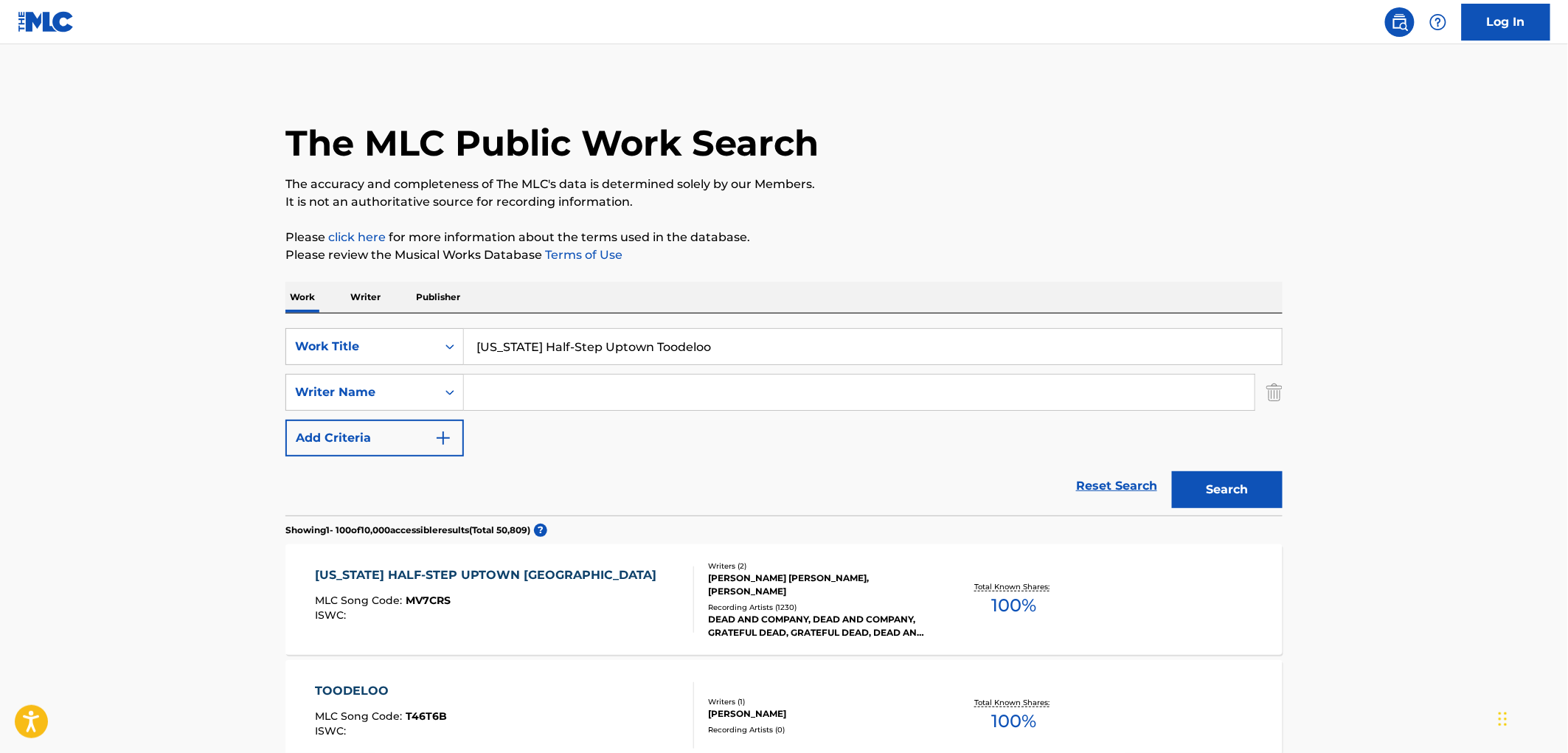
click at [765, 614] on div "DEAD AND COMPANY, DEAD AND COMPANY, GRATEFUL DEAD, GRATEFUL DEAD, DEAD AND COMP…" at bounding box center [819, 626] width 223 height 26
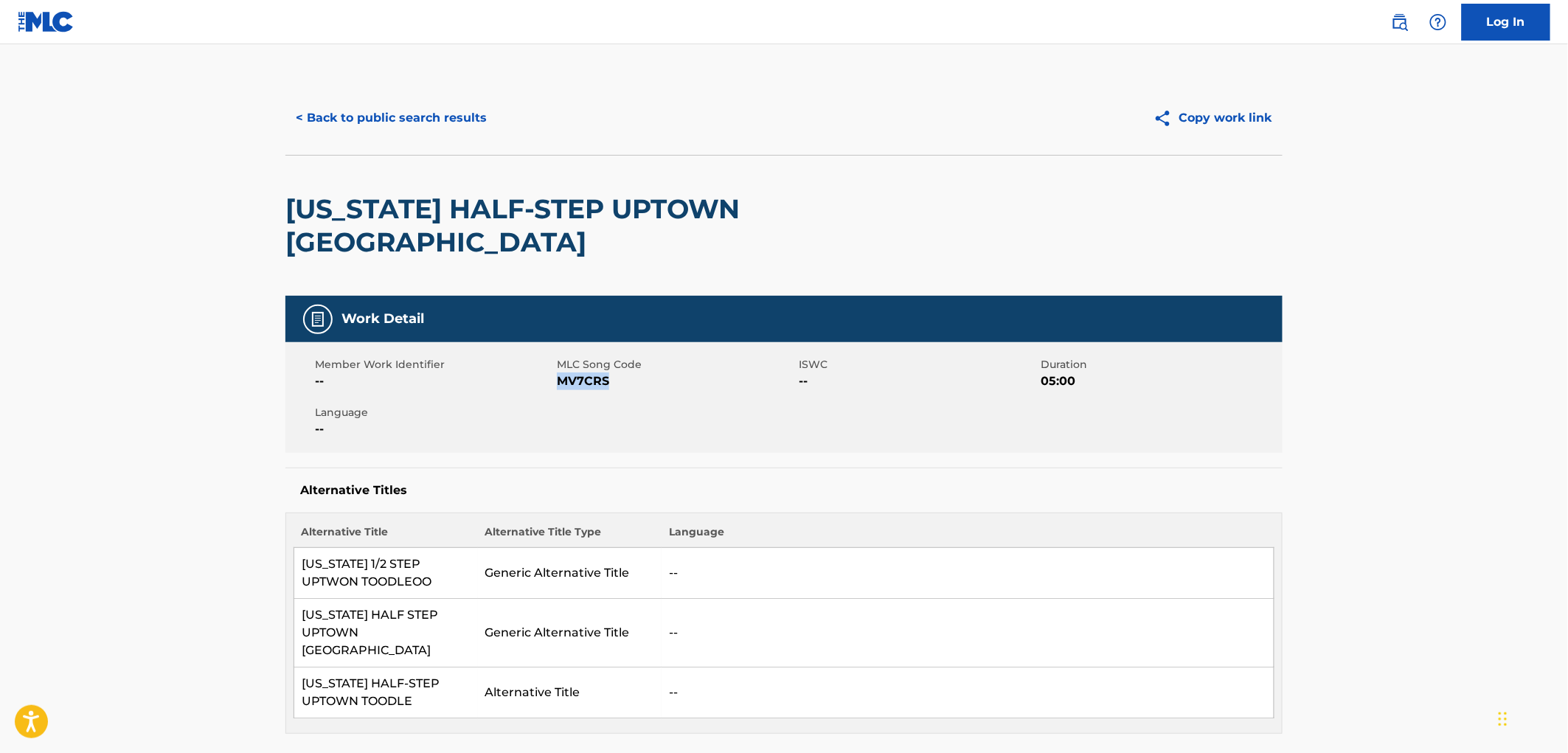
drag, startPoint x: 614, startPoint y: 378, endPoint x: 558, endPoint y: 382, distance: 56.1
click at [558, 382] on span "MV7CRS" at bounding box center [675, 381] width 238 height 18
click at [431, 122] on button "< Back to public search results" at bounding box center [391, 118] width 212 height 37
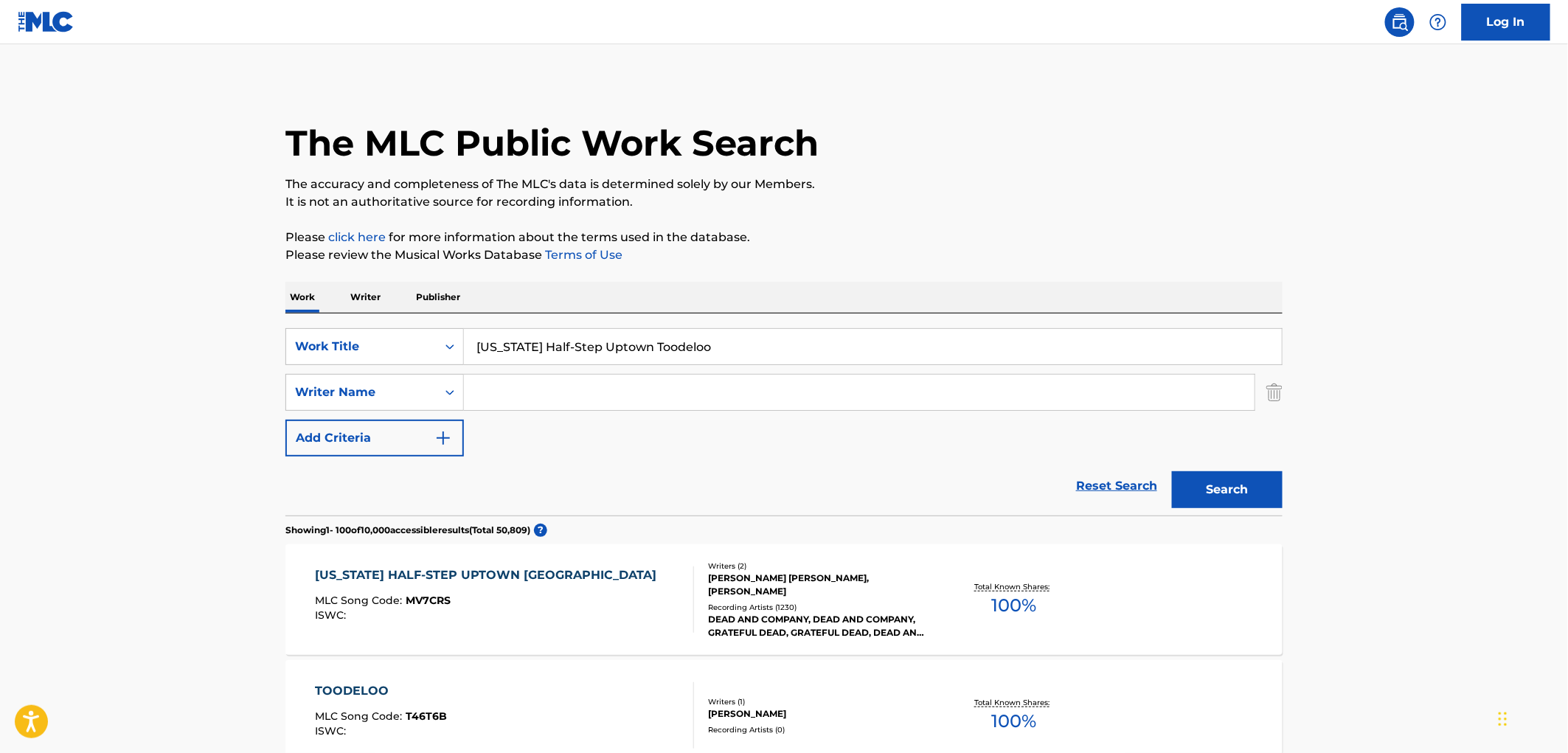
drag, startPoint x: 691, startPoint y: 345, endPoint x: 469, endPoint y: 322, distance: 223.2
click at [469, 322] on div "SearchWithCriteria490aa39c-d9a1-4ff3-a124-c17636a6d337 Work Title [US_STATE] Ha…" at bounding box center [784, 415] width 997 height 202
paste input "[PERSON_NAME] Blues"
type input "[PERSON_NAME] Blues"
click at [1218, 491] on button "Search" at bounding box center [1227, 490] width 111 height 37
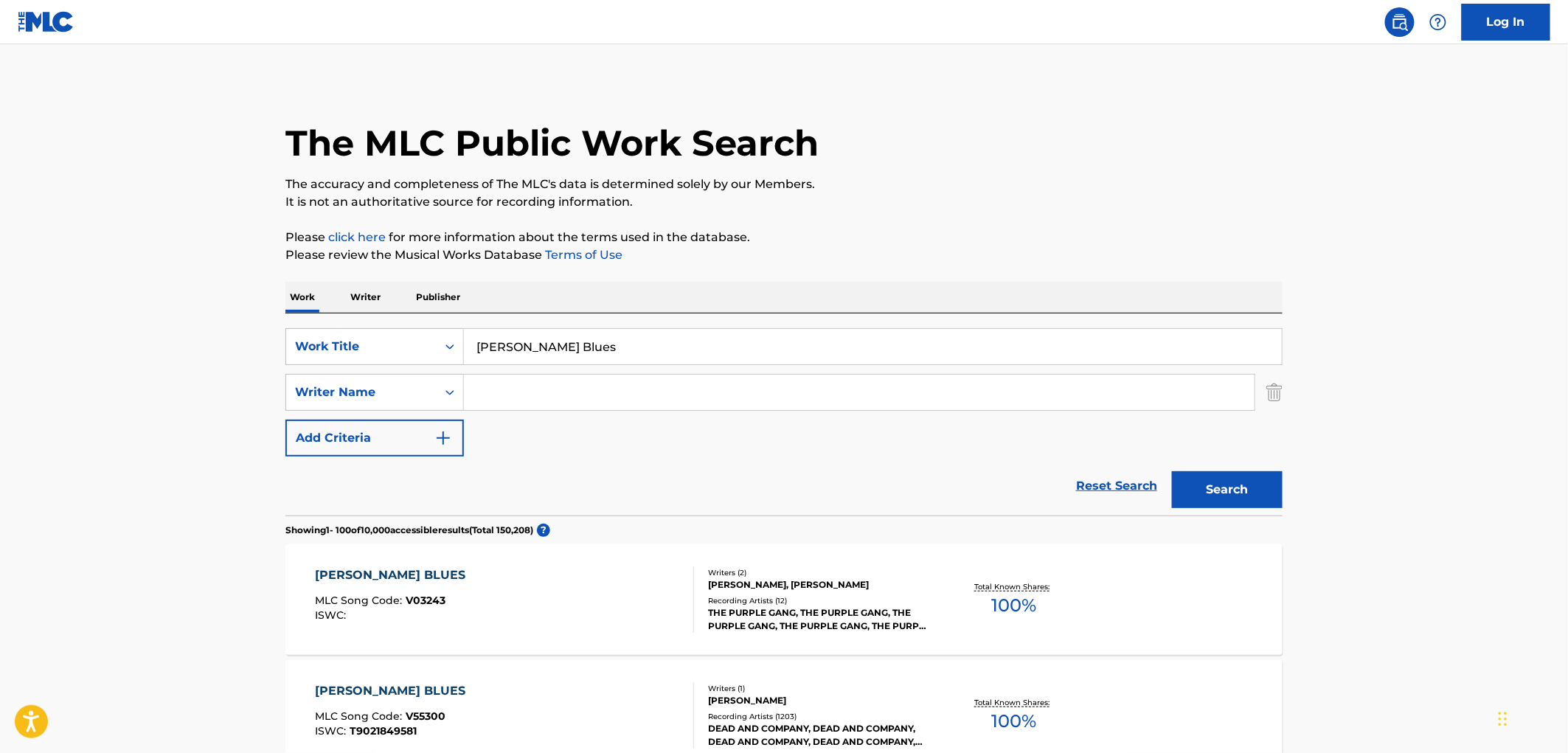
click at [725, 719] on div "Recording Artists ( 1203 )" at bounding box center [819, 716] width 223 height 11
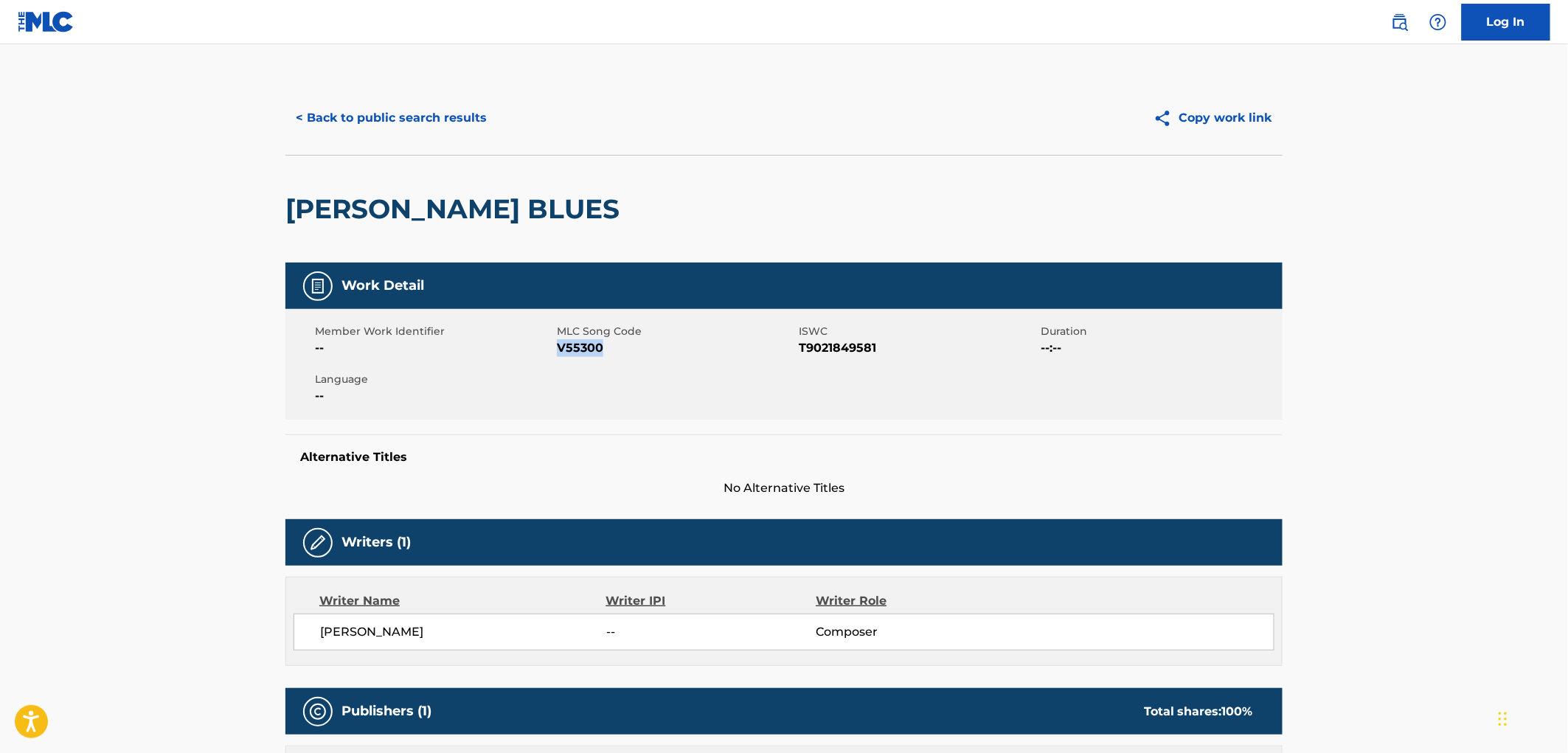
drag, startPoint x: 605, startPoint y: 351, endPoint x: 558, endPoint y: 349, distance: 47.0
click at [558, 349] on span "V55300" at bounding box center [675, 348] width 238 height 18
click at [398, 116] on button "< Back to public search results" at bounding box center [391, 118] width 212 height 37
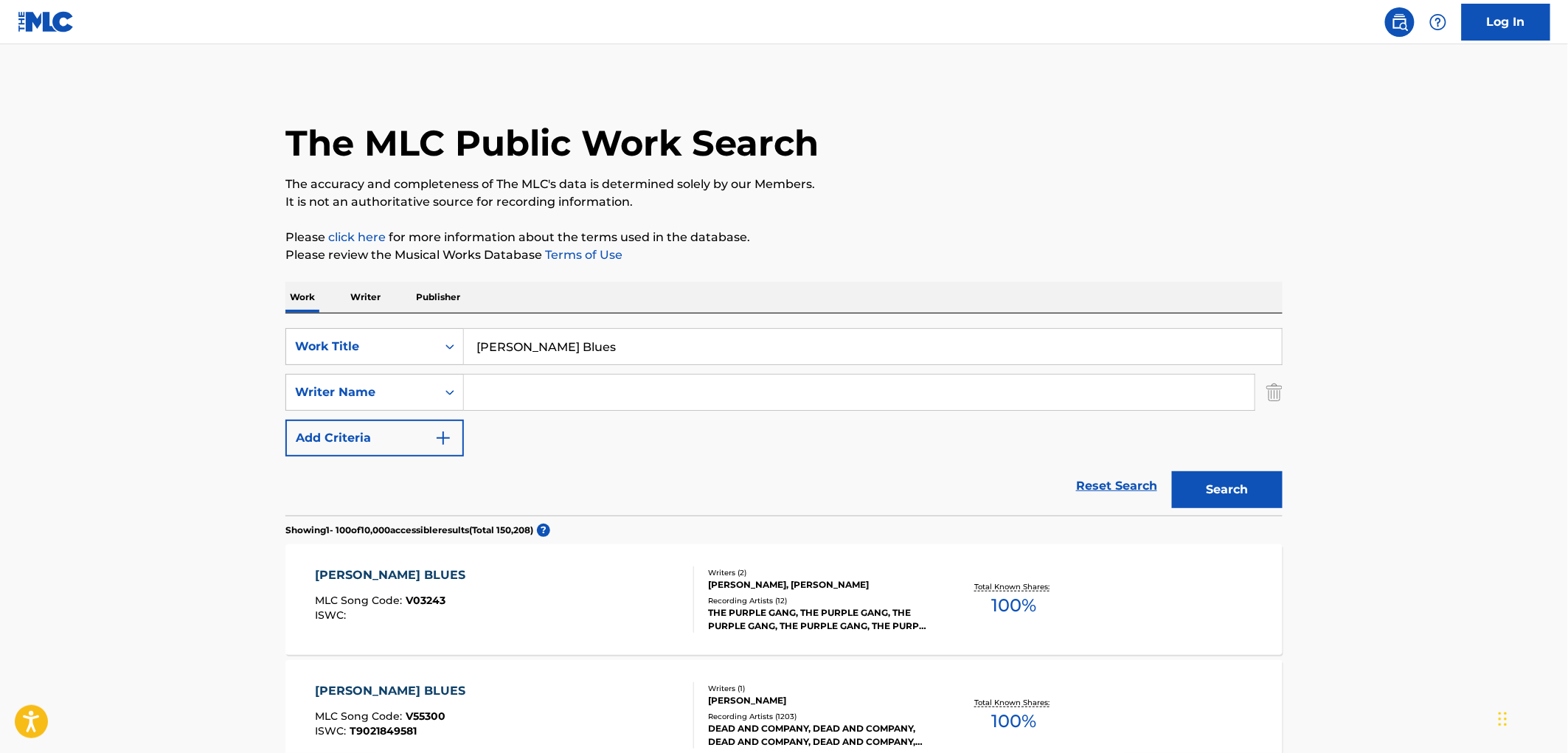
drag, startPoint x: 575, startPoint y: 351, endPoint x: 467, endPoint y: 351, distance: 108.0
click at [467, 351] on input "[PERSON_NAME] Blues" at bounding box center [873, 346] width 818 height 35
paste input "Nothing But A Heartache"
click at [1206, 482] on button "Search" at bounding box center [1227, 490] width 111 height 37
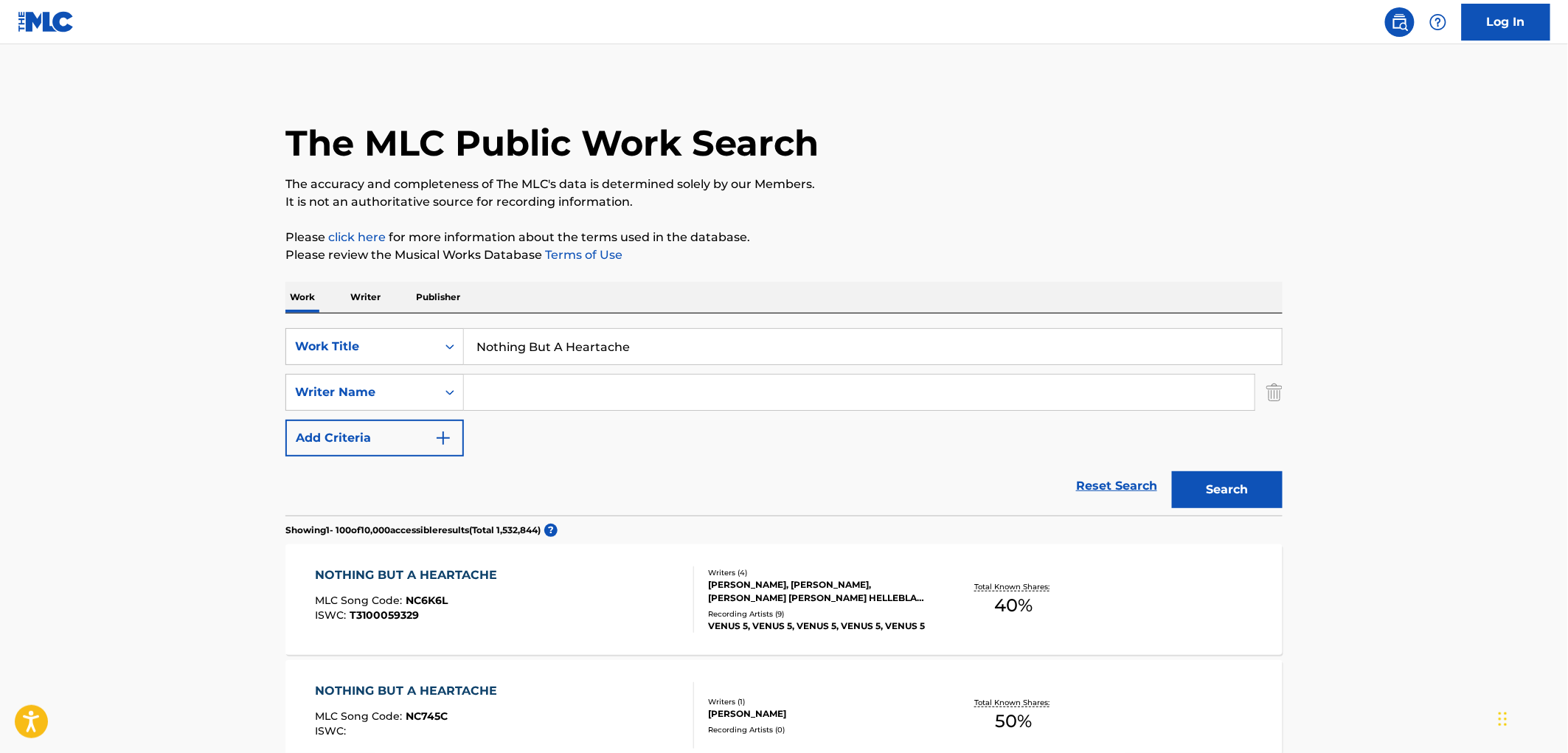
drag, startPoint x: 471, startPoint y: 339, endPoint x: 718, endPoint y: 345, distance: 247.1
click at [718, 345] on input "Nothing But A Heartache" at bounding box center [873, 346] width 818 height 35
paste input "99 and a Half Just Won't Do"
click at [1201, 491] on button "Search" at bounding box center [1227, 490] width 111 height 37
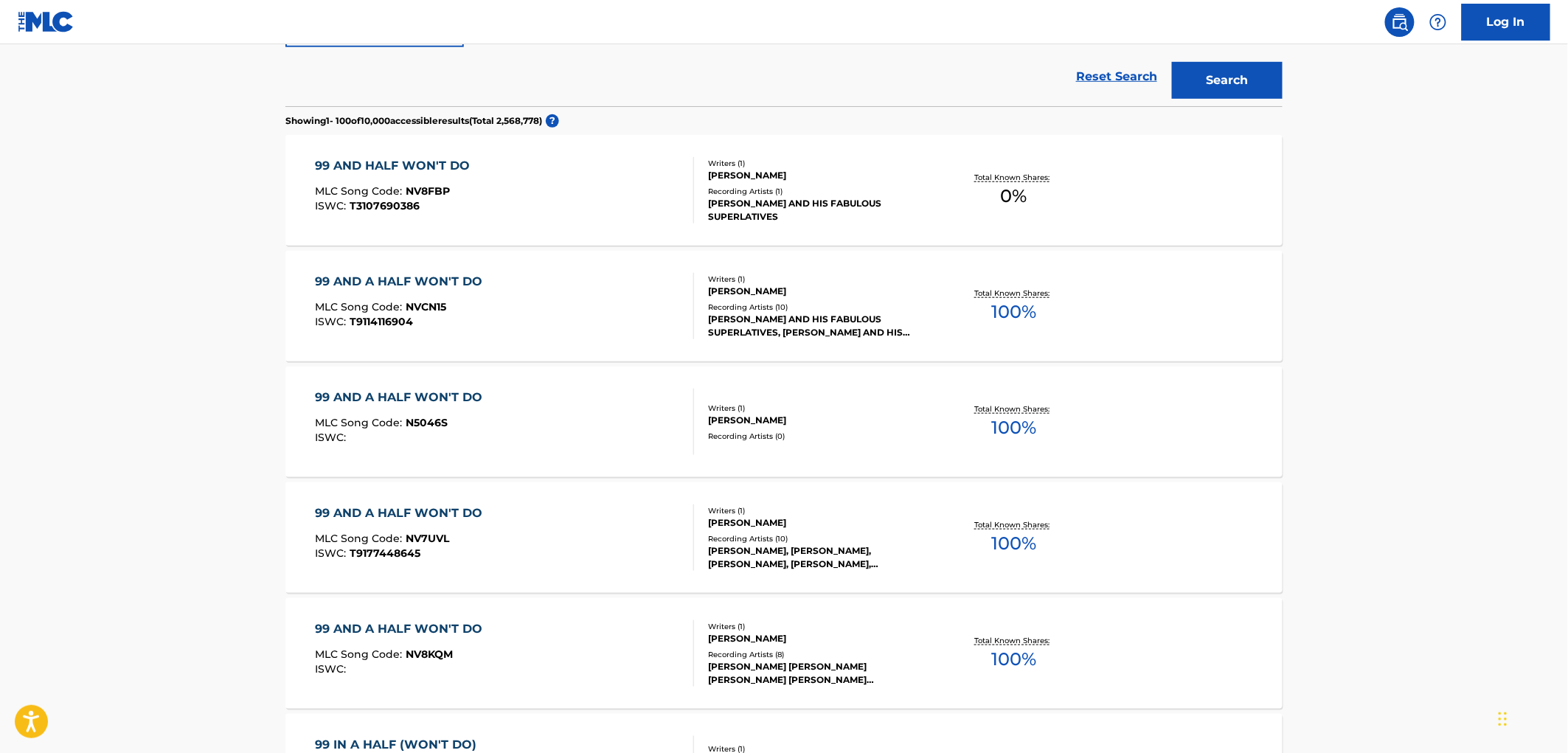
scroll to position [82, 0]
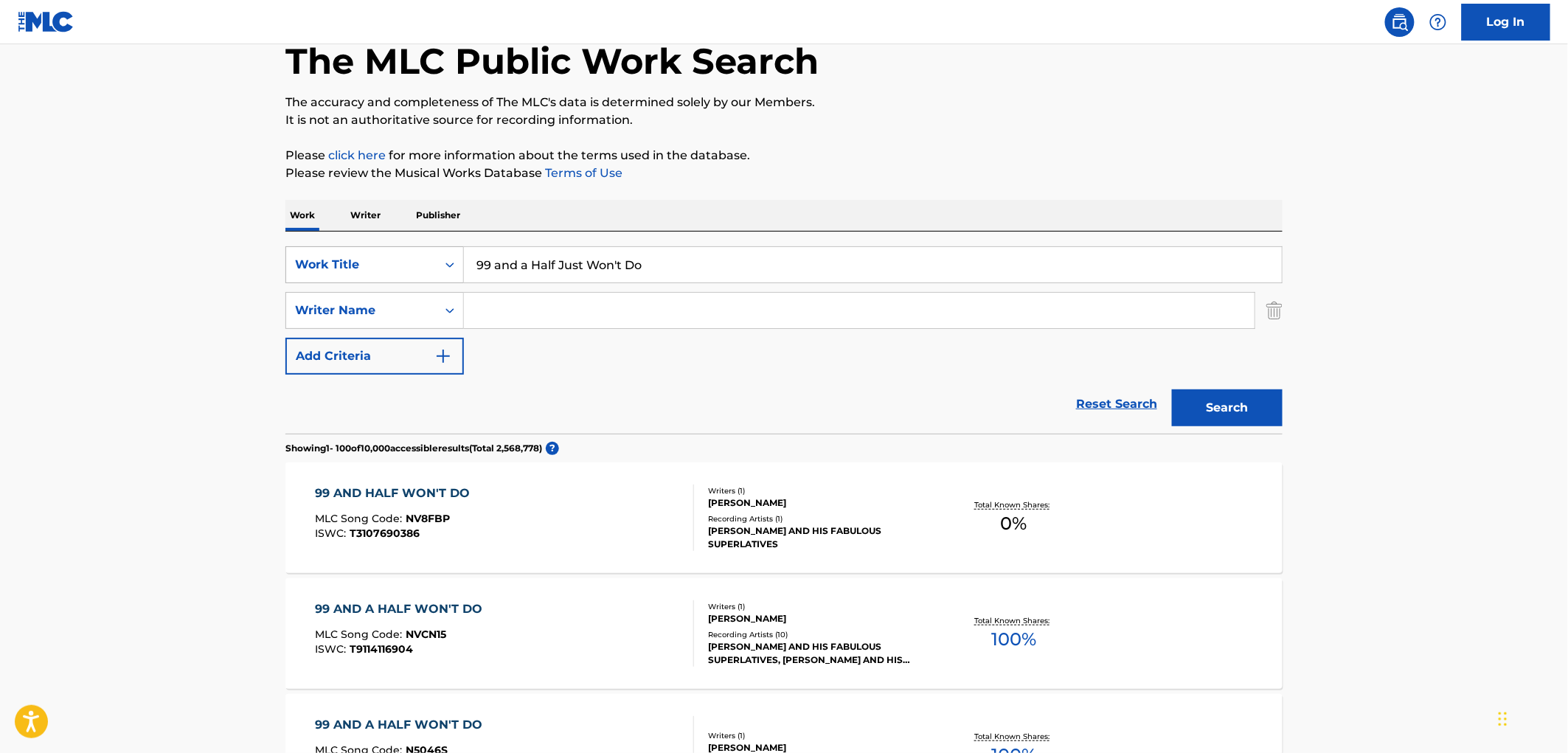
drag, startPoint x: 600, startPoint y: 258, endPoint x: 397, endPoint y: 254, distance: 203.0
click at [397, 254] on div "SearchWithCriteria490aa39c-d9a1-4ff3-a124-c17636a6d337 Work Title 99 and a Half…" at bounding box center [784, 264] width 997 height 37
drag, startPoint x: 668, startPoint y: 263, endPoint x: 446, endPoint y: 253, distance: 222.2
click at [446, 253] on div "SearchWithCriteria490aa39c-d9a1-4ff3-a124-c17636a6d337 Work Title 99 and a Half…" at bounding box center [784, 264] width 997 height 37
paste input "Ya Ya Ya (Looking For My Baby)"
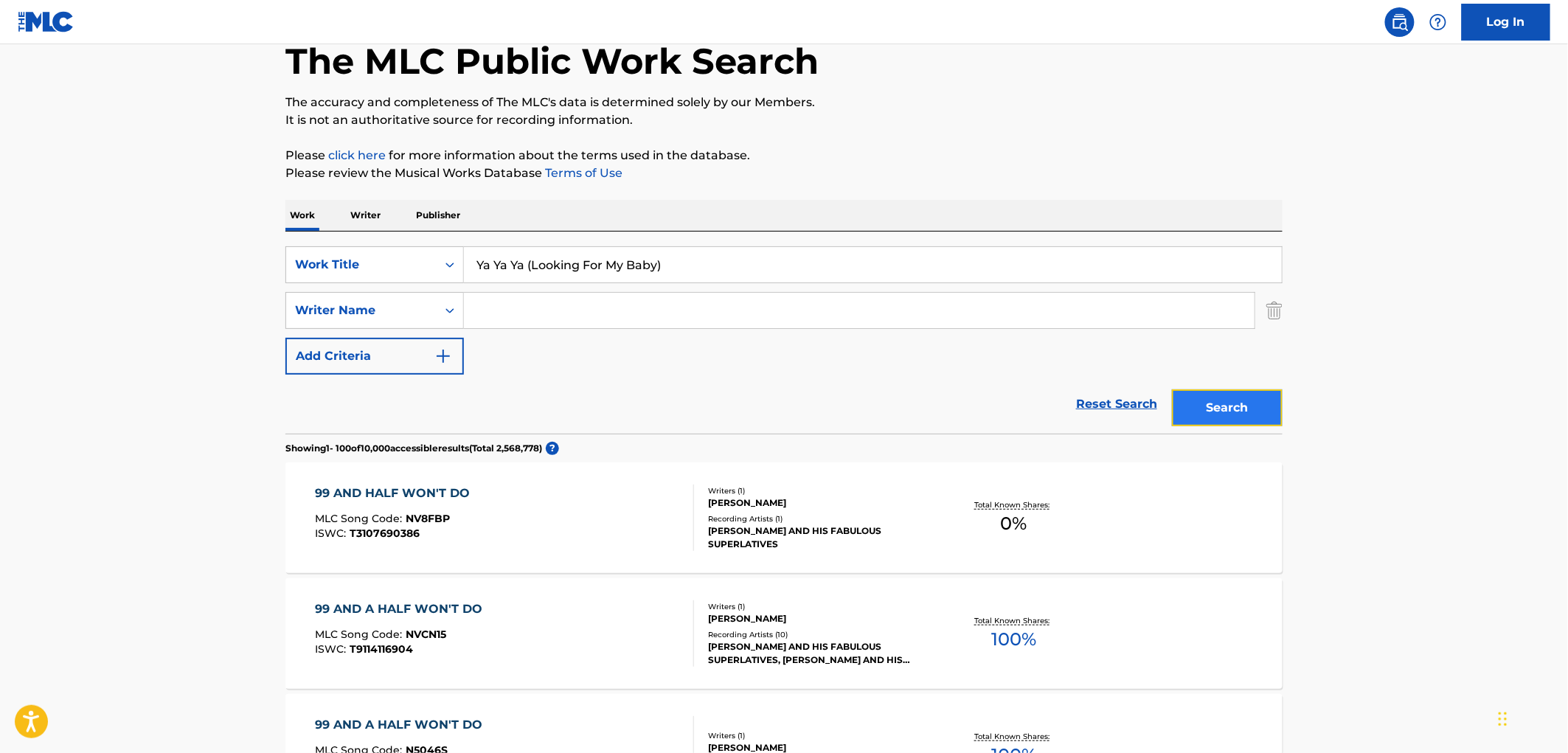
click at [1249, 410] on button "Search" at bounding box center [1227, 408] width 111 height 37
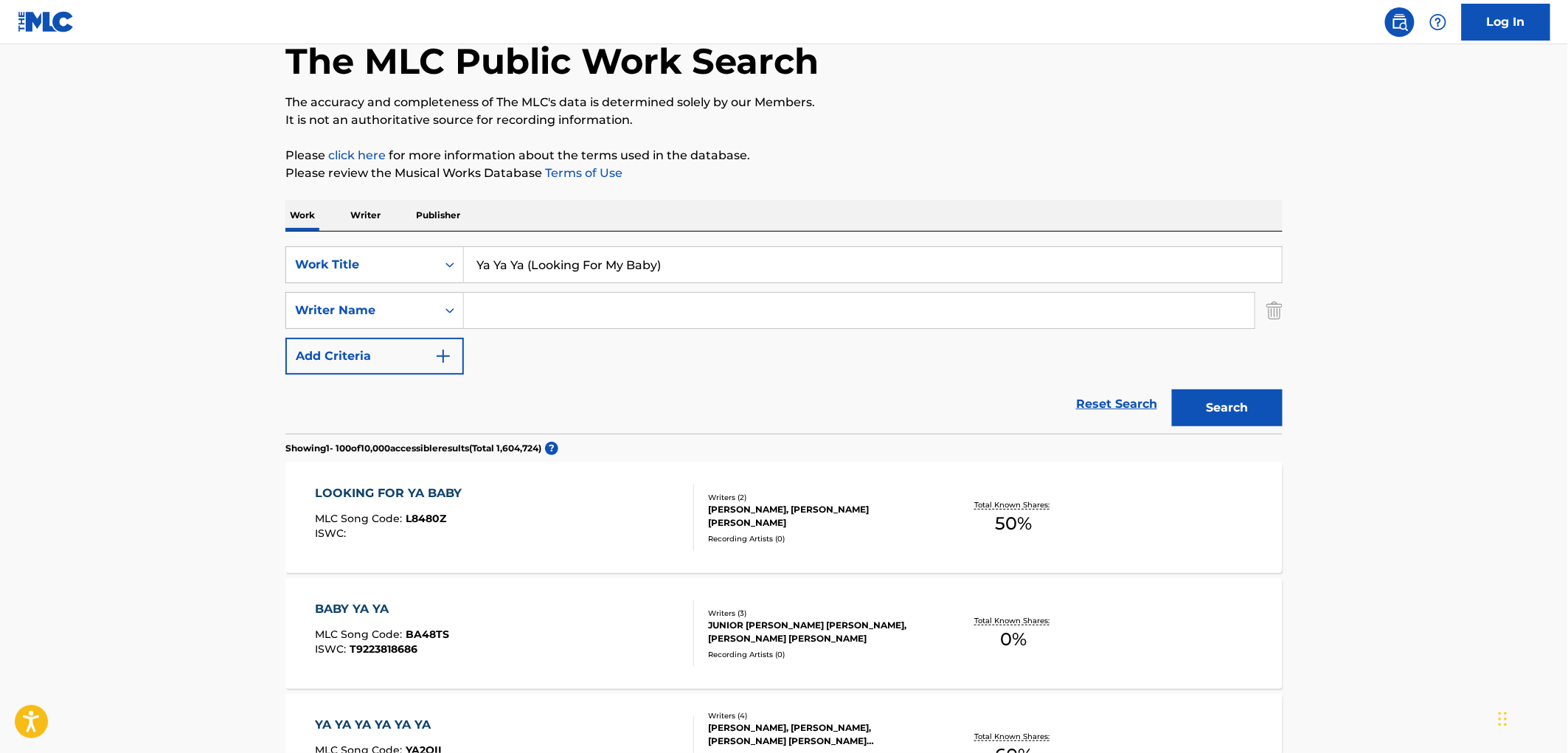
scroll to position [0, 0]
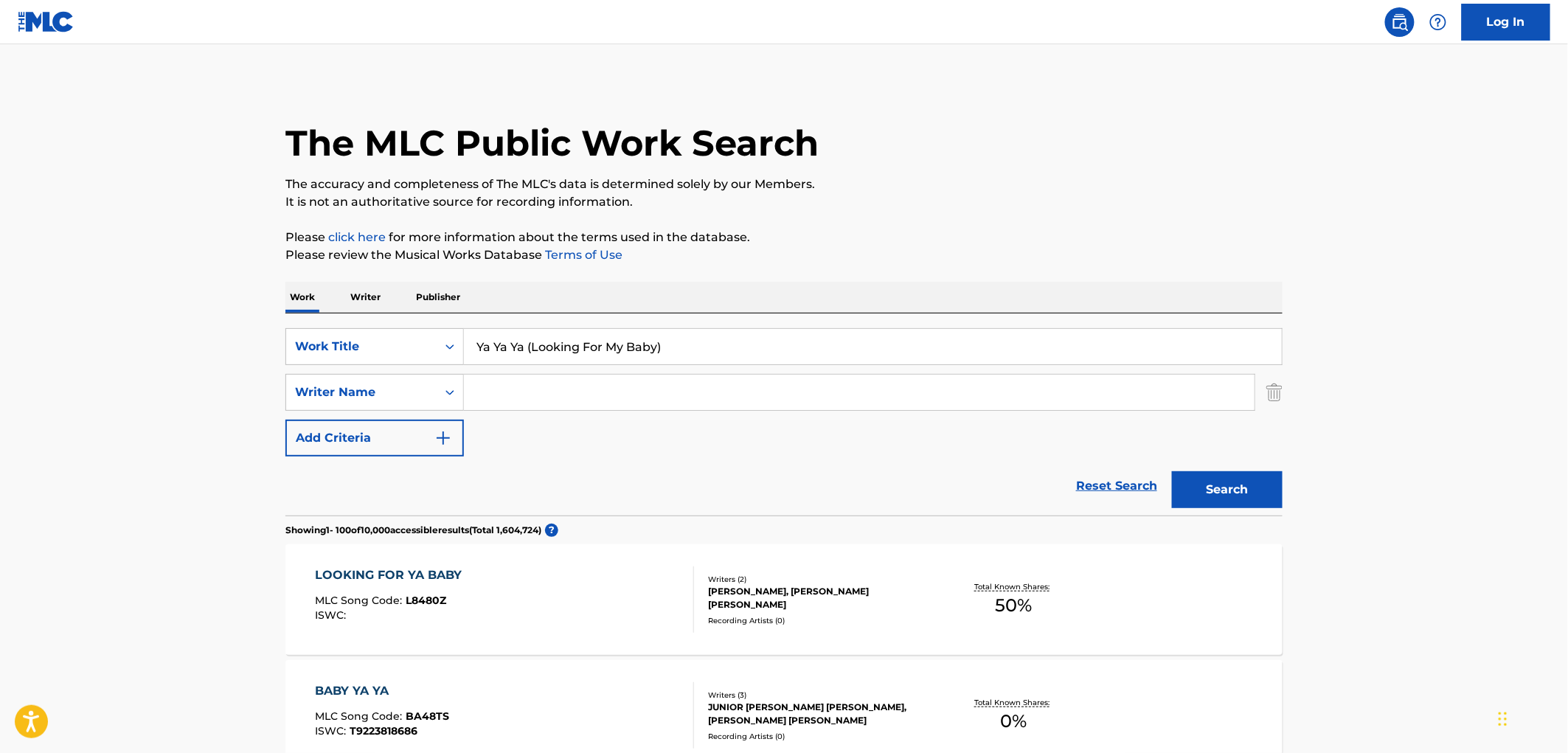
drag, startPoint x: 643, startPoint y: 348, endPoint x: 484, endPoint y: 350, distance: 159.0
click at [484, 350] on input "Ya Ya Ya (Looking For My Baby)" at bounding box center [873, 346] width 818 height 35
drag, startPoint x: 479, startPoint y: 346, endPoint x: 703, endPoint y: 352, distance: 224.1
click at [703, 352] on input "Ya Ya Ya (Looking For My Baby)" at bounding box center [873, 346] width 818 height 35
paste input "It's Raining"
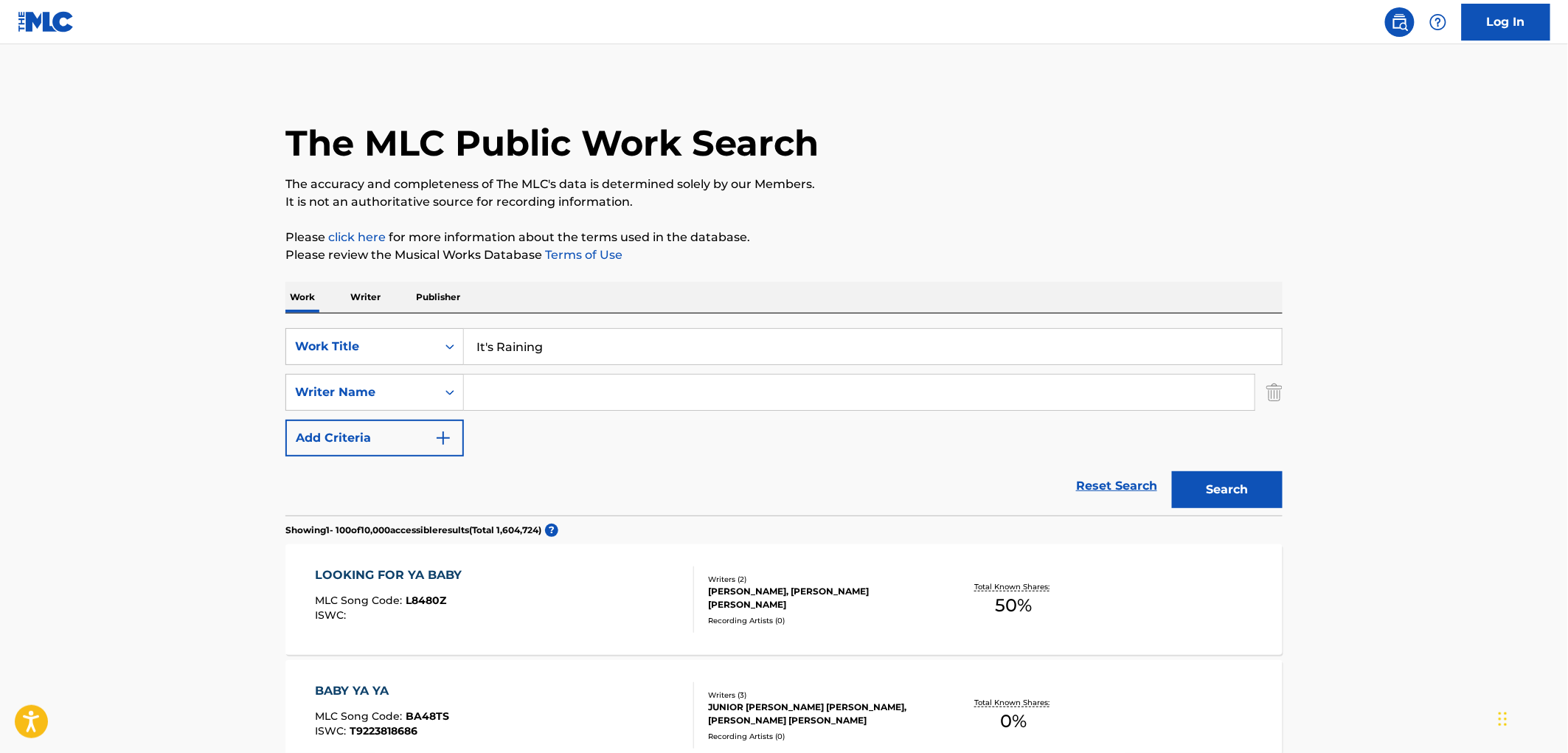
type input "It's Raining"
paste input "Detroit Cobras"
type input "Detroit Cobras"
click at [1234, 490] on button "Search" at bounding box center [1227, 490] width 111 height 37
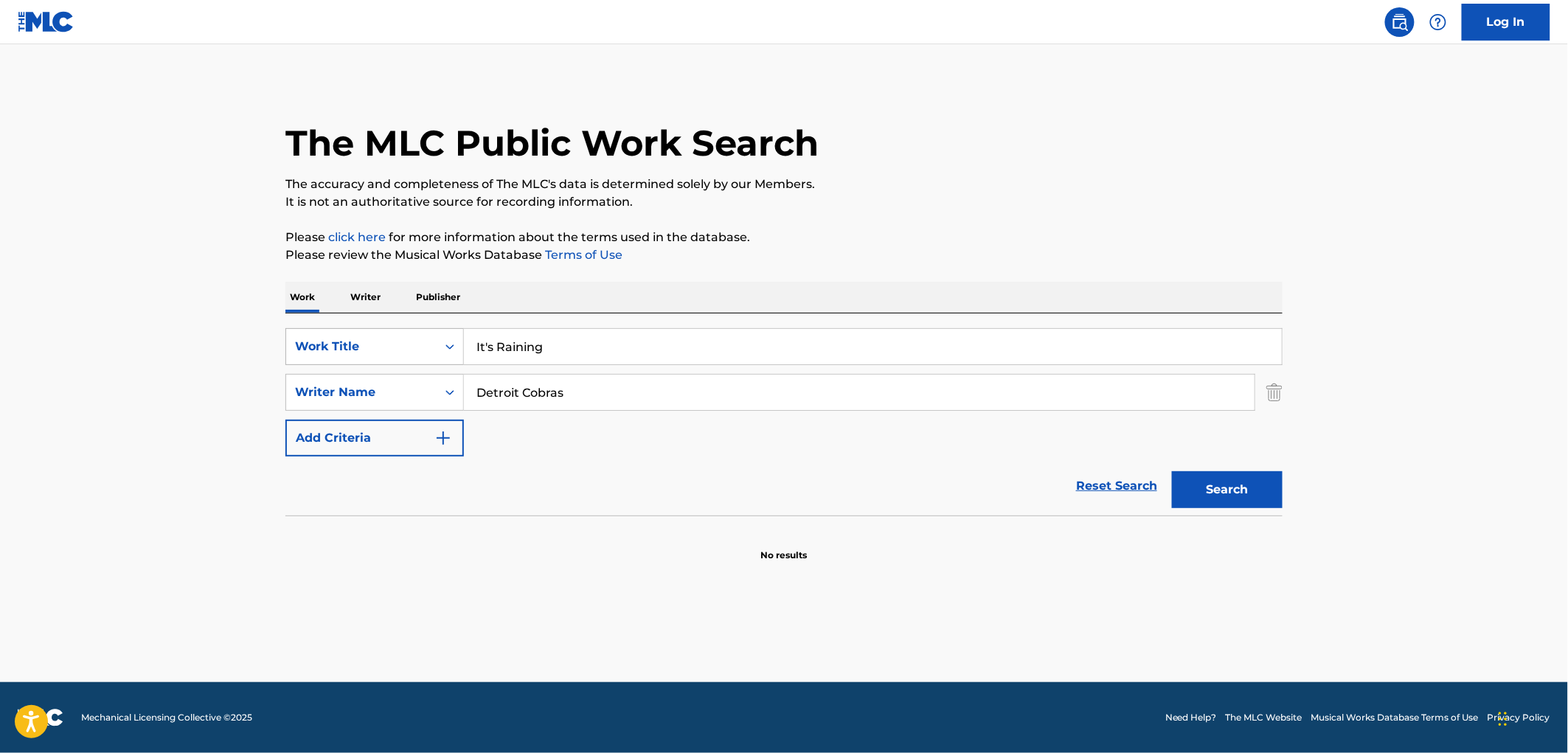
drag, startPoint x: 566, startPoint y: 345, endPoint x: 424, endPoint y: 340, distance: 142.1
click at [424, 340] on div "SearchWithCriteria490aa39c-d9a1-4ff3-a124-c17636a6d337 Work Title It's Raining" at bounding box center [784, 346] width 997 height 37
paste input "[PERSON_NAME]"
type input "[PERSON_NAME]"
drag, startPoint x: 599, startPoint y: 386, endPoint x: 412, endPoint y: 394, distance: 187.2
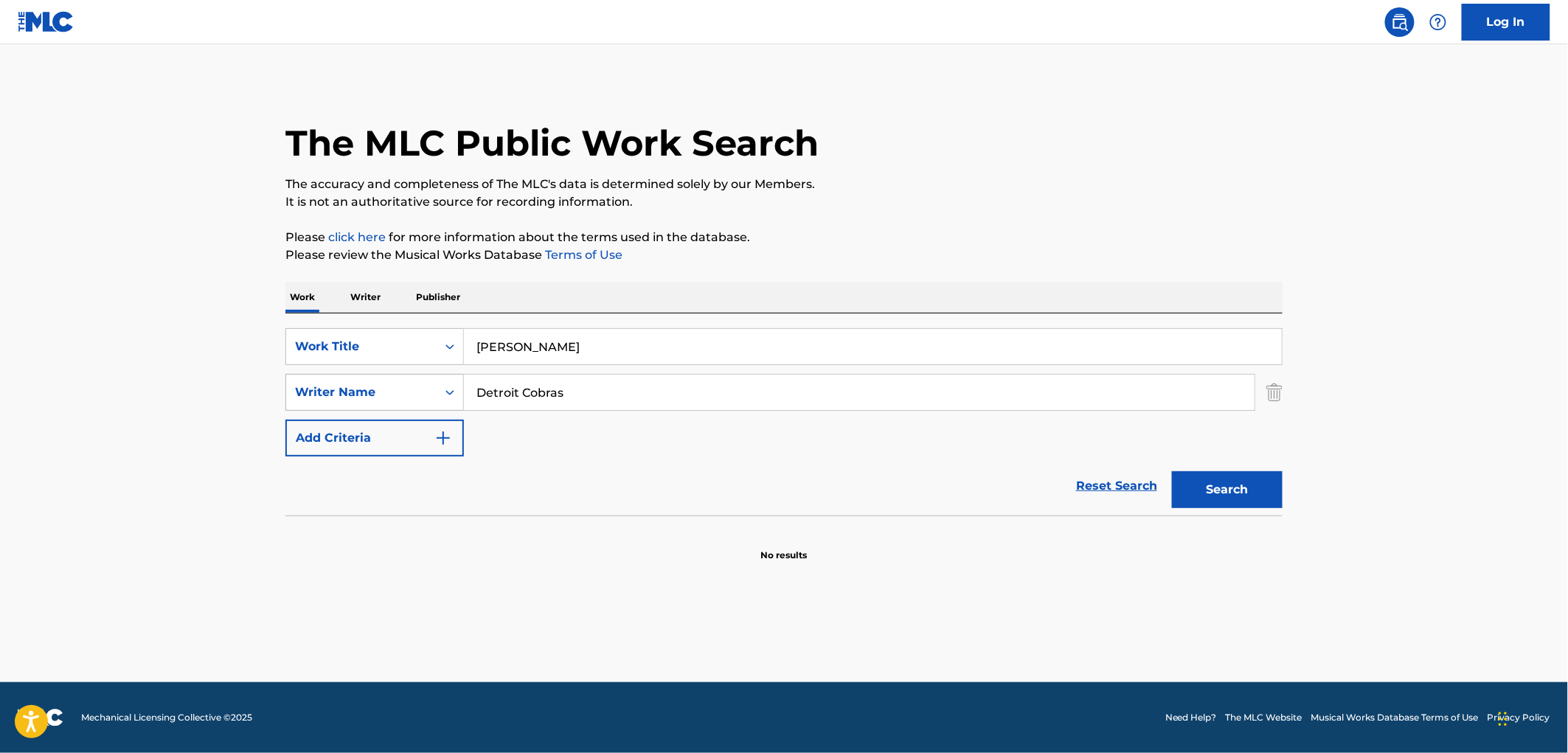
click at [354, 389] on div "SearchWithCriteria70580eb2-d975-4fd6-94dc-23261dd40816 Writer Name Detroit Cobr…" at bounding box center [784, 392] width 997 height 37
paste input "awe"
type input "[PERSON_NAME]"
drag, startPoint x: 521, startPoint y: 349, endPoint x: 470, endPoint y: 351, distance: 51.0
click at [470, 351] on input "[PERSON_NAME]" at bounding box center [873, 346] width 818 height 35
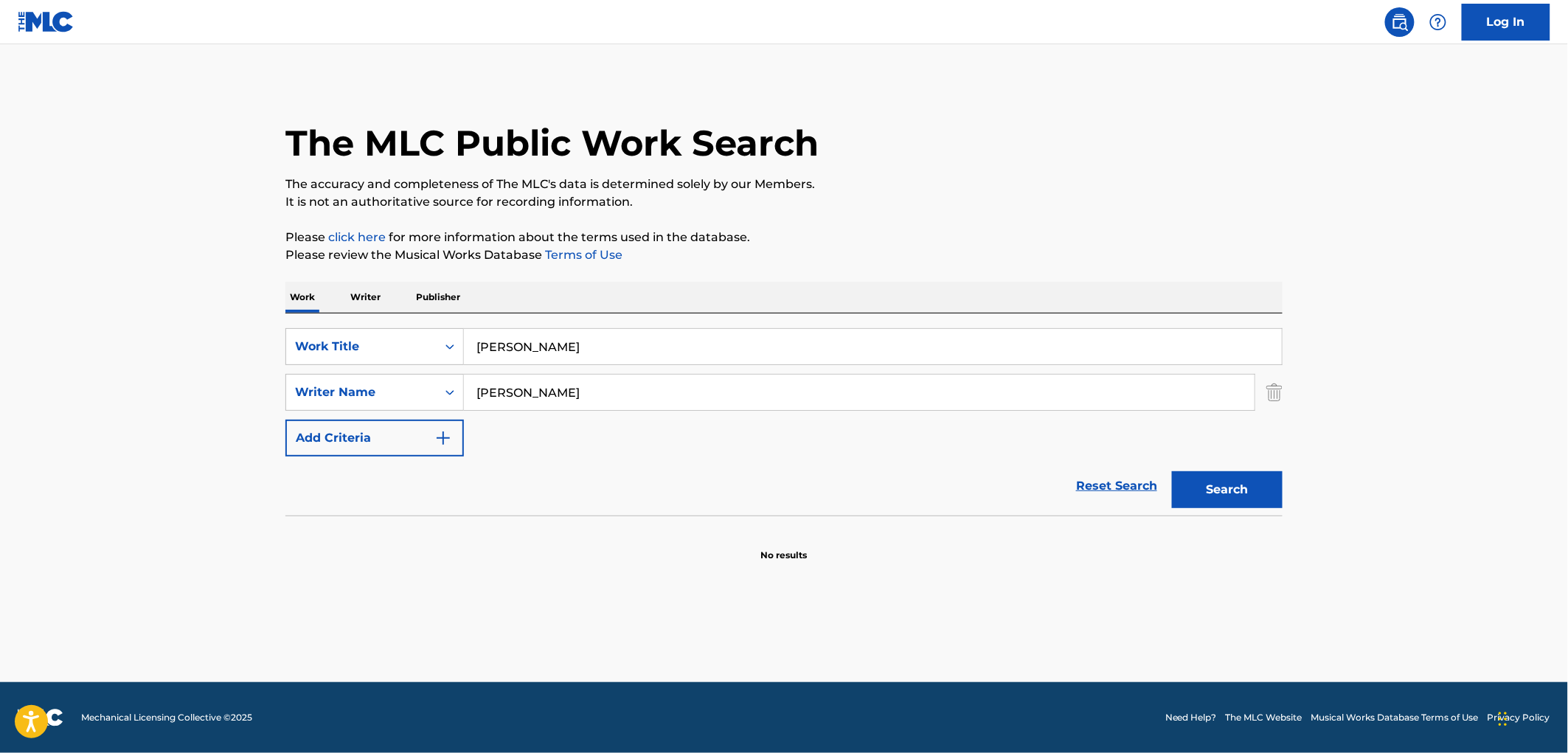
paste input "House Parti"
click at [1236, 492] on button "Search" at bounding box center [1227, 490] width 111 height 37
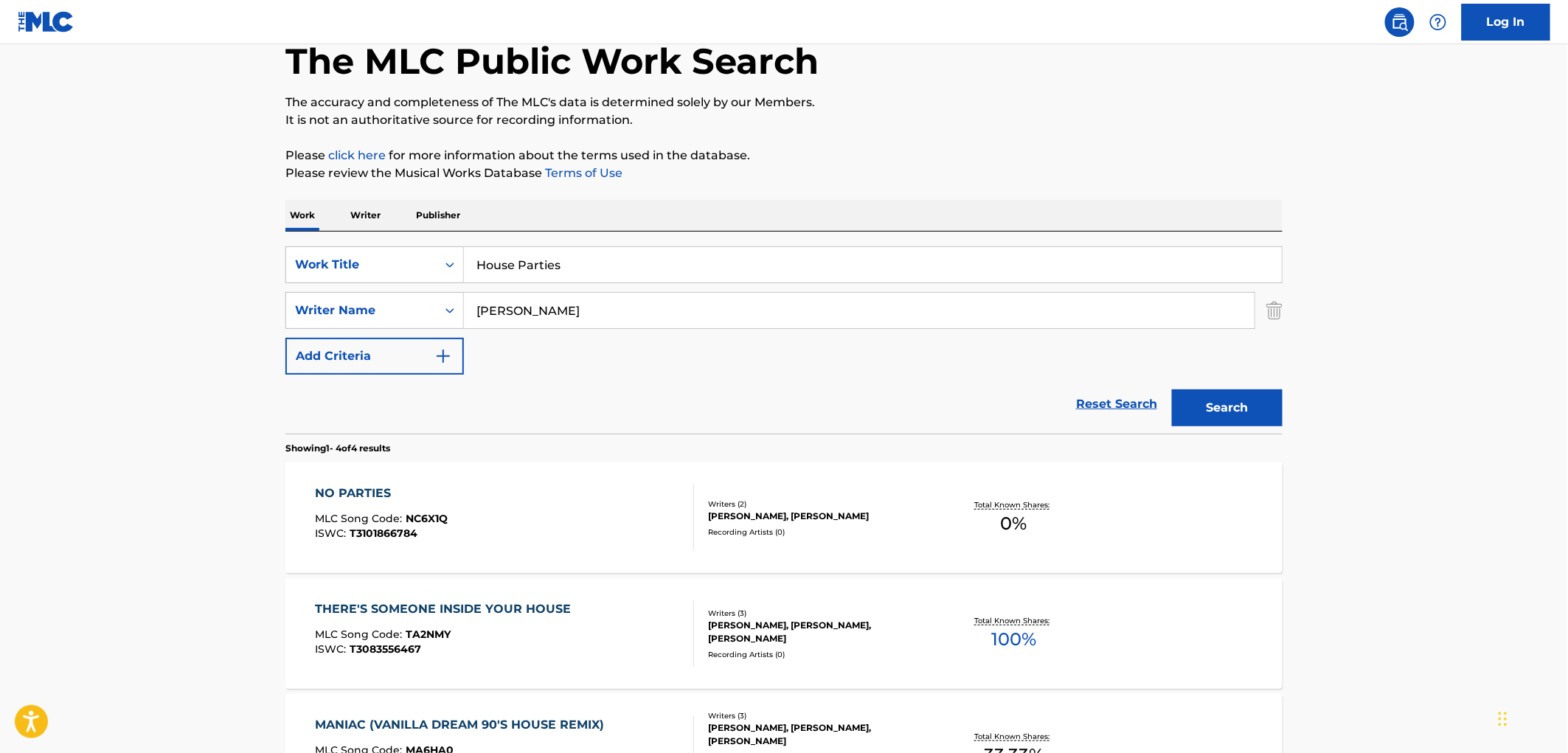
scroll to position [245, 0]
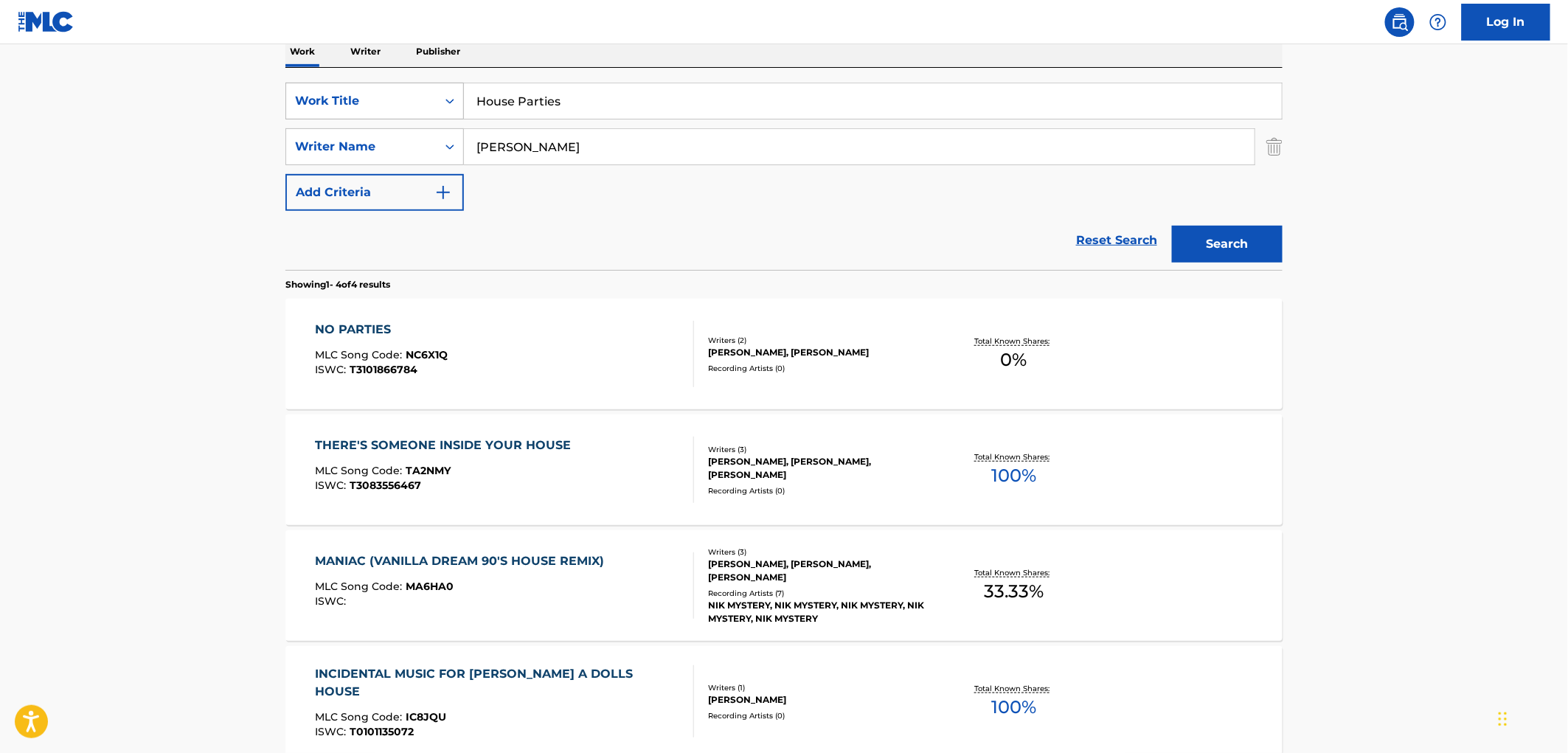
drag, startPoint x: 566, startPoint y: 97, endPoint x: 445, endPoint y: 100, distance: 121.0
click at [446, 100] on div "SearchWithCriteria490aa39c-d9a1-4ff3-a124-c17636a6d337 Work Title House Parties" at bounding box center [784, 101] width 997 height 37
paste input "QUITTER LIVE FROM AN EVENING WITH [PERSON_NAME]"
click at [1270, 237] on button "Search" at bounding box center [1227, 244] width 111 height 37
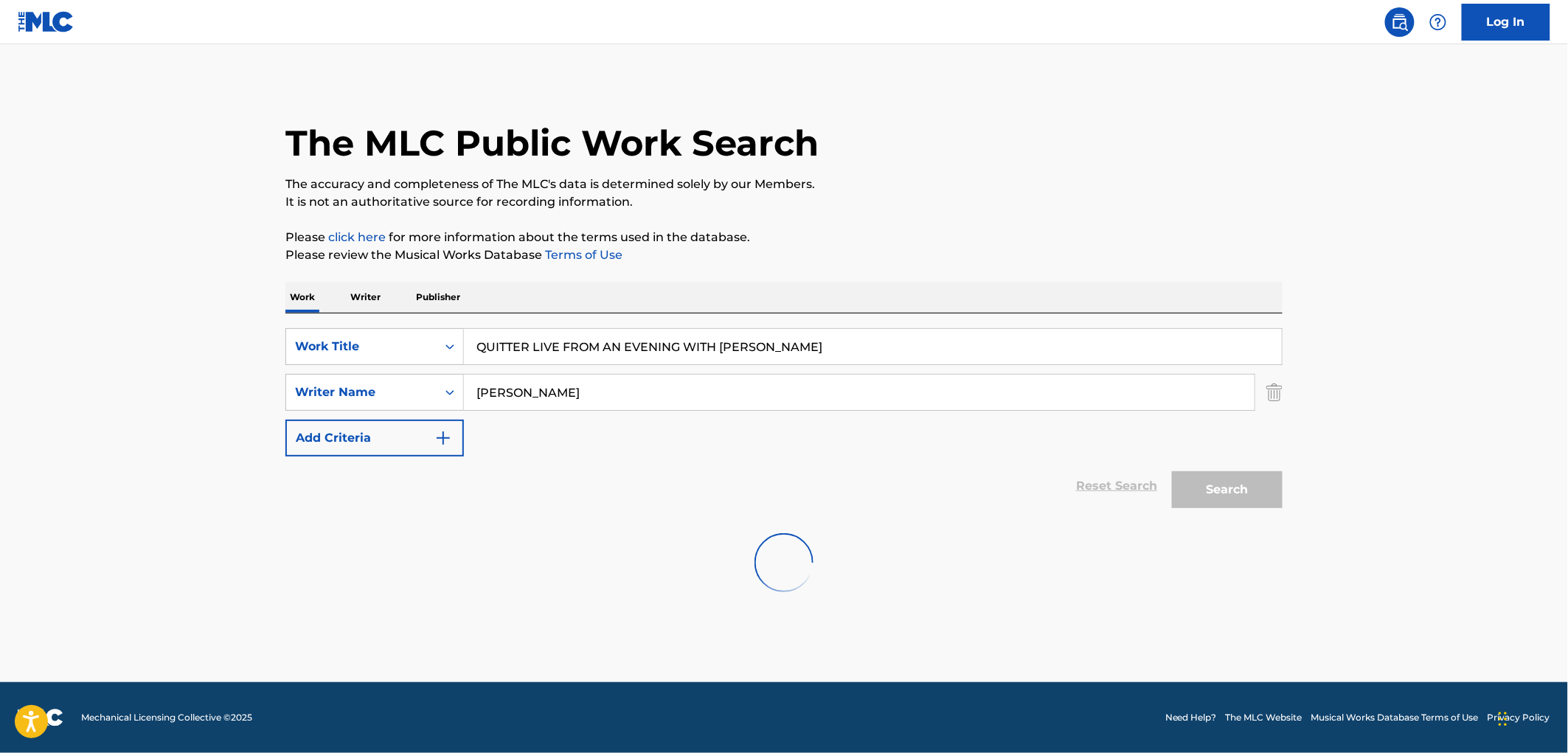
scroll to position [0, 0]
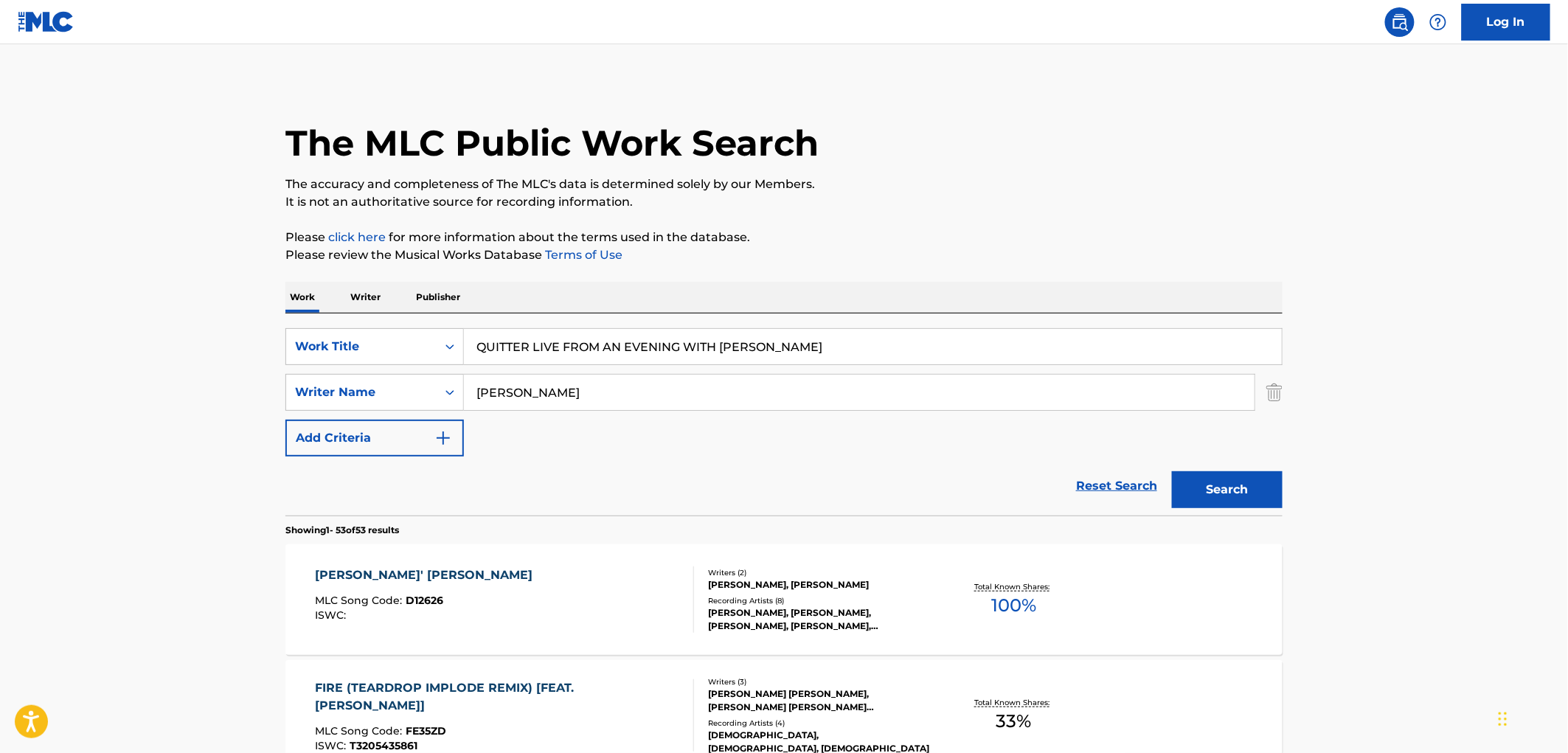
drag, startPoint x: 526, startPoint y: 343, endPoint x: 1013, endPoint y: 350, distance: 487.1
click at [1013, 350] on input "QUITTER LIVE FROM AN EVENING WITH [PERSON_NAME]" at bounding box center [873, 346] width 818 height 35
click at [1172, 471] on button "Search" at bounding box center [1227, 490] width 111 height 37
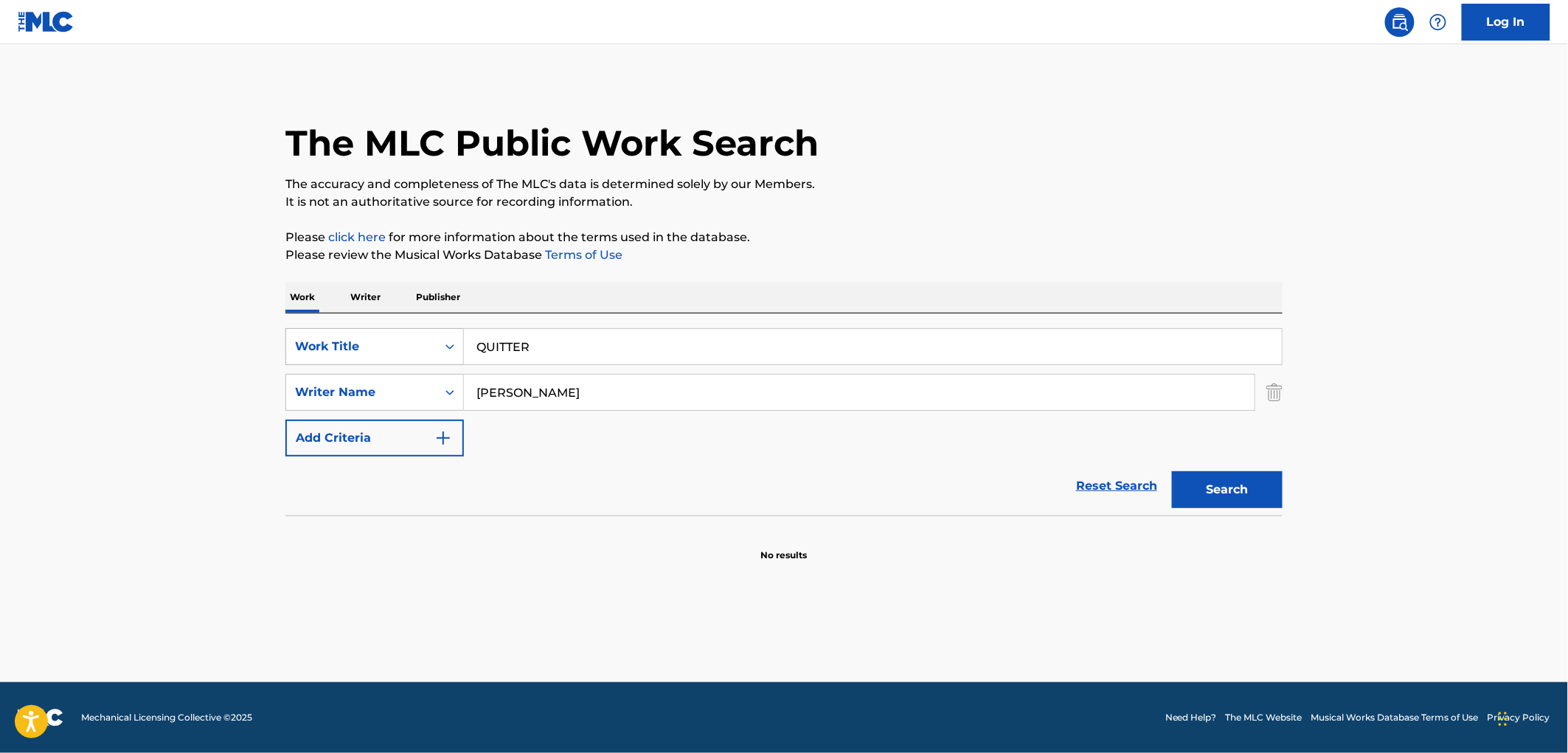
drag, startPoint x: 557, startPoint y: 351, endPoint x: 437, endPoint y: 347, distance: 120.1
click at [437, 347] on div "SearchWithCriteria490aa39c-d9a1-4ff3-a124-c17636a6d337 Work Title QUITTER" at bounding box center [784, 346] width 997 height 37
paste input "Boots to the Club"
type input "Boots to the Club"
drag, startPoint x: 533, startPoint y: 398, endPoint x: 429, endPoint y: 394, distance: 104.1
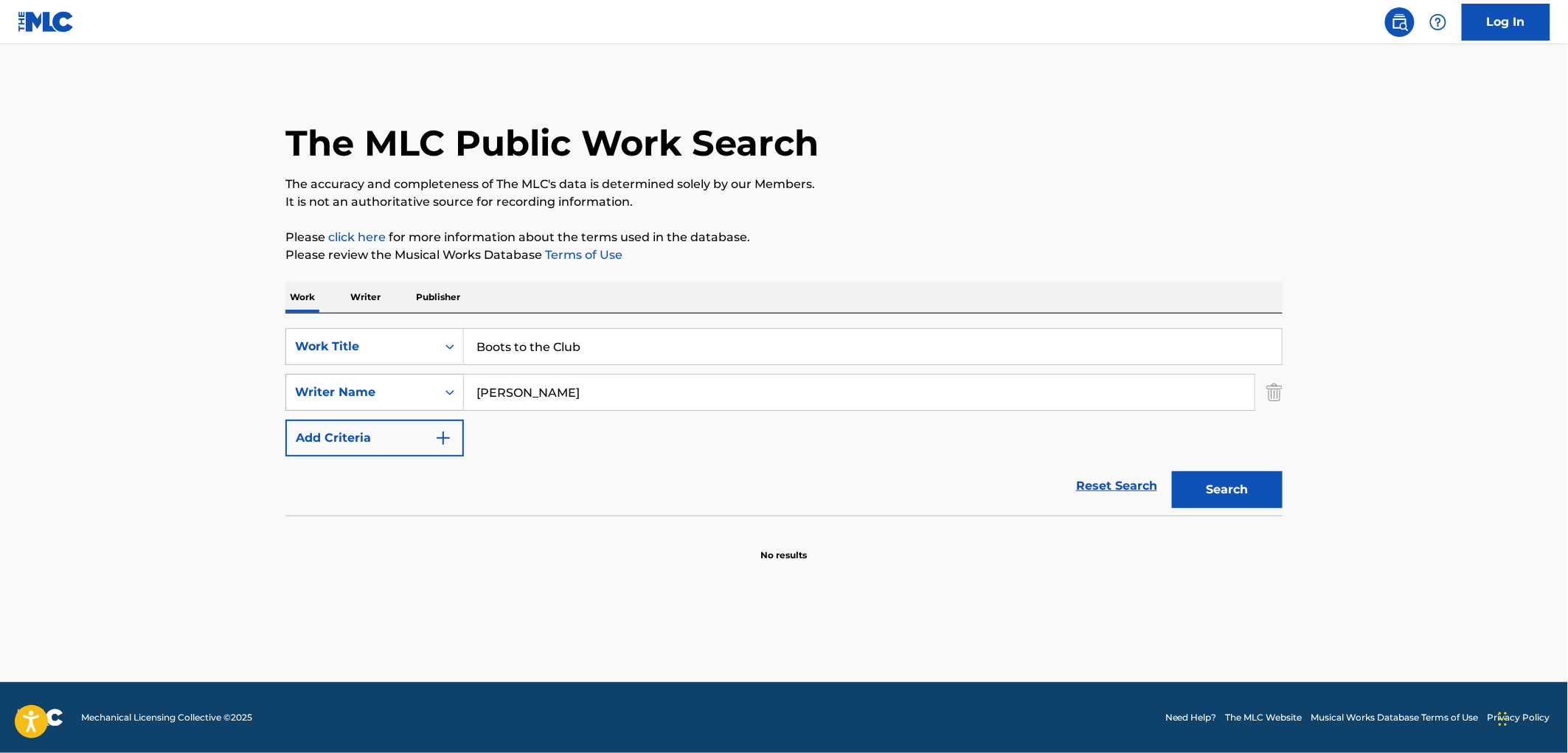
click at [428, 394] on div "SearchWithCriteria70580eb2-d975-4fd6-94dc-23261dd40816 Writer Name [PERSON_NAME]" at bounding box center [784, 392] width 997 height 37
click at [1172, 471] on button "Search" at bounding box center [1227, 490] width 111 height 37
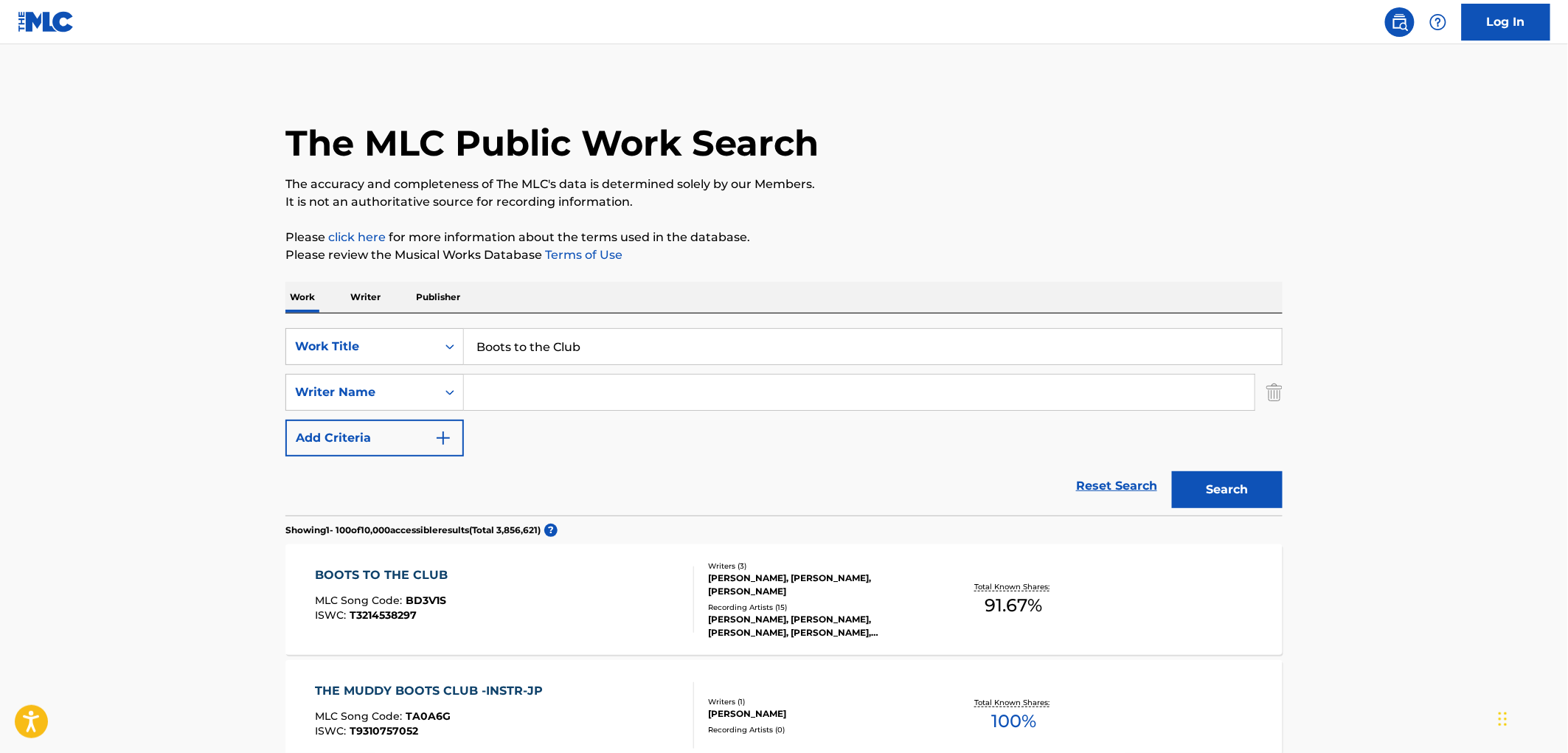
click at [758, 563] on div "BOOTS TO THE CLUB MLC Song Code : BD3V1S ISWC : T3214538297 Writers ( 3 ) [PERS…" at bounding box center [784, 599] width 997 height 111
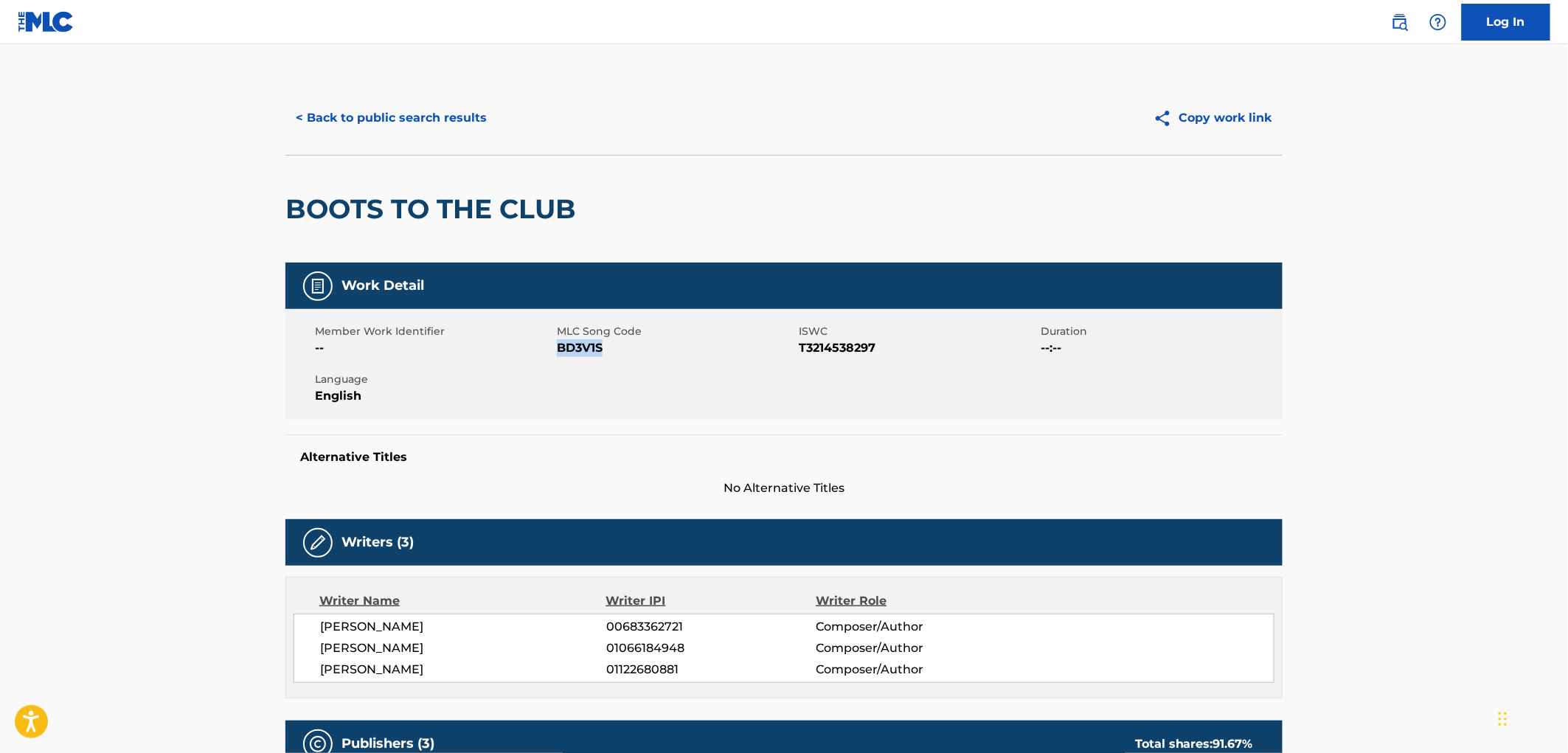
drag, startPoint x: 615, startPoint y: 349, endPoint x: 559, endPoint y: 349, distance: 56.0
click at [559, 349] on span "BD3V1S" at bounding box center [675, 348] width 238 height 18
click at [440, 122] on button "< Back to public search results" at bounding box center [391, 118] width 212 height 37
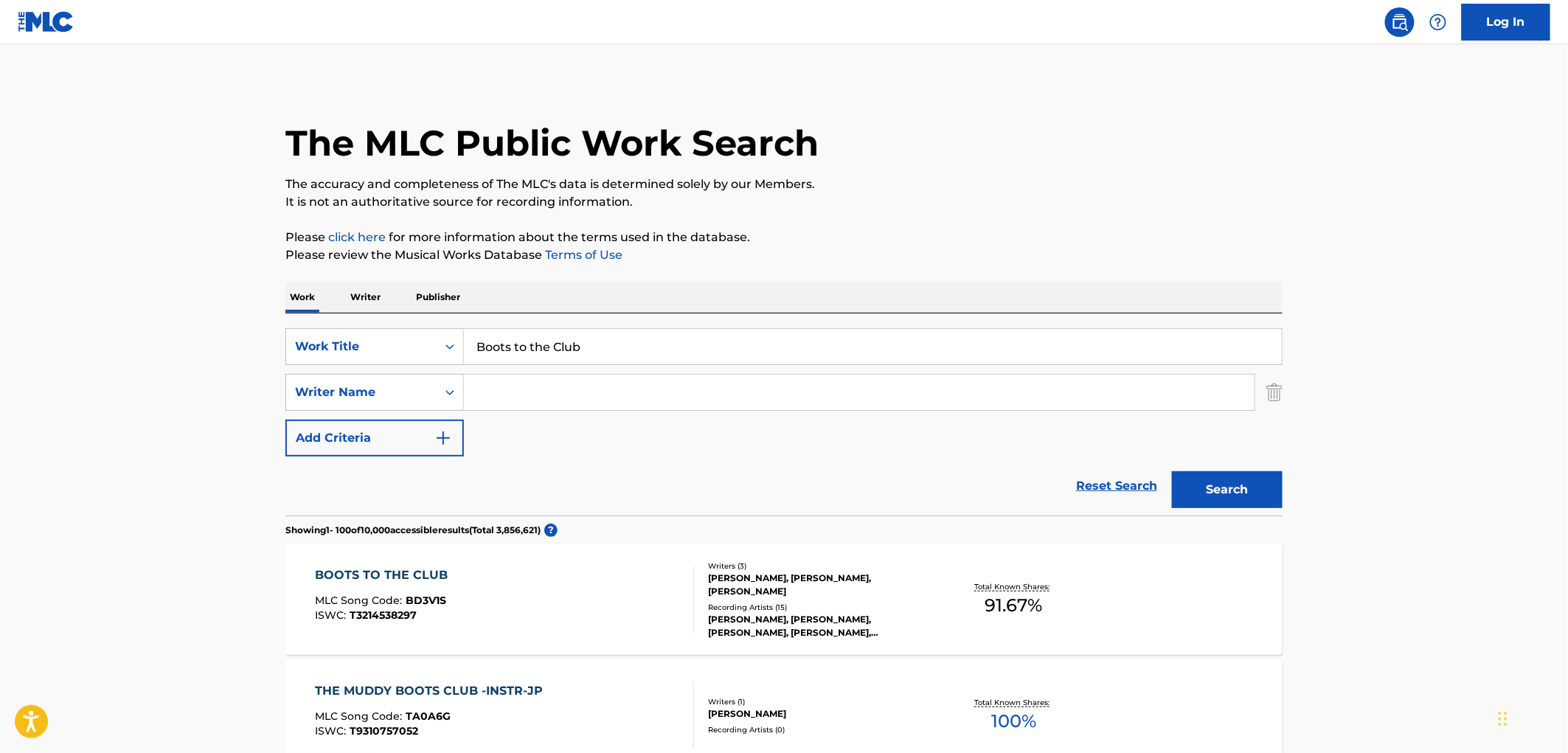
drag, startPoint x: 585, startPoint y: 343, endPoint x: 475, endPoint y: 348, distance: 110.1
click at [475, 348] on input "Boots to the Club" at bounding box center [873, 346] width 818 height 35
paste input "ecause of You"
click at [1228, 485] on button "Search" at bounding box center [1227, 490] width 111 height 37
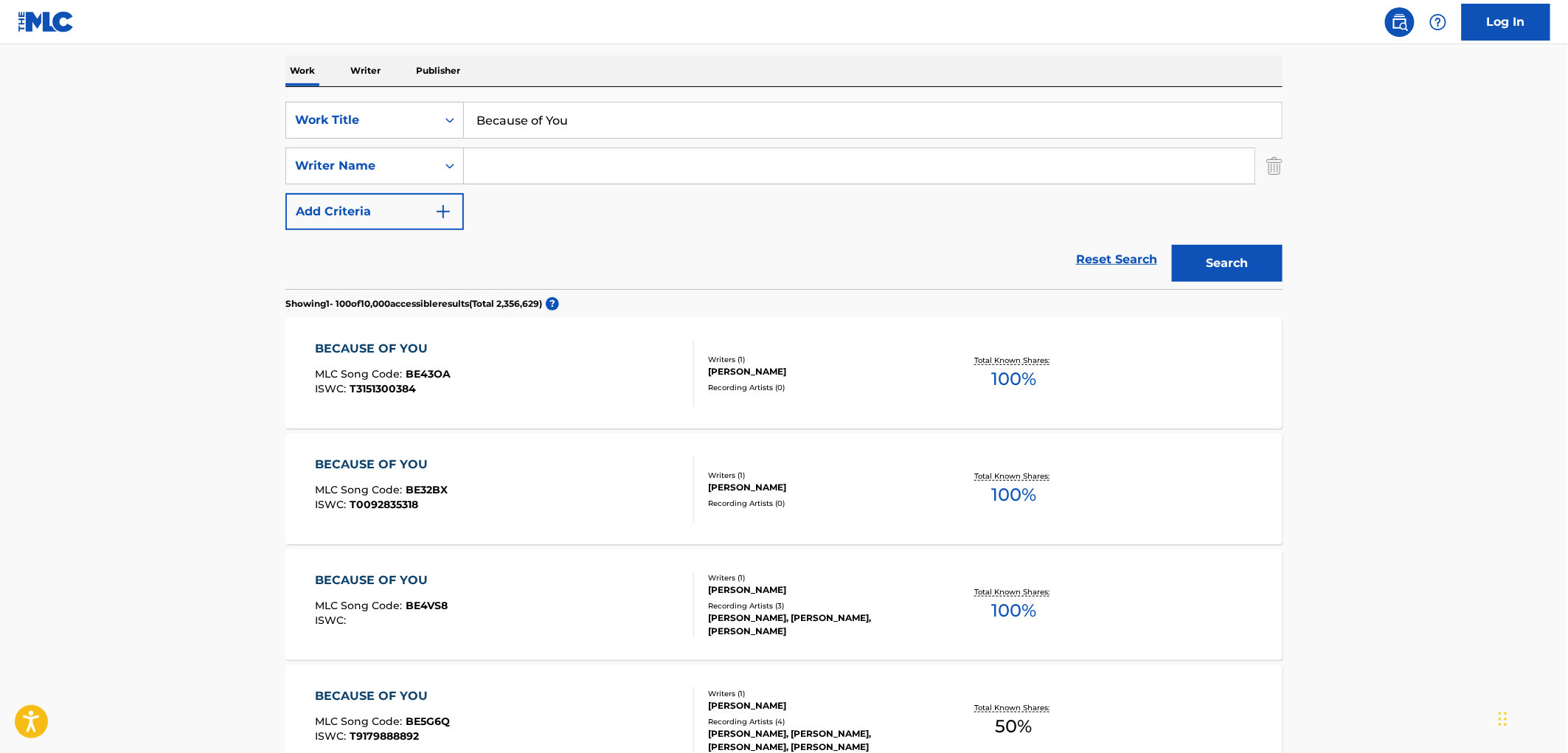
scroll to position [186, 0]
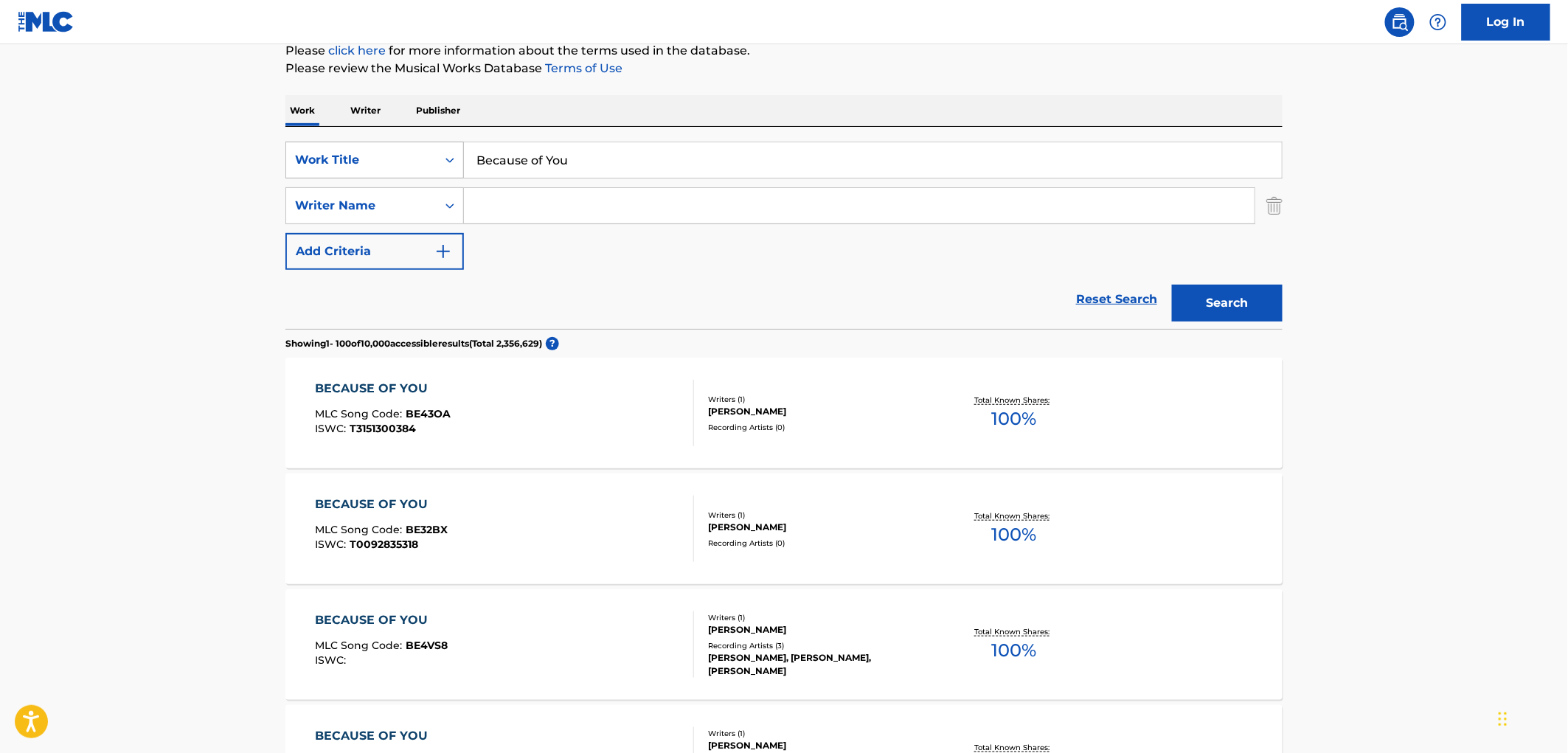
drag, startPoint x: 577, startPoint y: 156, endPoint x: 389, endPoint y: 158, distance: 188.0
click at [380, 156] on div "SearchWithCriteria490aa39c-d9a1-4ff3-a124-c17636a6d337 Work Title Because of You" at bounding box center [784, 160] width 997 height 37
paste input "Dagger Moon"
type input "Dagger Moon"
click at [1206, 311] on button "Search" at bounding box center [1227, 303] width 111 height 37
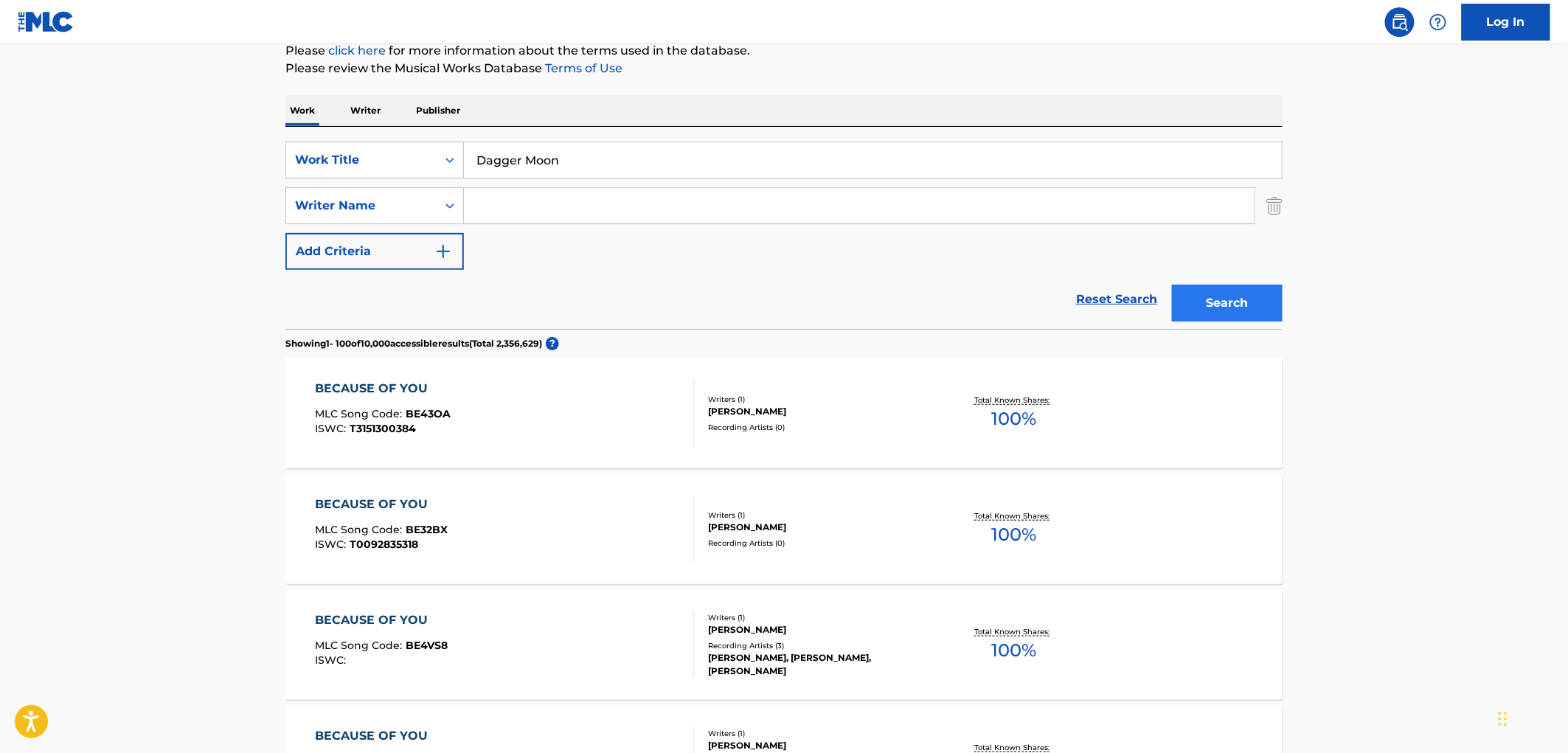
scroll to position [0, 0]
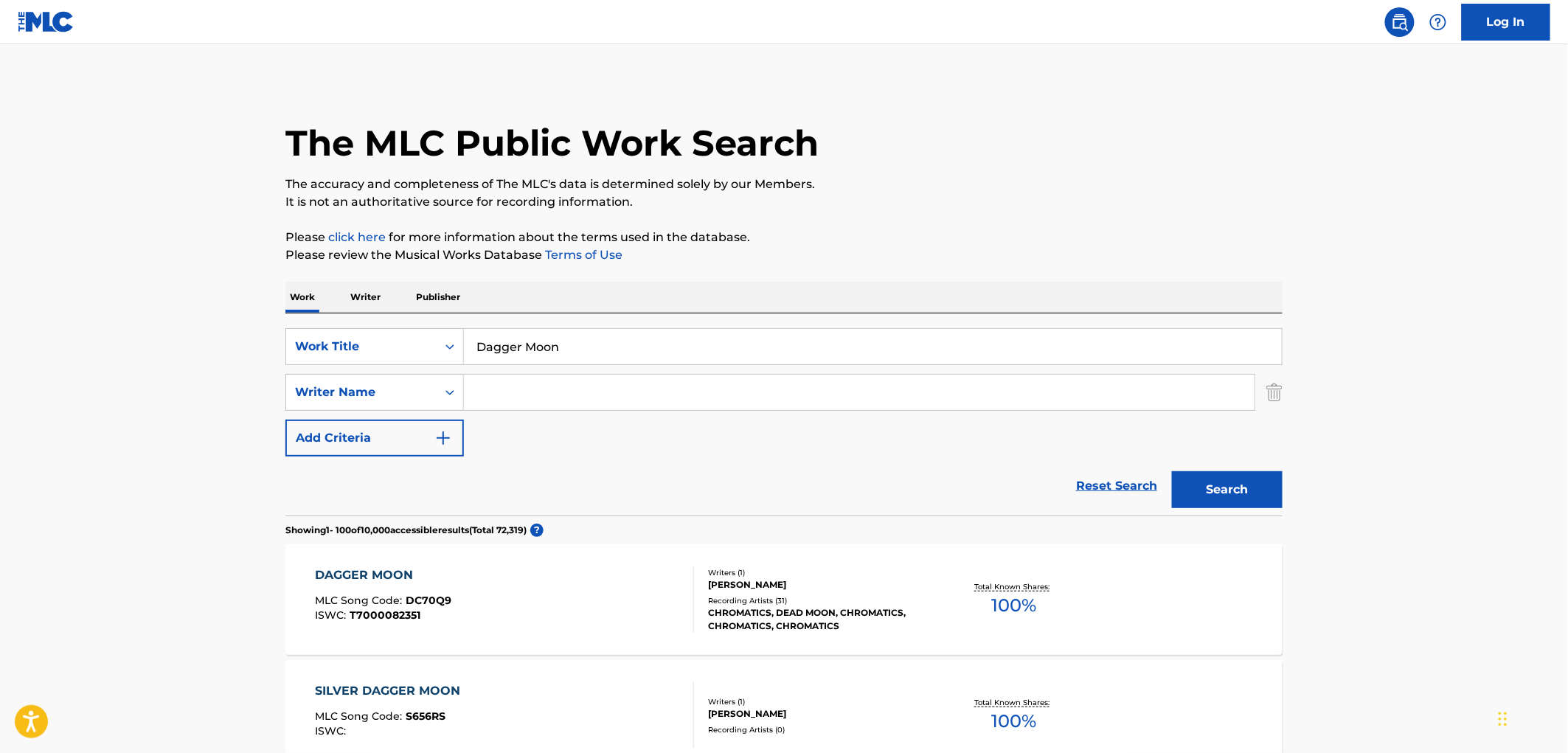
click at [779, 594] on div "Writers ( 1 ) [PERSON_NAME] Recording Artists ( 31 ) CHROMATICS, DEAD MOON, CHR…" at bounding box center [812, 599] width 237 height 65
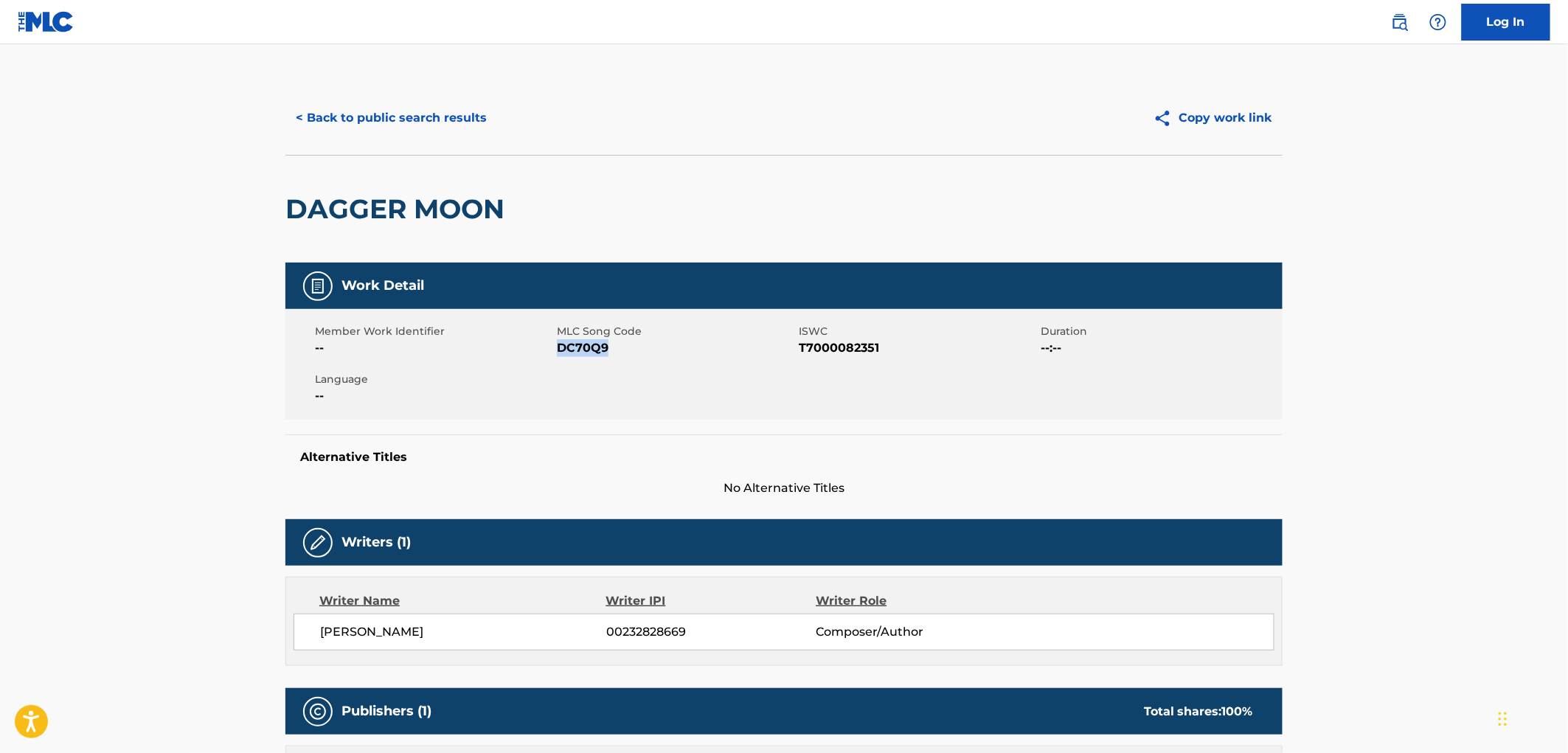
drag, startPoint x: 620, startPoint y: 354, endPoint x: 558, endPoint y: 351, distance: 62.1
click at [558, 351] on span "DC70Q9" at bounding box center [675, 348] width 238 height 18
click at [448, 115] on button "< Back to public search results" at bounding box center [391, 118] width 212 height 37
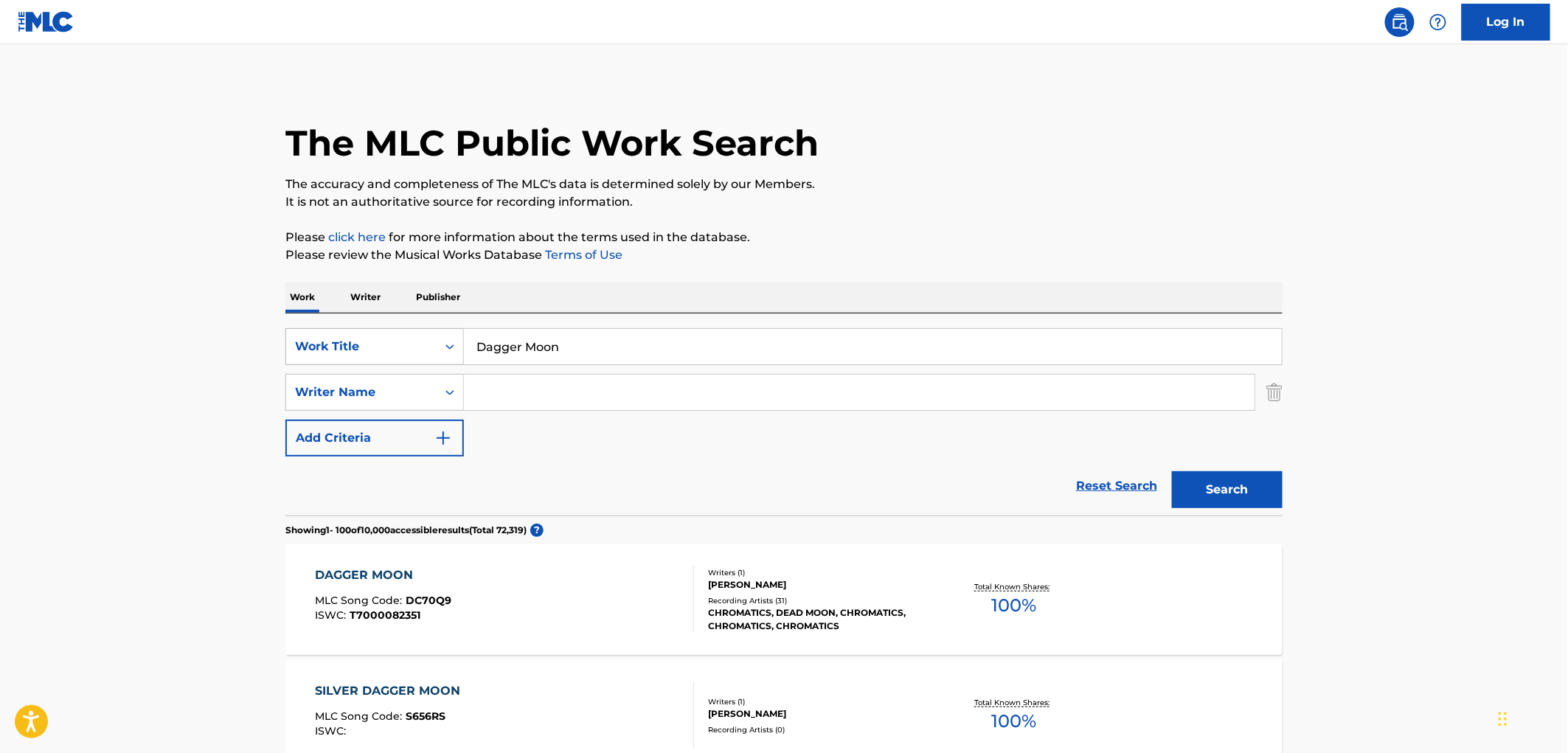
click at [428, 341] on div "SearchWithCriteria490aa39c-d9a1-4ff3-a124-c17636a6d337 Work Title Dagger Moon" at bounding box center [784, 346] width 997 height 37
click at [549, 348] on input "Dagger Moon" at bounding box center [873, 346] width 818 height 35
drag, startPoint x: 602, startPoint y: 346, endPoint x: 467, endPoint y: 341, distance: 135.1
click at [467, 341] on input "Dagger Moon" at bounding box center [873, 346] width 818 height 35
paste input "SOMEWHERE FAR AWAY"
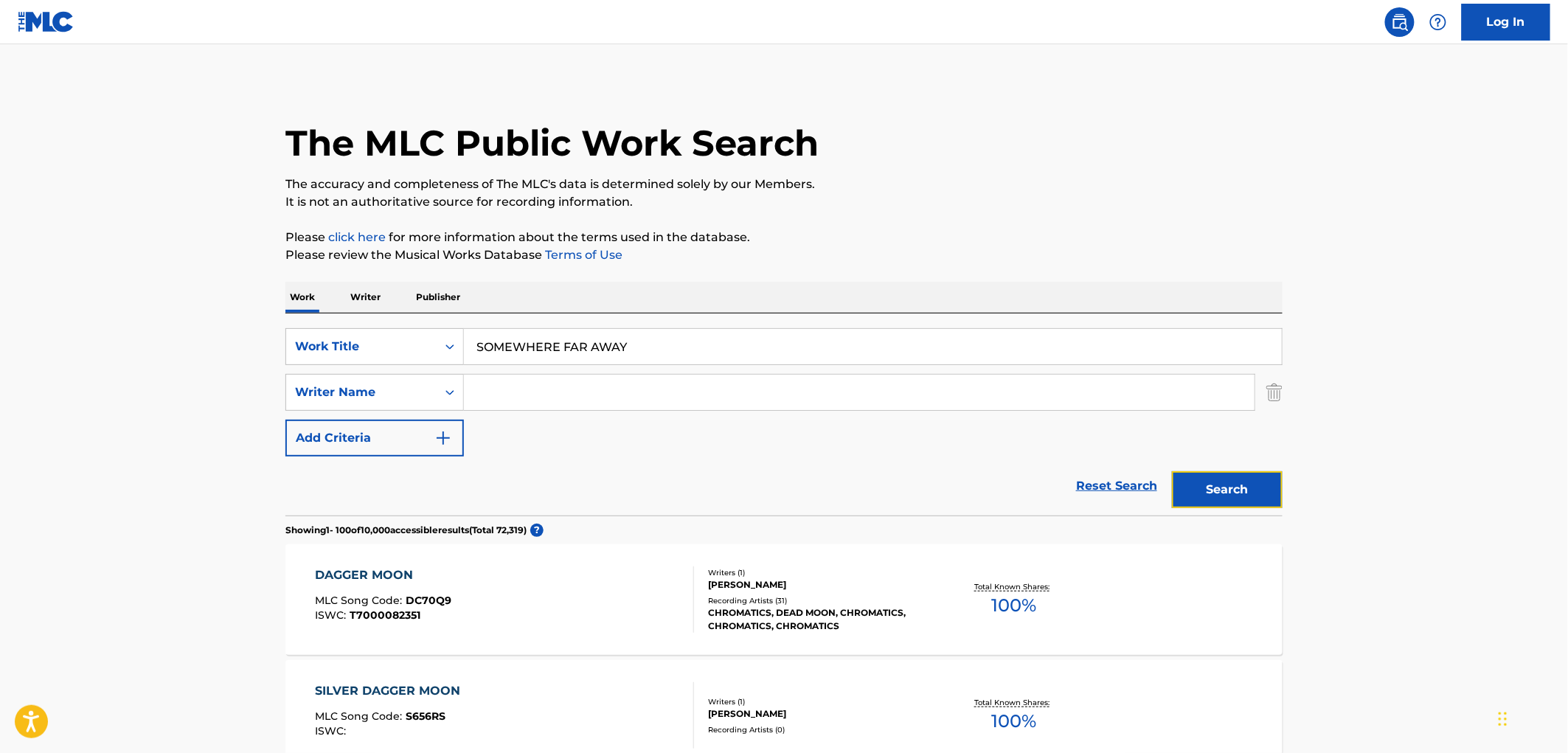
click at [1214, 484] on button "Search" at bounding box center [1227, 490] width 111 height 37
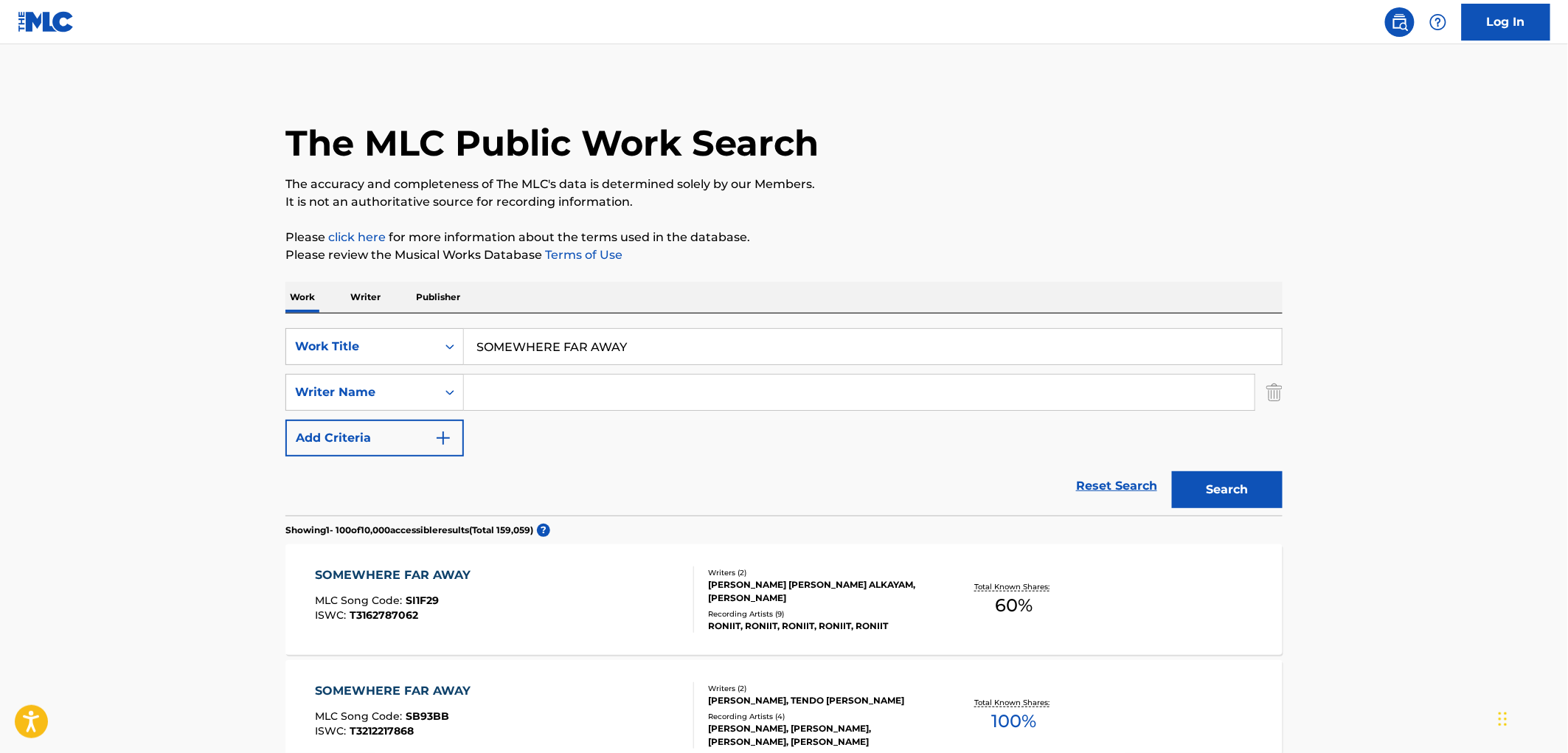
drag, startPoint x: 475, startPoint y: 344, endPoint x: 689, endPoint y: 344, distance: 214.0
click at [689, 344] on input "SOMEWHERE FAR AWAY" at bounding box center [873, 346] width 818 height 35
paste input "NVR 4EVR"
type input "NVR 4EVR"
click at [1213, 475] on button "Search" at bounding box center [1227, 490] width 111 height 37
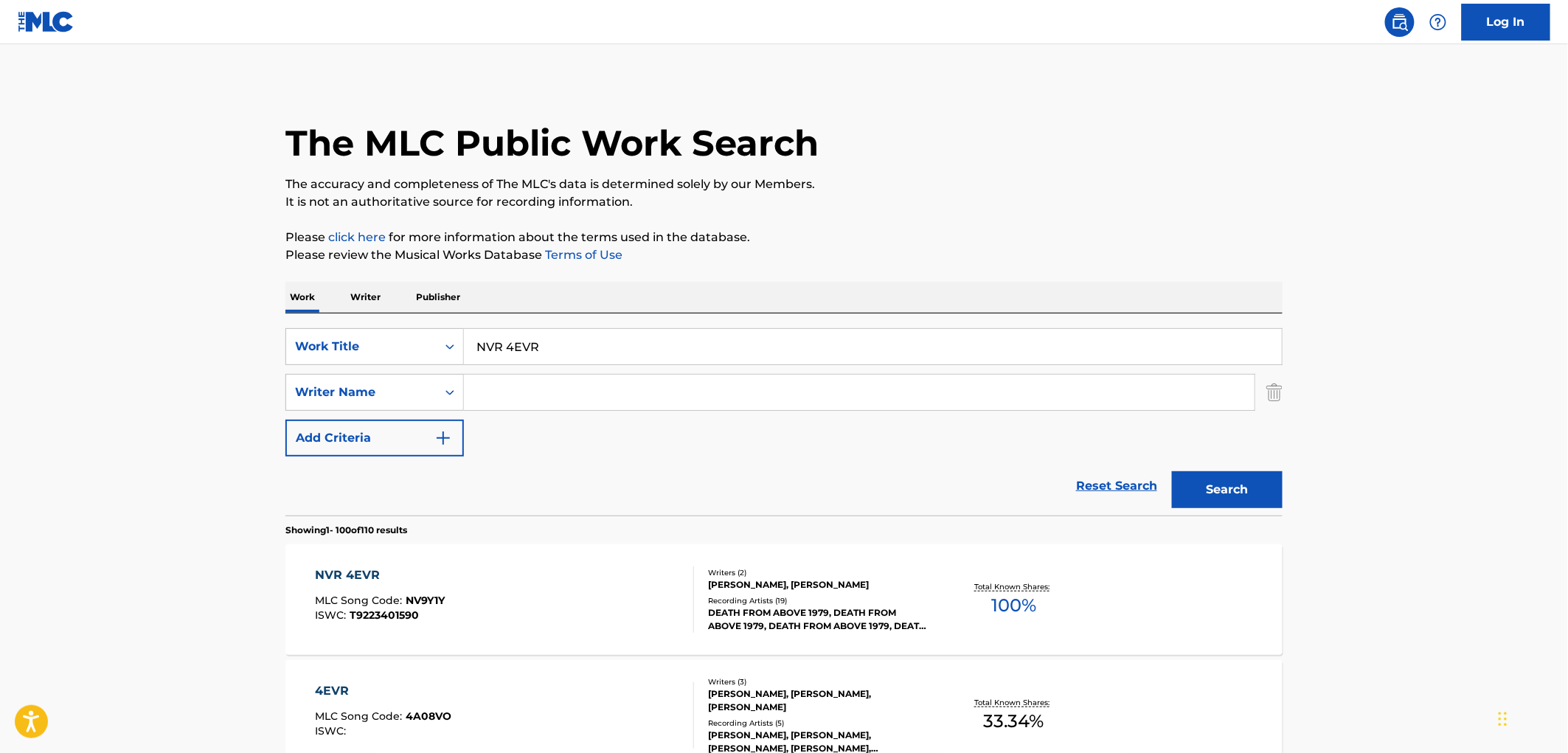
click at [777, 591] on div "[PERSON_NAME], [PERSON_NAME]" at bounding box center [819, 584] width 223 height 14
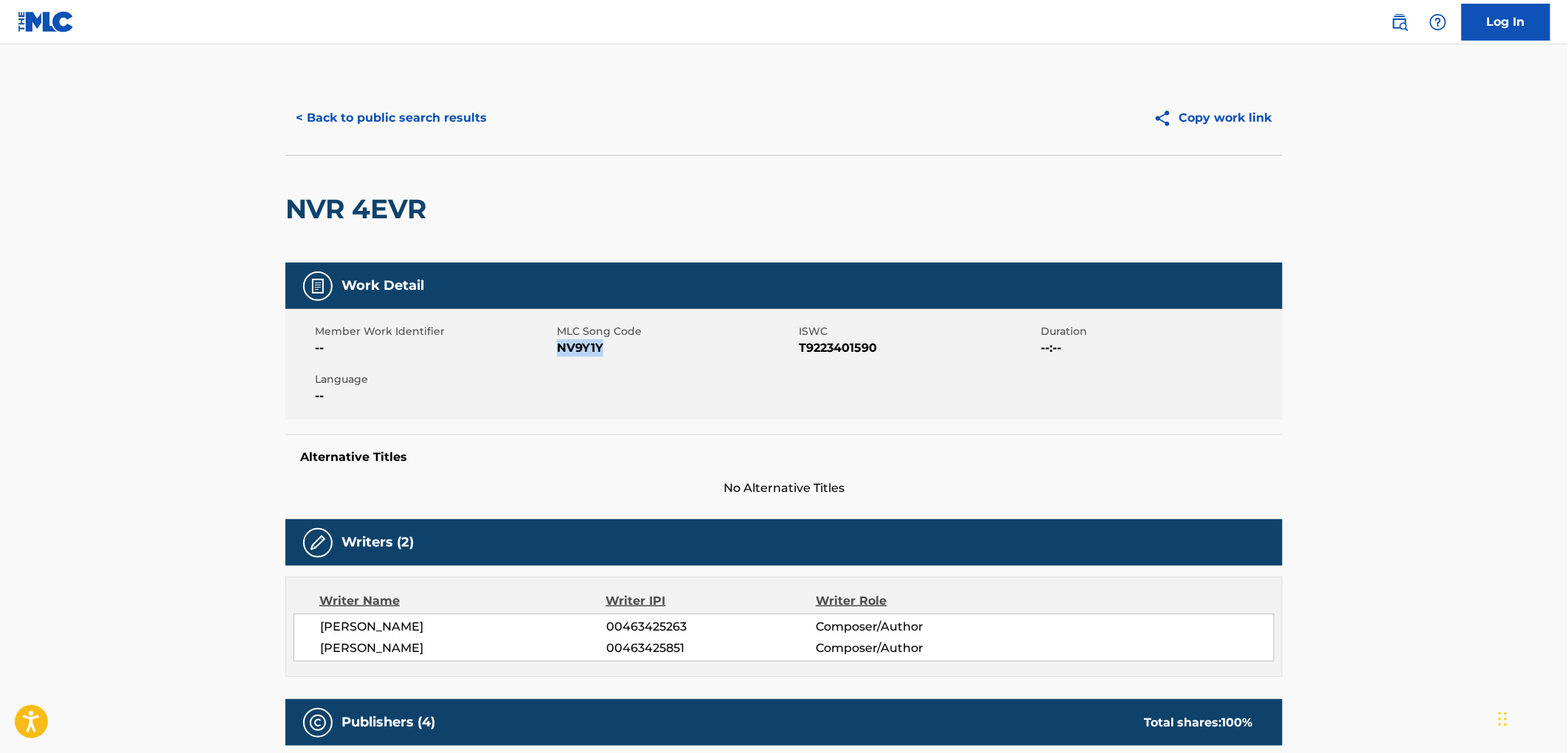
drag, startPoint x: 610, startPoint y: 347, endPoint x: 557, endPoint y: 354, distance: 53.5
click at [557, 354] on span "NV9Y1Y" at bounding box center [675, 348] width 238 height 18
click at [430, 119] on button "< Back to public search results" at bounding box center [391, 118] width 212 height 37
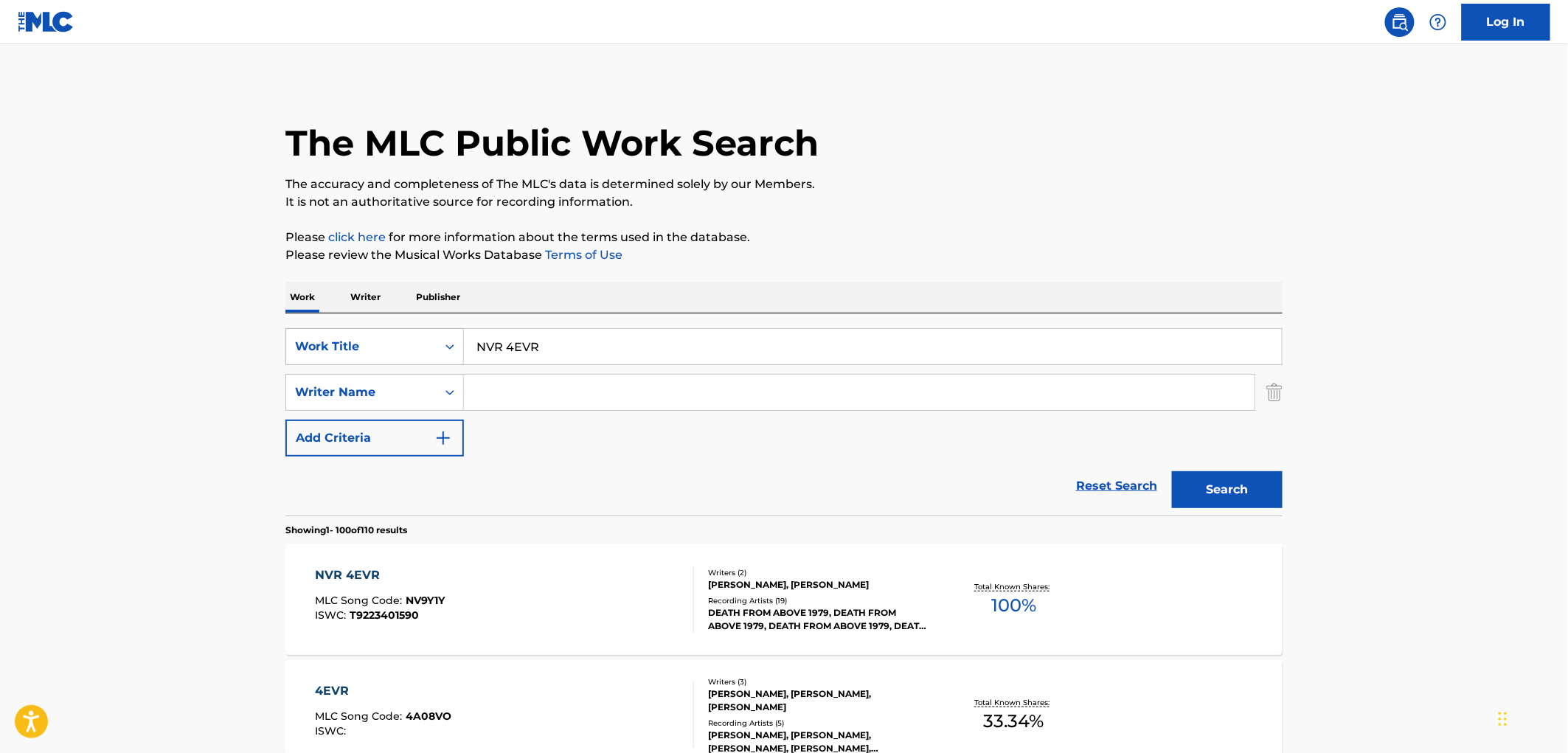
drag, startPoint x: 555, startPoint y: 340, endPoint x: 408, endPoint y: 336, distance: 147.1
click at [408, 336] on div "SearchWithCriteria490aa39c-d9a1-4ff3-a124-c17636a6d337 Work Title NVR 4EVR" at bounding box center [784, 346] width 997 height 37
paste input "Caught Up"
click at [1203, 491] on button "Search" at bounding box center [1227, 490] width 111 height 37
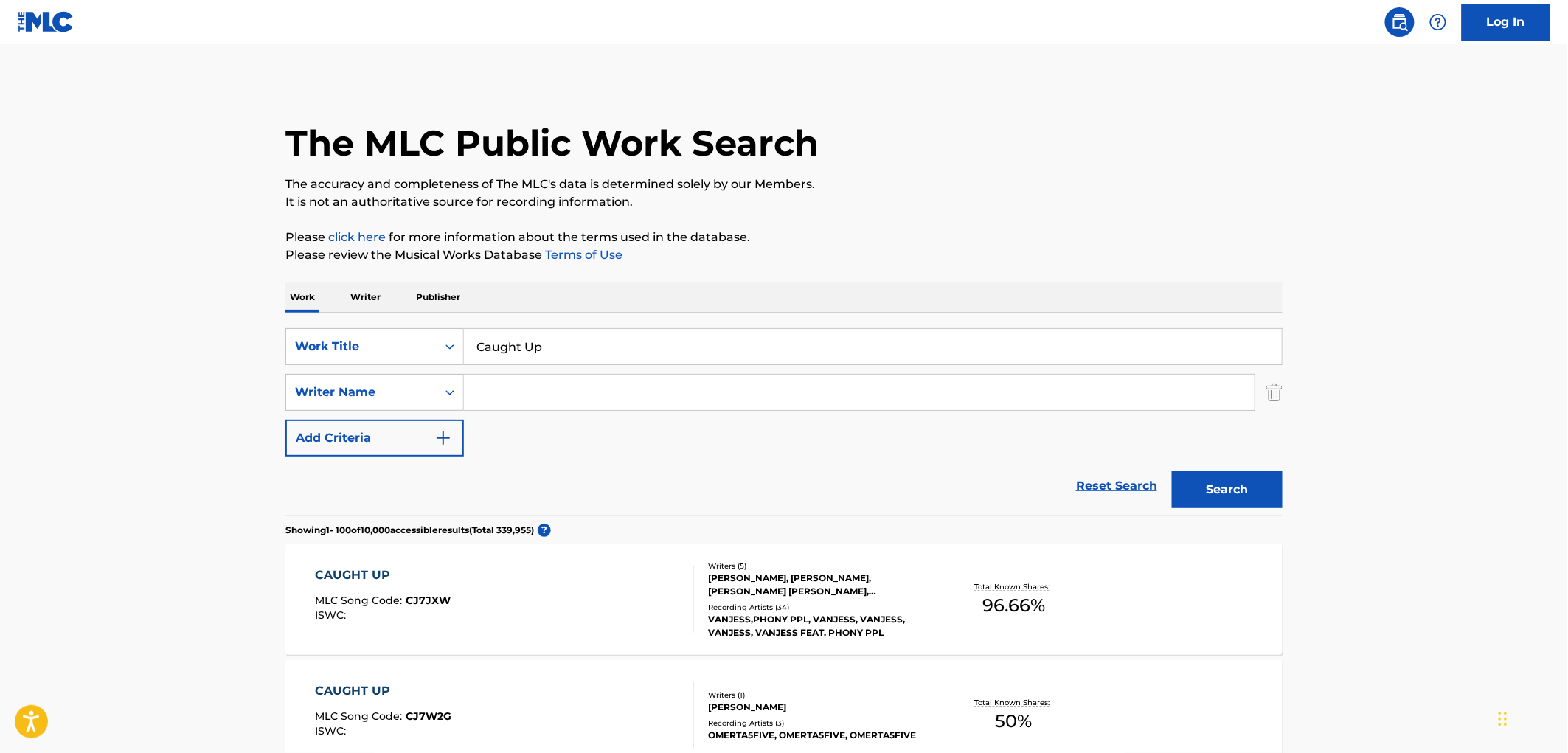
drag, startPoint x: 552, startPoint y: 347, endPoint x: 465, endPoint y: 346, distance: 87.0
click at [465, 346] on input "Caught Up" at bounding box center [873, 346] width 818 height 35
paste input "Y Sigues Siendo Tu"
click at [1260, 495] on button "Search" at bounding box center [1227, 490] width 111 height 37
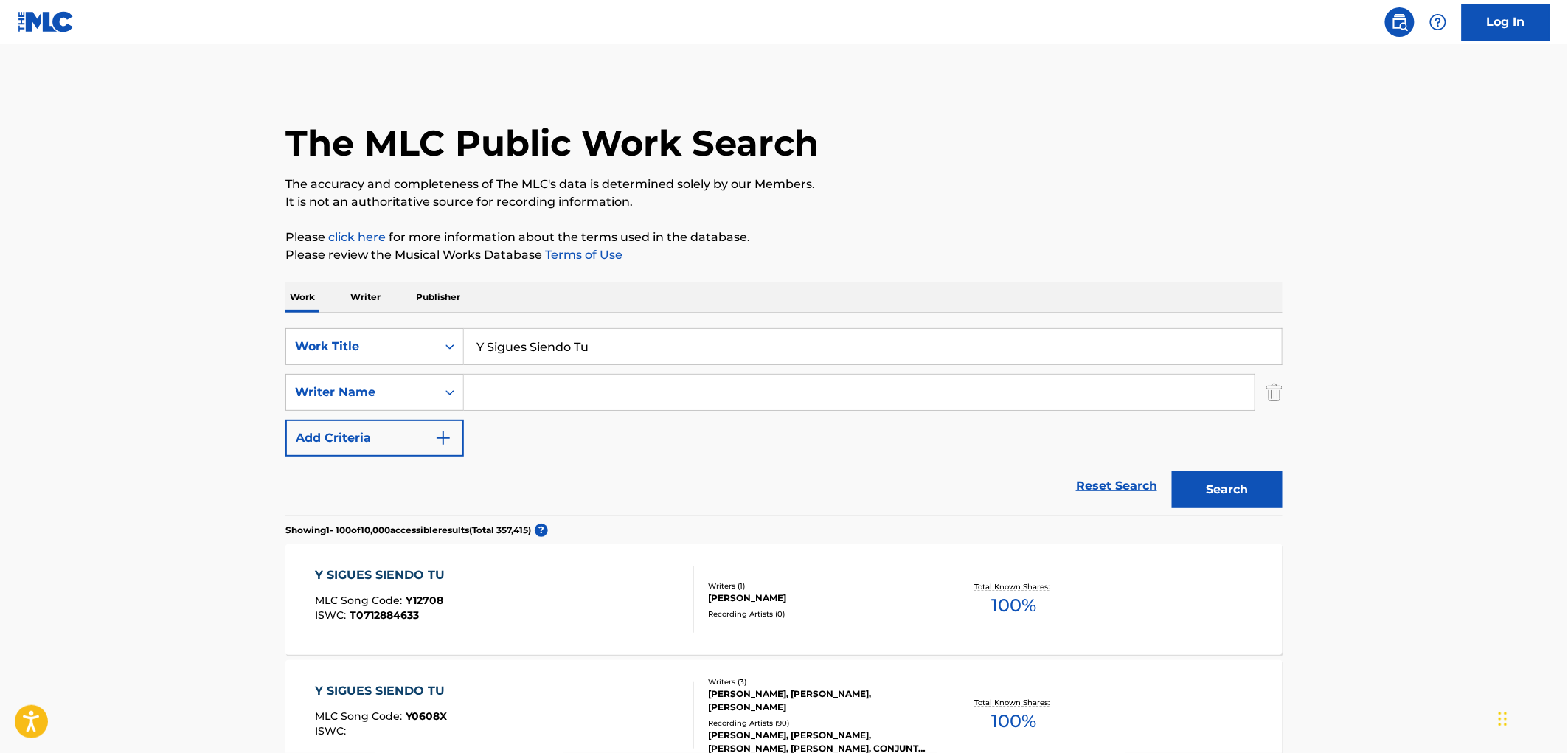
drag, startPoint x: 637, startPoint y: 348, endPoint x: 475, endPoint y: 345, distance: 162.0
click at [475, 345] on input "Y Sigues Siendo Tu" at bounding box center [873, 346] width 818 height 35
paste input "POBRE DE MI CORAZON"
click at [1233, 494] on button "Search" at bounding box center [1227, 490] width 111 height 37
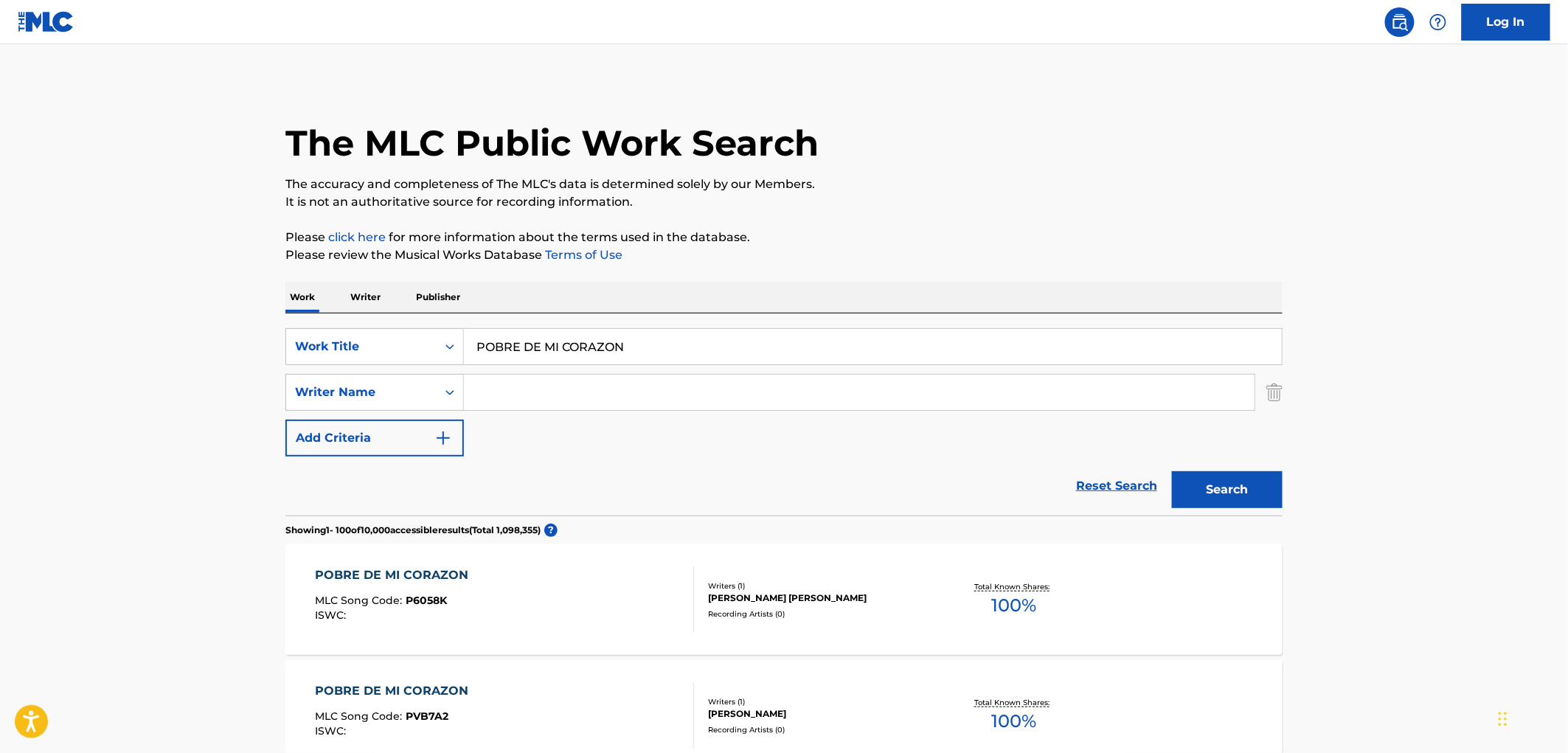
drag, startPoint x: 472, startPoint y: 345, endPoint x: 667, endPoint y: 345, distance: 195.0
click at [667, 345] on input "POBRE DE MI CORAZON" at bounding box center [873, 346] width 818 height 35
paste input "Oh My feat. Fabolous; [PERSON_NAME] & [PERSON_NAME]"
drag, startPoint x: 514, startPoint y: 345, endPoint x: 865, endPoint y: 347, distance: 351.0
click at [865, 347] on input "Oh My feat. Fabolous; [PERSON_NAME] & [PERSON_NAME]" at bounding box center [873, 346] width 818 height 35
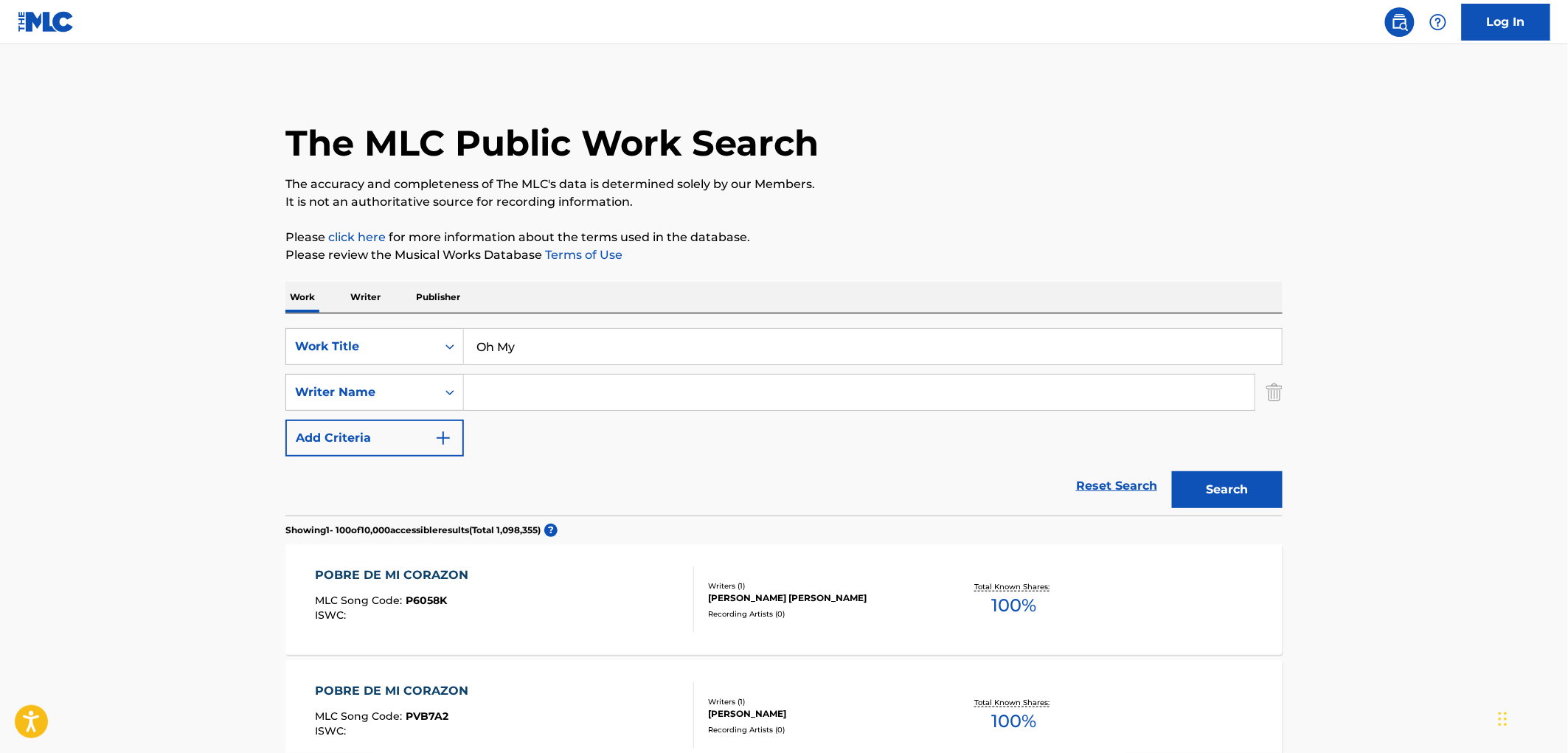
type input "Oh My"
paste input "DJ Drama"
type input "DJ Drama"
click at [1214, 483] on button "Search" at bounding box center [1227, 490] width 111 height 37
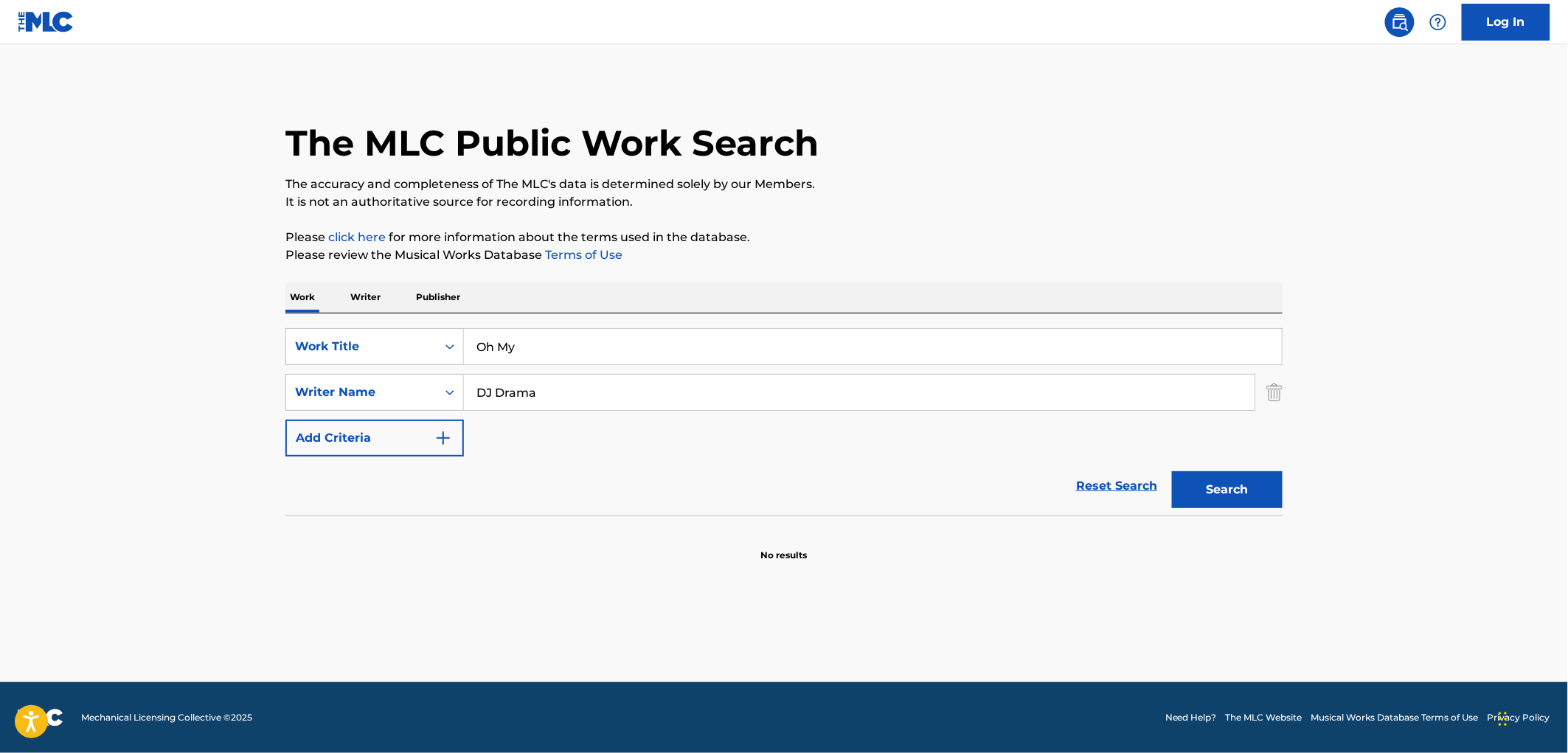
drag, startPoint x: 463, startPoint y: 346, endPoint x: 522, endPoint y: 344, distance: 59.0
click at [462, 347] on div "SearchWithCriteria490aa39c-d9a1-4ff3-a124-c17636a6d337 Work Title Oh My" at bounding box center [784, 346] width 997 height 37
drag, startPoint x: 546, startPoint y: 342, endPoint x: 489, endPoint y: 345, distance: 57.1
click at [457, 345] on div "SearchWithCriteria490aa39c-d9a1-4ff3-a124-c17636a6d337 Work Title Oh My" at bounding box center [784, 346] width 997 height 37
paste input "[PERSON_NAME]'s Room"
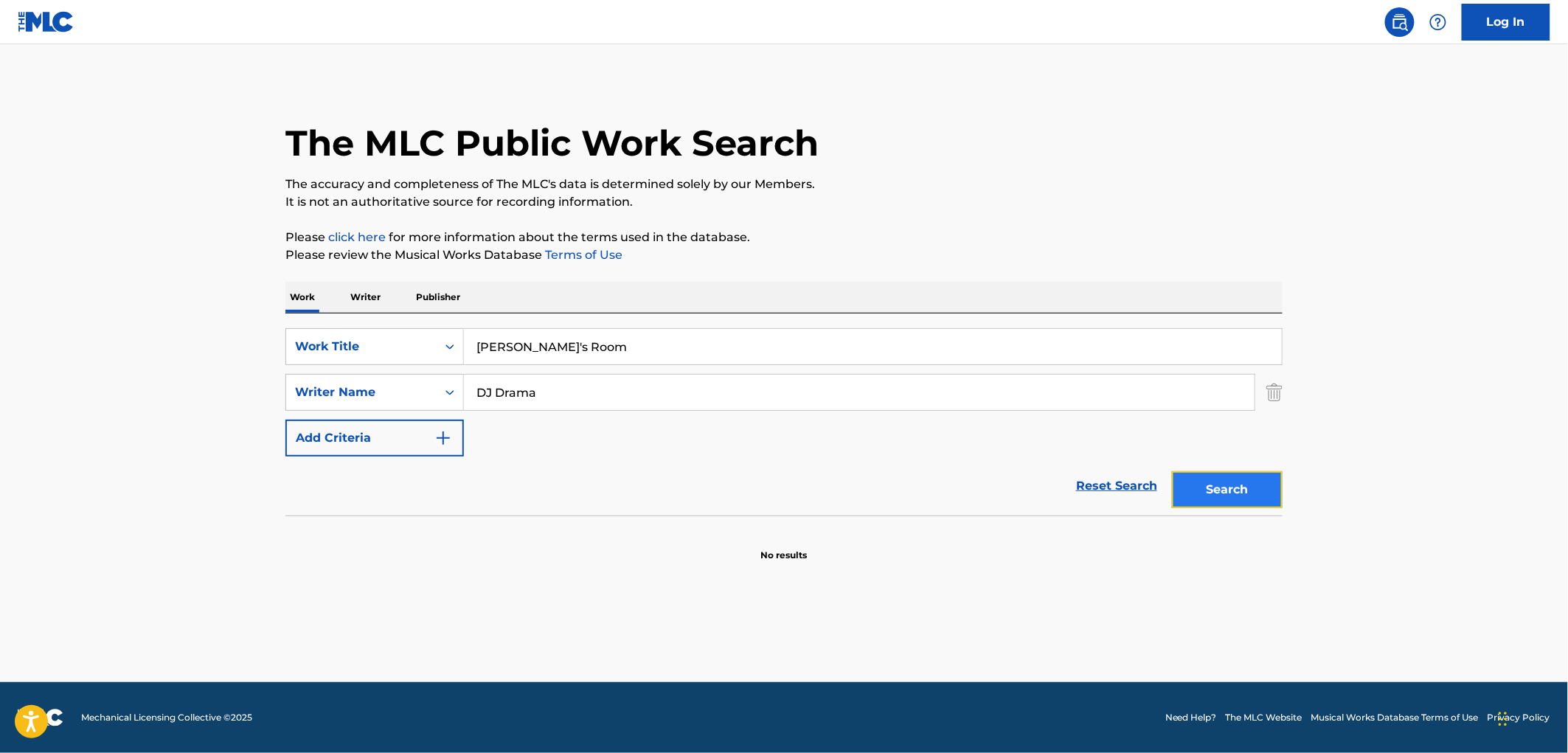
click at [1259, 493] on button "Search" at bounding box center [1227, 490] width 111 height 37
drag, startPoint x: 586, startPoint y: 357, endPoint x: 480, endPoint y: 355, distance: 106.0
click at [415, 355] on div "SearchWithCriteria490aa39c-d9a1-4ff3-a124-c17636a6d337 Work Title [PERSON_NAME]…" at bounding box center [784, 346] width 997 height 37
paste input "So Many Girls"
click at [1222, 497] on button "Search" at bounding box center [1227, 490] width 111 height 37
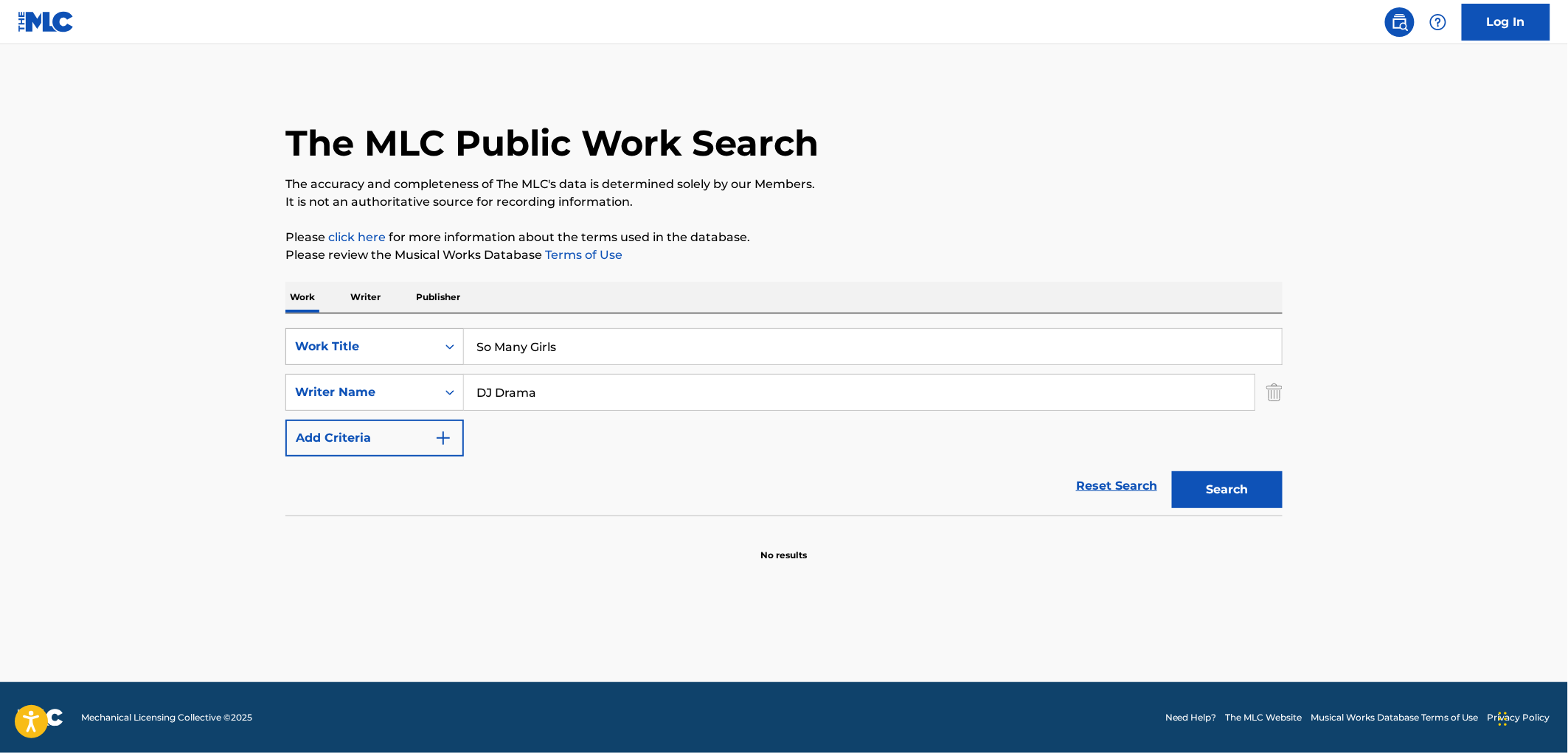
drag, startPoint x: 556, startPoint y: 348, endPoint x: 456, endPoint y: 355, distance: 100.2
click at [456, 355] on div "SearchWithCriteria490aa39c-d9a1-4ff3-a124-c17636a6d337 Work Title So Many Girls" at bounding box center [784, 346] width 997 height 37
paste input "The Real Is Back"
click at [1256, 504] on button "Search" at bounding box center [1227, 490] width 111 height 37
drag, startPoint x: 586, startPoint y: 341, endPoint x: 421, endPoint y: 347, distance: 165.1
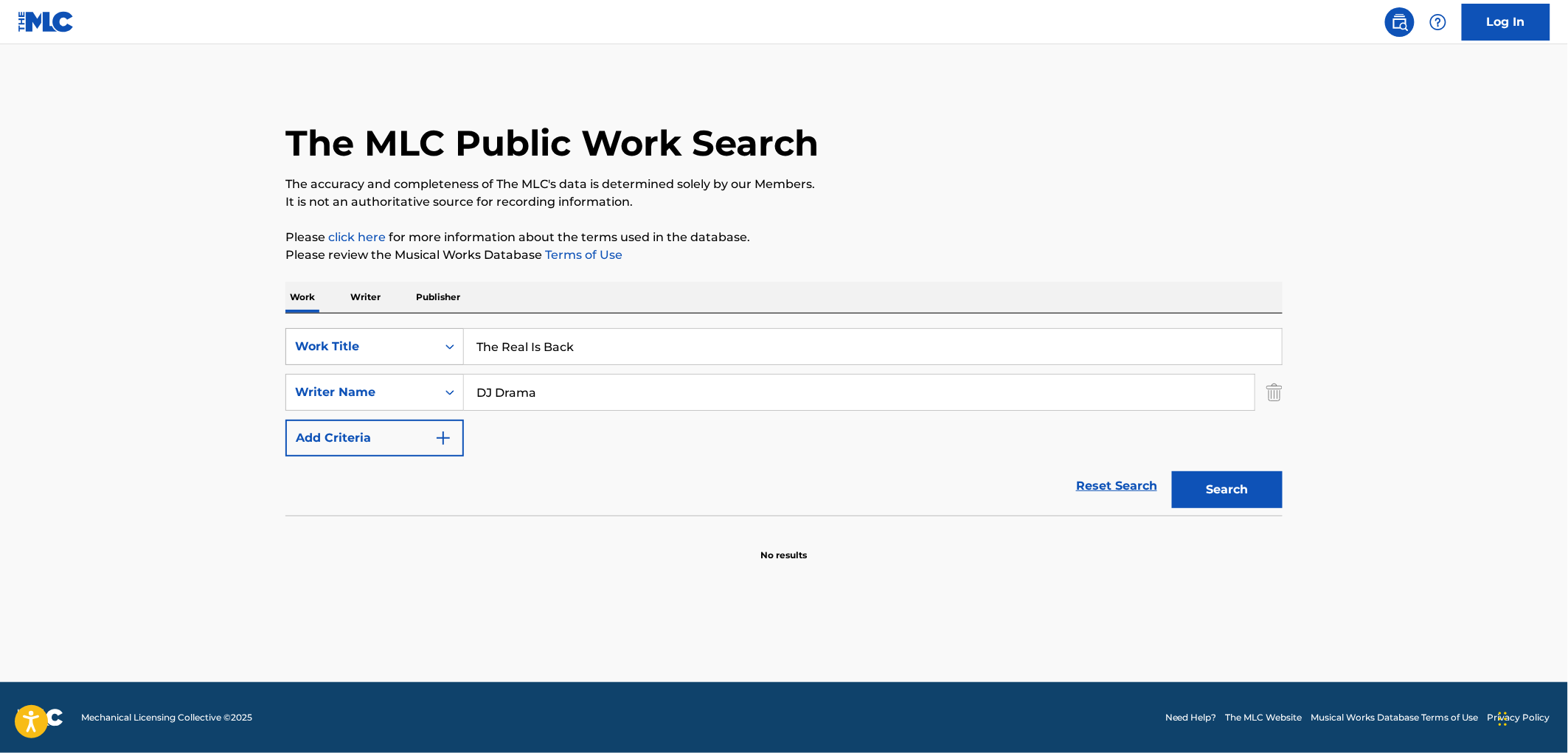
click at [415, 347] on div "SearchWithCriteria490aa39c-d9a1-4ff3-a124-c17636a6d337 Work Title The Real Is B…" at bounding box center [784, 346] width 997 height 37
paste input "A Devil More Damned"
type input "A Devil More Damned"
drag, startPoint x: 593, startPoint y: 394, endPoint x: 429, endPoint y: 389, distance: 164.1
click at [429, 389] on div "SearchWithCriteria70580eb2-d975-4fd6-94dc-23261dd40816 Writer Name DJ Drama" at bounding box center [784, 392] width 997 height 37
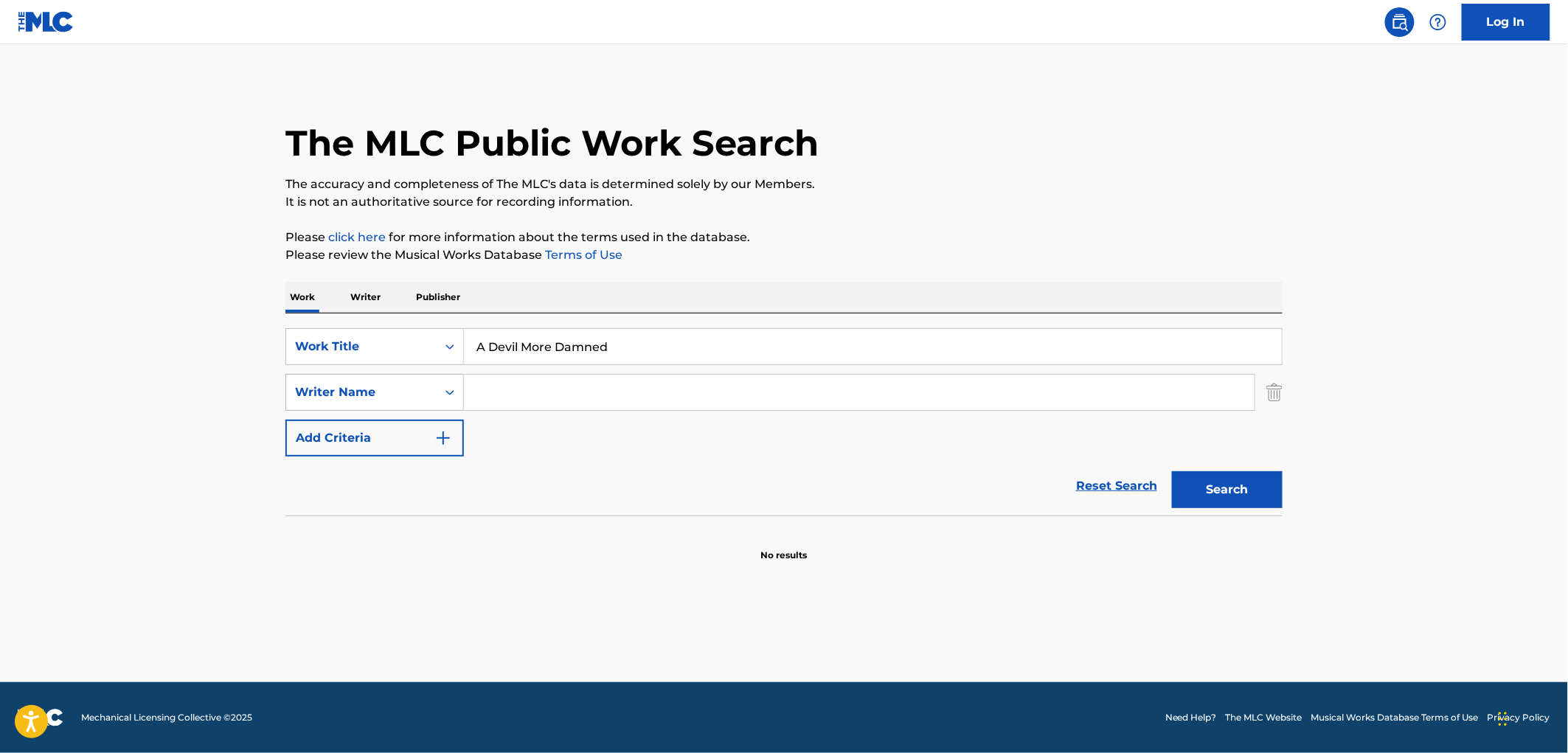
click at [1172, 471] on button "Search" at bounding box center [1227, 490] width 111 height 37
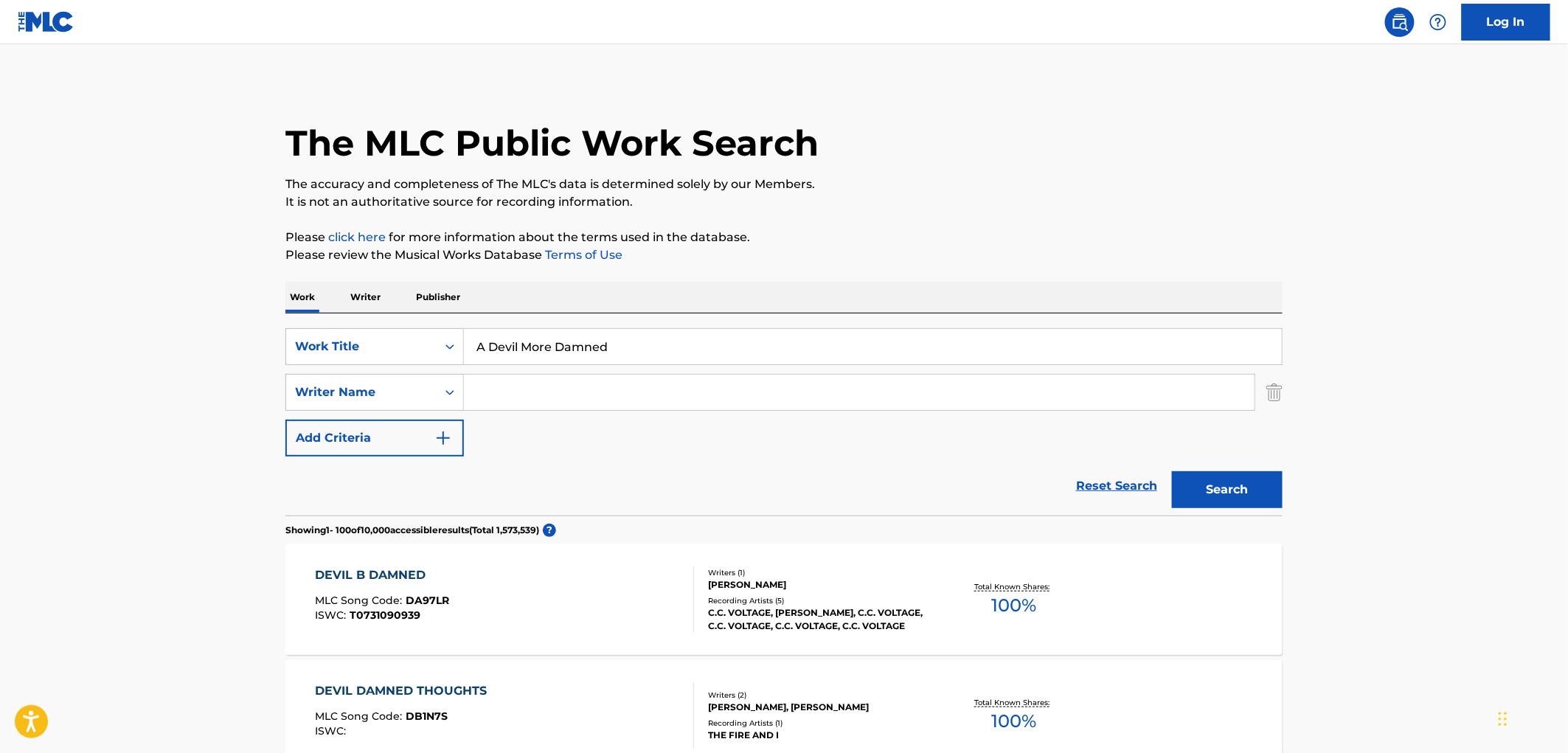
drag, startPoint x: 474, startPoint y: 347, endPoint x: 694, endPoint y: 352, distance: 220.1
click at [694, 352] on input "A Devil More Damned" at bounding box center [873, 346] width 818 height 35
drag, startPoint x: 694, startPoint y: 352, endPoint x: 637, endPoint y: 438, distance: 103.2
click at [637, 438] on div "SearchWithCriteria490aa39c-d9a1-4ff3-a124-c17636a6d337 Work Title A Devil More …" at bounding box center [784, 392] width 997 height 128
click at [1226, 491] on button "Search" at bounding box center [1227, 490] width 111 height 37
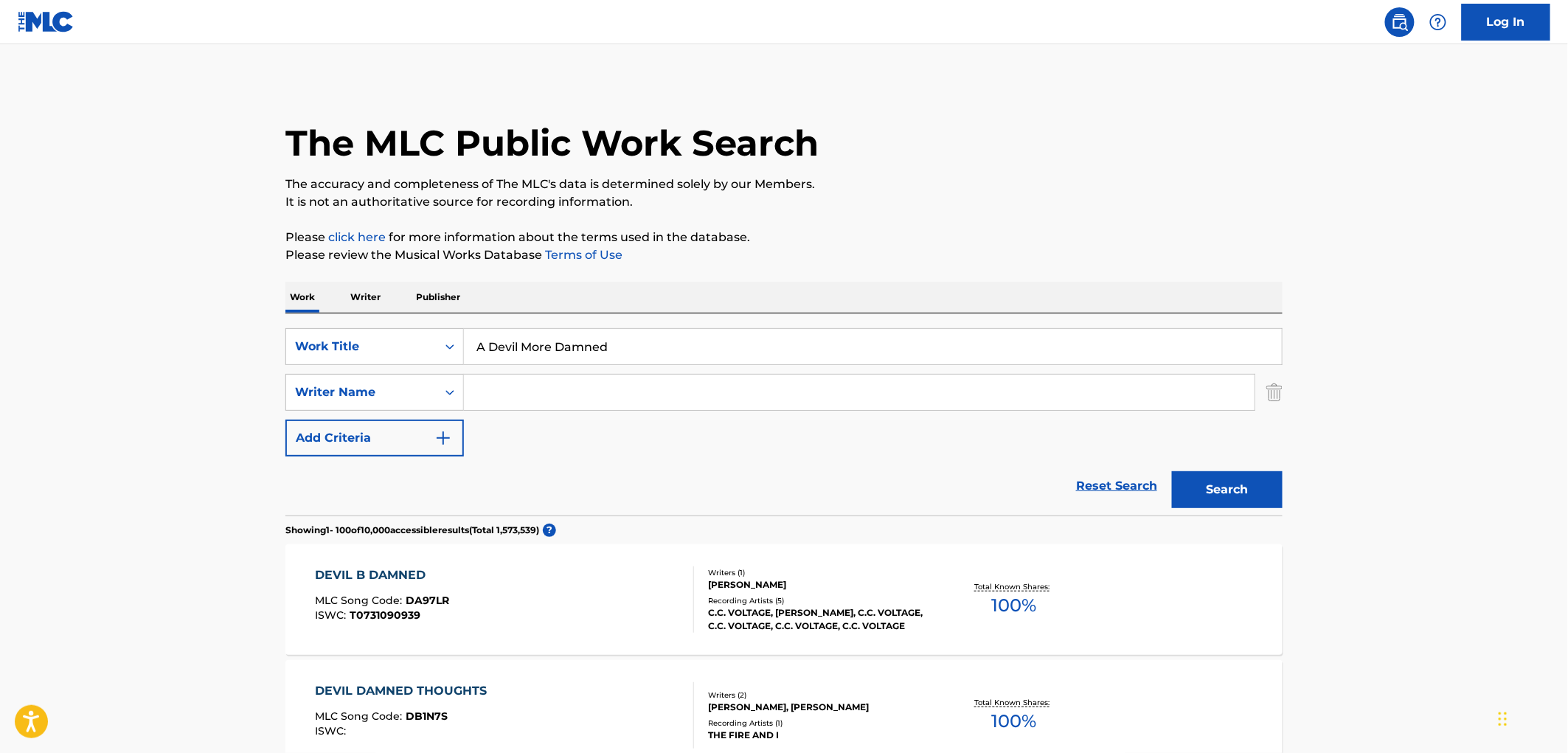
drag, startPoint x: 473, startPoint y: 348, endPoint x: 698, endPoint y: 352, distance: 225.0
click at [698, 352] on input "A Devil More Damned" at bounding box center [873, 346] width 818 height 35
paste input "DRUNK TANK"
type input "DRUNK TANK"
click at [1184, 494] on button "Search" at bounding box center [1227, 490] width 111 height 37
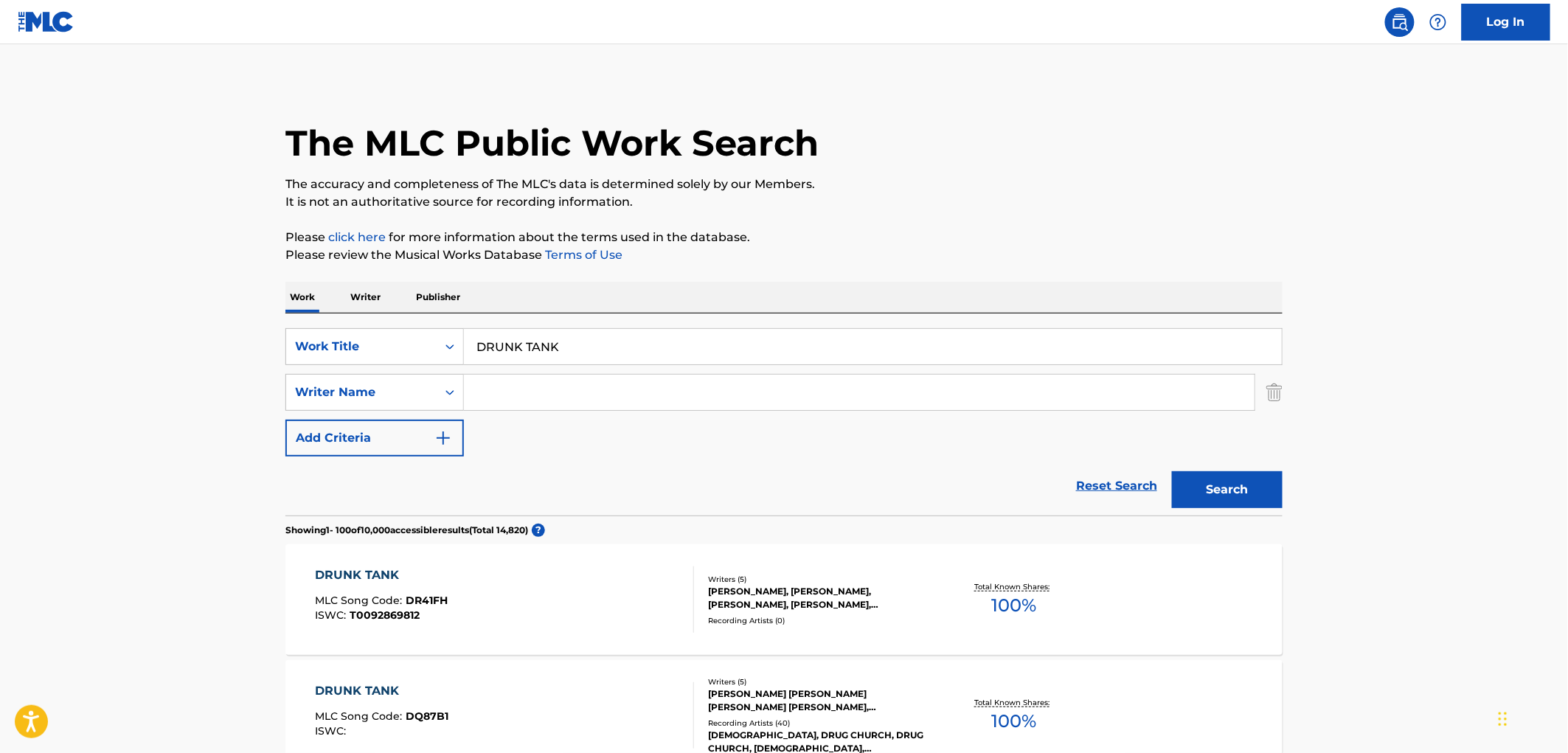
click at [791, 700] on div "[PERSON_NAME] [PERSON_NAME] [PERSON_NAME] [PERSON_NAME], [PERSON_NAME], [PERSON…" at bounding box center [819, 700] width 223 height 26
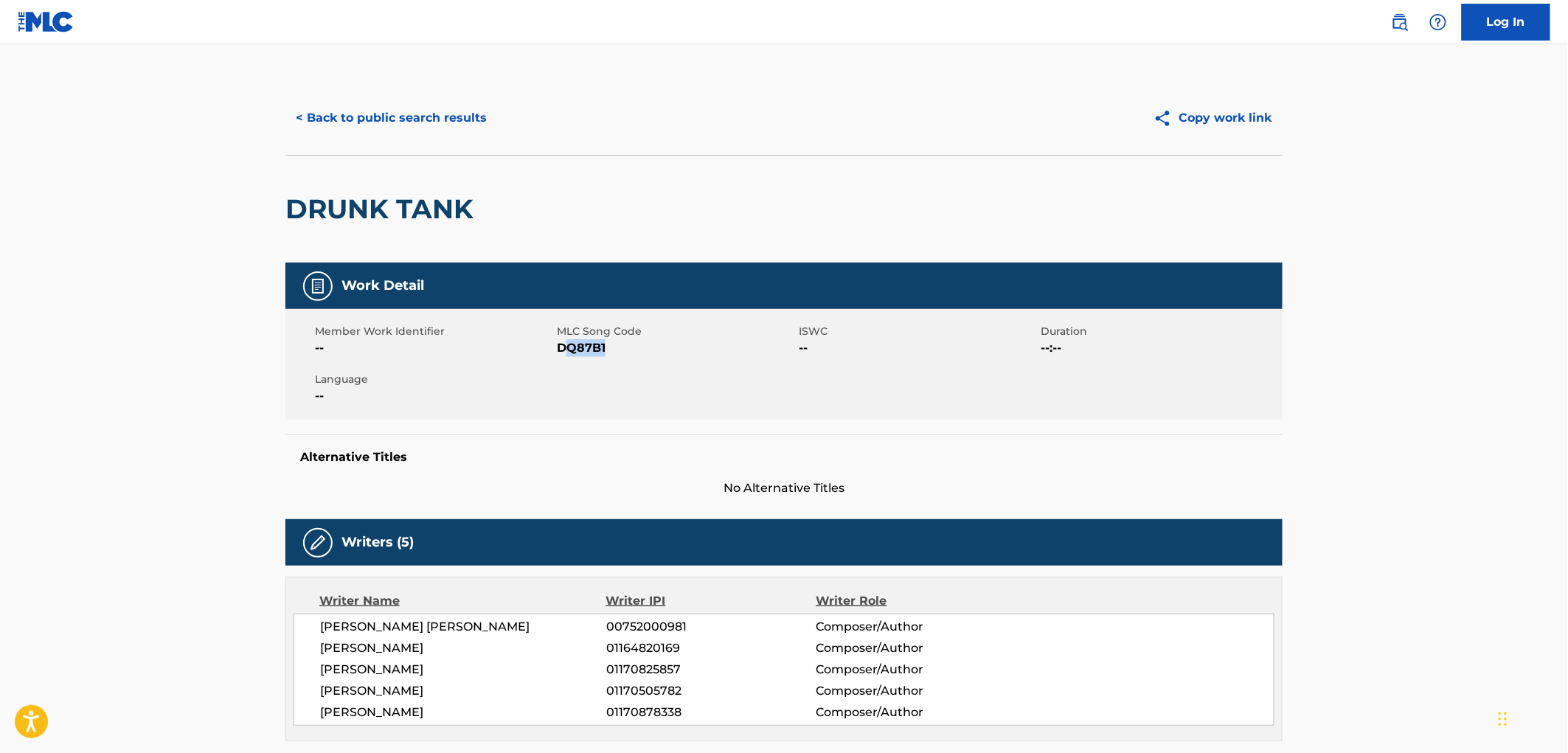
drag, startPoint x: 606, startPoint y: 352, endPoint x: 564, endPoint y: 351, distance: 42.0
click at [564, 351] on span "DQ87B1" at bounding box center [675, 348] width 238 height 18
drag, startPoint x: 558, startPoint y: 346, endPoint x: 605, endPoint y: 346, distance: 47.0
click at [613, 347] on span "DQ87B1" at bounding box center [675, 348] width 238 height 18
click at [441, 123] on button "< Back to public search results" at bounding box center [391, 118] width 212 height 37
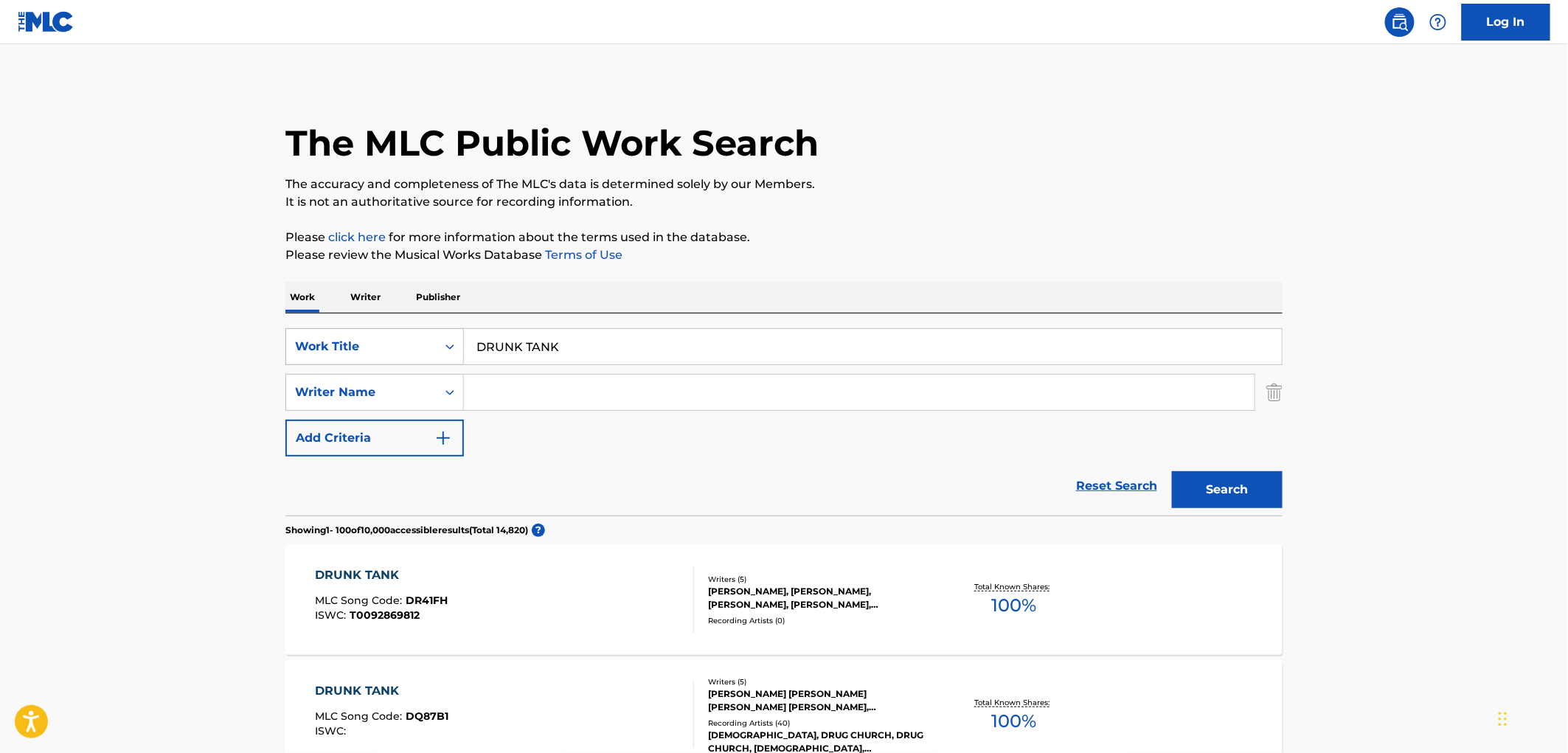
drag, startPoint x: 573, startPoint y: 346, endPoint x: 452, endPoint y: 348, distance: 121.0
click at [452, 348] on div "SearchWithCriteria490aa39c-d9a1-4ff3-a124-c17636a6d337 Work Title DRUNK TANK" at bounding box center [784, 346] width 997 height 37
paste input "FOAM PIT"
type input "FOAM PIT"
click at [1205, 494] on button "Search" at bounding box center [1227, 490] width 111 height 37
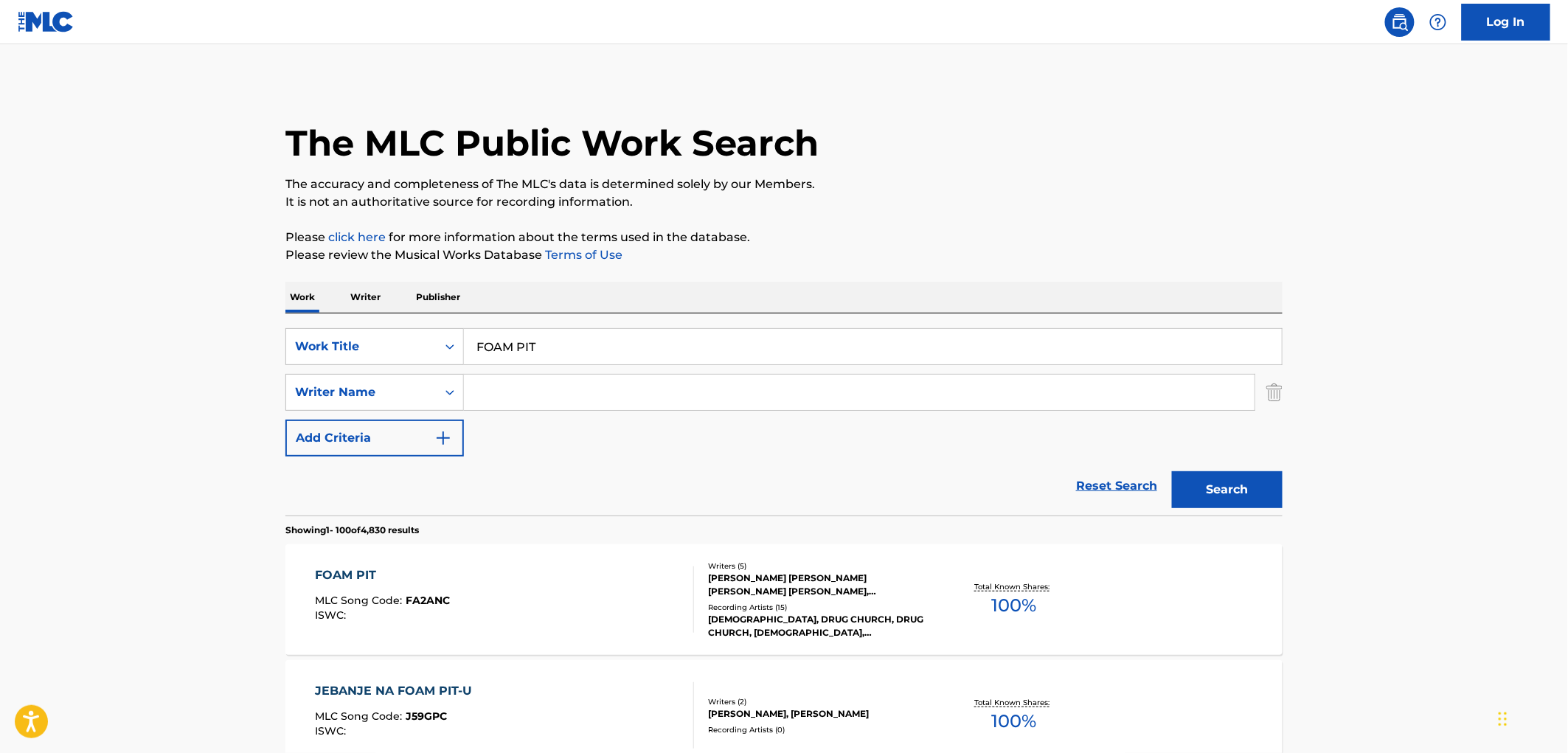
click at [780, 603] on div "Recording Artists ( 15 )" at bounding box center [819, 607] width 223 height 11
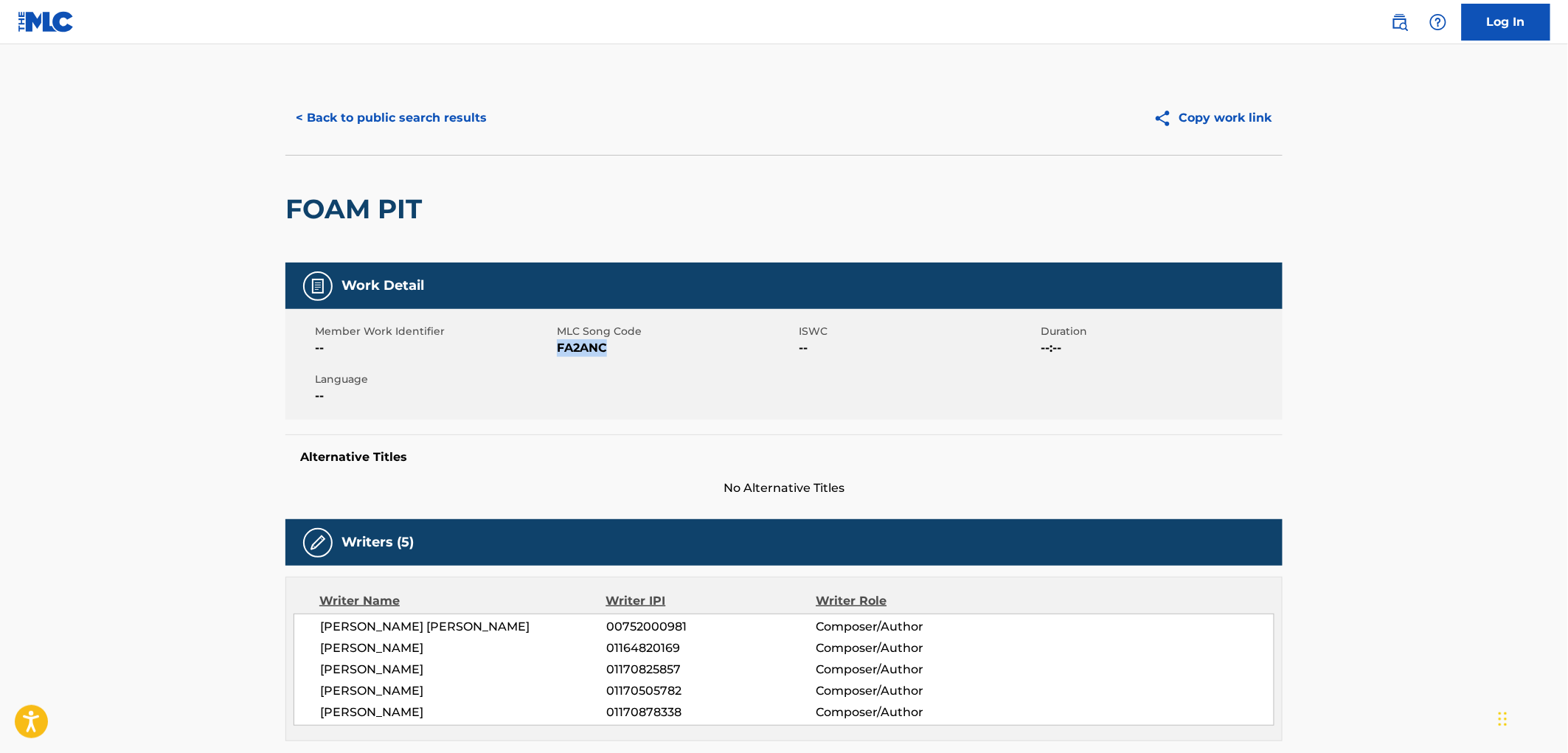
drag, startPoint x: 616, startPoint y: 349, endPoint x: 558, endPoint y: 349, distance: 58.0
click at [558, 349] on span "FA2ANC" at bounding box center [675, 348] width 238 height 18
click at [395, 128] on button "< Back to public search results" at bounding box center [391, 118] width 212 height 37
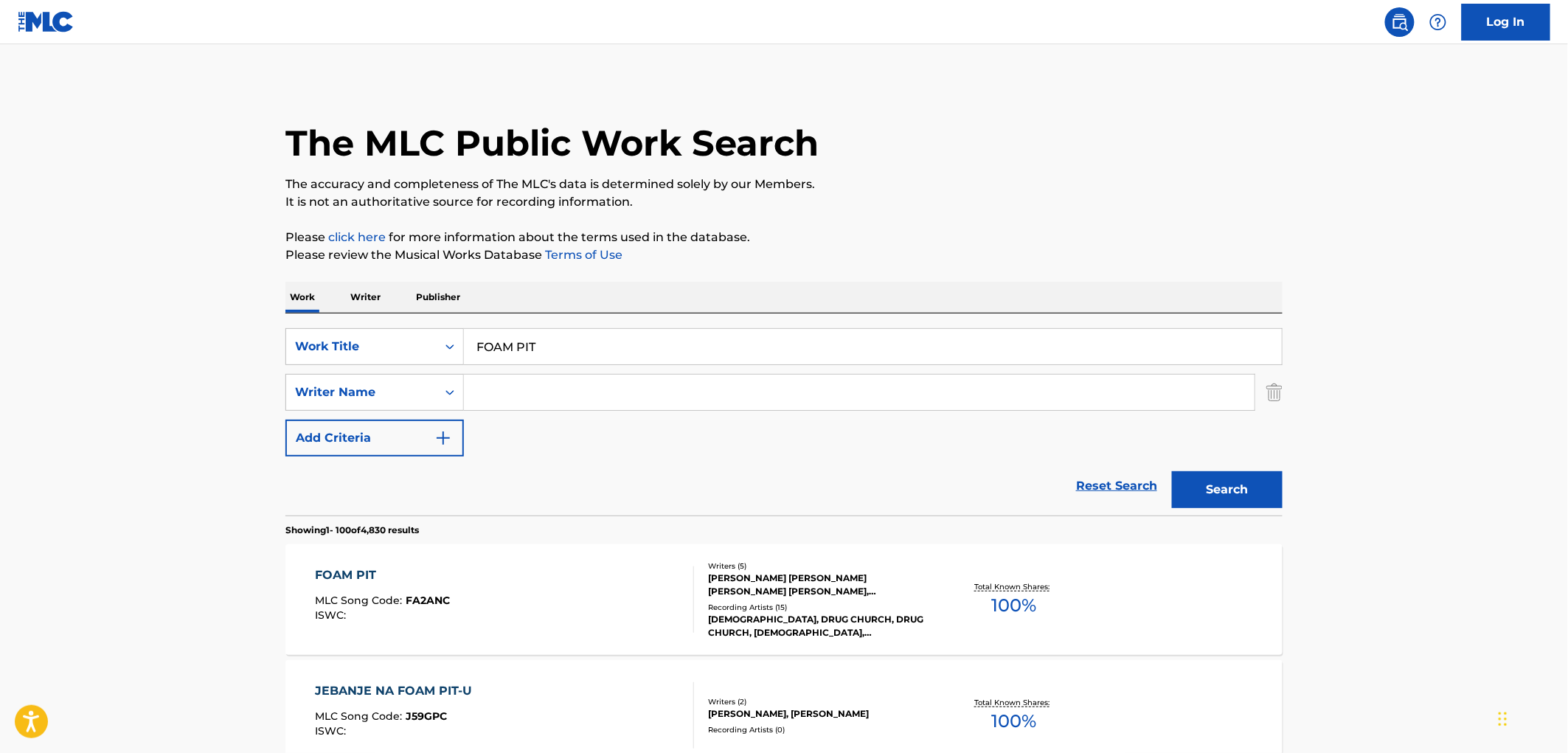
drag, startPoint x: 485, startPoint y: 345, endPoint x: 550, endPoint y: 351, distance: 65.3
click at [550, 351] on input "FOAM PIT" at bounding box center [873, 346] width 818 height 35
paste input "Super Saturated"
type input "Super Saturated"
click at [1215, 499] on button "Search" at bounding box center [1227, 490] width 111 height 37
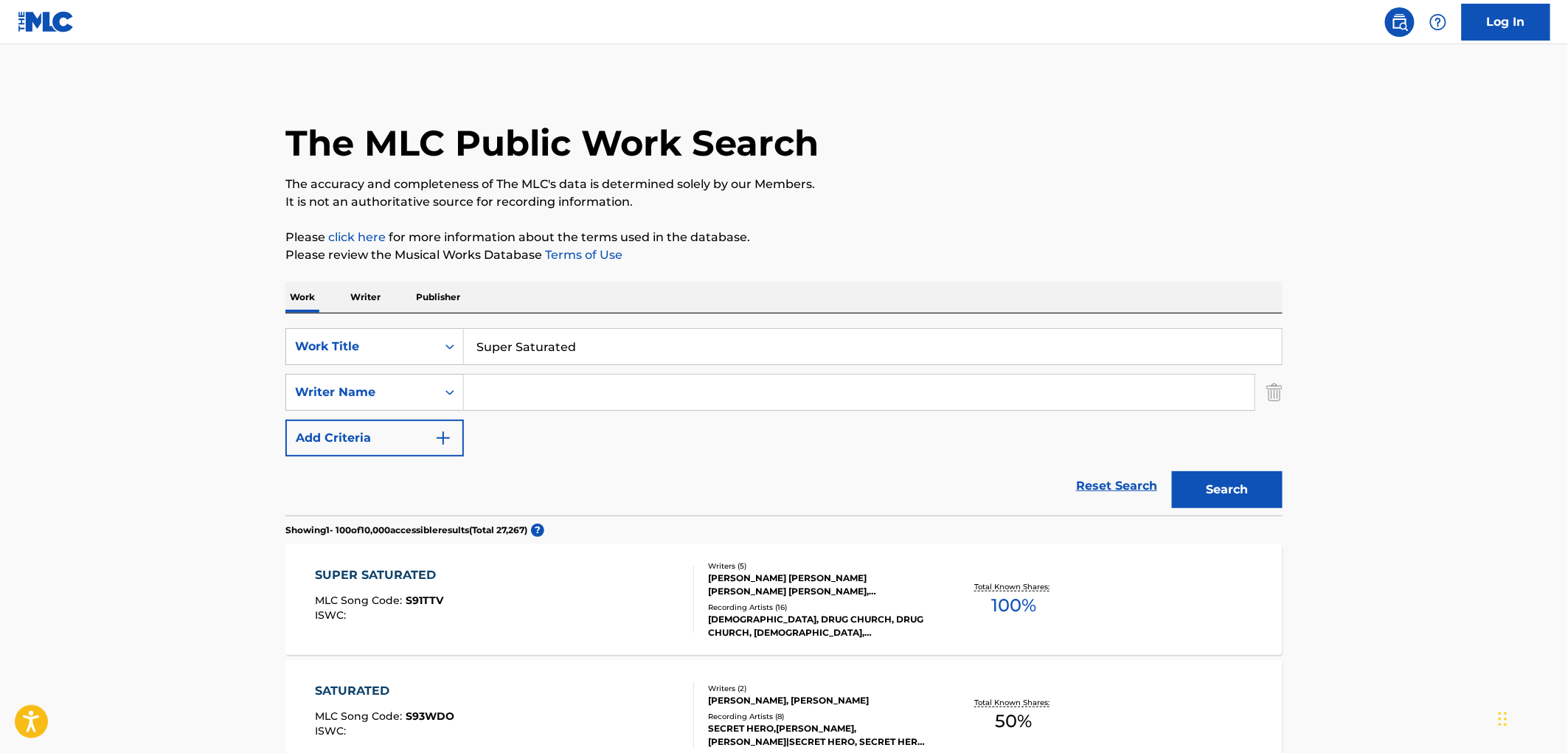
click at [839, 580] on div "[PERSON_NAME] [PERSON_NAME] [PERSON_NAME] [PERSON_NAME], [PERSON_NAME], [PERSON…" at bounding box center [819, 584] width 223 height 26
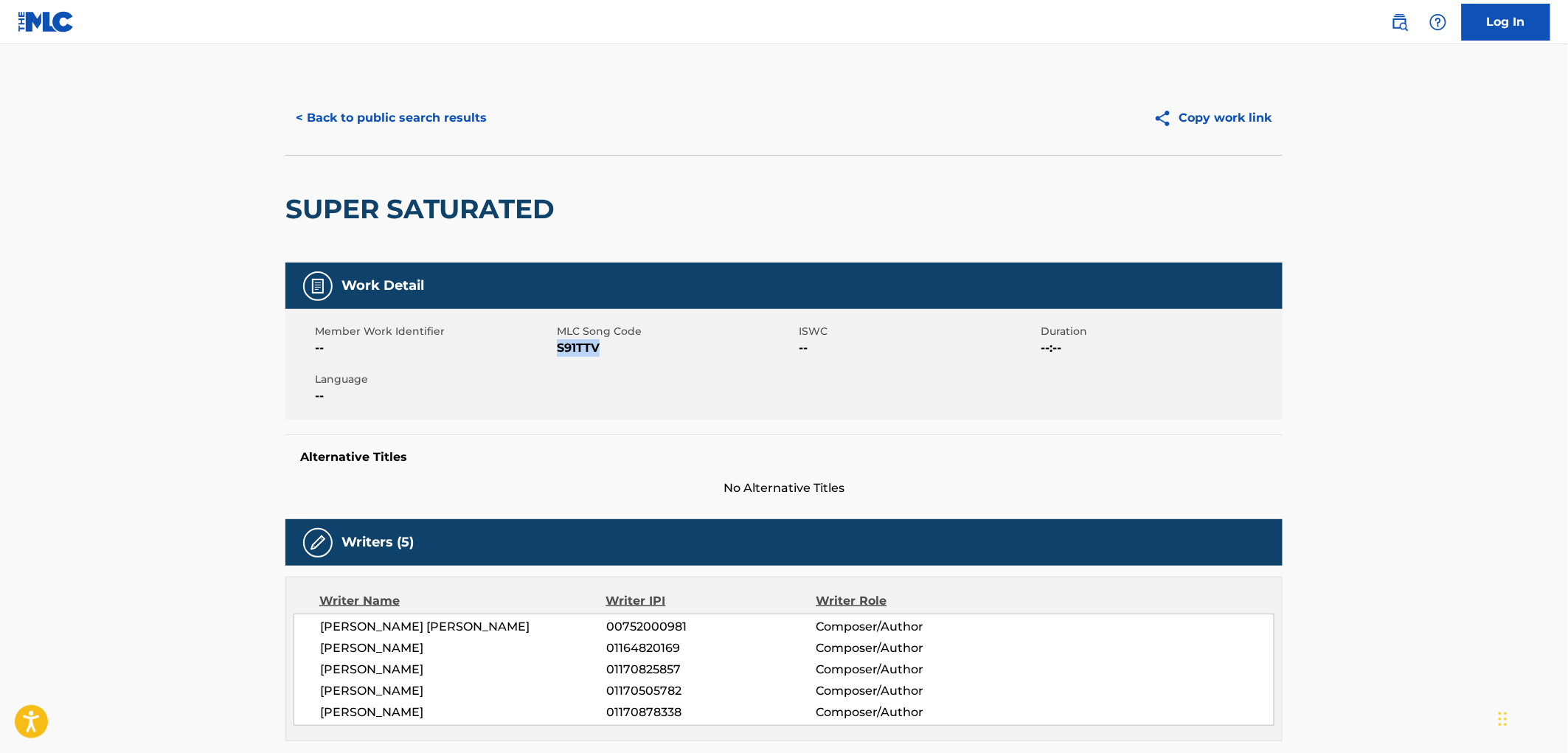
drag, startPoint x: 622, startPoint y: 349, endPoint x: 557, endPoint y: 349, distance: 65.0
click at [557, 349] on span "S91TTV" at bounding box center [675, 348] width 238 height 18
click at [423, 125] on button "< Back to public search results" at bounding box center [391, 118] width 212 height 37
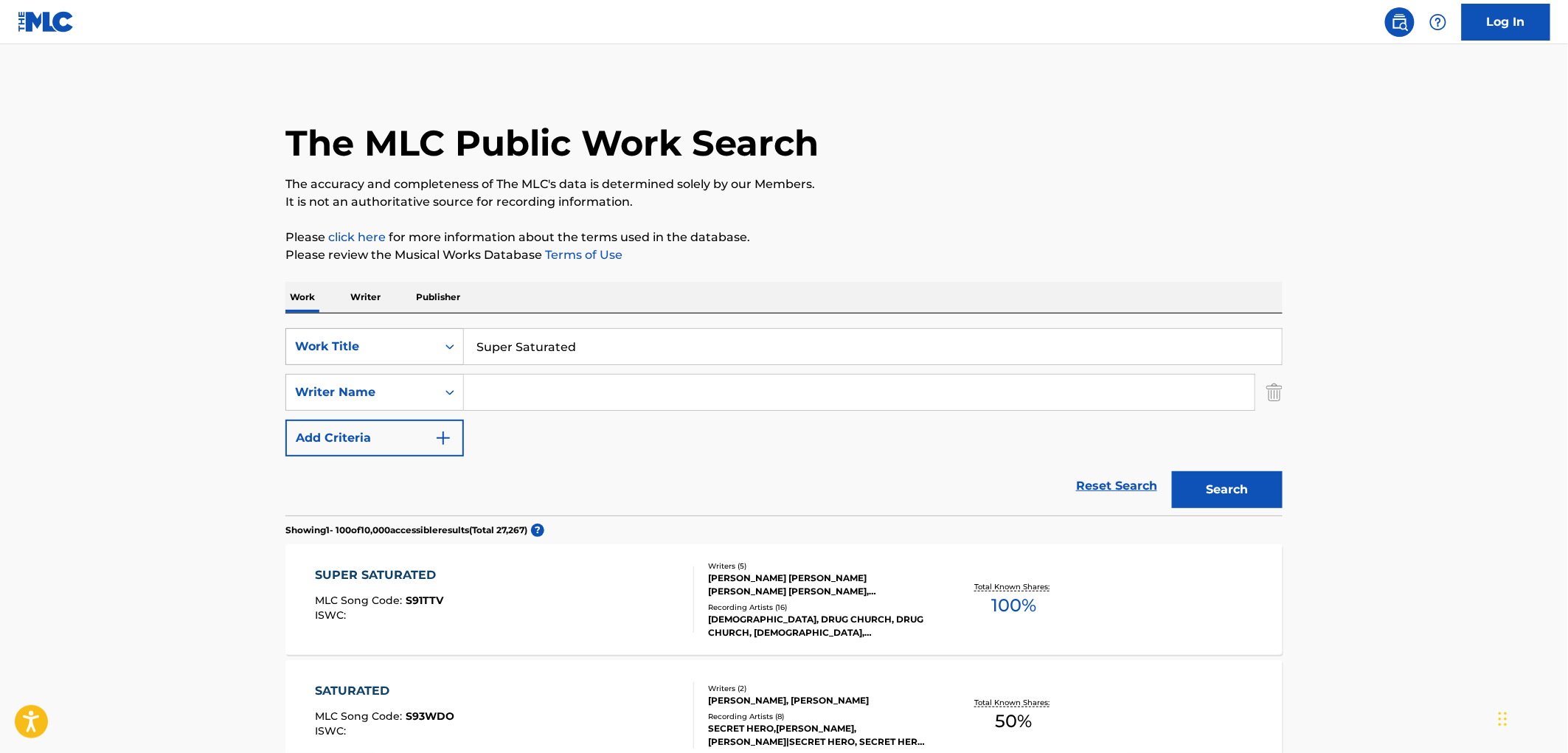
drag, startPoint x: 585, startPoint y: 343, endPoint x: 438, endPoint y: 337, distance: 147.1
click at [418, 337] on div "SearchWithCriteria490aa39c-d9a1-4ff3-a124-c17636a6d337 Work Title Super Saturat…" at bounding box center [784, 346] width 997 height 37
paste input "That's Right"
click at [1173, 490] on button "Search" at bounding box center [1227, 490] width 111 height 37
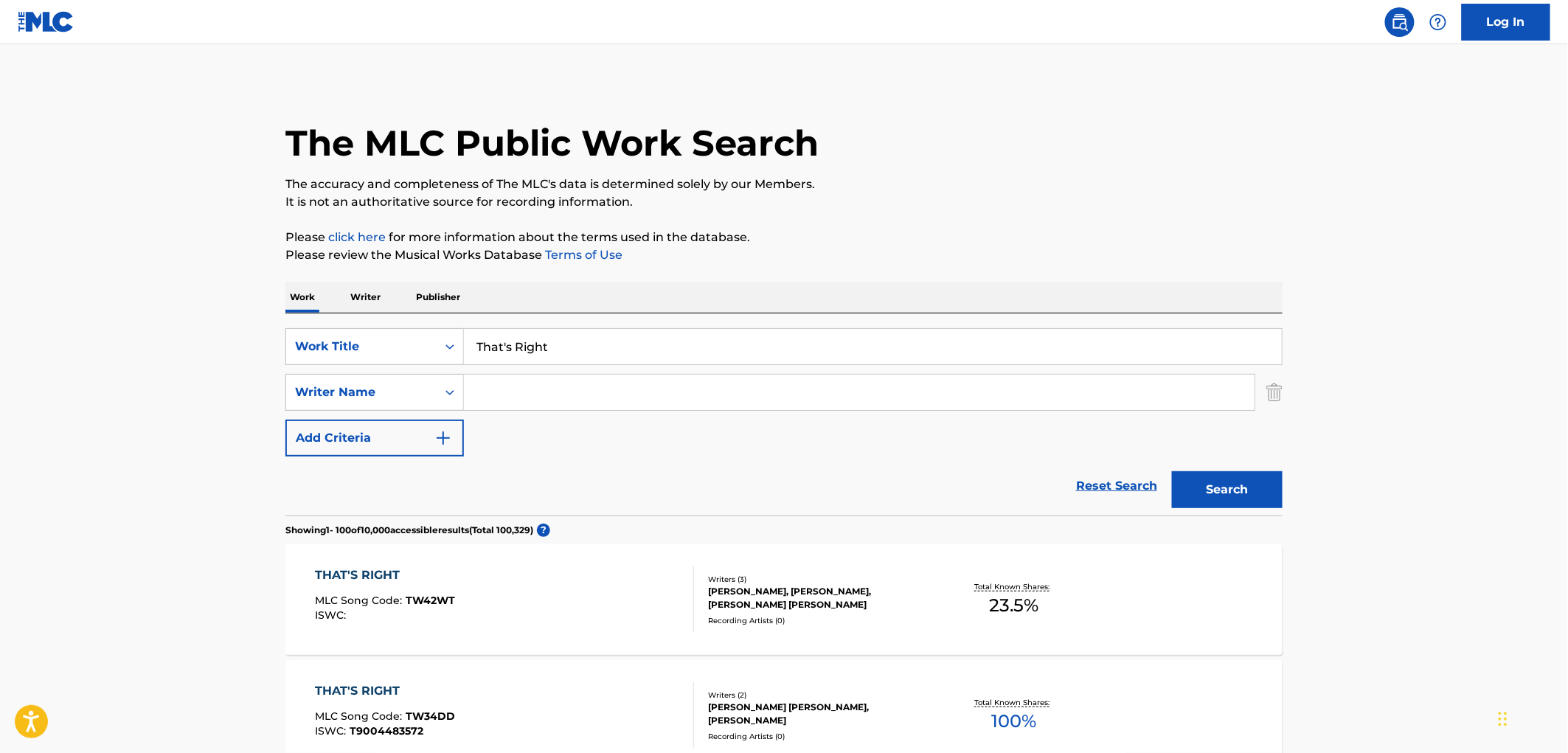
drag, startPoint x: 477, startPoint y: 342, endPoint x: 587, endPoint y: 346, distance: 110.1
click at [587, 346] on input "That's Right" at bounding box center [873, 346] width 818 height 35
paste input "My [PERSON_NAME] Nigga"
click at [1232, 495] on button "Search" at bounding box center [1227, 490] width 111 height 37
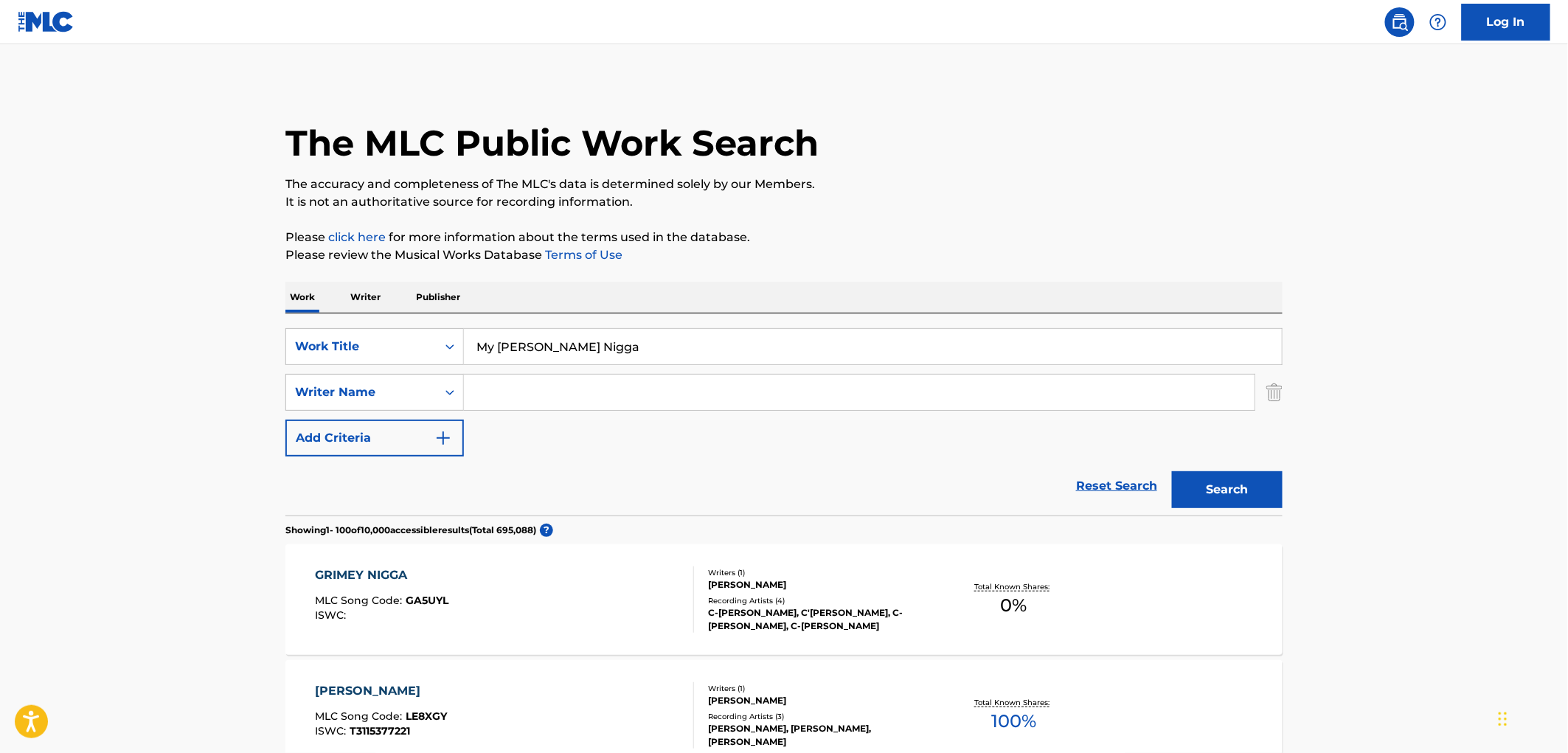
drag, startPoint x: 475, startPoint y: 345, endPoint x: 627, endPoint y: 342, distance: 152.0
click at [627, 342] on input "My [PERSON_NAME] Nigga" at bounding box center [873, 346] width 818 height 35
paste input "Stilettos & Jeans"
click at [1185, 481] on button "Search" at bounding box center [1227, 490] width 111 height 37
drag, startPoint x: 592, startPoint y: 340, endPoint x: 454, endPoint y: 353, distance: 138.6
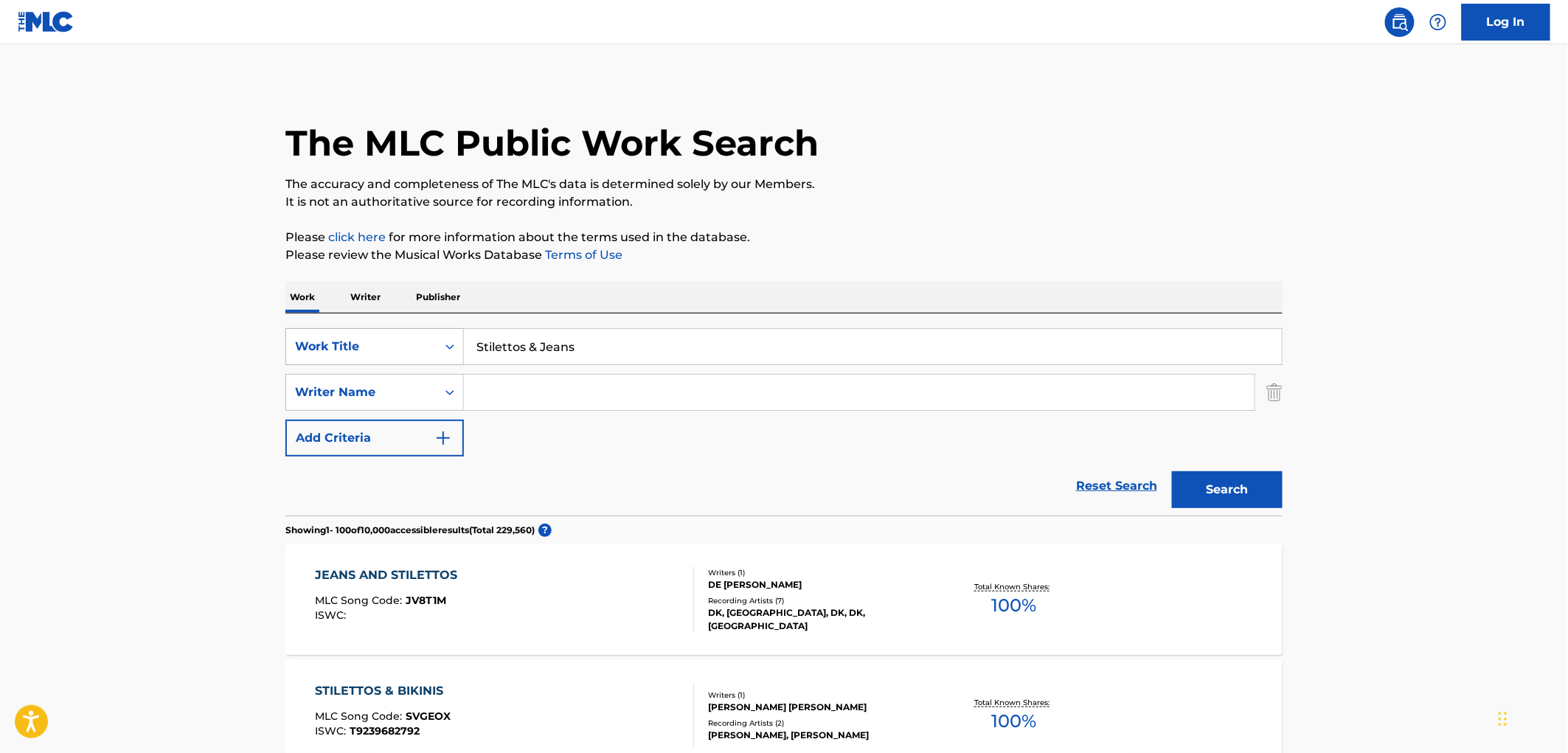
click at [377, 350] on div "SearchWithCriteria490aa39c-d9a1-4ff3-a124-c17636a6d337 Work Title Stilettos & J…" at bounding box center [784, 346] width 997 height 37
paste input "[MEDICAL_DATA]"
click at [1218, 480] on button "Search" at bounding box center [1227, 490] width 111 height 37
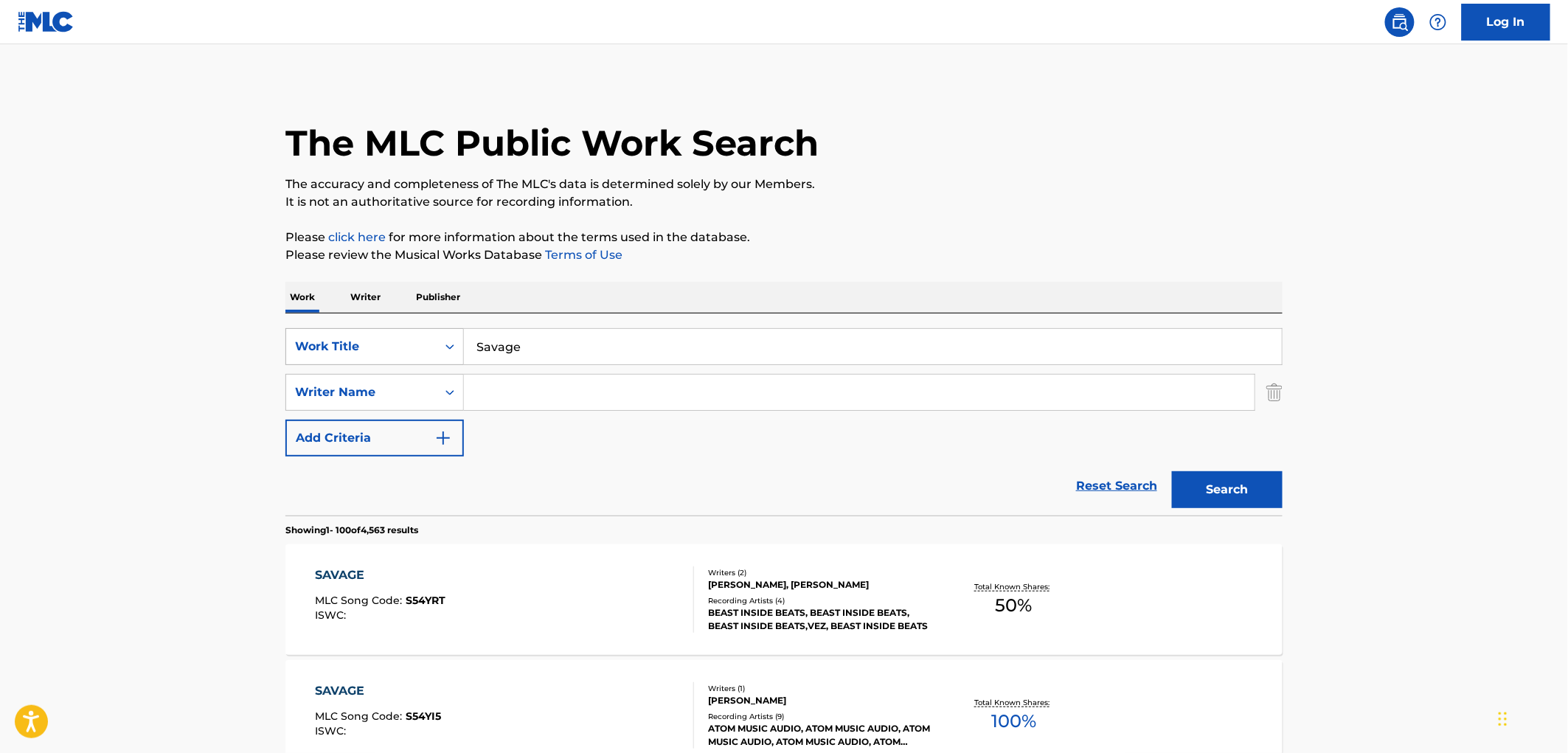
drag, startPoint x: 505, startPoint y: 347, endPoint x: 454, endPoint y: 345, distance: 51.0
click at [454, 345] on div "SearchWithCriteria490aa39c-d9a1-4ff3-a124-c17636a6d337 Work Title Savage" at bounding box center [784, 346] width 997 height 37
paste input "ingles"
type input "Singles"
click at [1176, 482] on button "Search" at bounding box center [1227, 490] width 111 height 37
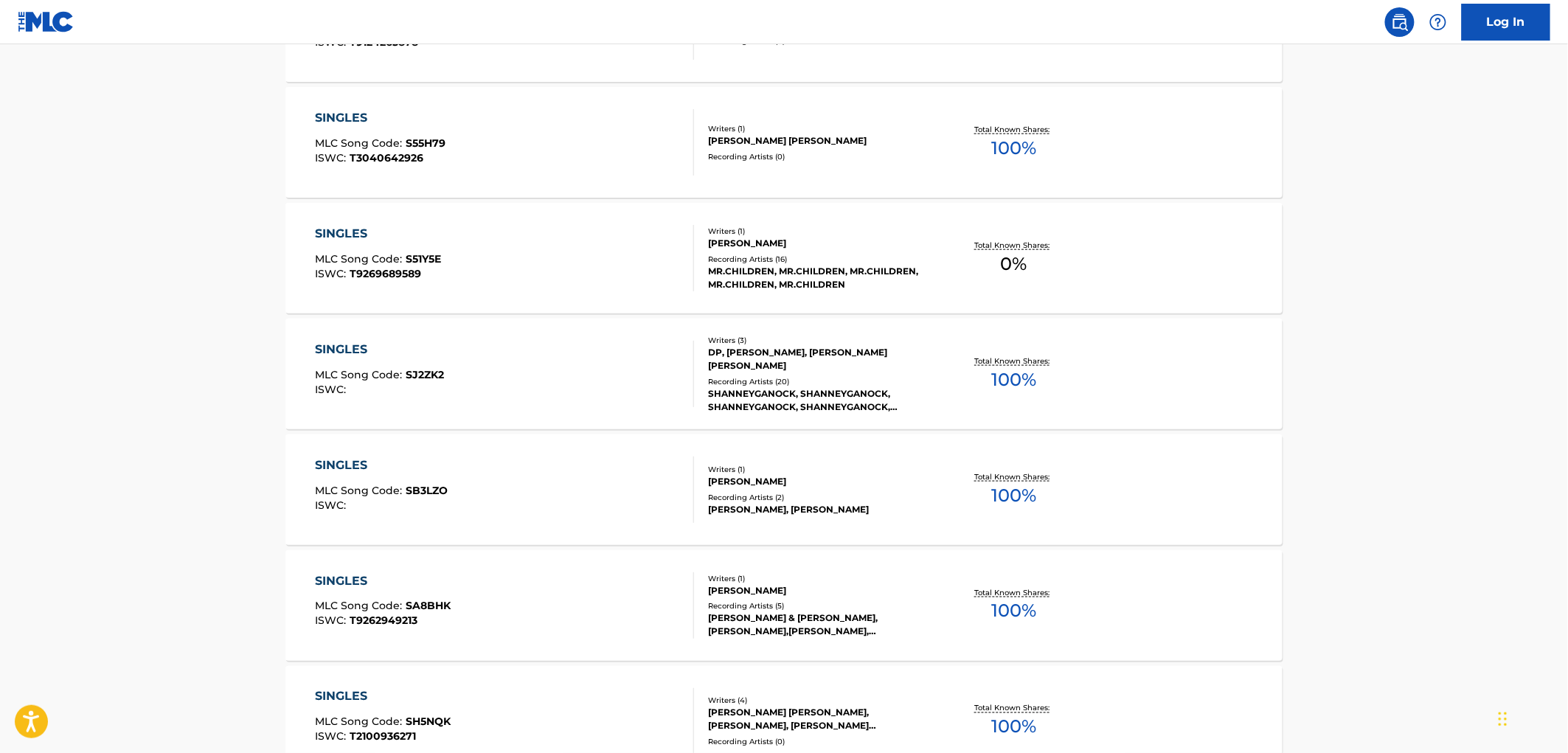
scroll to position [82, 0]
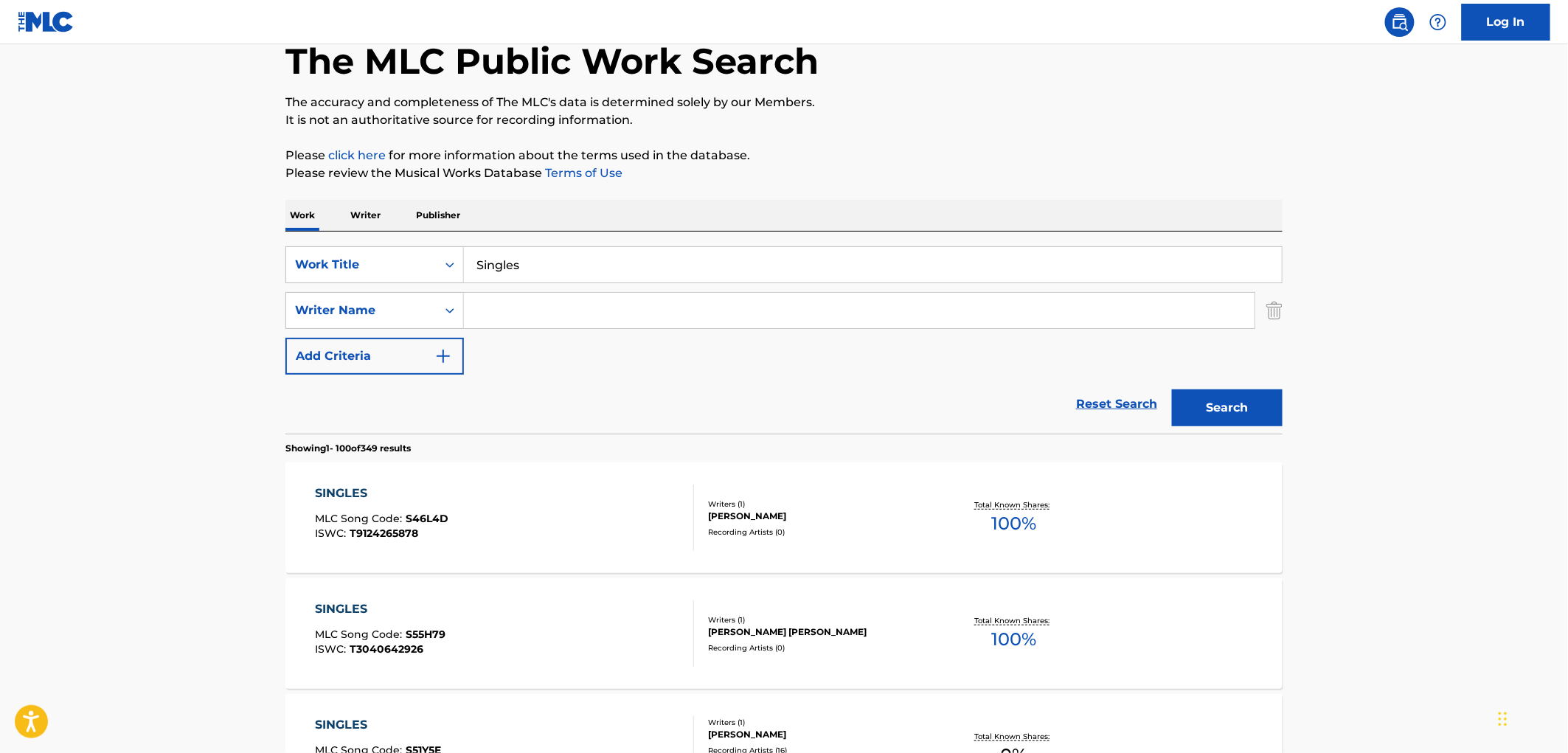
paste input "E 40"
type input "E 40"
click at [1225, 398] on button "Search" at bounding box center [1227, 408] width 111 height 37
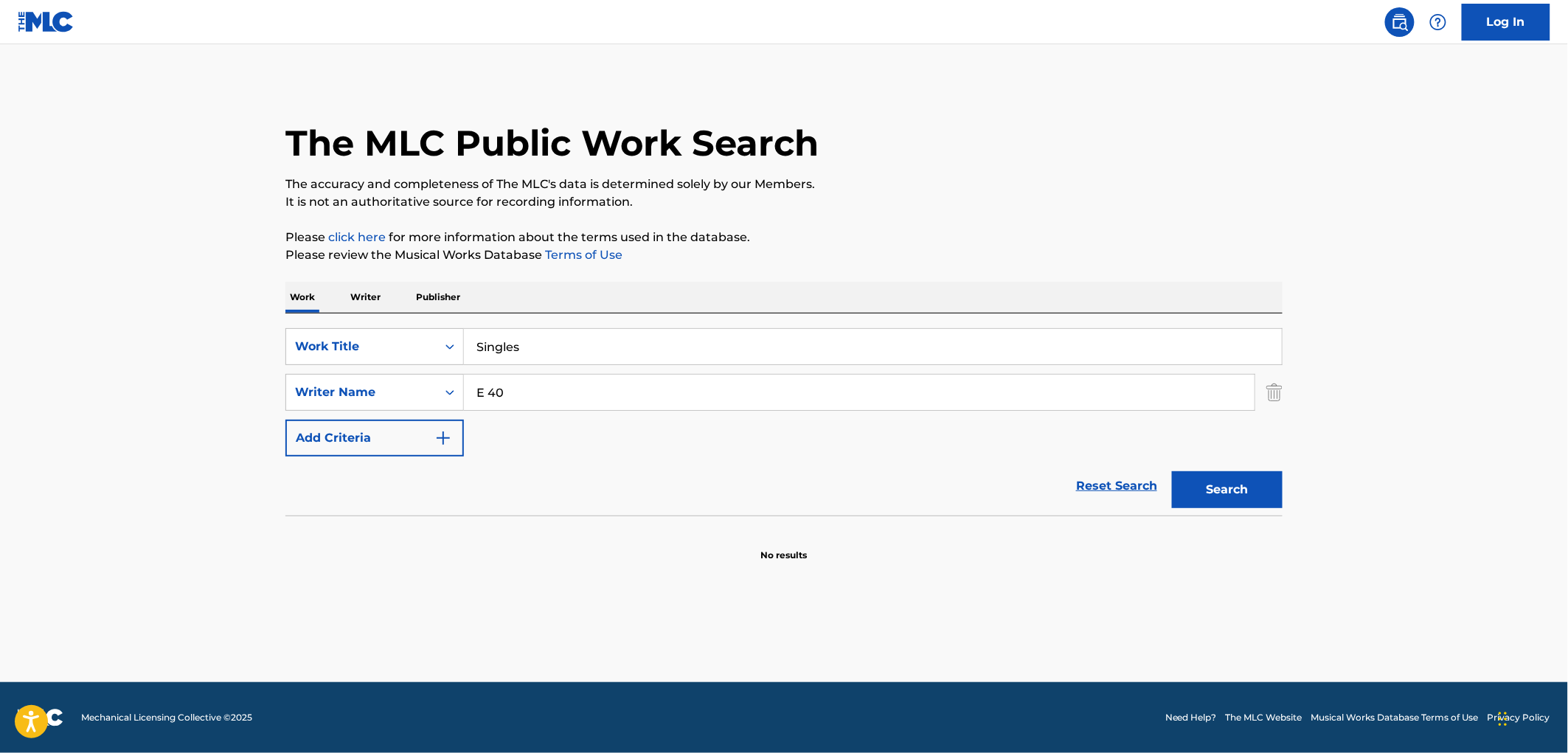
drag, startPoint x: 531, startPoint y: 334, endPoint x: 475, endPoint y: 348, distance: 57.7
click at [475, 348] on input "Singles" at bounding box center [873, 346] width 818 height 35
paste input "how You How To Do It"
type input "Show You How To Do It"
click at [1225, 490] on button "Search" at bounding box center [1227, 490] width 111 height 37
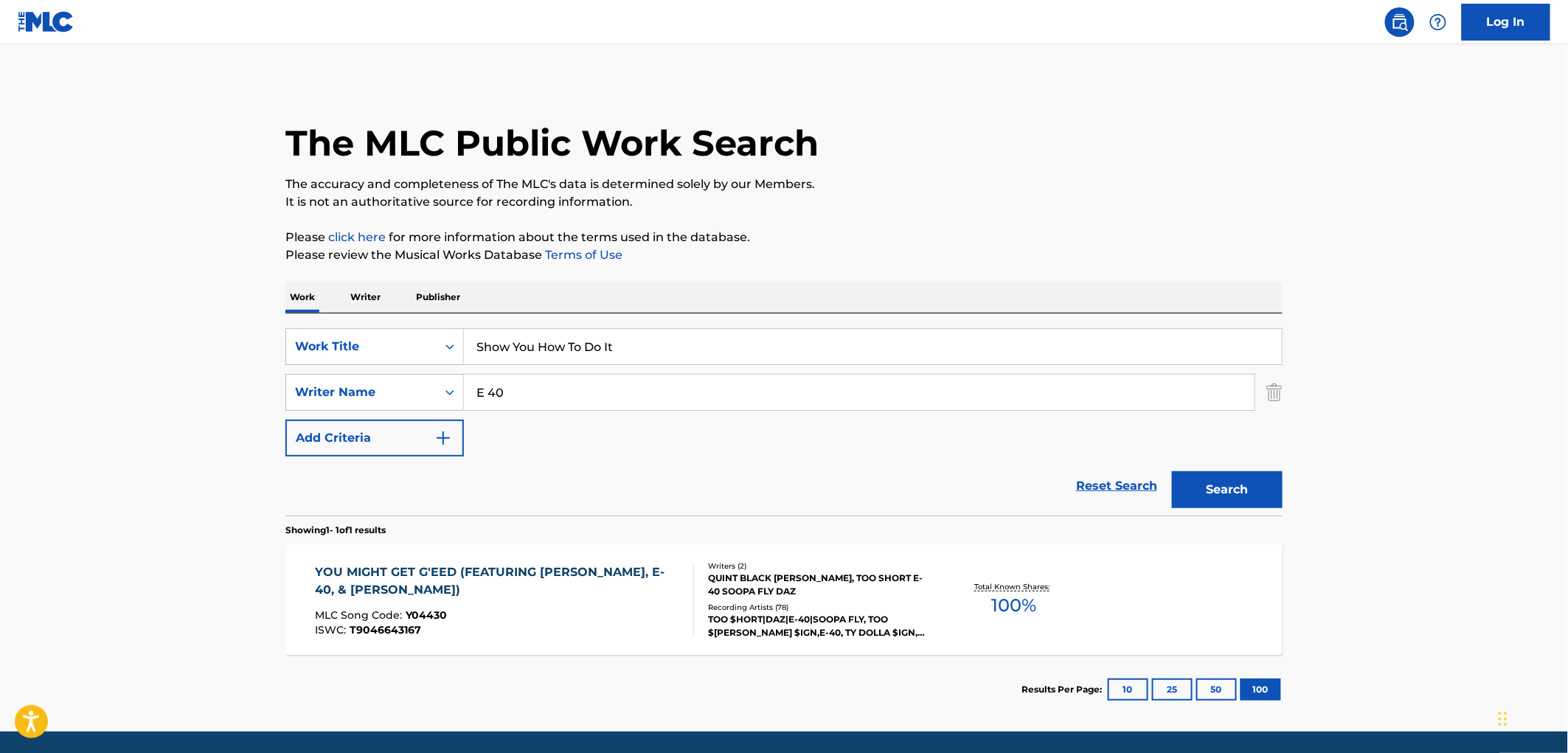
click at [790, 600] on div "Writers ( 2 ) QUINT BLACK [PERSON_NAME], TOO SHORT E-40 SOOPA FLY DAZ Recording…" at bounding box center [812, 599] width 237 height 79
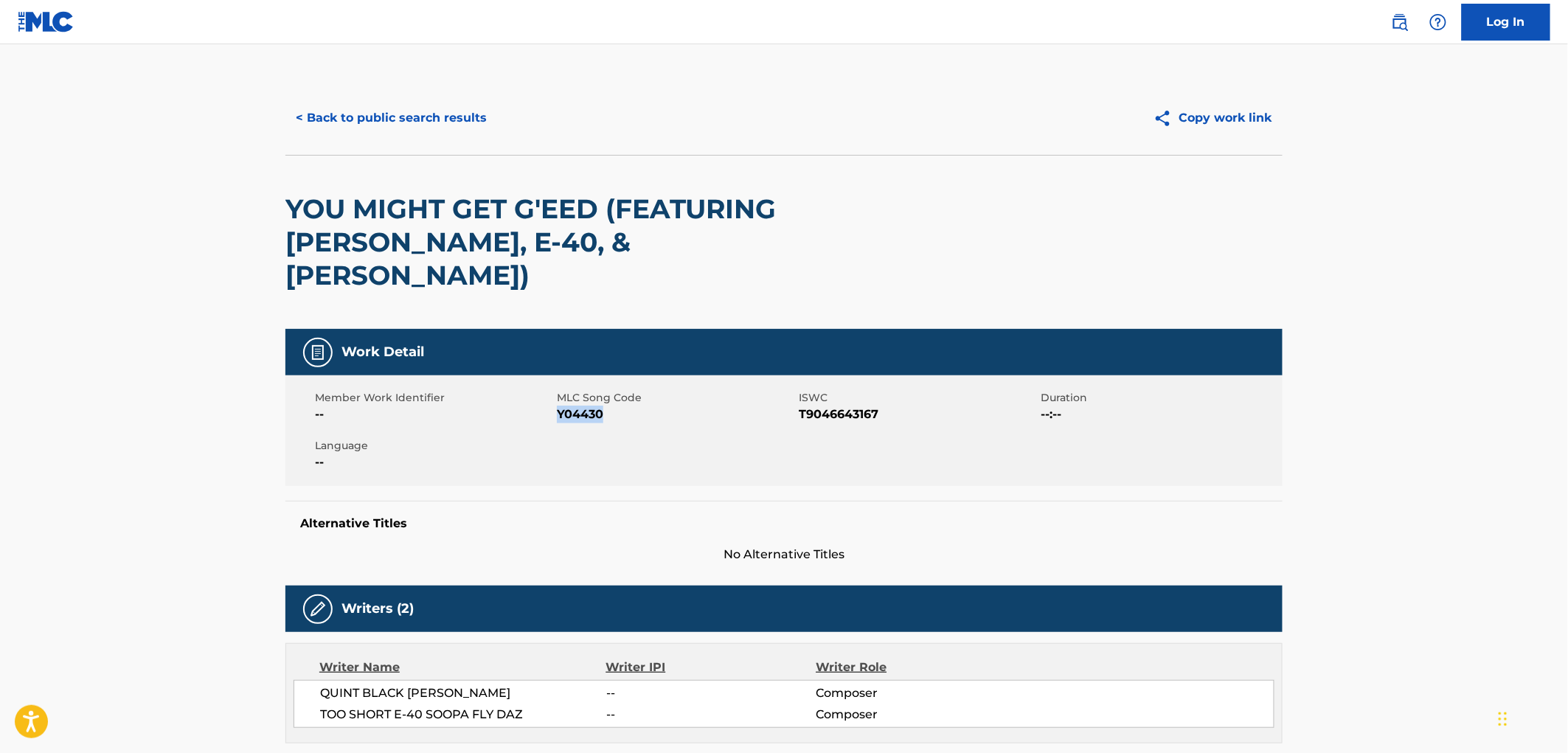
drag, startPoint x: 616, startPoint y: 386, endPoint x: 557, endPoint y: 388, distance: 59.0
click at [557, 405] on span "Y04430" at bounding box center [675, 414] width 238 height 18
click at [393, 129] on button "< Back to public search results" at bounding box center [391, 118] width 212 height 37
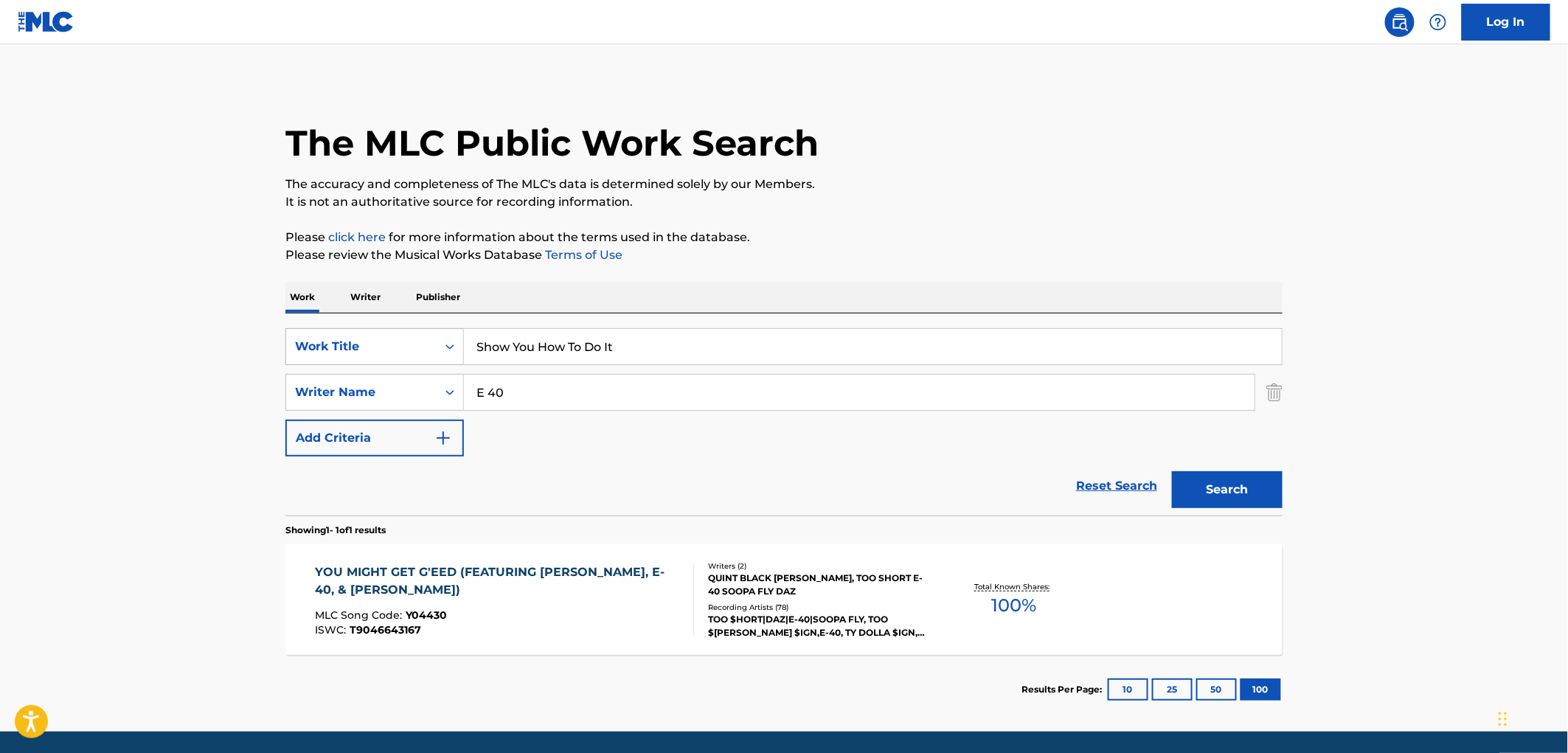
drag, startPoint x: 625, startPoint y: 349, endPoint x: 448, endPoint y: 341, distance: 177.2
click at [467, 339] on input "Show You How To Do It" at bounding box center [873, 346] width 818 height 35
paste input "Lemme Go"
click at [1257, 483] on button "Search" at bounding box center [1227, 490] width 111 height 37
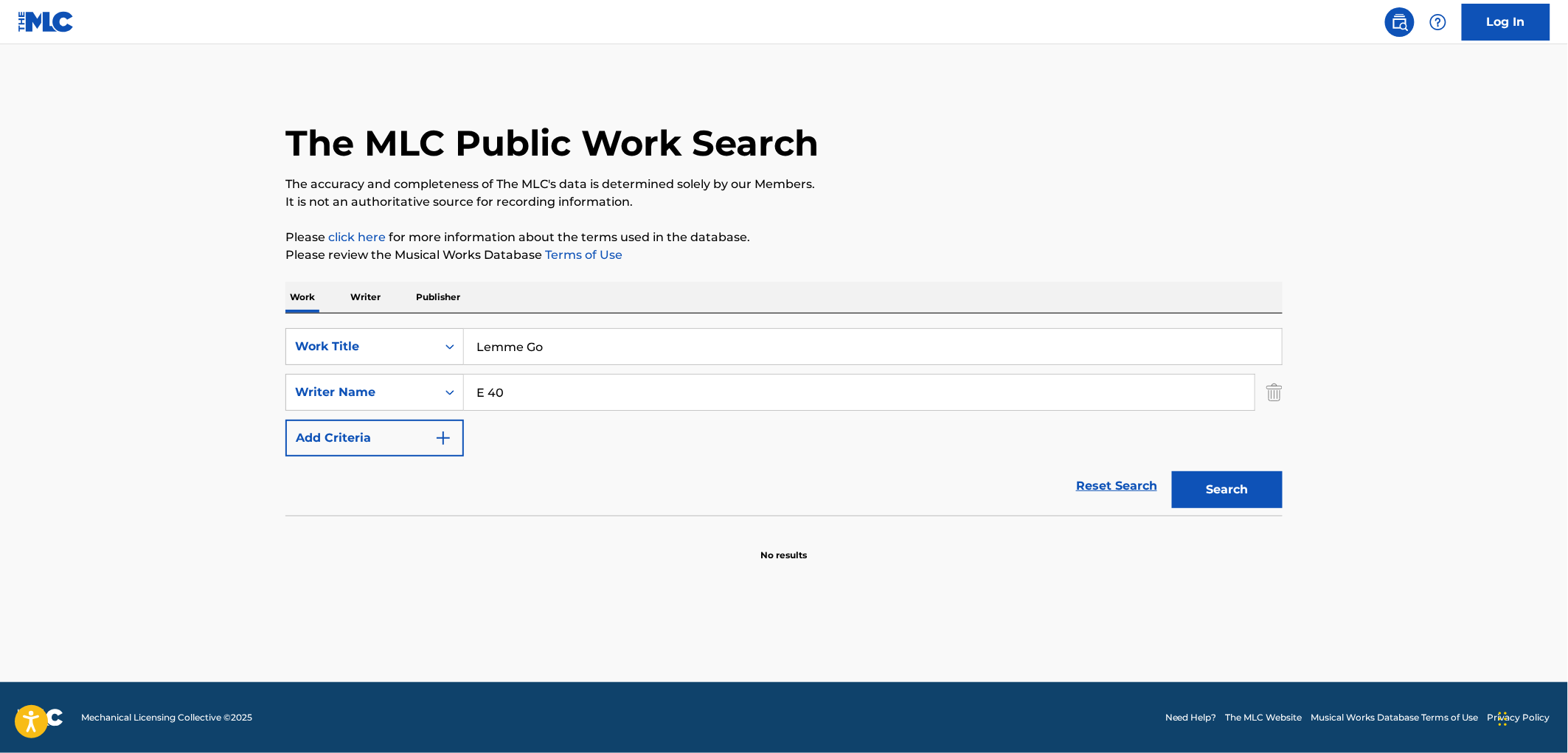
drag, startPoint x: 577, startPoint y: 345, endPoint x: 482, endPoint y: 343, distance: 95.0
click at [479, 344] on input "Lemme Go" at bounding box center [873, 346] width 818 height 35
paste input "Tequila Sunrise"
type input "Tequila Sunrise"
drag, startPoint x: 509, startPoint y: 396, endPoint x: 472, endPoint y: 394, distance: 37.1
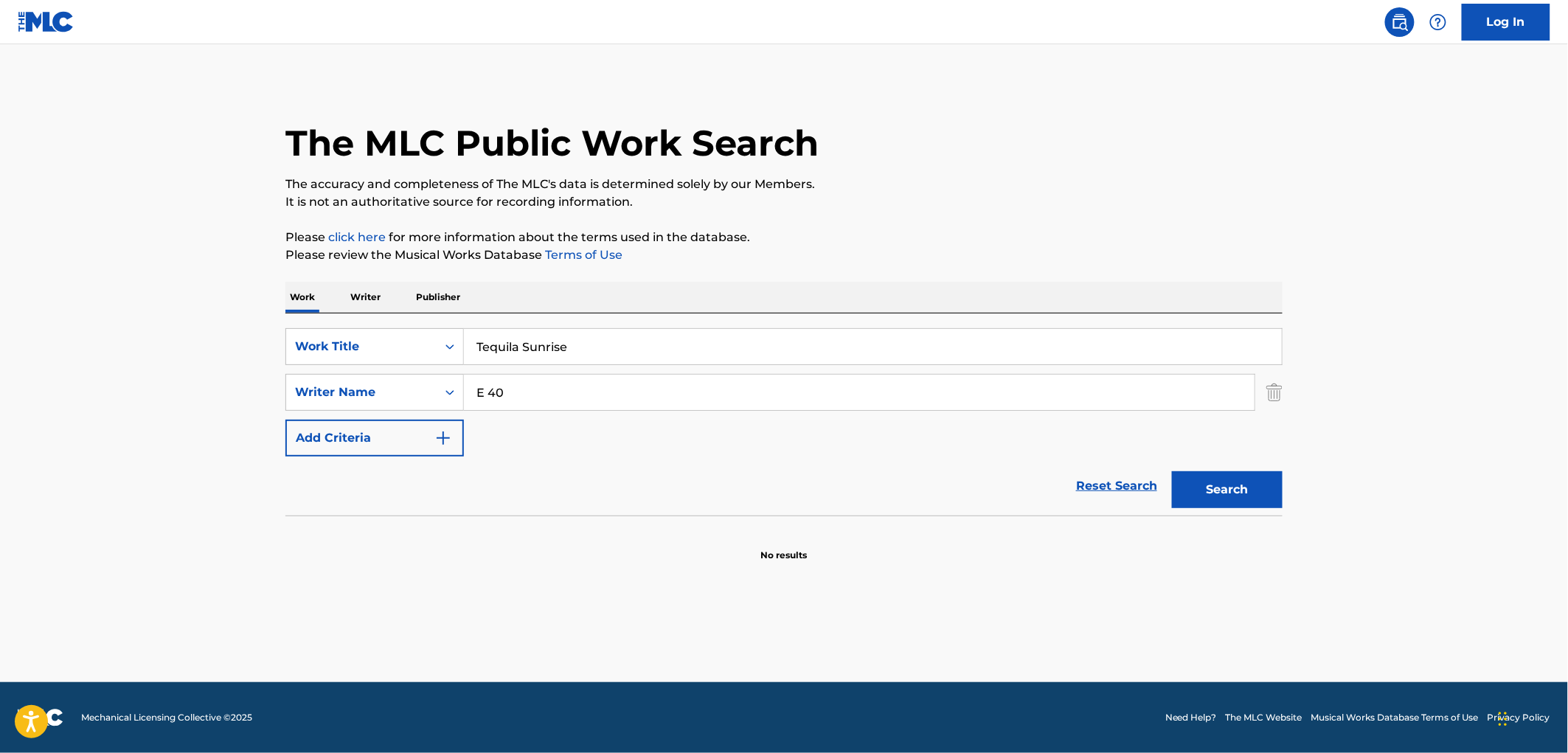
click at [464, 396] on input "E 40" at bounding box center [859, 392] width 791 height 35
click at [1172, 471] on button "Search" at bounding box center [1227, 490] width 111 height 37
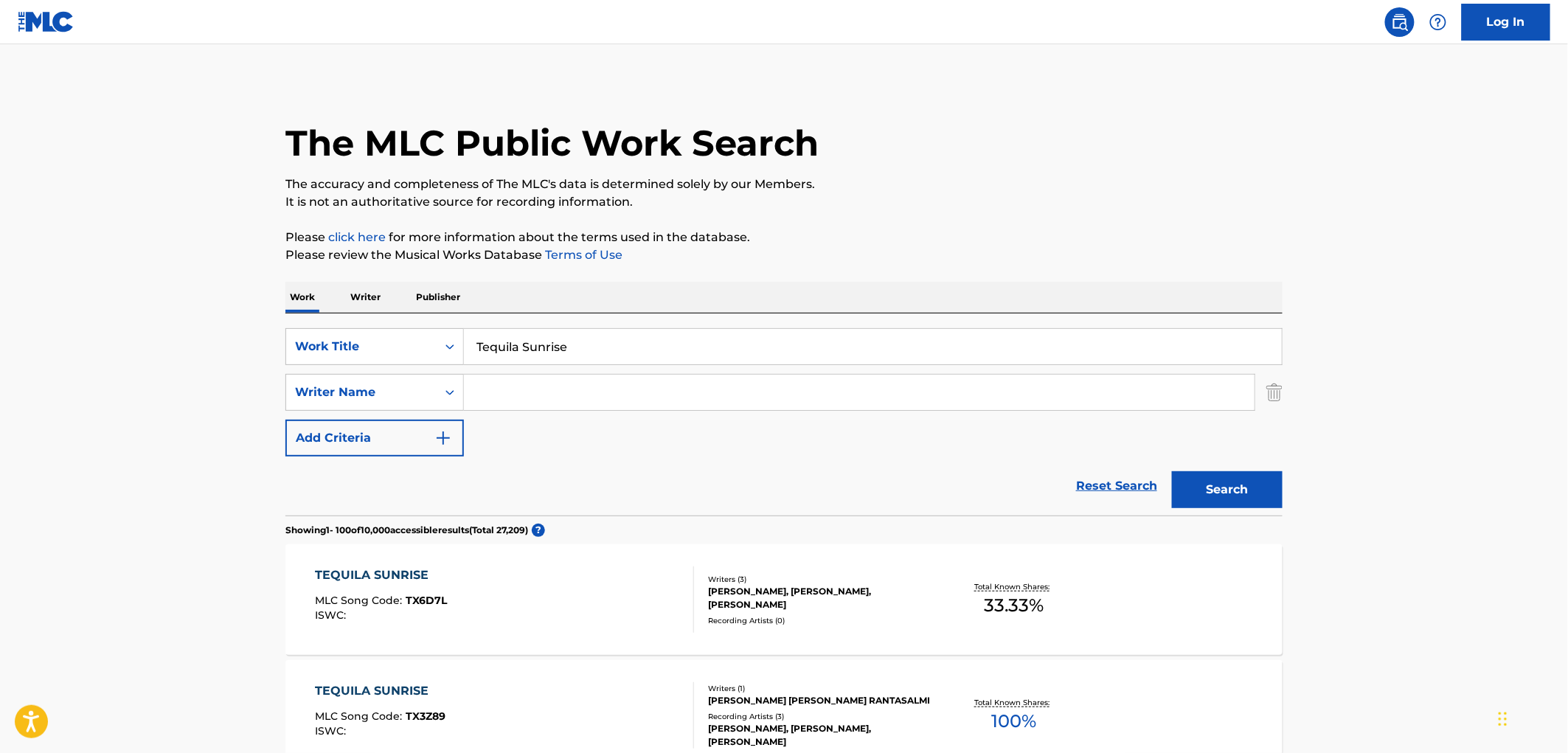
drag, startPoint x: 632, startPoint y: 346, endPoint x: 495, endPoint y: 349, distance: 137.0
click at [370, 351] on div "SearchWithCriteria490aa39c-d9a1-4ff3-a124-c17636a6d337 Work Title Tequila Sunri…" at bounding box center [784, 346] width 997 height 37
paste input "ake It Easy"
click at [1226, 489] on button "Search" at bounding box center [1227, 490] width 111 height 37
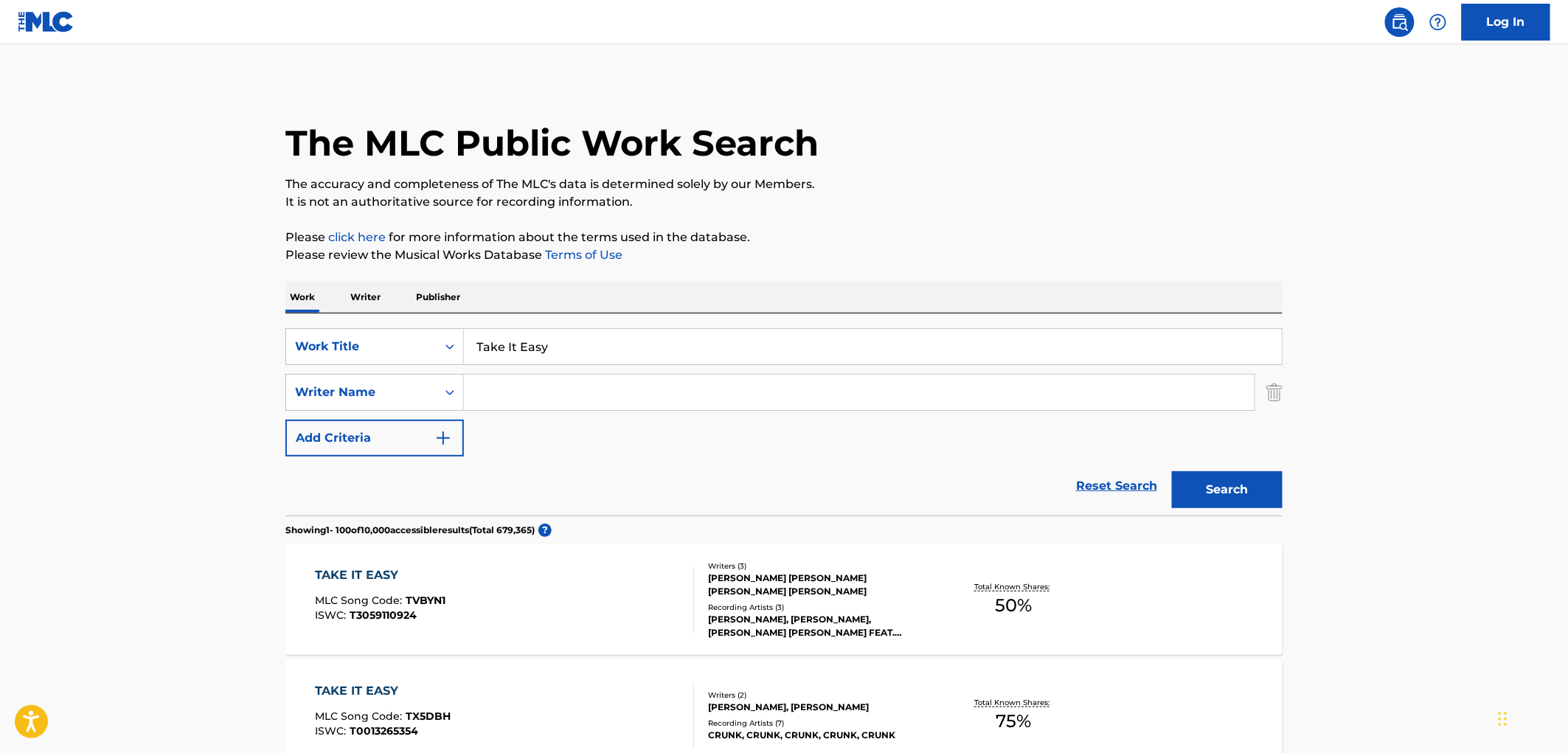
drag, startPoint x: 564, startPoint y: 349, endPoint x: 465, endPoint y: 349, distance: 99.0
click at [465, 349] on input "Take It Easy" at bounding box center [873, 346] width 818 height 35
paste input "reinta Anos"
click at [1260, 502] on button "Search" at bounding box center [1227, 490] width 111 height 37
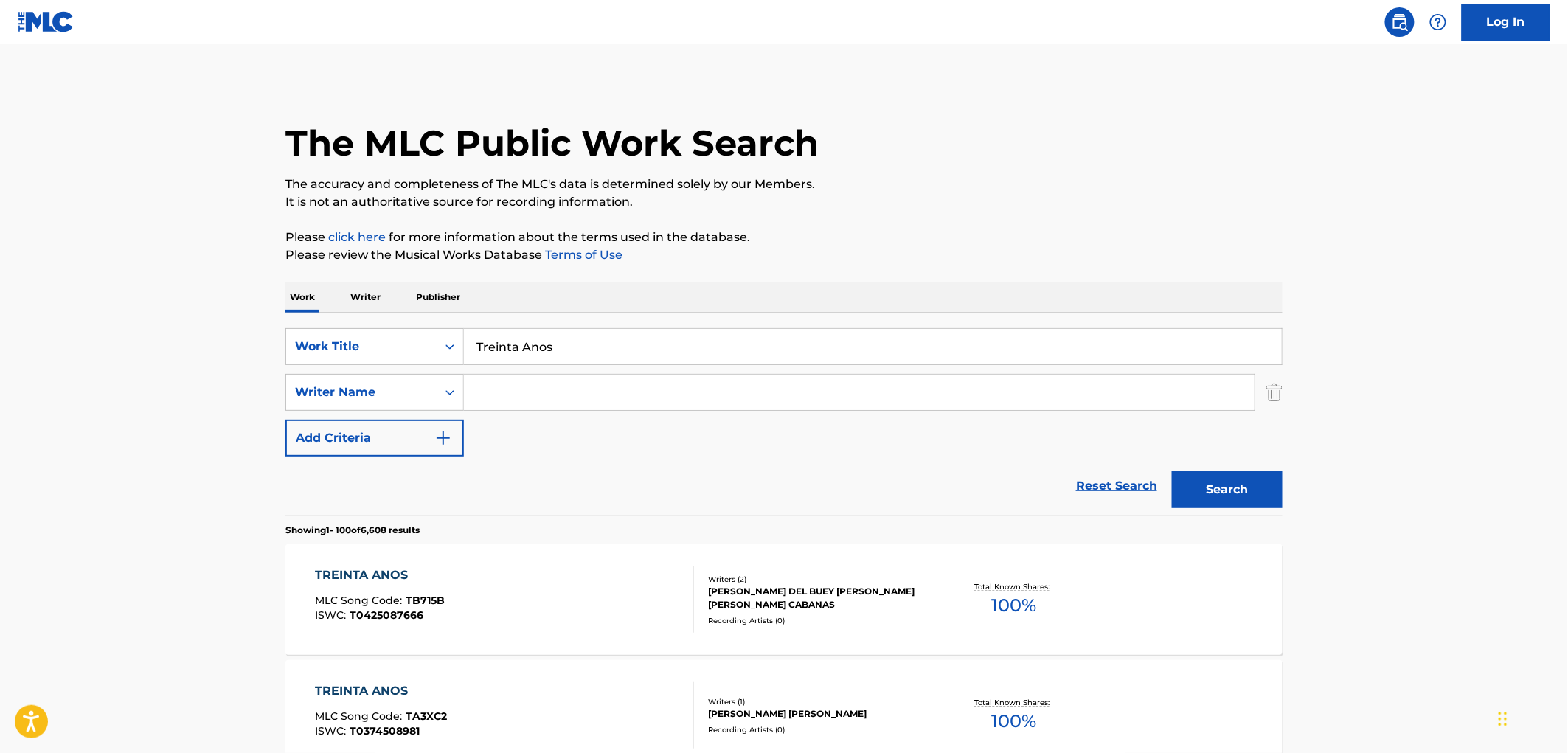
drag, startPoint x: 574, startPoint y: 343, endPoint x: 489, endPoint y: 343, distance: 85.0
click at [484, 344] on input "Treinta Anos" at bounding box center [873, 346] width 818 height 35
drag, startPoint x: 509, startPoint y: 341, endPoint x: 474, endPoint y: 345, distance: 35.2
click at [474, 345] on input "Treinta Anos" at bounding box center [873, 346] width 818 height 35
drag, startPoint x: 474, startPoint y: 345, endPoint x: 620, endPoint y: 346, distance: 146.0
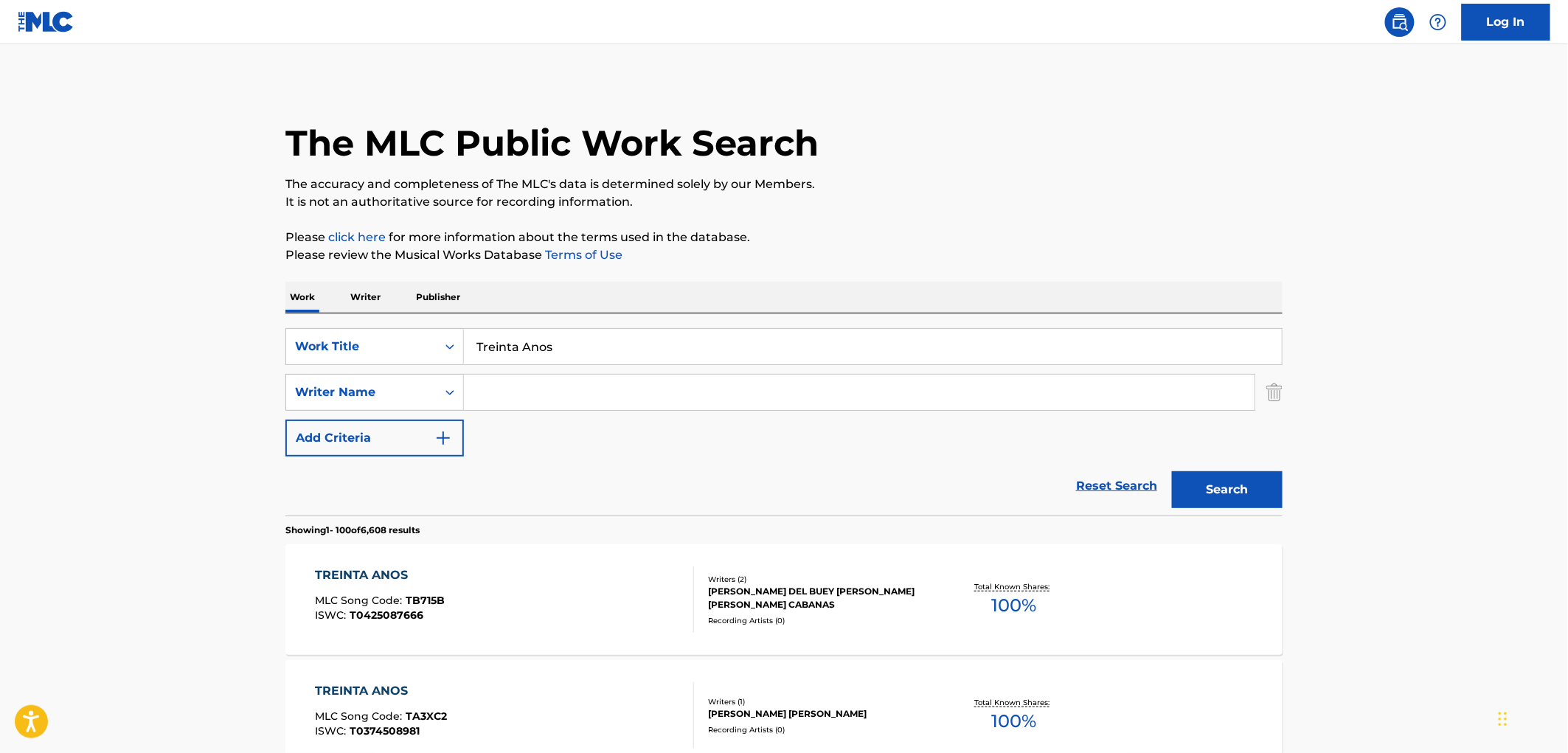
click at [621, 346] on input "Treinta Anos" at bounding box center [873, 346] width 818 height 35
paste input "El Cachas De Oro"
click at [1174, 479] on button "Search" at bounding box center [1227, 490] width 111 height 37
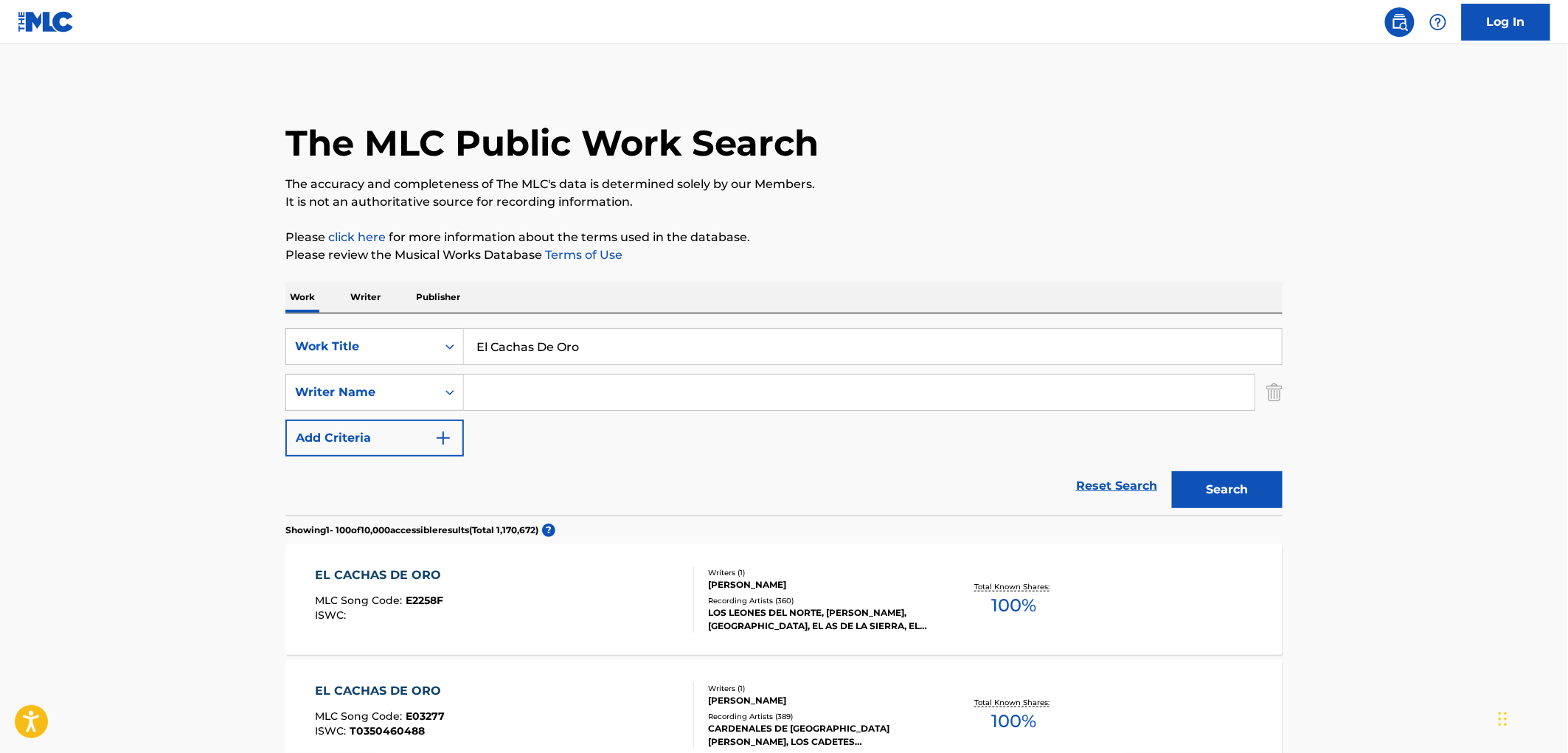
drag, startPoint x: 514, startPoint y: 341, endPoint x: 468, endPoint y: 342, distance: 46.0
click at [468, 341] on input "El Cachas De Oro" at bounding box center [873, 346] width 818 height 35
paste input "Ya Llego Tu Enamorad"
click at [1226, 499] on button "Search" at bounding box center [1227, 490] width 111 height 37
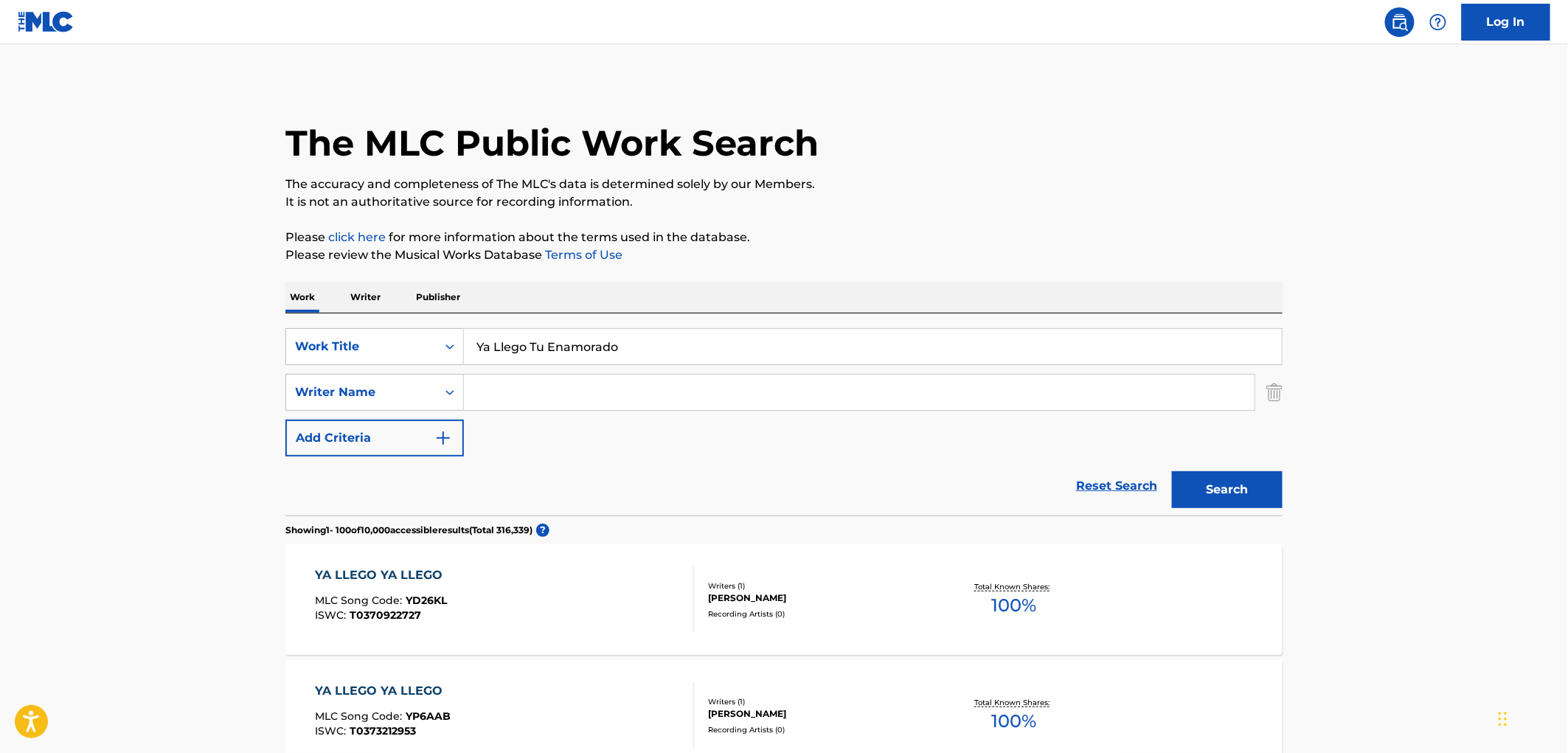
drag, startPoint x: 478, startPoint y: 341, endPoint x: 625, endPoint y: 347, distance: 147.1
click at [625, 347] on input "Ya Llego Tu Enamorado" at bounding box center [873, 346] width 818 height 35
paste input "Tornado Season"
type input "Tornado Season"
click at [1221, 483] on button "Search" at bounding box center [1227, 490] width 111 height 37
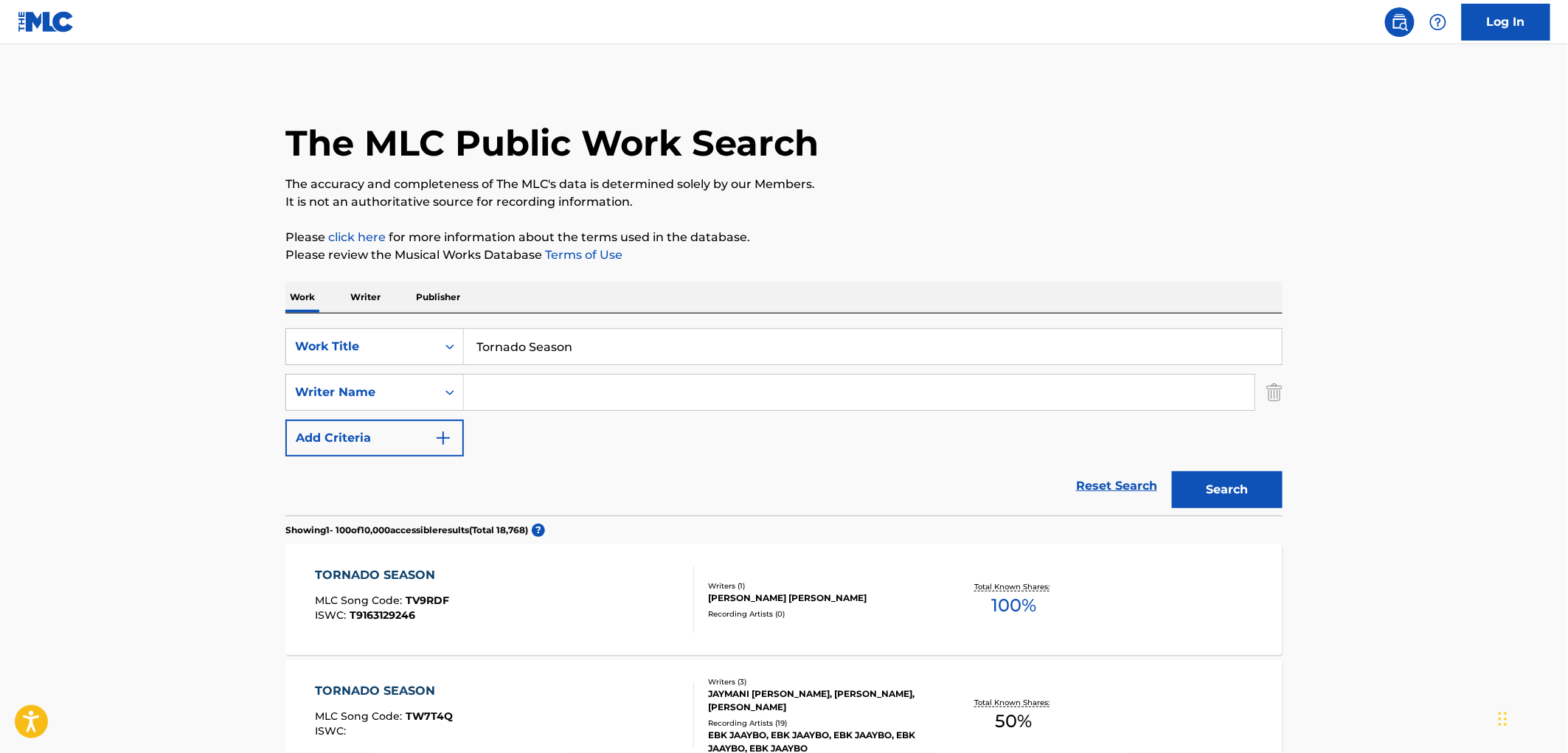
click at [792, 718] on div "Recording Artists ( 19 )" at bounding box center [819, 723] width 223 height 11
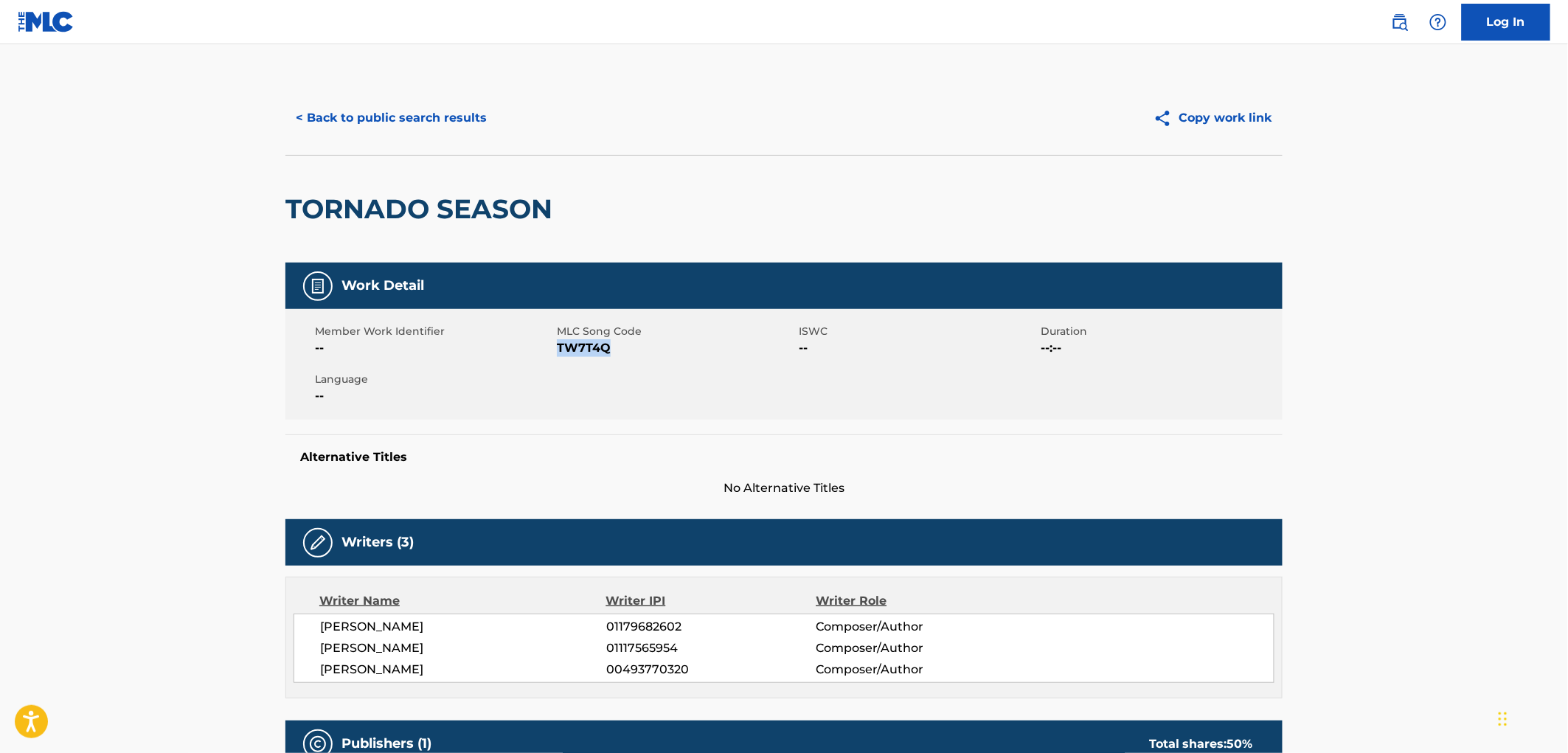
drag, startPoint x: 600, startPoint y: 347, endPoint x: 555, endPoint y: 343, distance: 45.2
click at [555, 343] on div "Member Work Identifier -- MLC Song Code TW7T4Q ISWC -- Duration --:-- Language …" at bounding box center [784, 364] width 997 height 111
click at [551, 345] on span "--" at bounding box center [434, 348] width 238 height 18
drag, startPoint x: 557, startPoint y: 345, endPoint x: 606, endPoint y: 351, distance: 49.4
click at [606, 351] on span "TW7T4Q" at bounding box center [675, 348] width 238 height 18
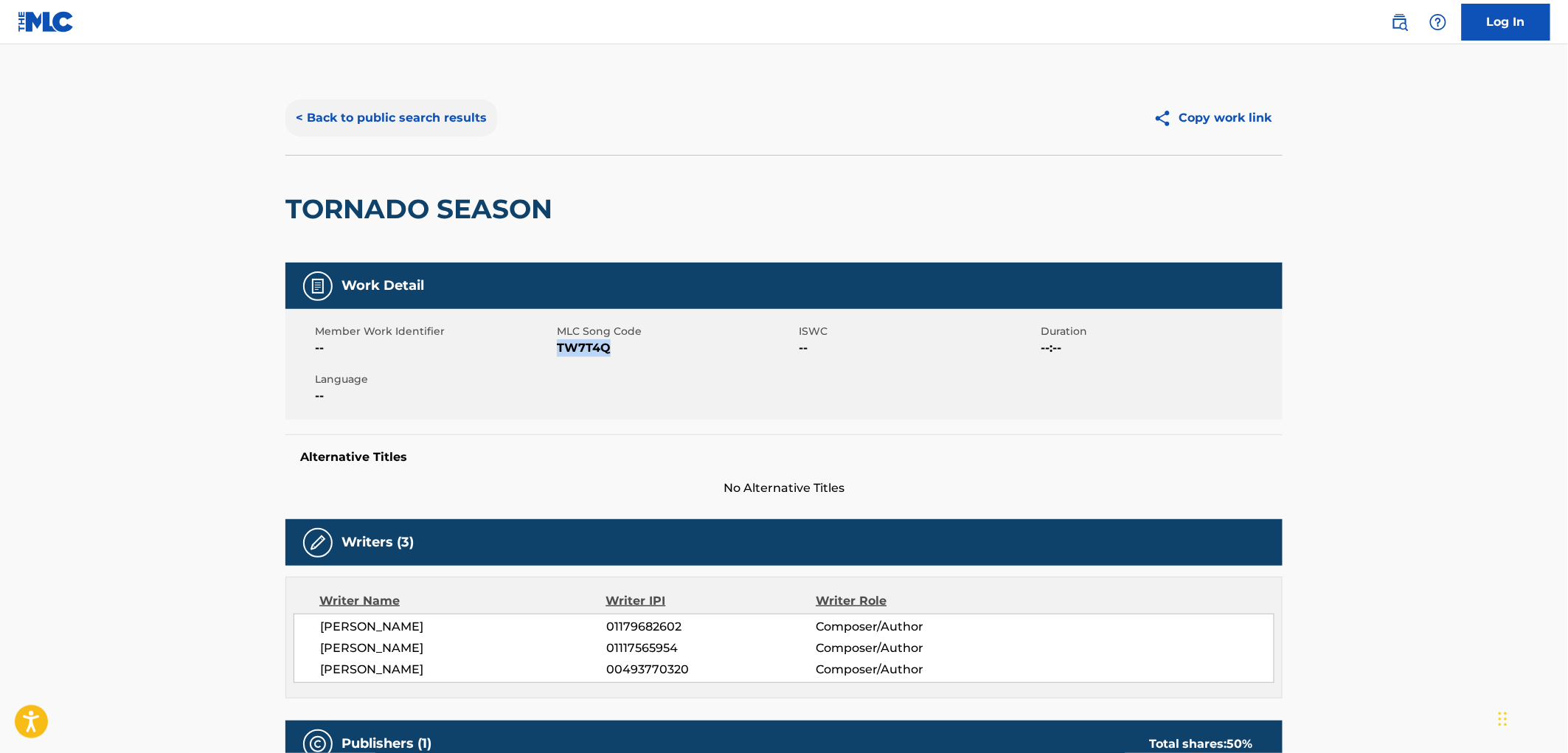
click at [426, 124] on button "< Back to public search results" at bounding box center [391, 118] width 212 height 37
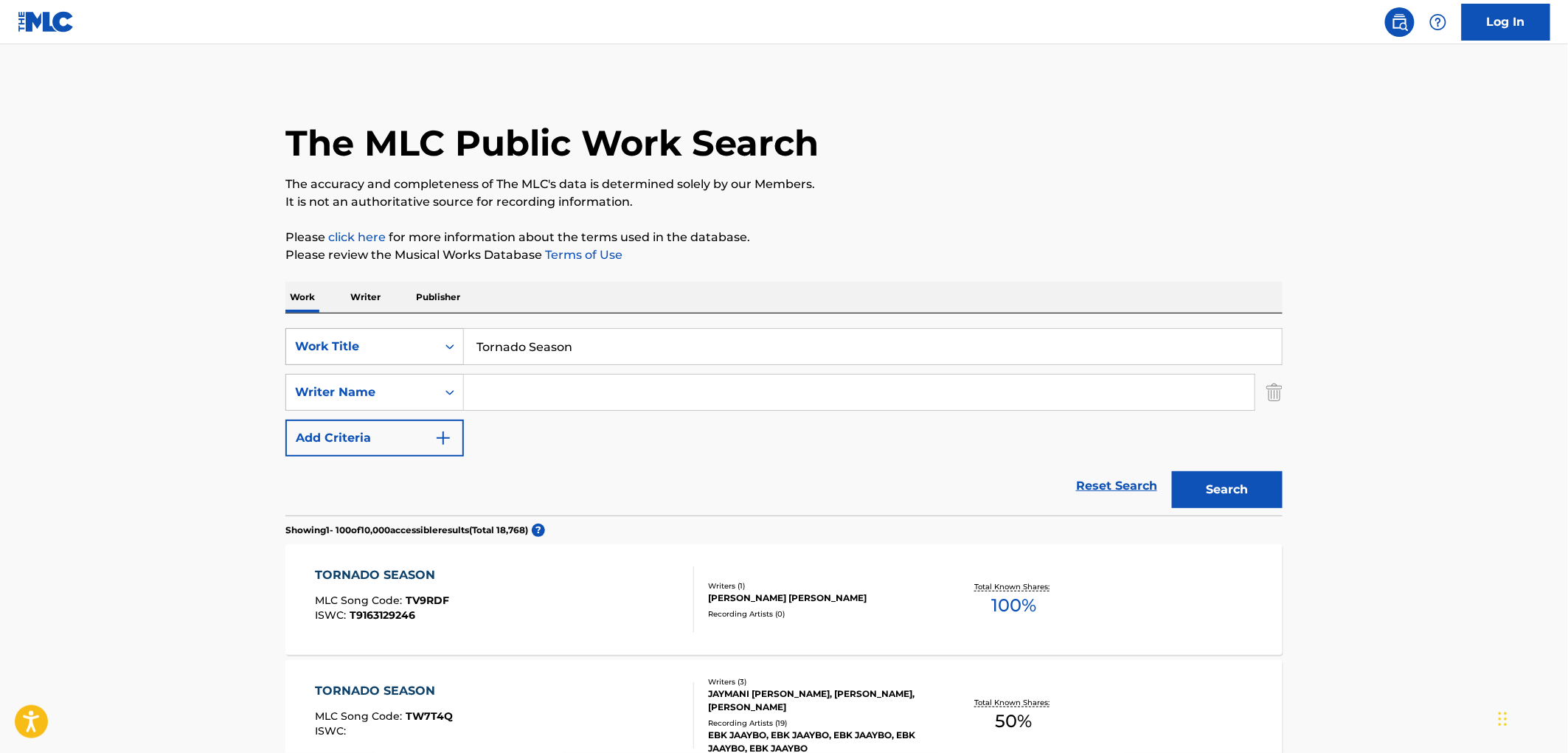
drag, startPoint x: 590, startPoint y: 344, endPoint x: 385, endPoint y: 351, distance: 205.1
click at [384, 351] on div "SearchWithCriteria490aa39c-d9a1-4ff3-a124-c17636a6d337 Work Title Tornado Season" at bounding box center [784, 346] width 997 height 37
paste input "Straight To Hell"
click at [1257, 494] on button "Search" at bounding box center [1227, 490] width 111 height 37
drag, startPoint x: 602, startPoint y: 353, endPoint x: 417, endPoint y: 355, distance: 185.0
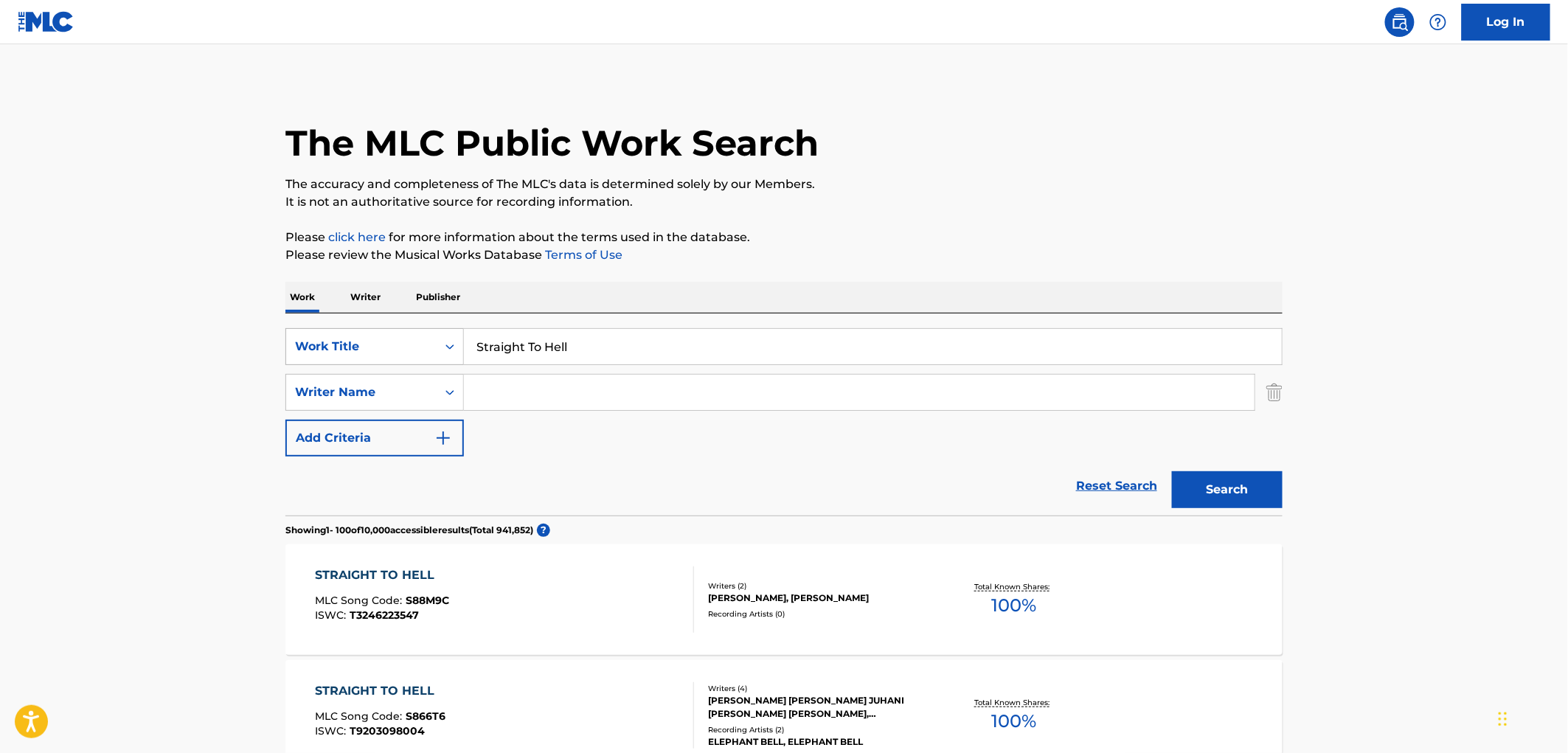
click at [428, 353] on div "SearchWithCriteria490aa39c-d9a1-4ff3-a124-c17636a6d337 Work Title Straight To H…" at bounding box center [784, 346] width 997 height 37
paste input "Y Que Nunca La Ame"
type input "Y Que Nunca La Ame"
click at [1261, 487] on button "Search" at bounding box center [1227, 490] width 111 height 37
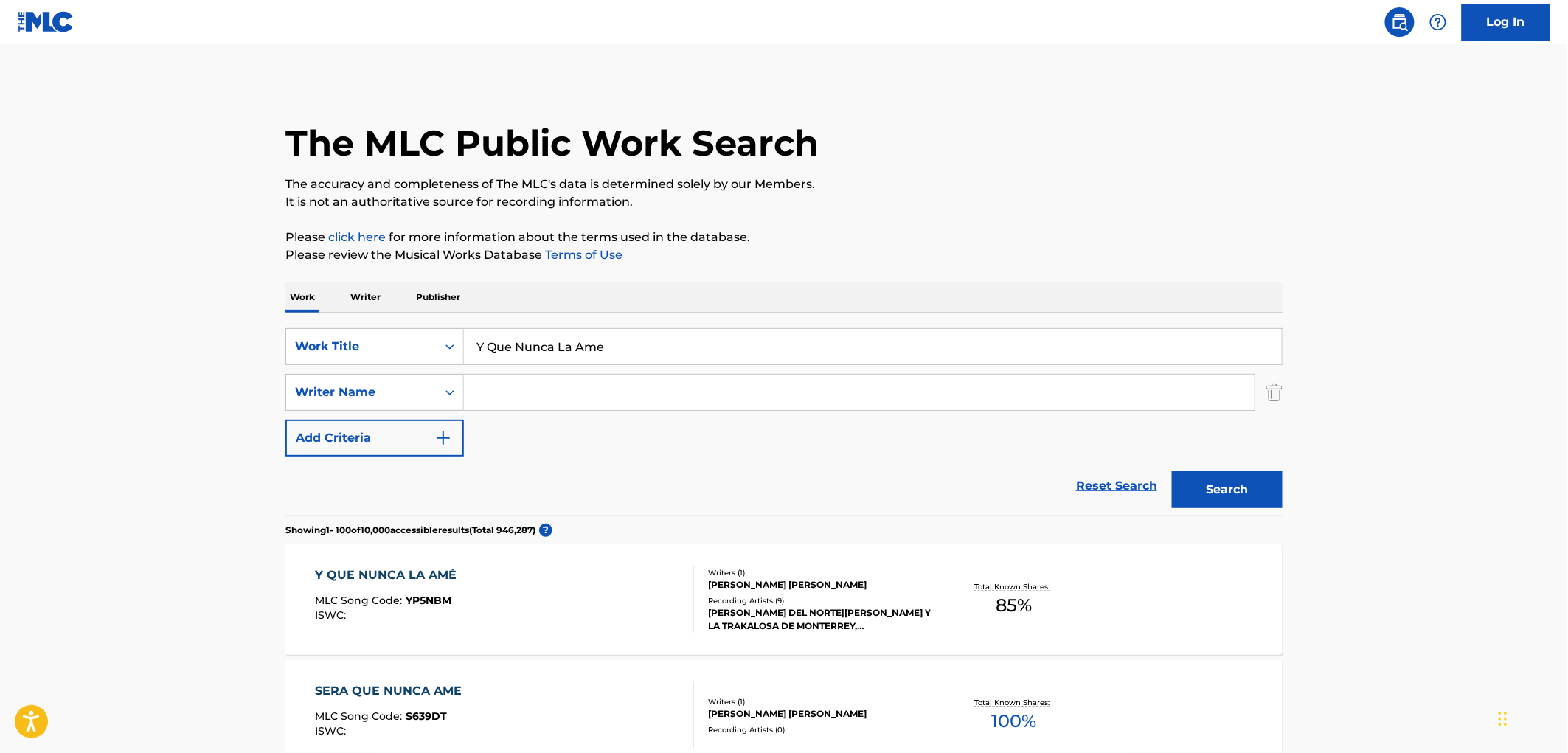
click at [788, 614] on div "[PERSON_NAME] DEL NORTE|[PERSON_NAME] Y LA TRAKALOSA DE MONTERREY, [PERSON_NAME…" at bounding box center [819, 618] width 223 height 26
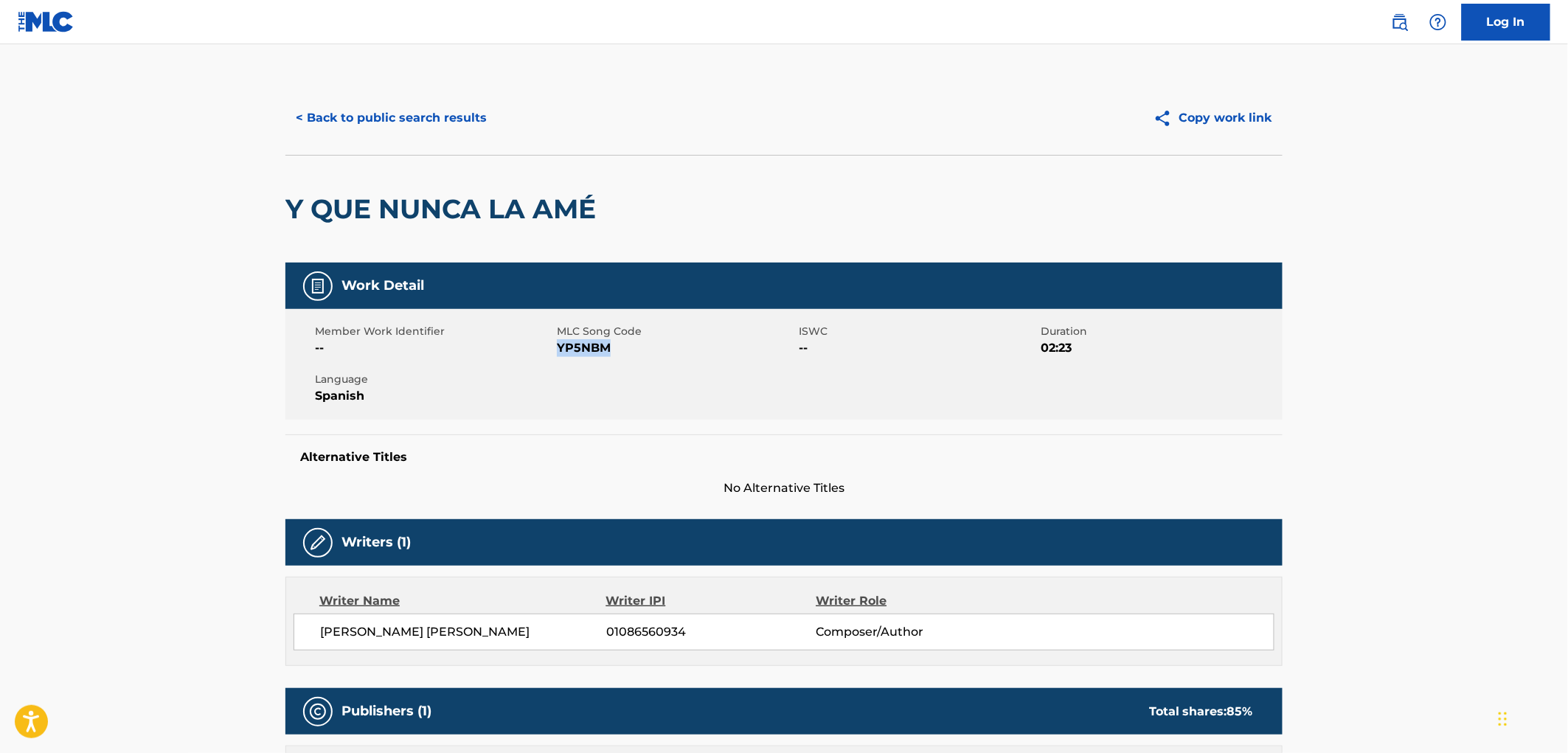
drag, startPoint x: 631, startPoint y: 350, endPoint x: 559, endPoint y: 347, distance: 72.1
click at [559, 347] on span "YP5NBM" at bounding box center [675, 348] width 238 height 18
click at [465, 115] on button "< Back to public search results" at bounding box center [391, 118] width 212 height 37
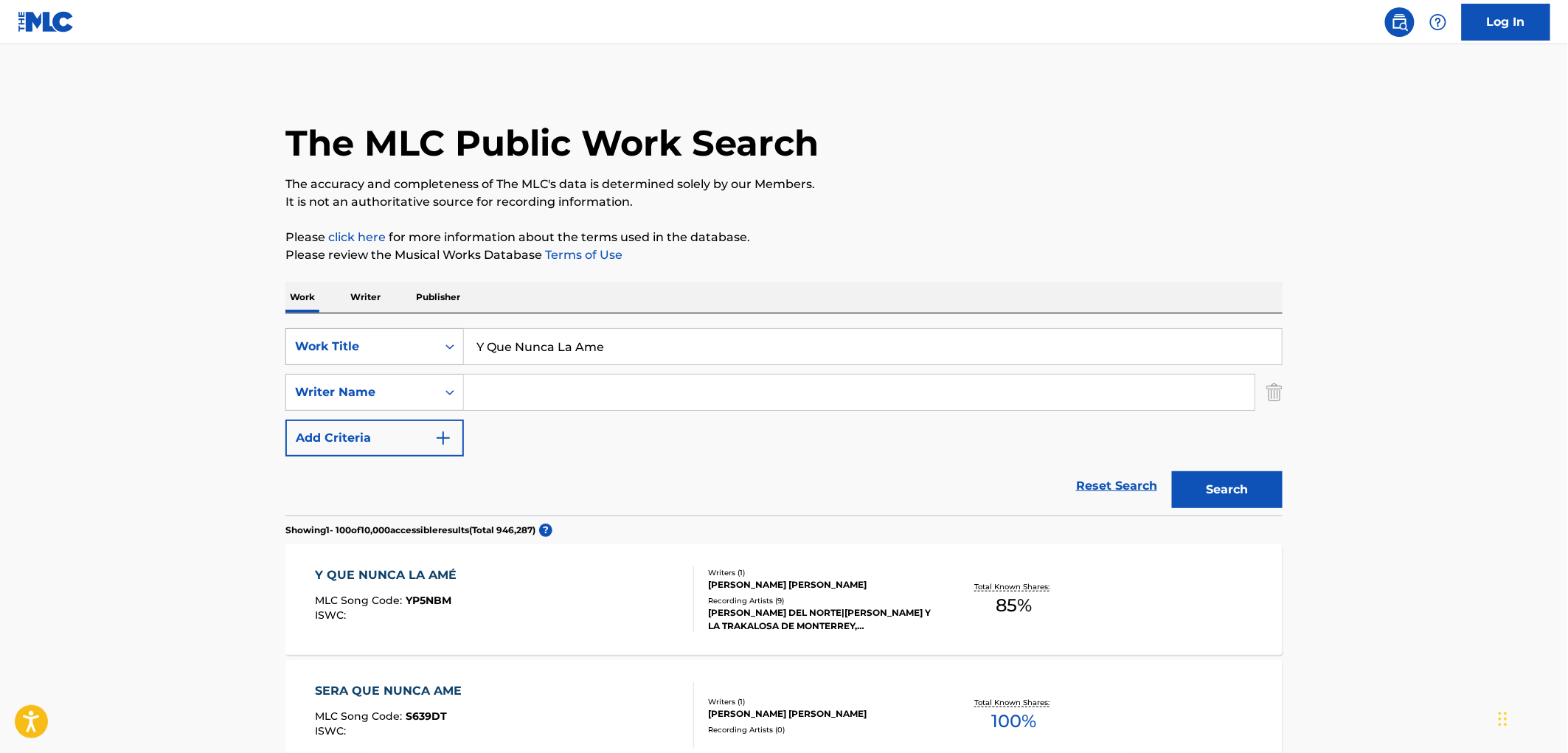
drag, startPoint x: 594, startPoint y: 346, endPoint x: 375, endPoint y: 340, distance: 219.1
click at [375, 340] on div "SearchWithCriteria490aa39c-d9a1-4ff3-a124-c17636a6d337 Work Title Y Que Nunca L…" at bounding box center [784, 346] width 997 height 37
drag, startPoint x: 607, startPoint y: 346, endPoint x: 457, endPoint y: 345, distance: 150.0
click at [457, 345] on div "SearchWithCriteria490aa39c-d9a1-4ff3-a124-c17636a6d337 Work Title Y Que Nunca L…" at bounding box center [784, 346] width 997 height 37
paste input "COKETA Y TRAKALOSA"
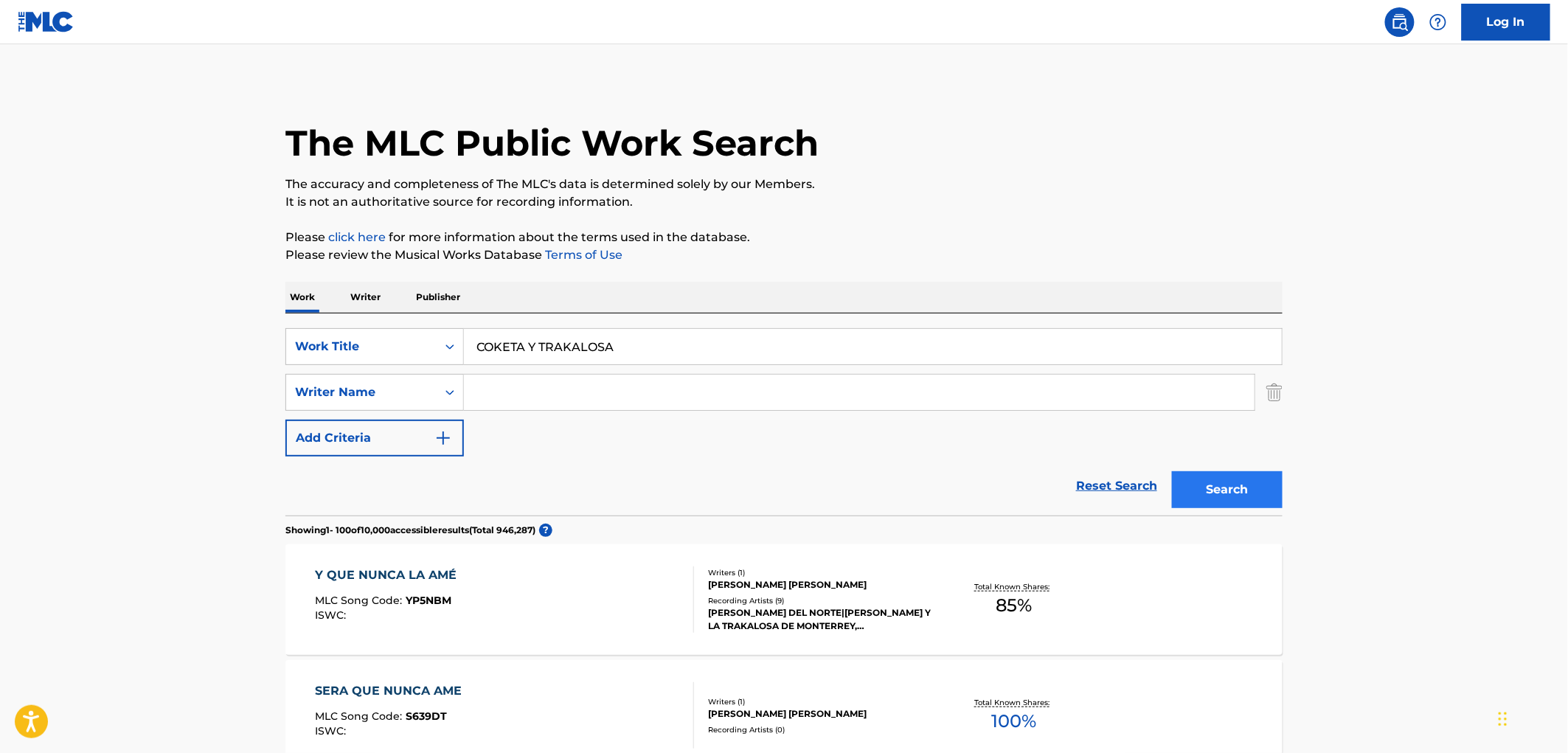
type input "COKETA Y TRAKALOSA"
click at [1185, 493] on button "Search" at bounding box center [1227, 490] width 111 height 37
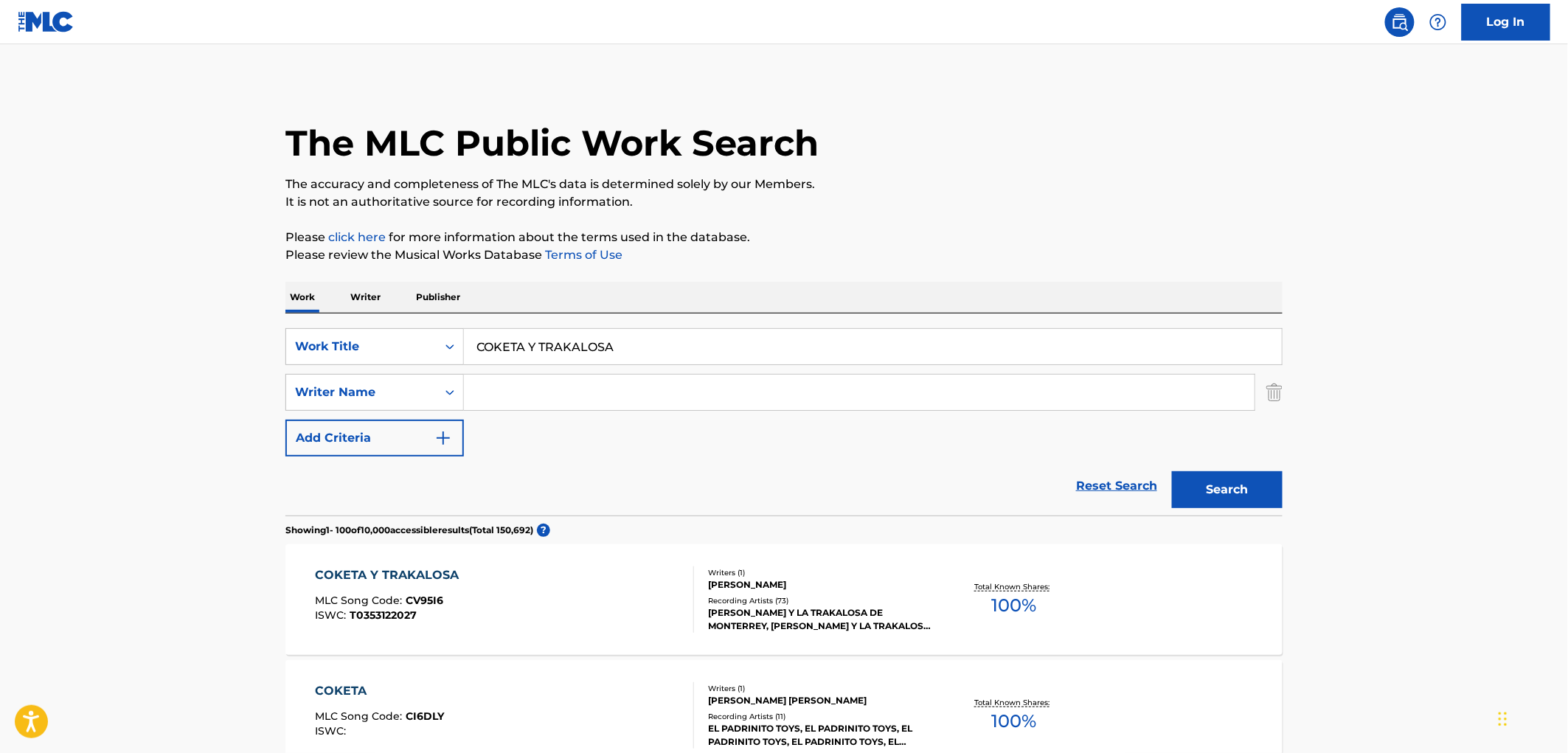
click at [847, 616] on div "[PERSON_NAME] Y LA TRAKALOSA DE MONTERREY, [PERSON_NAME] Y LA TRAKALOSA DE MONT…" at bounding box center [819, 618] width 223 height 26
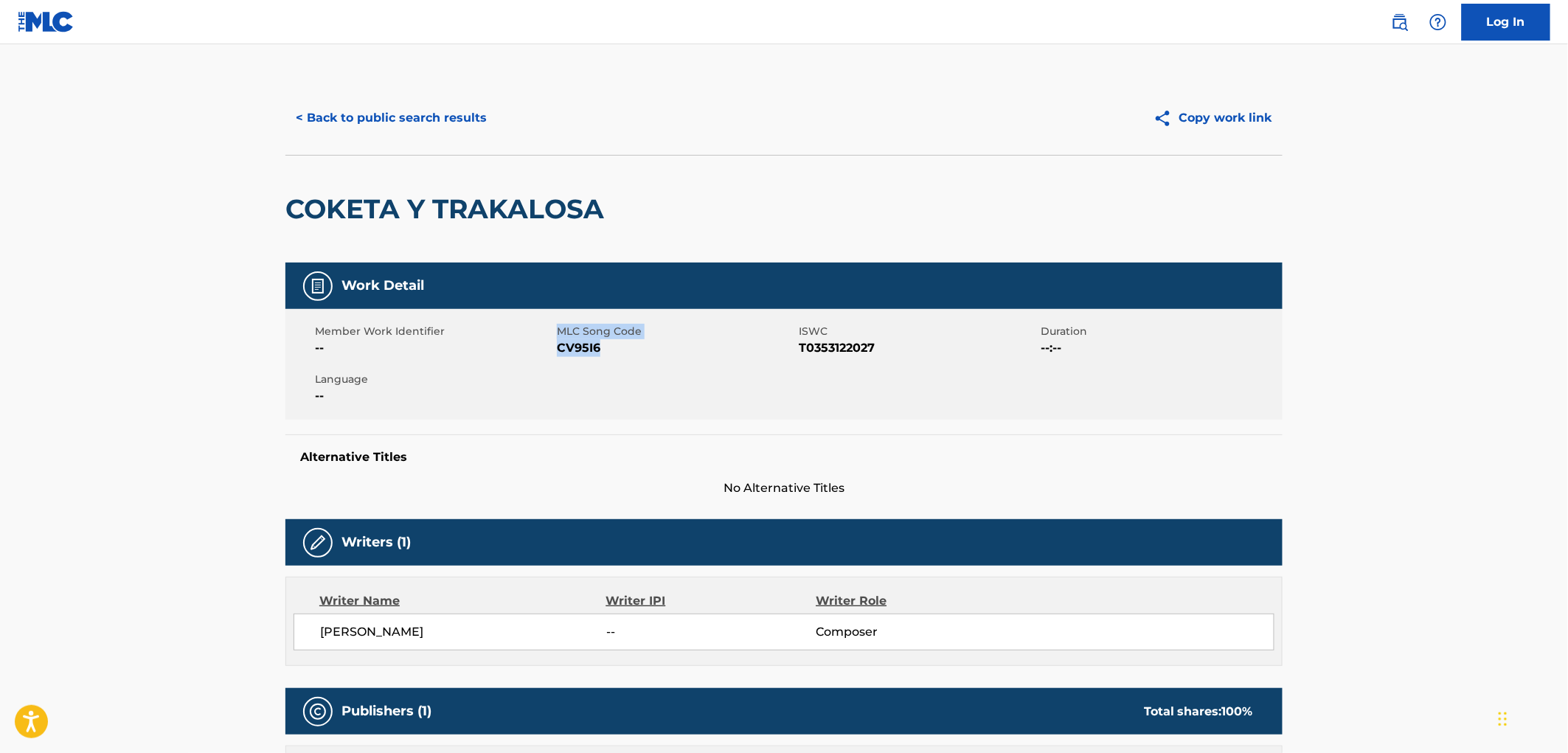
drag, startPoint x: 613, startPoint y: 345, endPoint x: 553, endPoint y: 345, distance: 60.0
click at [553, 345] on div "Member Work Identifier -- MLC Song Code CV95I6 ISWC T0353122027 Duration --:-- …" at bounding box center [784, 364] width 997 height 111
click at [584, 346] on span "CV95I6" at bounding box center [675, 348] width 238 height 18
drag, startPoint x: 606, startPoint y: 346, endPoint x: 559, endPoint y: 348, distance: 47.0
click at [559, 348] on span "CV95I6" at bounding box center [675, 348] width 238 height 18
